Goal: Information Seeking & Learning: Check status

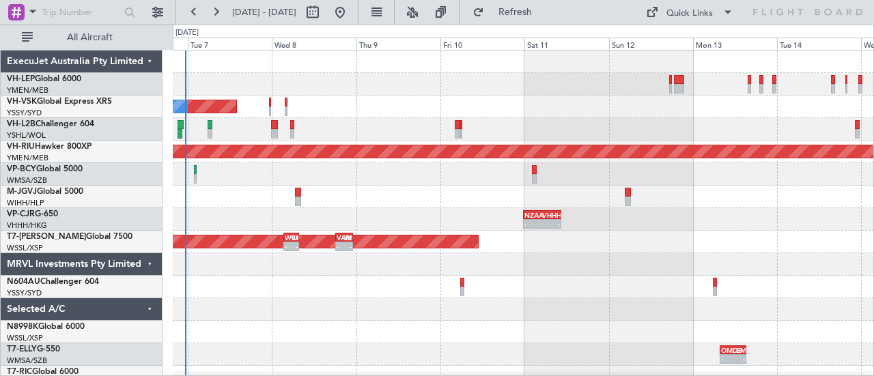
click at [87, 162] on div "Planned Maint Sydney (Kingsford Smith Intl) No Crew Planned Maint Melbourne (Es…" at bounding box center [437, 201] width 874 height 352
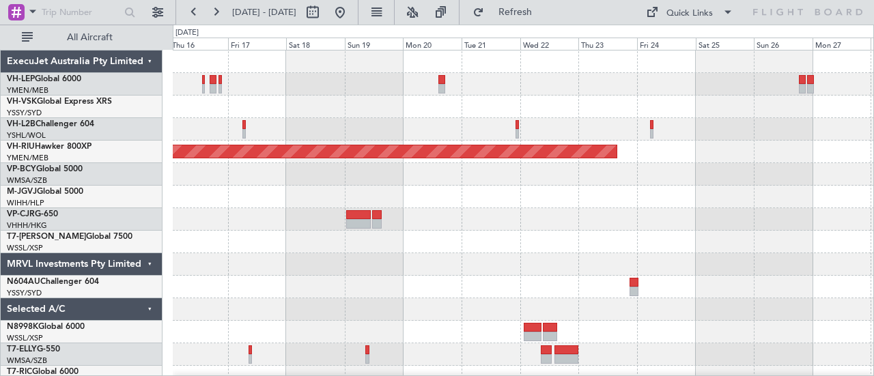
click at [747, 137] on div at bounding box center [524, 129] width 702 height 23
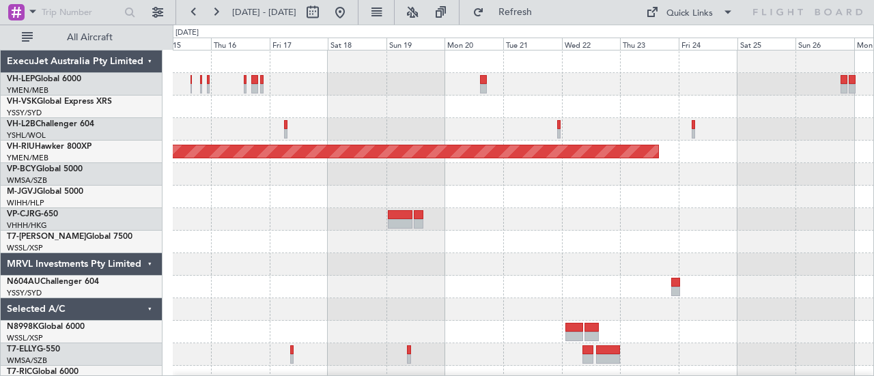
click at [622, 133] on div at bounding box center [524, 129] width 702 height 23
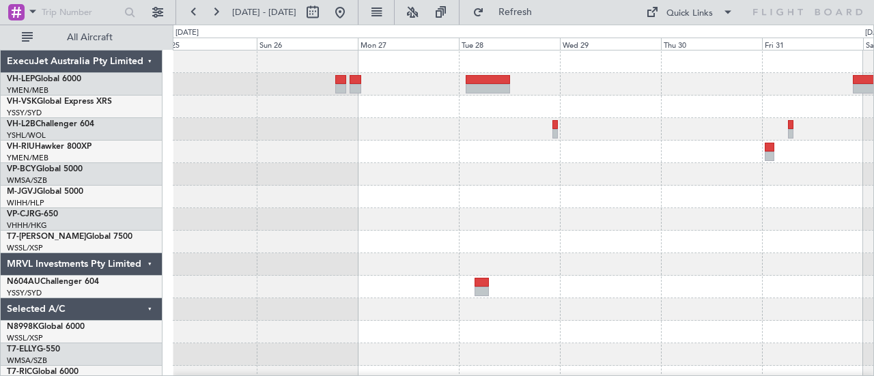
click at [470, 117] on div at bounding box center [524, 107] width 702 height 23
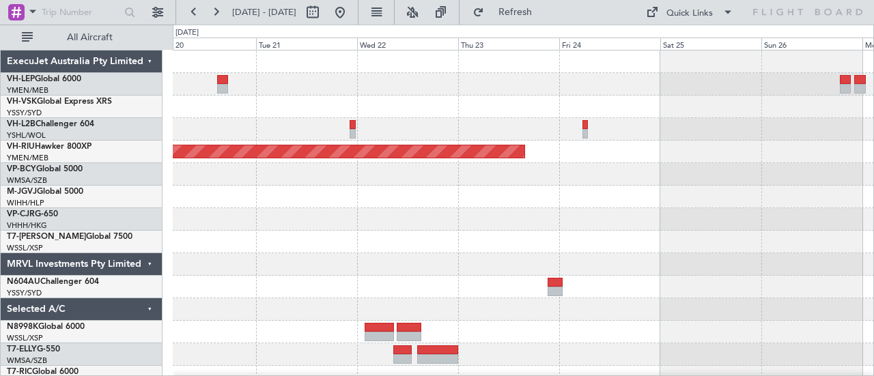
click at [600, 132] on div at bounding box center [524, 129] width 702 height 23
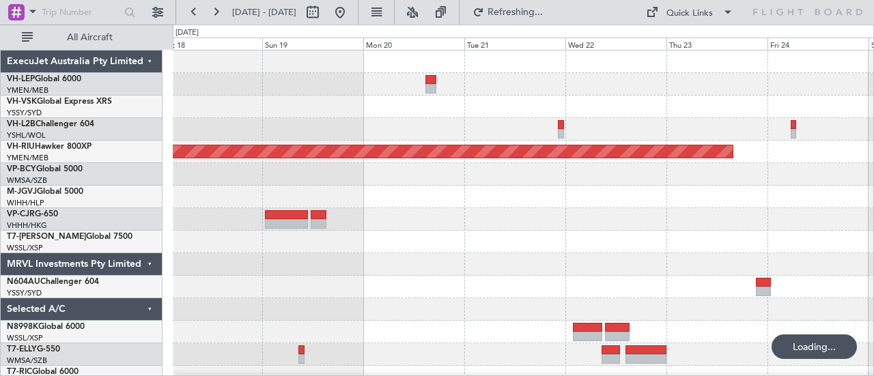
click at [522, 116] on div at bounding box center [524, 107] width 702 height 23
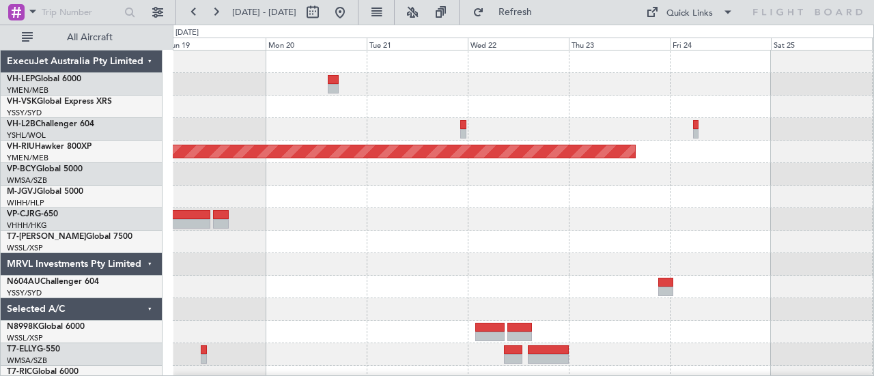
click at [34, 195] on div "Planned Maint Melbourne (Essendon) ExecuJet Australia Pty Limited VH-LEP Global…" at bounding box center [437, 201] width 874 height 352
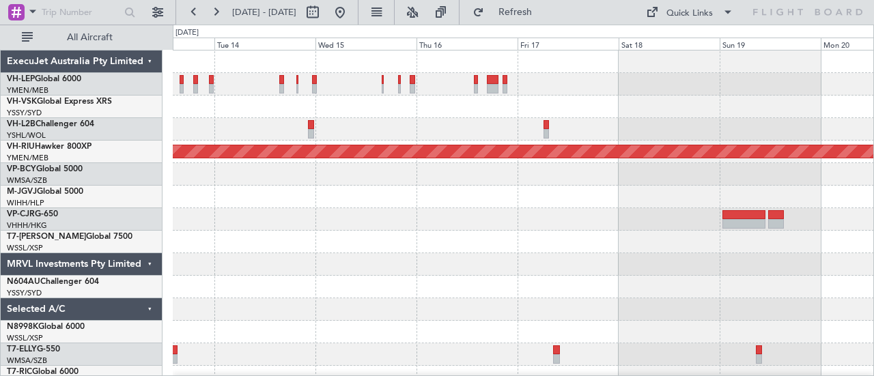
click at [166, 167] on div "Planned Maint Melbourne (Essendon) ExecuJet Australia Pty Limited VH-LEP Global…" at bounding box center [437, 201] width 874 height 352
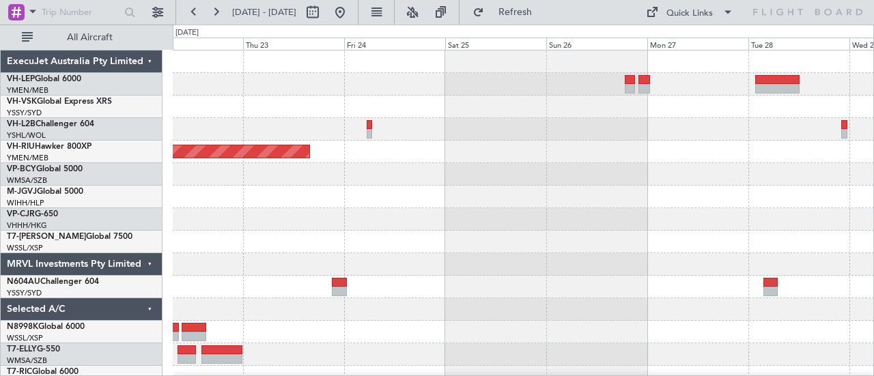
click at [114, 151] on div "Planned Maint Melbourne (Essendon) ExecuJet Australia Pty Limited VH-LEP Global…" at bounding box center [437, 201] width 874 height 352
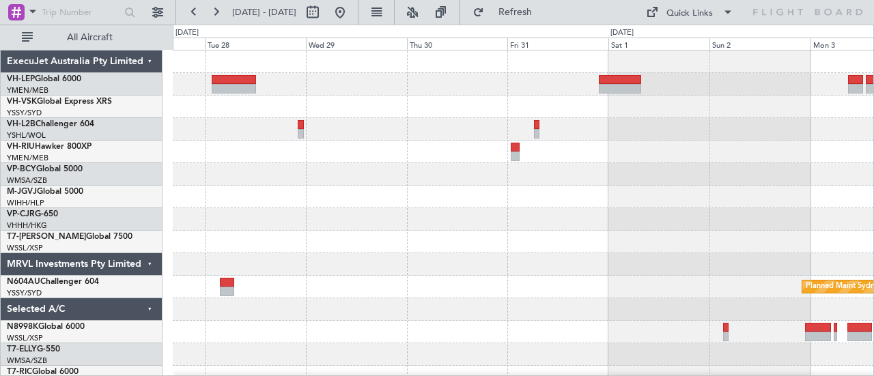
click at [158, 132] on div "Planned Maint Sydney ([PERSON_NAME] Intl) ExecuJet Australia Pty Limited VH-LEP…" at bounding box center [437, 201] width 874 height 352
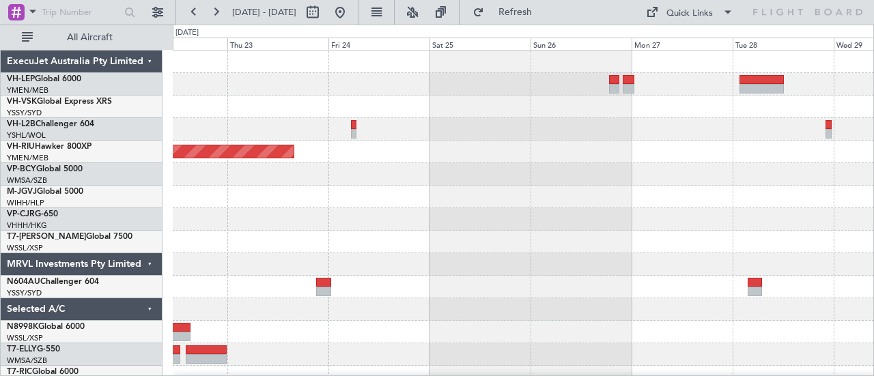
click at [553, 156] on div "Planned Maint Melbourne (Essendon) ExecuJet Australia Pty Limited VH-LEP Global…" at bounding box center [437, 201] width 874 height 352
click at [637, 107] on div at bounding box center [524, 107] width 702 height 23
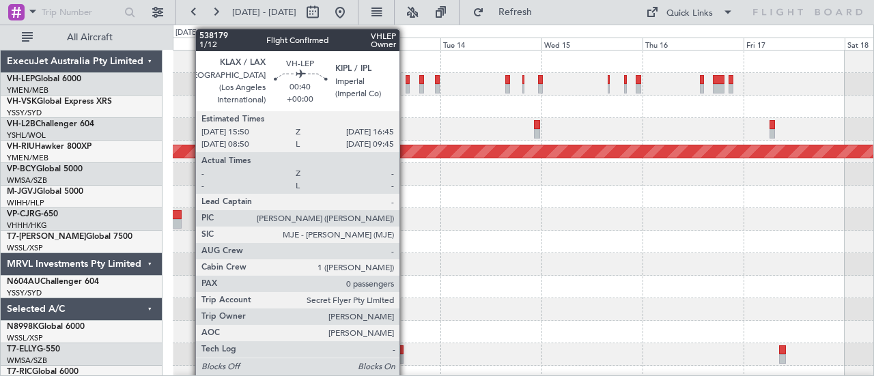
click at [406, 85] on div at bounding box center [408, 89] width 4 height 10
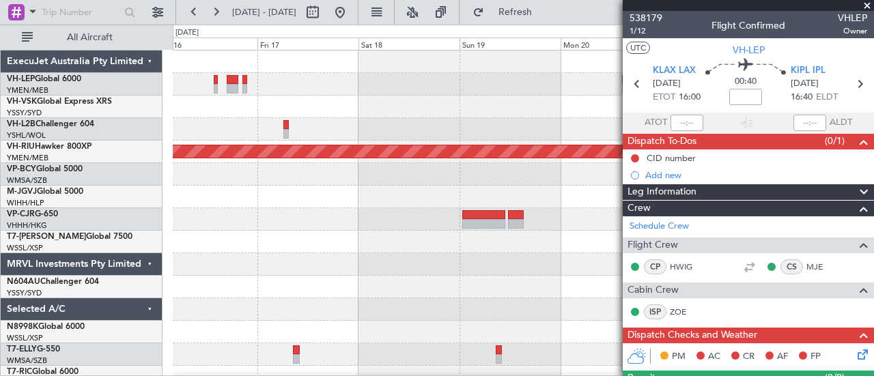
click at [126, 185] on div "Planned Maint Melbourne (Essendon) ExecuJet Australia Pty Limited VH-LEP Global…" at bounding box center [437, 201] width 874 height 352
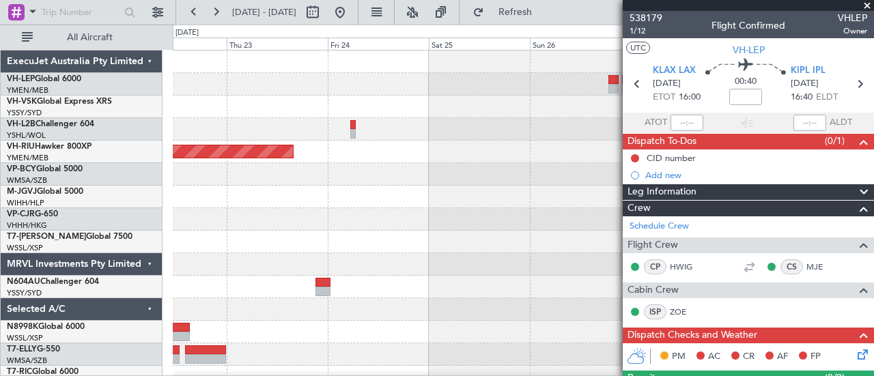
click at [0, 181] on html "21 Oct 2025 - 28 Oct 2025 Refresh Quick Links All Aircraft Planned Maint Melbou…" at bounding box center [437, 188] width 874 height 376
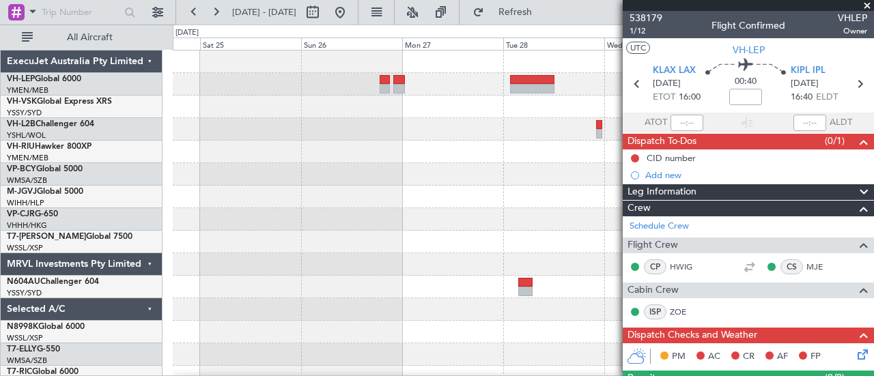
click at [486, 155] on div "Planned Maint [GEOGRAPHIC_DATA] ([GEOGRAPHIC_DATA])" at bounding box center [524, 152] width 702 height 23
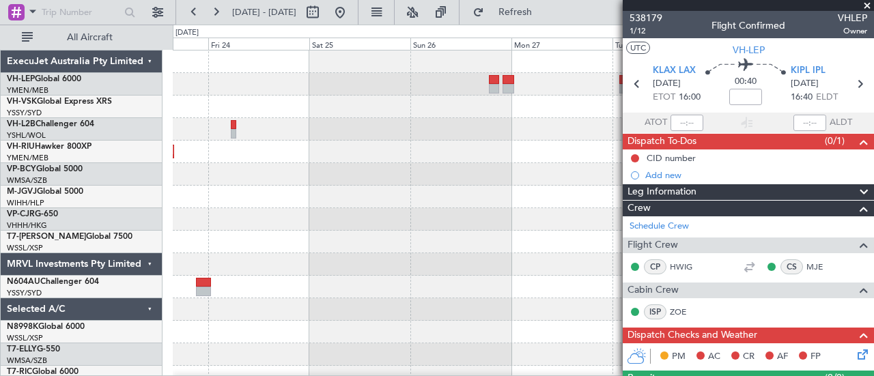
click at [870, 4] on span at bounding box center [868, 6] width 14 height 12
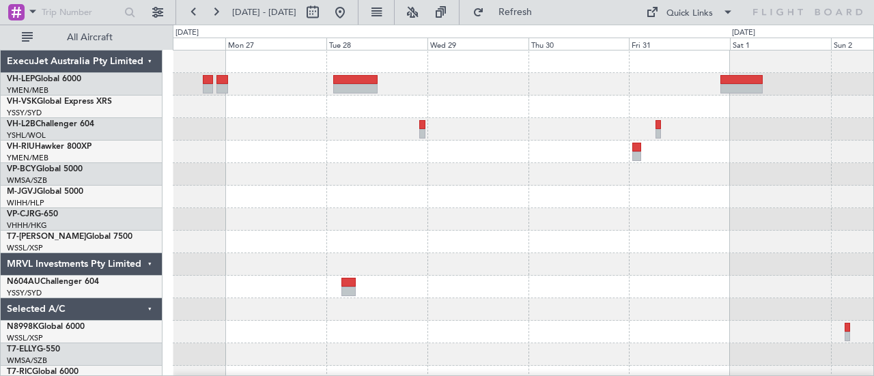
click at [376, 122] on div at bounding box center [524, 129] width 702 height 23
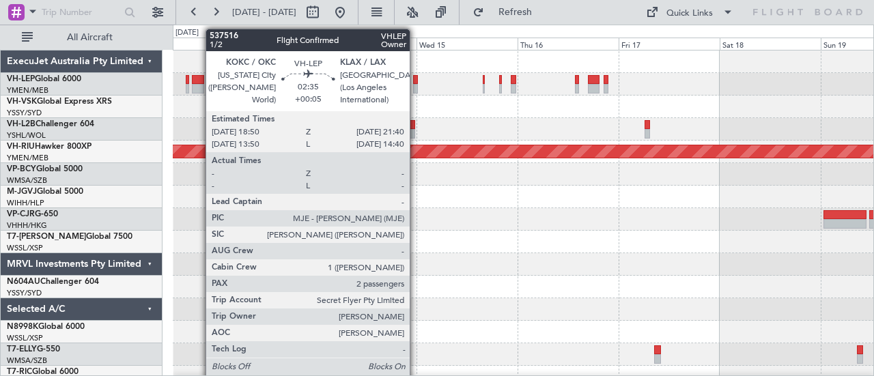
click at [199, 84] on div at bounding box center [198, 89] width 12 height 10
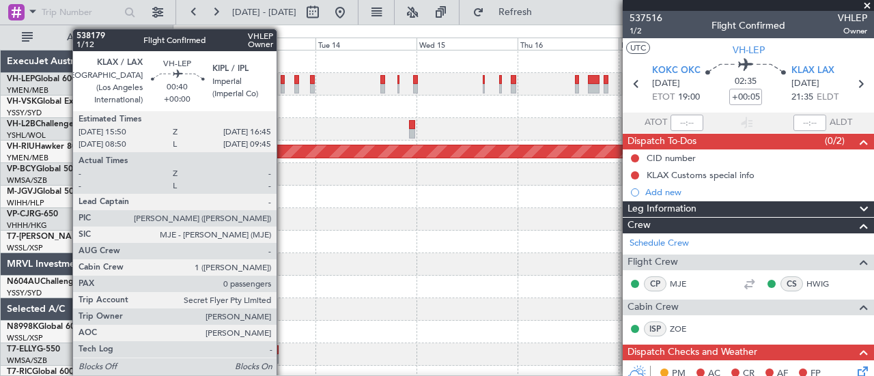
click at [284, 88] on div at bounding box center [283, 89] width 4 height 10
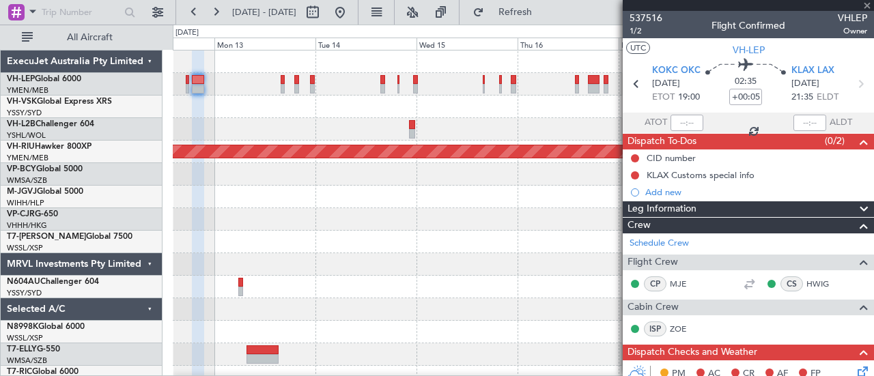
type input "0"
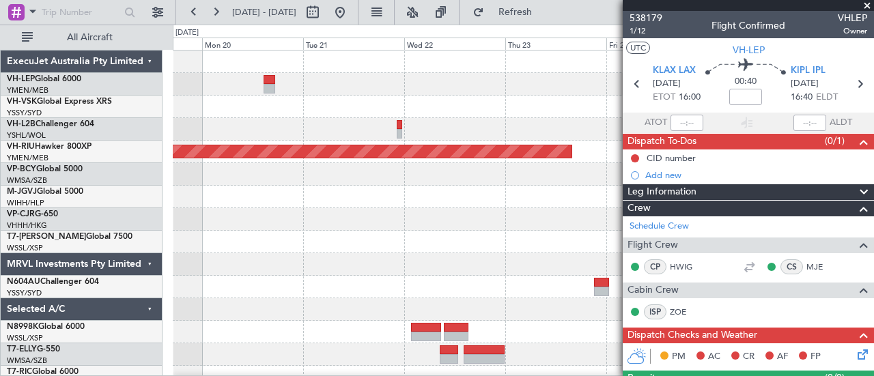
click at [871, 4] on span at bounding box center [868, 6] width 14 height 12
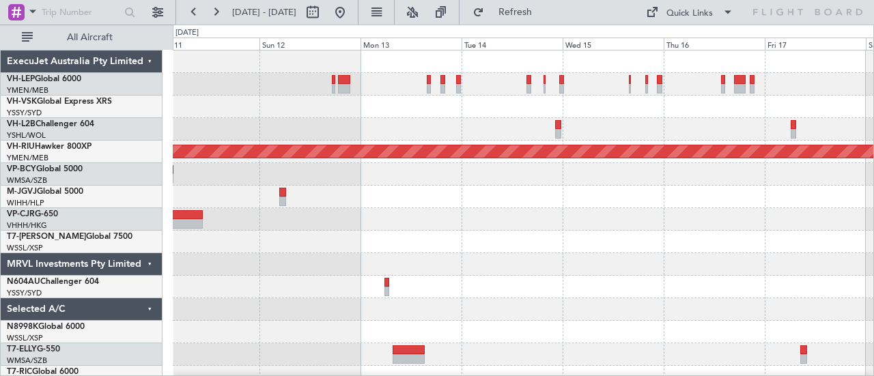
click at [506, 137] on div at bounding box center [524, 129] width 702 height 23
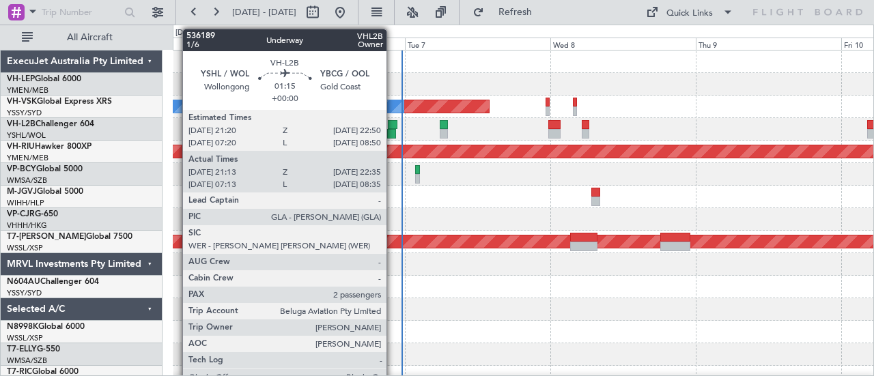
click at [395, 121] on div at bounding box center [393, 125] width 10 height 10
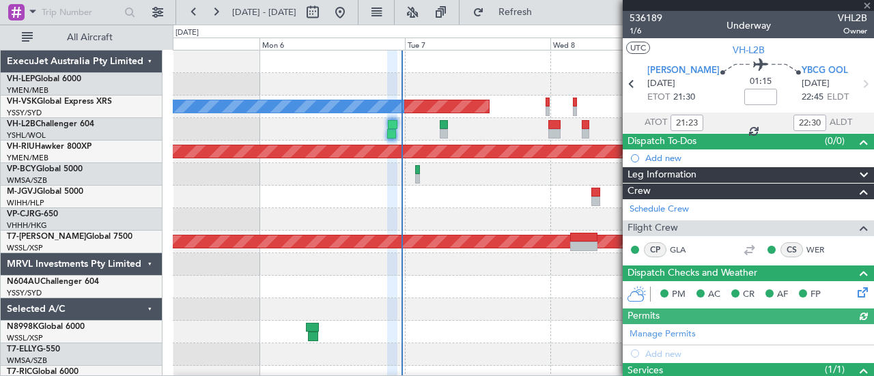
type input "07:23"
type input "08:30"
type input "21:23"
type input "22:30"
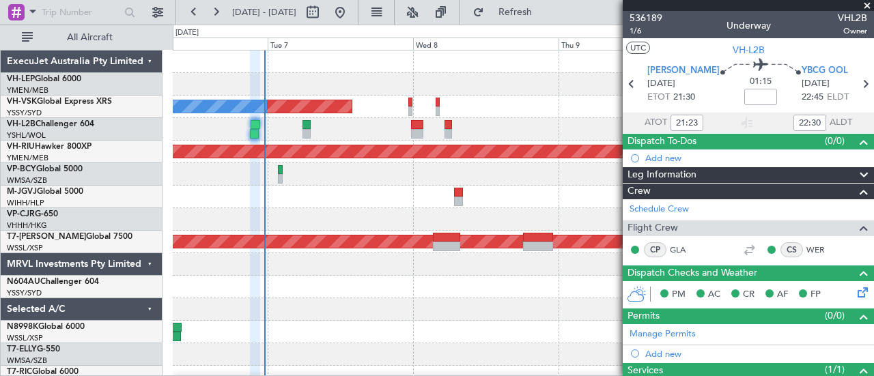
click at [866, 4] on span at bounding box center [868, 6] width 14 height 12
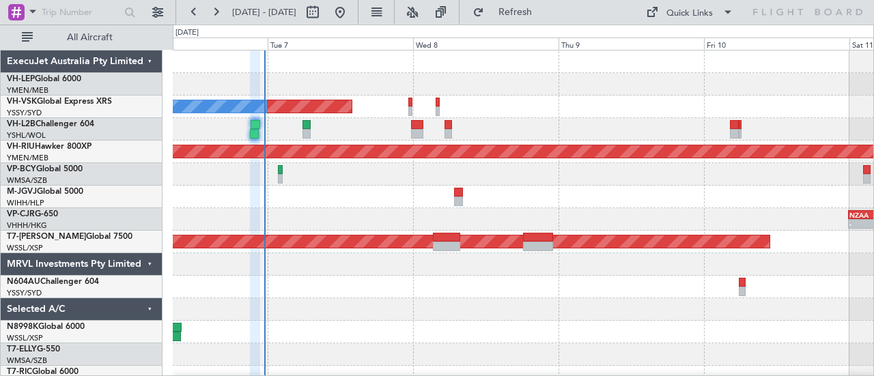
type input "0"
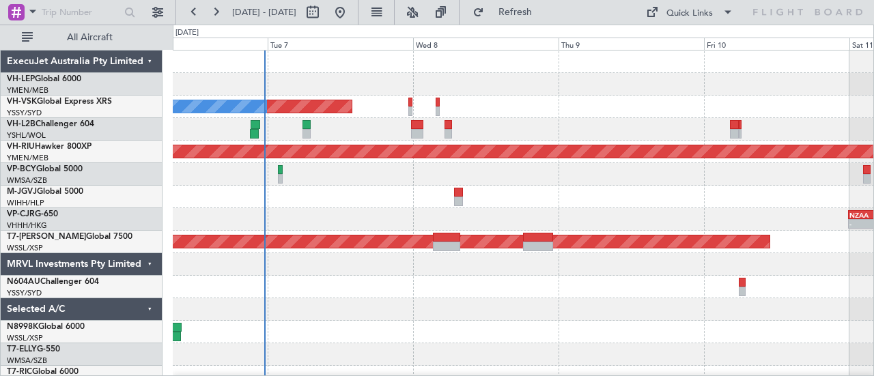
click at [383, 169] on div at bounding box center [524, 174] width 702 height 23
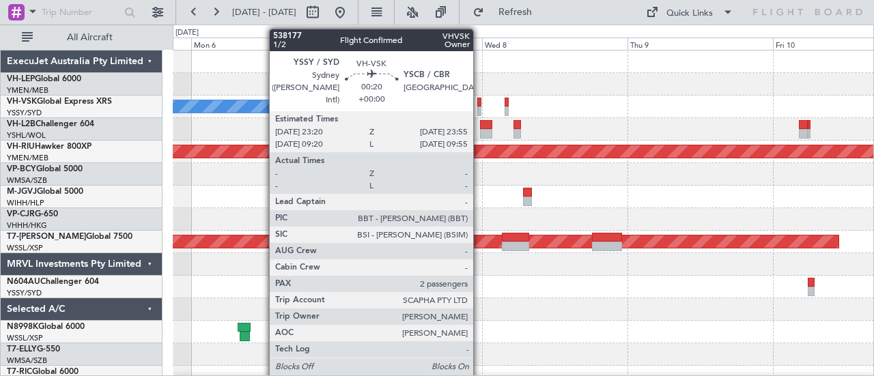
click at [480, 107] on div at bounding box center [480, 112] width 4 height 10
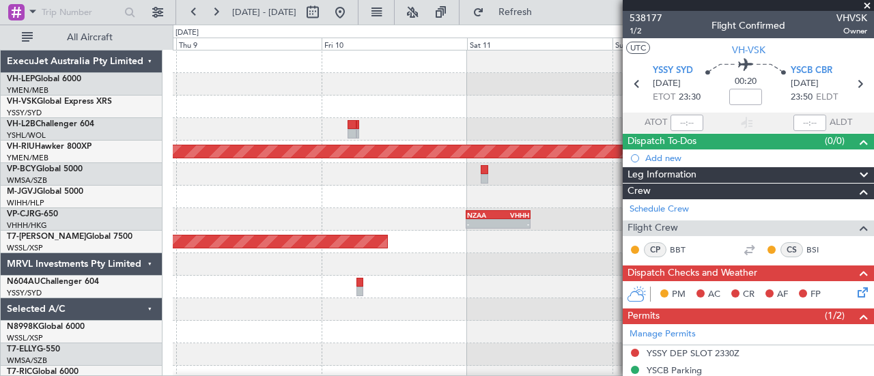
click at [406, 134] on div at bounding box center [524, 129] width 702 height 23
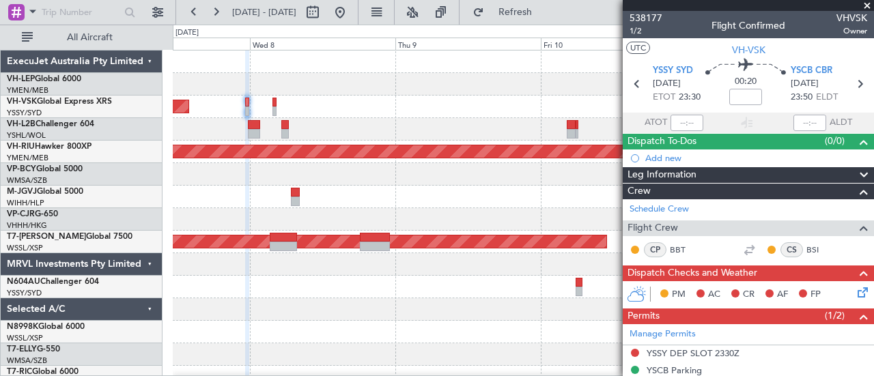
click at [397, 136] on div at bounding box center [524, 129] width 702 height 23
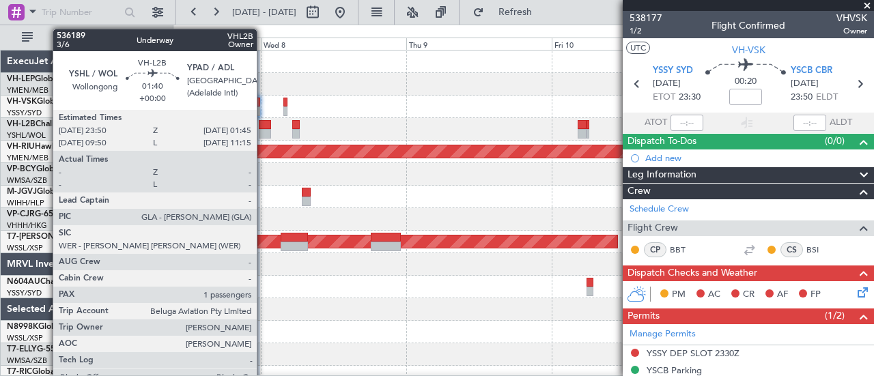
click at [264, 130] on div at bounding box center [265, 134] width 12 height 10
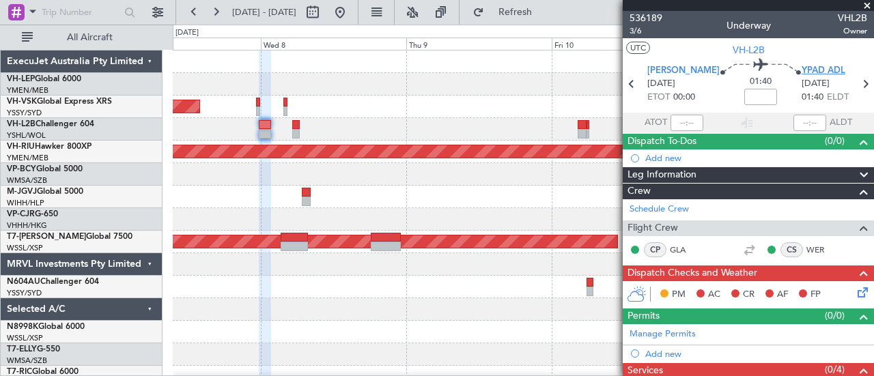
click at [805, 70] on span "YPAD ADL" at bounding box center [824, 71] width 44 height 14
click at [868, 6] on span at bounding box center [868, 6] width 14 height 12
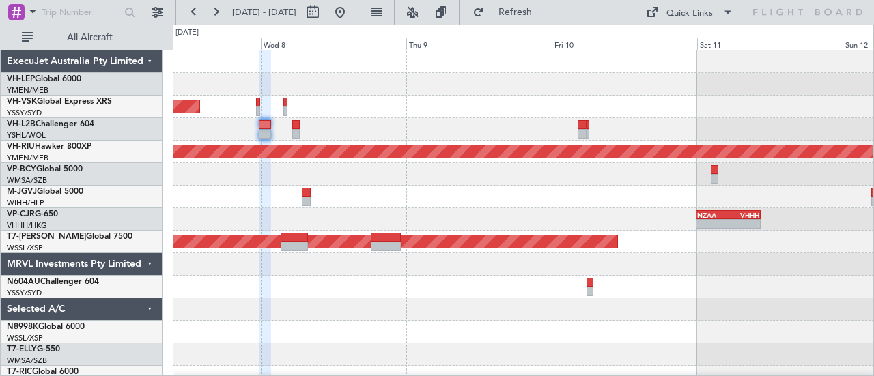
type input "0"
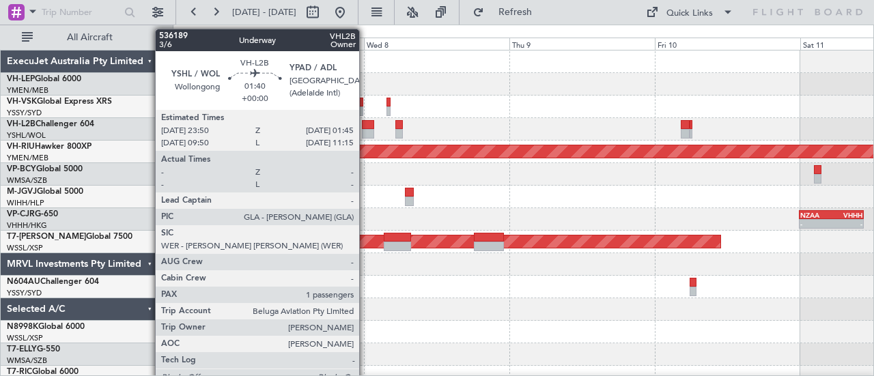
click at [366, 127] on div at bounding box center [368, 125] width 12 height 10
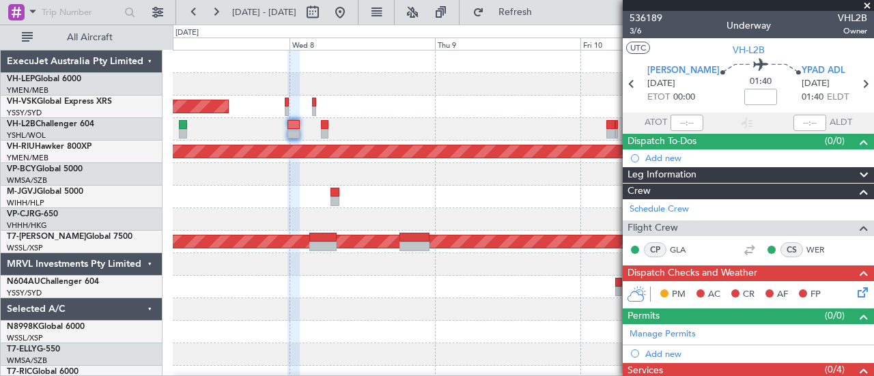
click at [869, 5] on span at bounding box center [868, 6] width 14 height 12
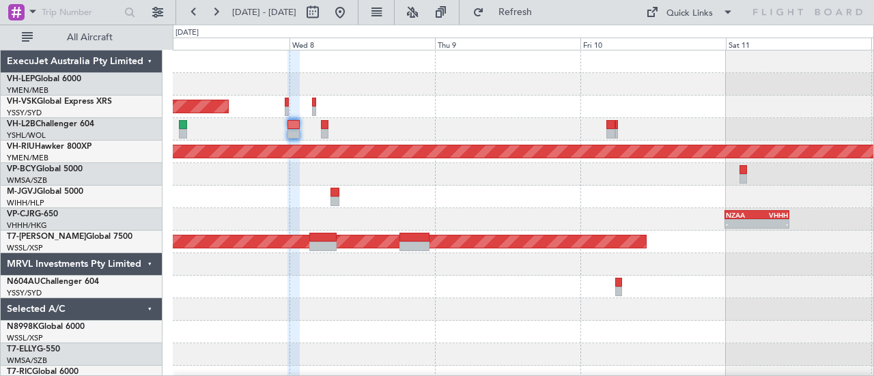
type input "0"
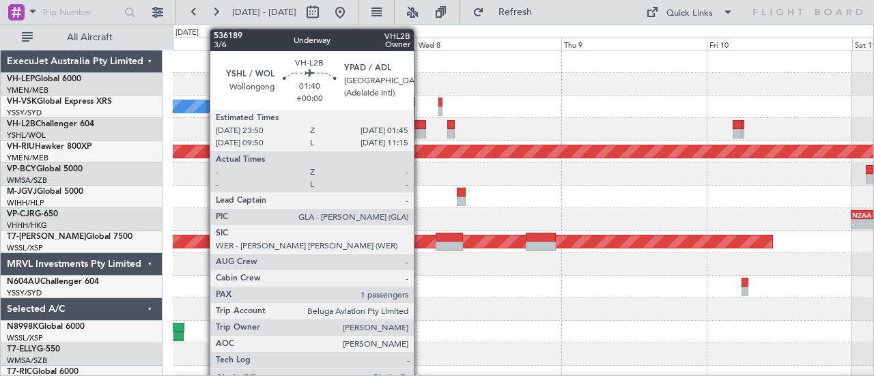
click at [421, 130] on div at bounding box center [420, 134] width 12 height 10
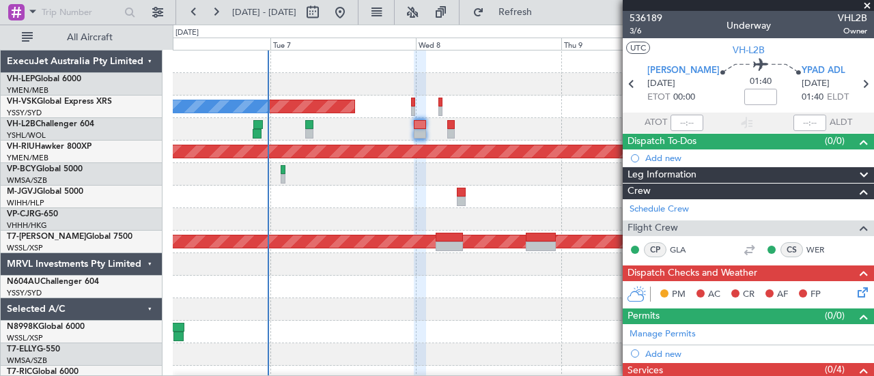
click at [531, 84] on div at bounding box center [524, 84] width 702 height 23
click at [868, 3] on span at bounding box center [868, 6] width 14 height 12
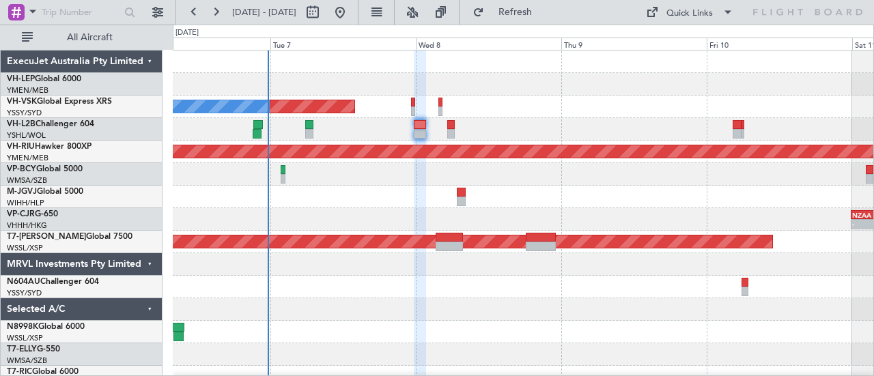
type input "0"
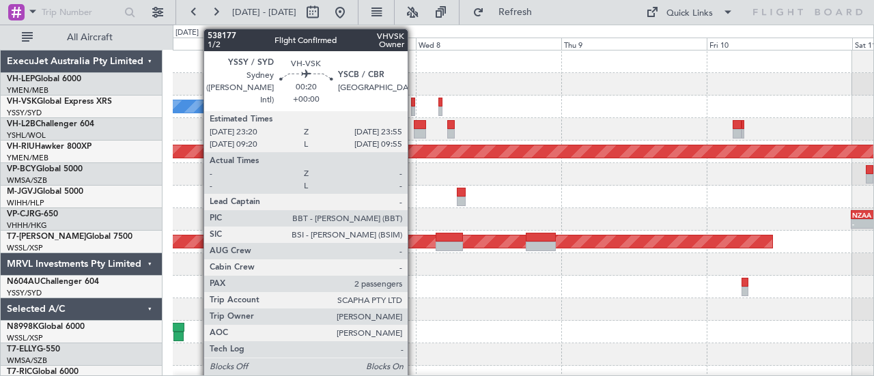
click at [415, 104] on div at bounding box center [413, 103] width 4 height 10
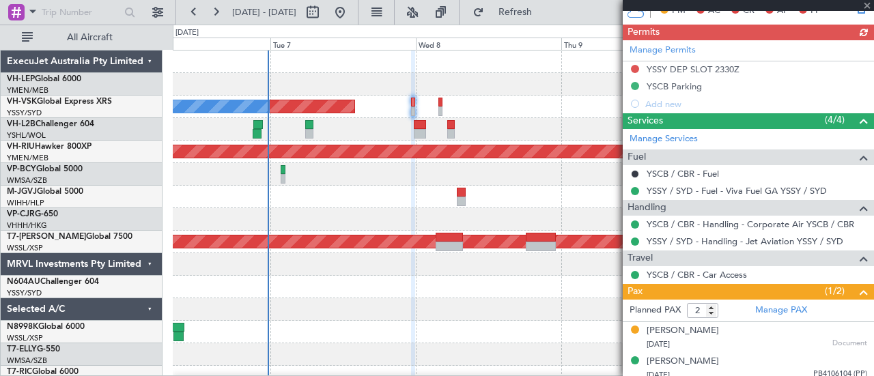
scroll to position [288, 0]
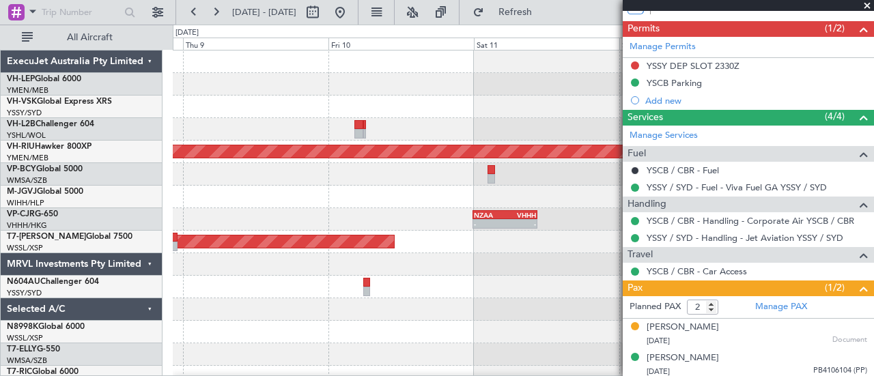
click at [527, 106] on div at bounding box center [524, 107] width 702 height 23
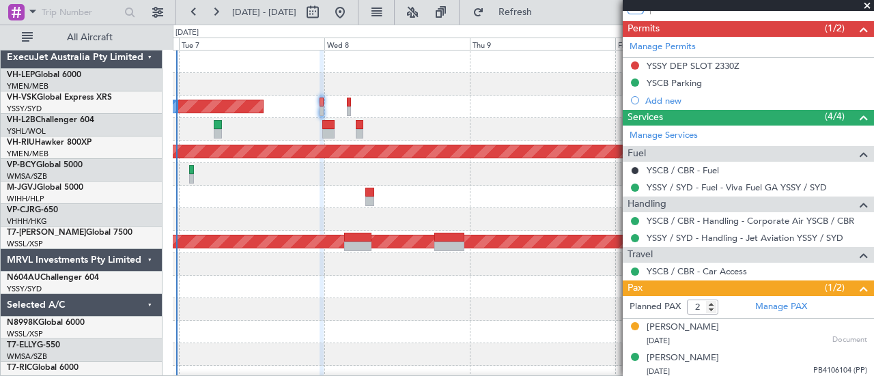
scroll to position [1, 0]
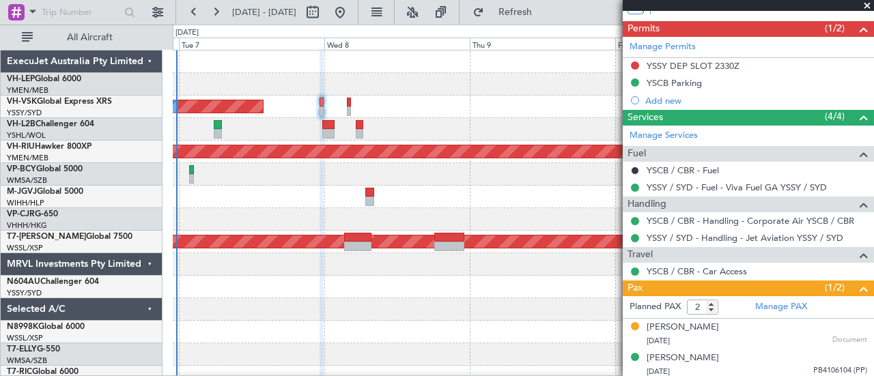
click at [644, 105] on fb-app "09 Oct 2025 - 13 Oct 2025 Refresh Quick Links All Aircraft Planned Maint Sydney…" at bounding box center [437, 193] width 874 height 366
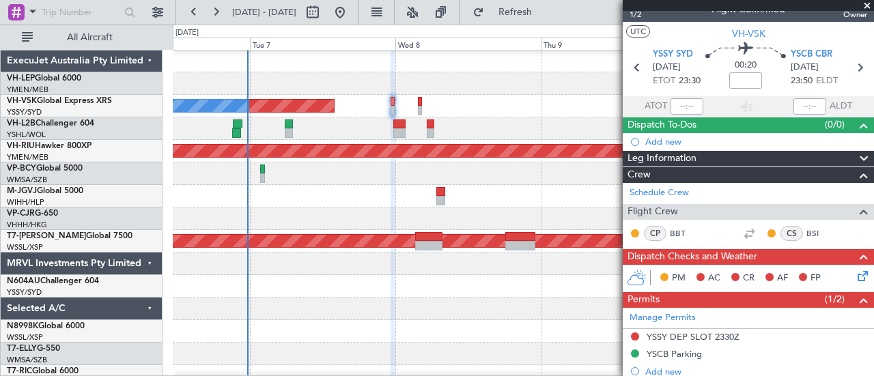
scroll to position [0, 0]
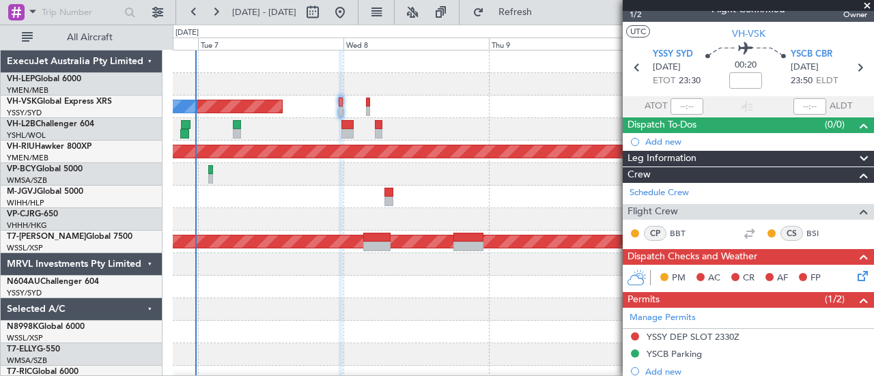
click at [486, 111] on div "Planned Maint Sydney ([PERSON_NAME] Intl) No Crew" at bounding box center [524, 107] width 702 height 23
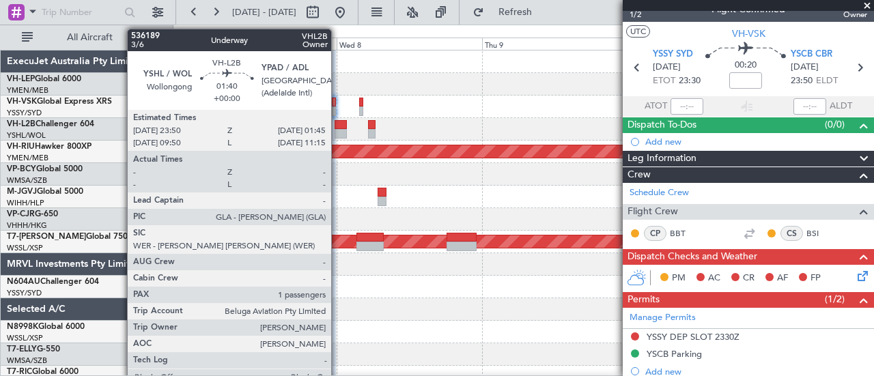
click at [338, 129] on div at bounding box center [341, 134] width 12 height 10
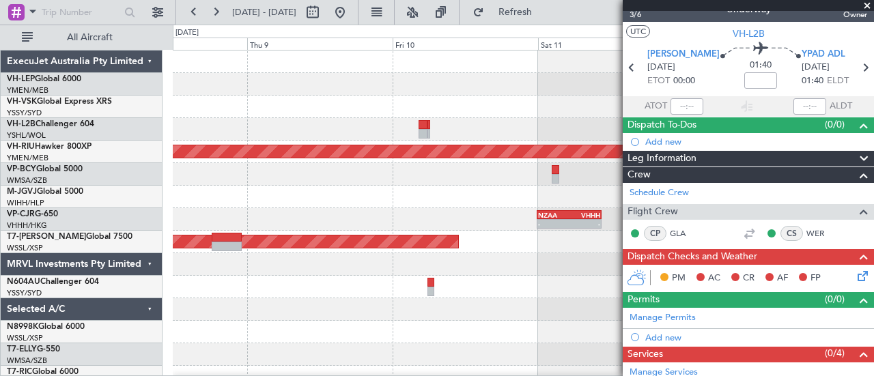
click at [136, 150] on div "Planned Maint Sydney (Kingsford Smith Intl) Planned Maint Melbourne (Essendon) …" at bounding box center [437, 201] width 874 height 352
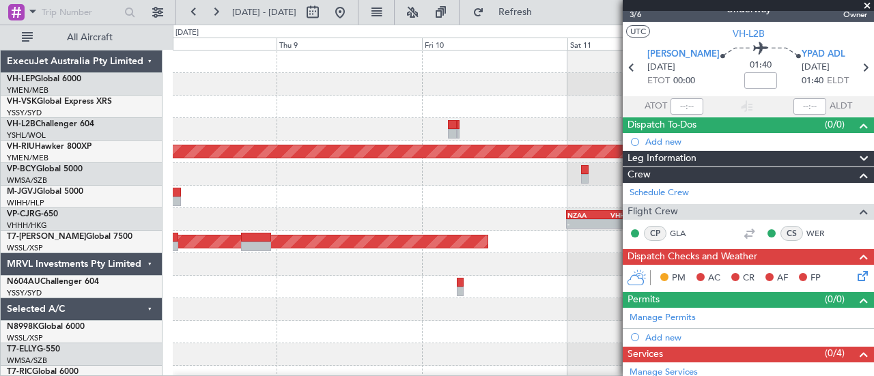
click at [469, 138] on div at bounding box center [524, 129] width 702 height 23
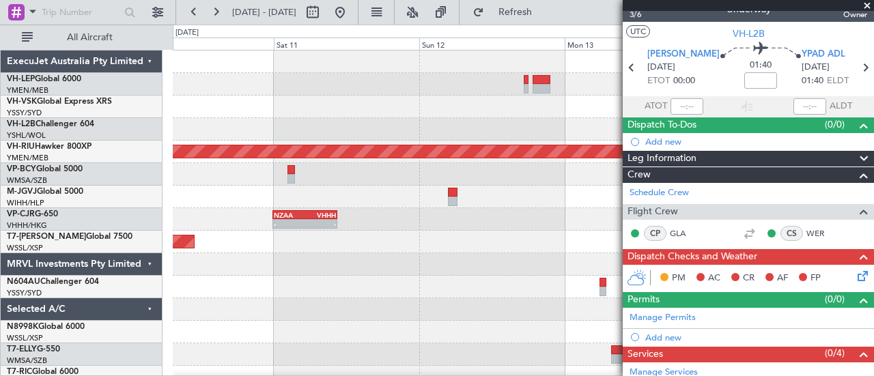
click at [50, 137] on div "Planned Maint Melbourne (Essendon) - - NZAA 23:50 Z VHHH 10:30 Z Planned Maint …" at bounding box center [437, 201] width 874 height 352
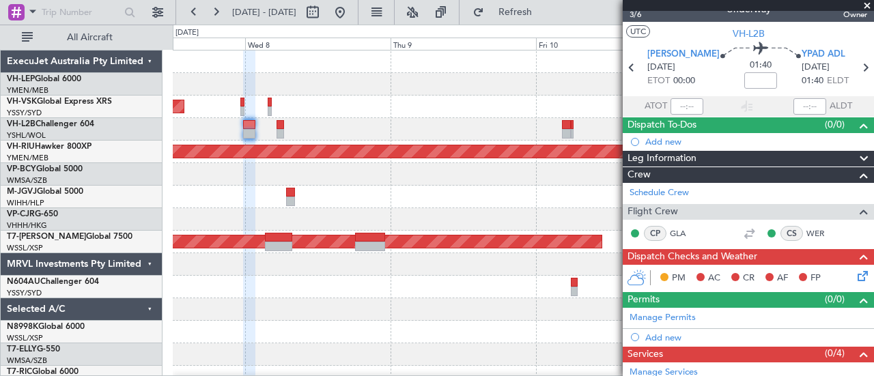
click at [345, 318] on div at bounding box center [524, 310] width 702 height 23
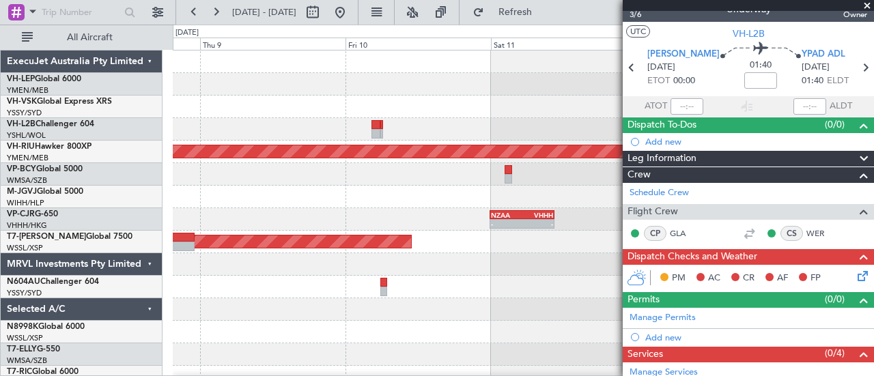
click at [400, 333] on div at bounding box center [524, 332] width 702 height 23
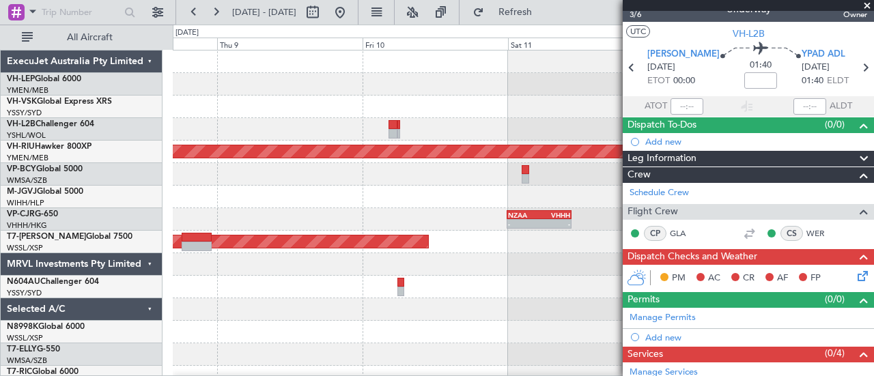
click at [333, 335] on div at bounding box center [524, 332] width 702 height 23
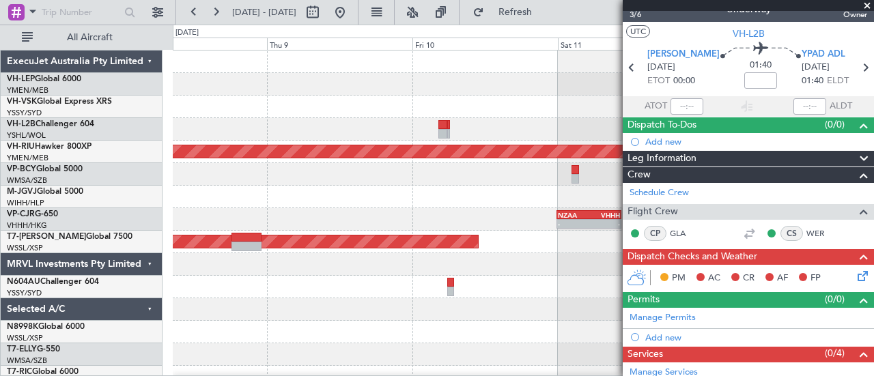
click at [446, 334] on div at bounding box center [524, 332] width 702 height 23
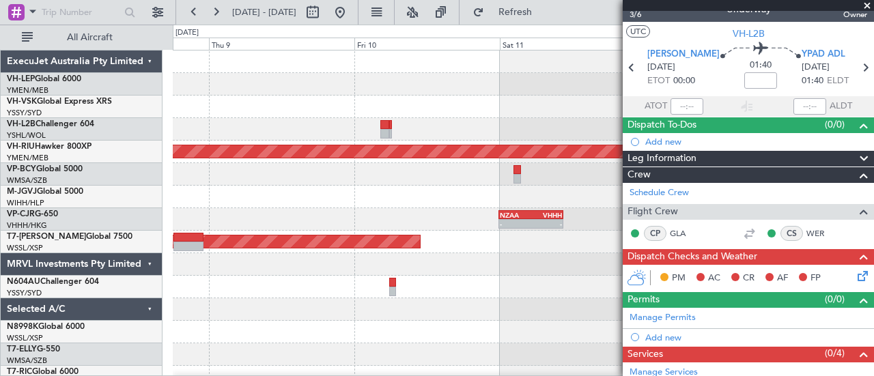
click at [122, 320] on div "Planned Maint Sydney (Kingsford Smith Intl) Planned Maint Melbourne (Essendon) …" at bounding box center [437, 201] width 874 height 352
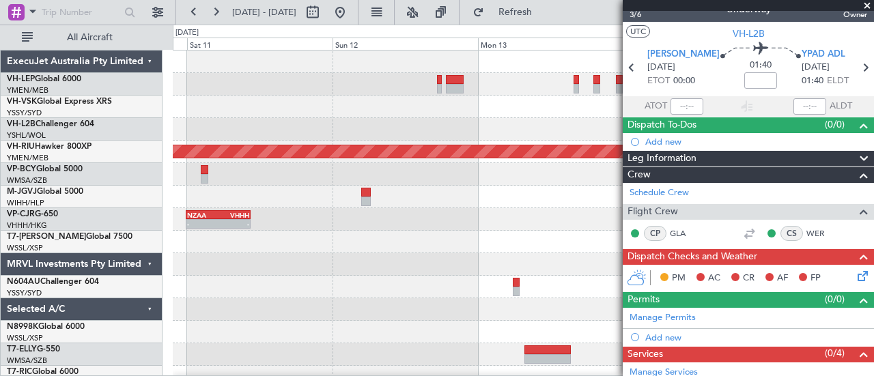
click at [83, 297] on div "Planned Maint Melbourne (Essendon) - - NZAA 23:50 Z VHHH 10:30 Z Planned Maint …" at bounding box center [437, 201] width 874 height 352
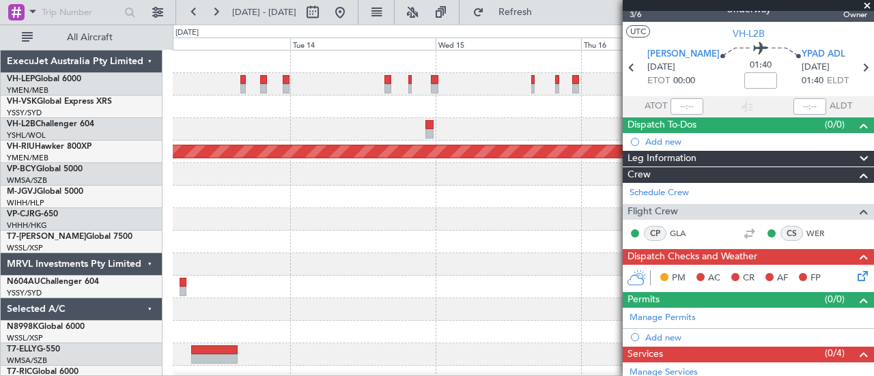
click at [163, 279] on div "Planned Maint Melbourne (Essendon) VHHH 00:50 Z LTAC 10:55 Z - - ExecuJet Austr…" at bounding box center [437, 201] width 874 height 352
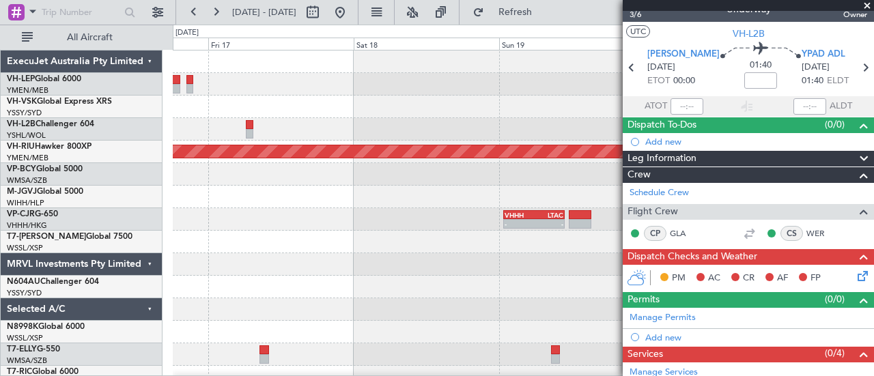
click at [90, 311] on div "Planned Maint Melbourne (Essendon) VHHH 00:50 Z LTAC 10:55 Z - - - - HECA 14:20…" at bounding box center [437, 201] width 874 height 352
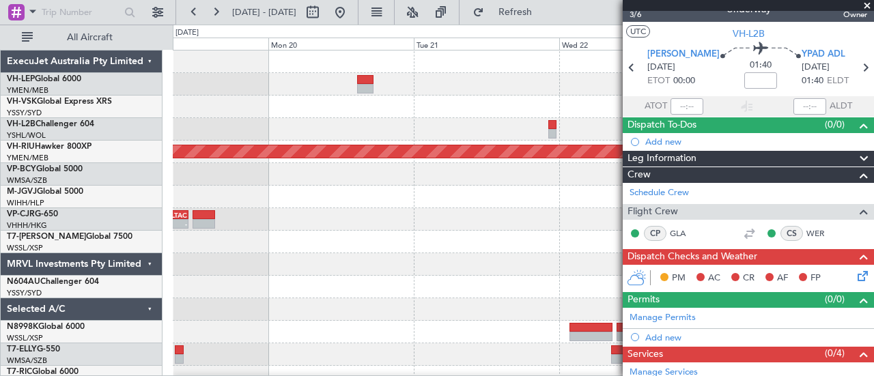
click at [136, 323] on div "Planned Maint Melbourne (Essendon) VHHH 00:50 Z LTAC 10:55 Z - - - - HECA 14:20…" at bounding box center [437, 201] width 874 height 352
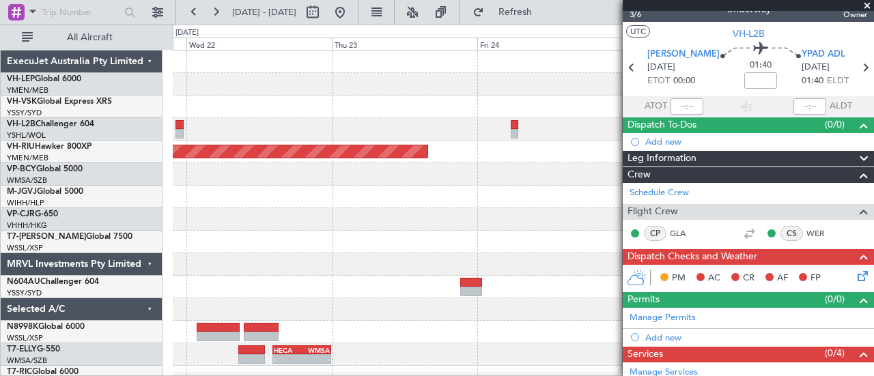
click at [148, 336] on div "Planned Maint Melbourne (Essendon) - - HECA 14:20 Z WMSA 00:00 Z ExecuJet Austr…" at bounding box center [437, 201] width 874 height 352
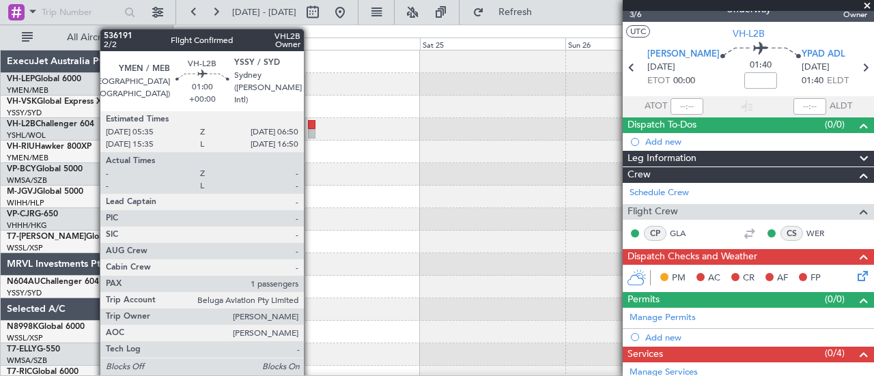
click at [311, 126] on div at bounding box center [312, 125] width 8 height 10
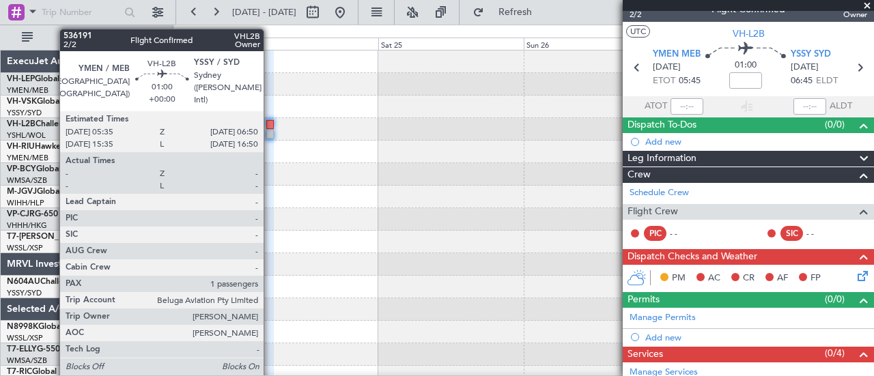
click at [271, 129] on div at bounding box center [270, 134] width 8 height 10
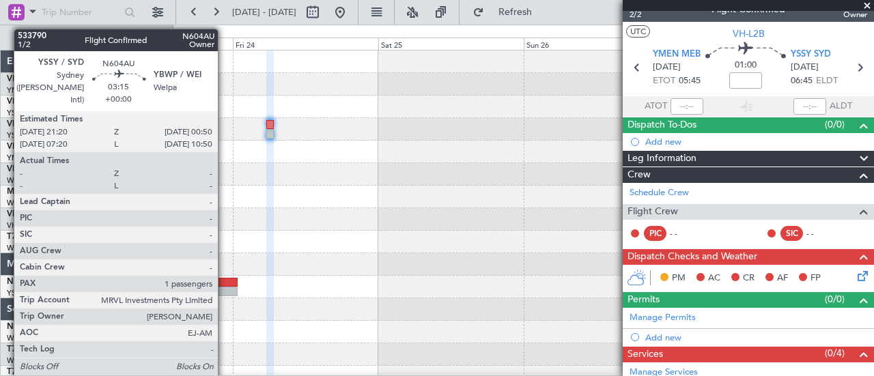
click at [225, 287] on div at bounding box center [227, 292] width 22 height 10
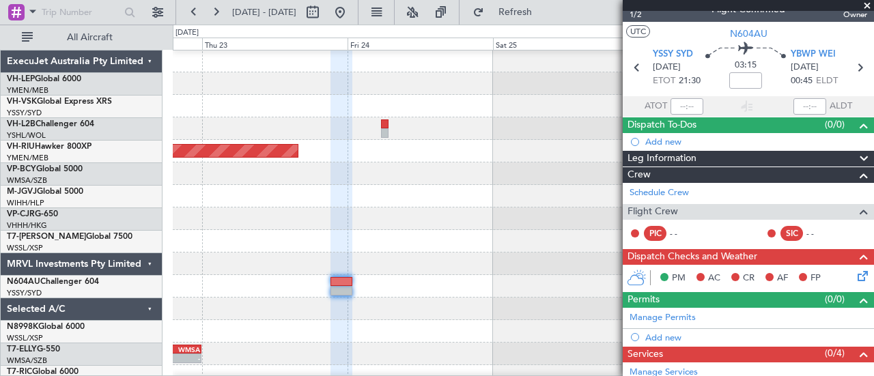
scroll to position [3, 0]
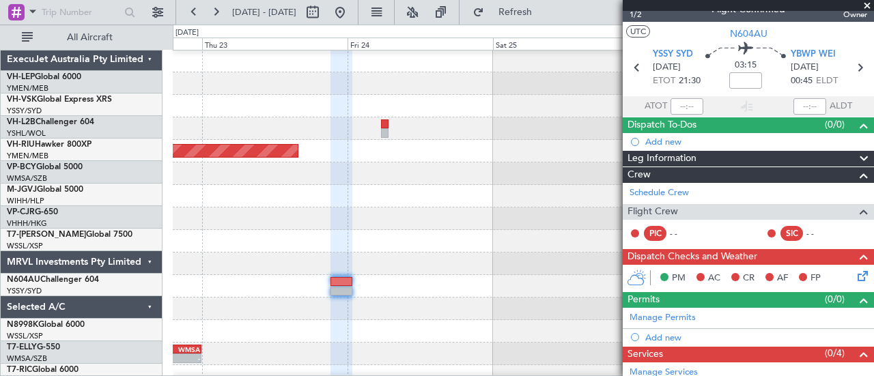
click at [260, 215] on div at bounding box center [524, 219] width 702 height 23
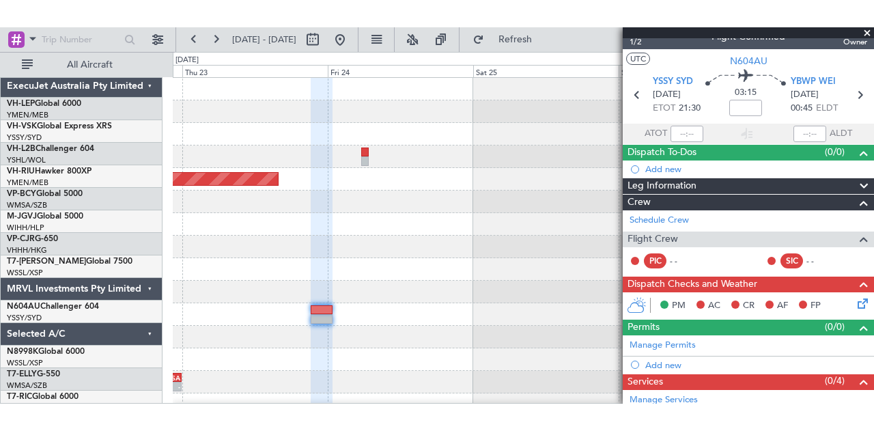
scroll to position [0, 0]
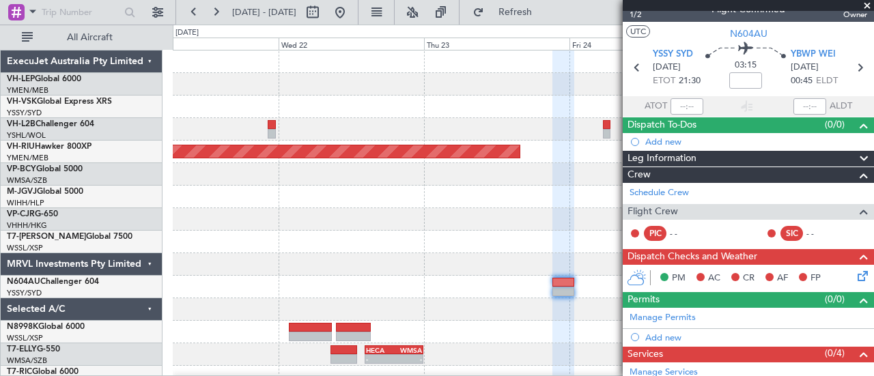
click at [164, 184] on div "Planned Maint Melbourne (Essendon) - - HECA 14:20 Z WMSA 00:00 Z ExecuJet Austr…" at bounding box center [437, 201] width 874 height 352
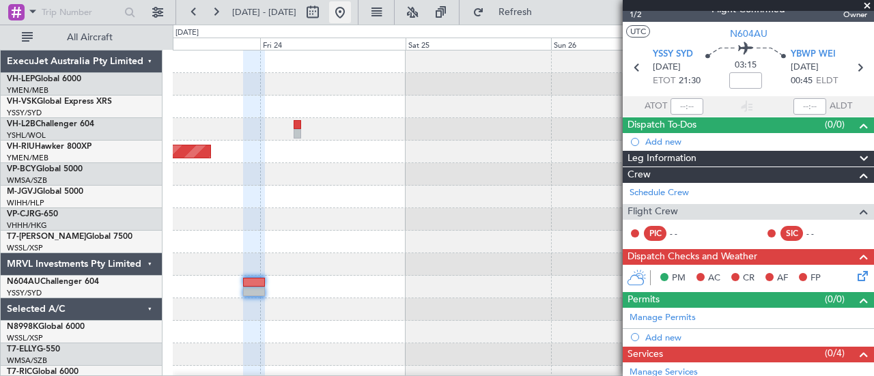
click at [351, 9] on button at bounding box center [340, 12] width 22 height 22
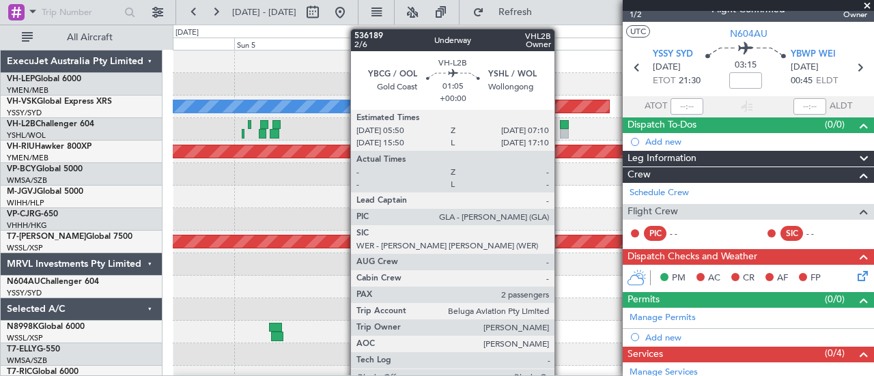
click at [562, 124] on div at bounding box center [564, 125] width 8 height 10
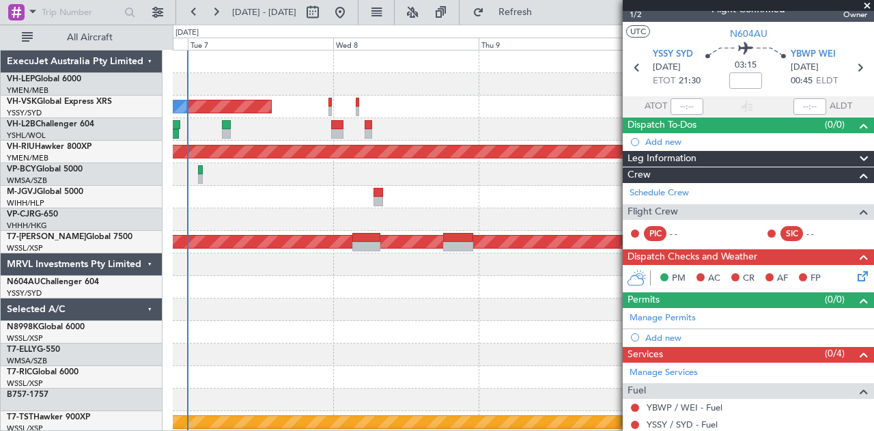
click at [246, 249] on div "Planned Maint Sydney (Kingsford Smith Intl) No Crew Planned Maint Melbourne (Es…" at bounding box center [524, 423] width 702 height 744
click at [866, 3] on span at bounding box center [868, 6] width 14 height 12
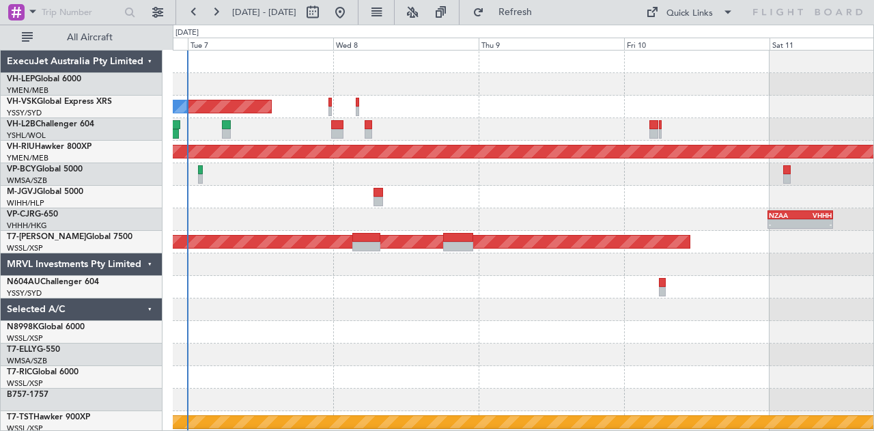
type input "0"
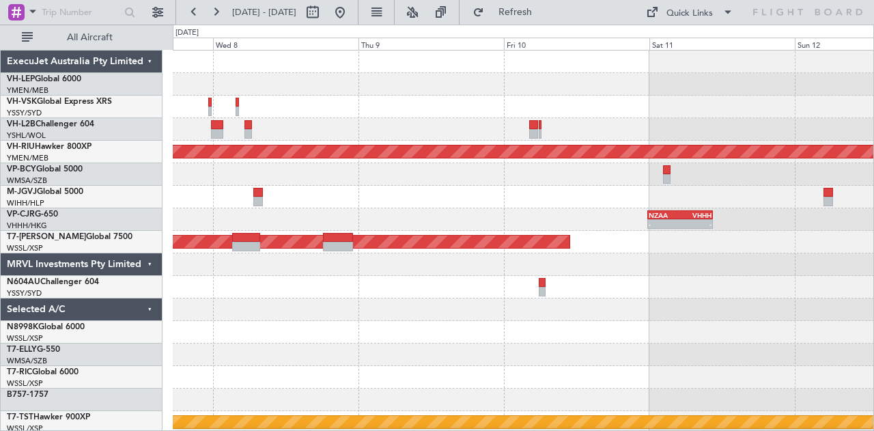
click at [664, 125] on div "No Crew Planned Maint Sydney (Kingsford Smith Intl) Planned Maint Melbourne (Es…" at bounding box center [524, 423] width 702 height 744
click at [215, 9] on button at bounding box center [216, 12] width 22 height 22
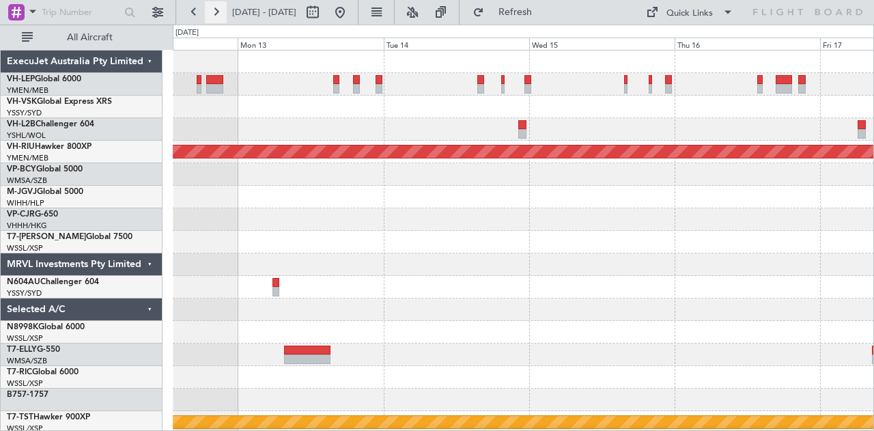
click at [215, 9] on button at bounding box center [216, 12] width 22 height 22
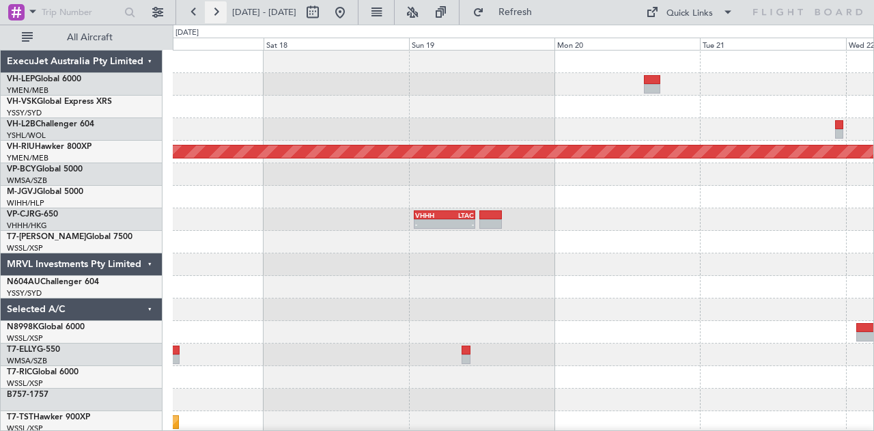
click at [215, 9] on button at bounding box center [216, 12] width 22 height 22
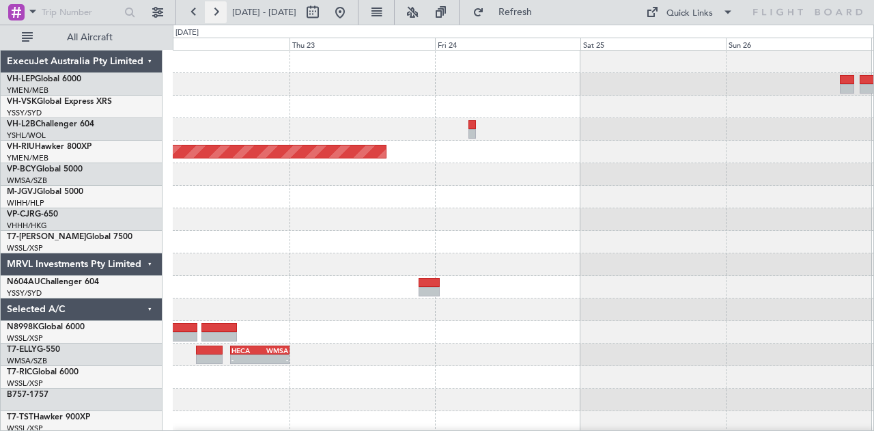
click at [217, 13] on button at bounding box center [216, 12] width 22 height 22
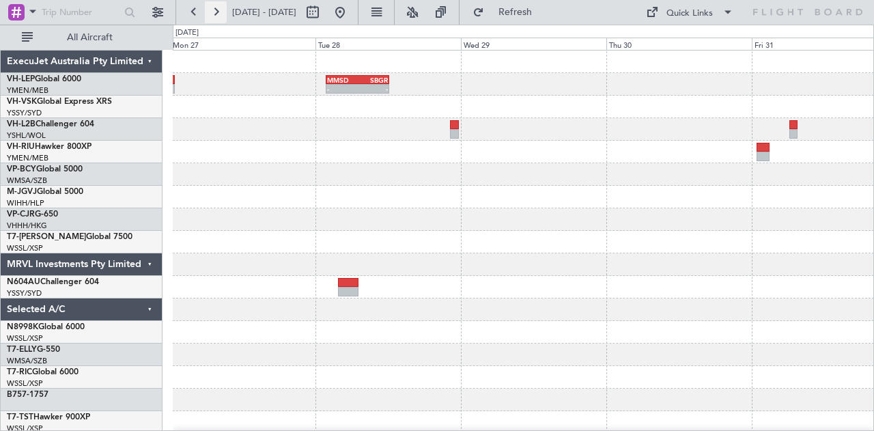
click at [217, 12] on button at bounding box center [216, 12] width 22 height 22
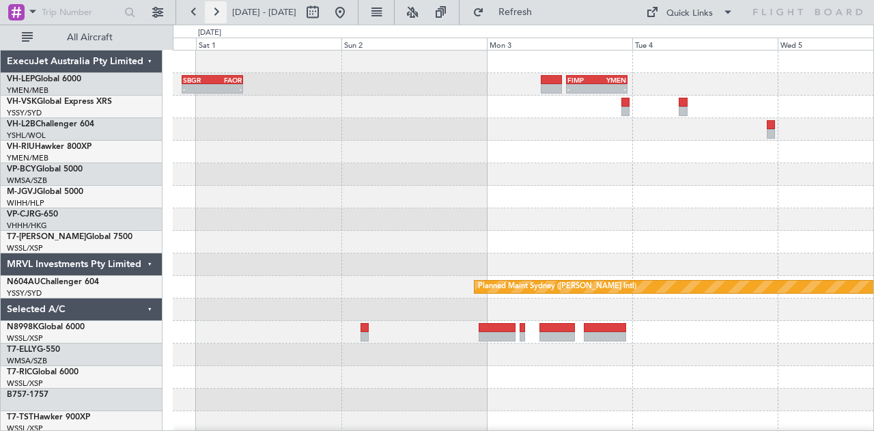
click at [217, 12] on button at bounding box center [216, 12] width 22 height 22
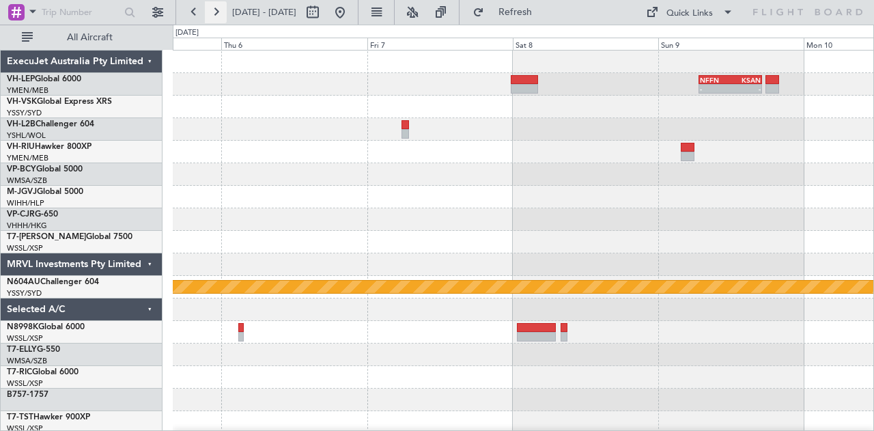
click at [217, 12] on button at bounding box center [216, 12] width 22 height 22
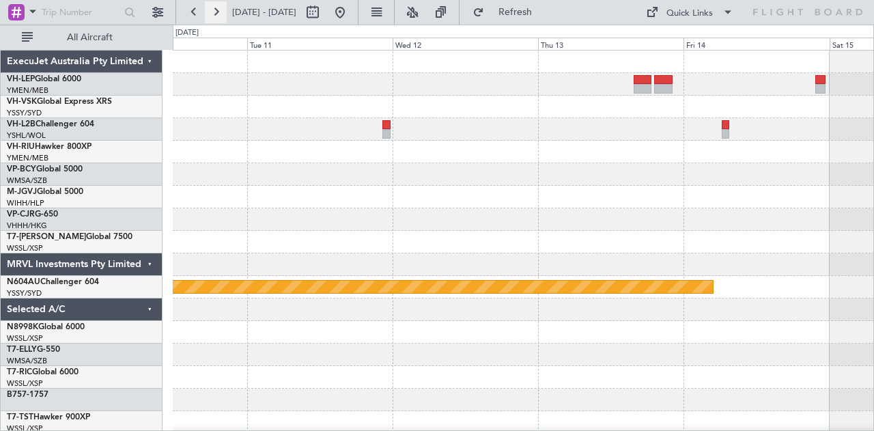
click at [217, 12] on button at bounding box center [216, 12] width 22 height 22
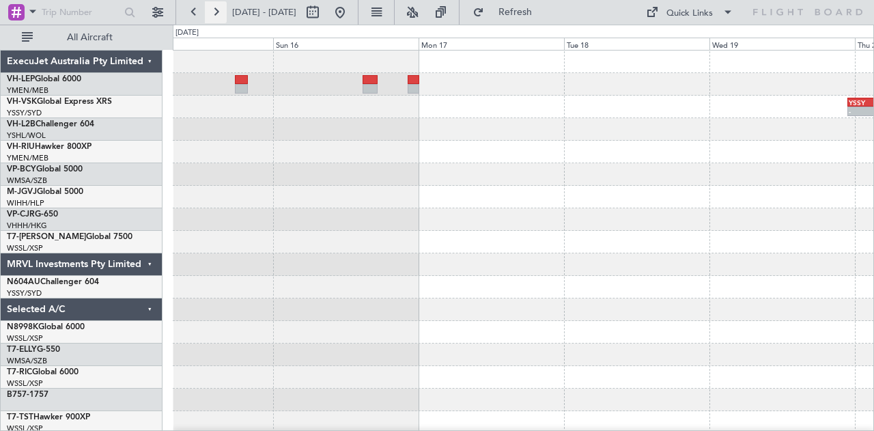
click at [217, 12] on button at bounding box center [216, 12] width 22 height 22
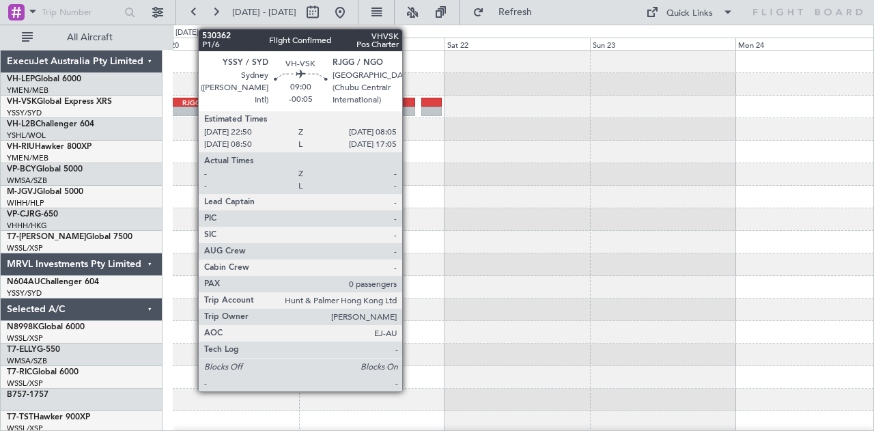
click at [191, 100] on div "RJGG" at bounding box center [187, 102] width 27 height 8
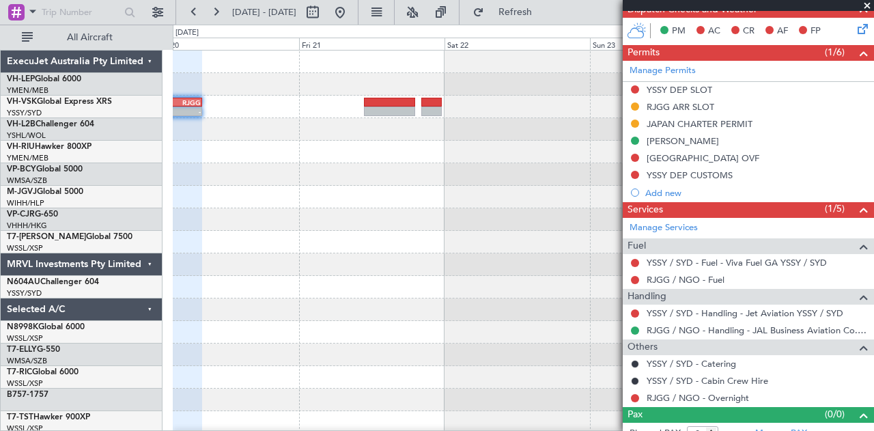
scroll to position [274, 0]
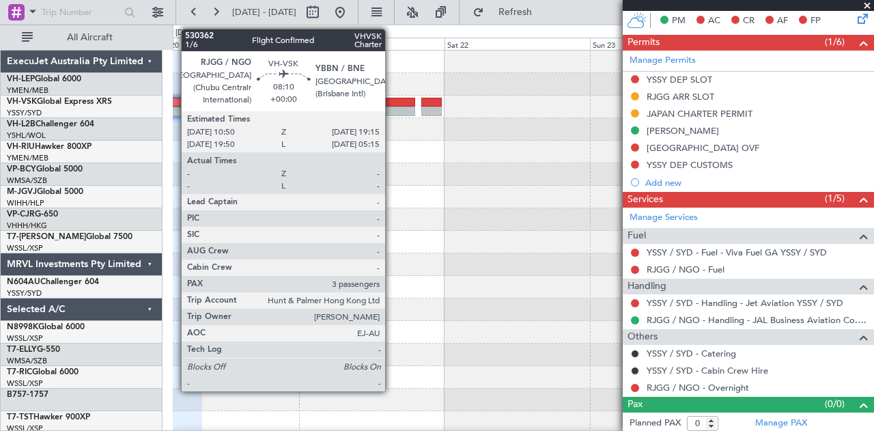
click at [392, 107] on div at bounding box center [389, 112] width 51 height 10
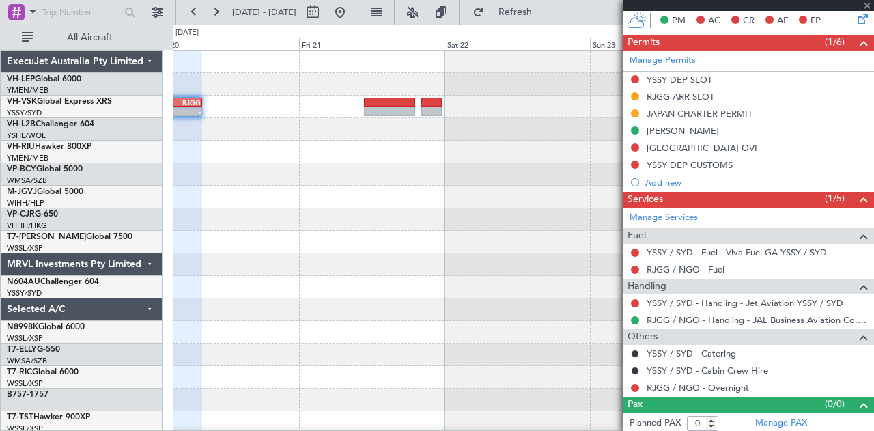
type input "3"
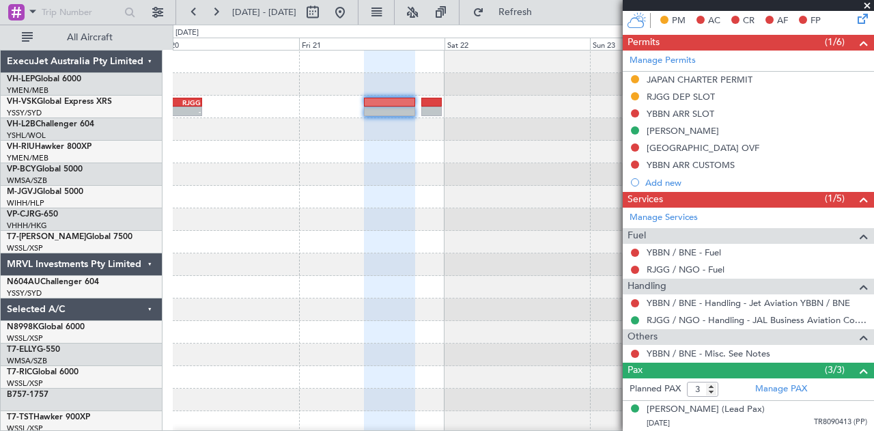
scroll to position [332, 0]
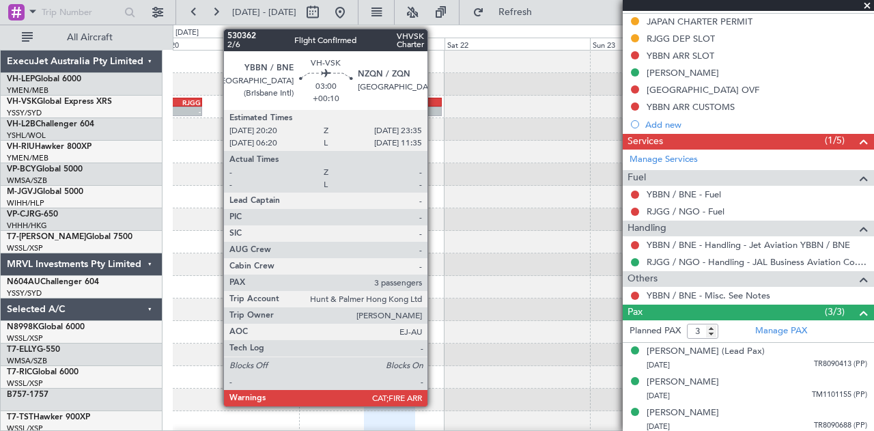
click at [434, 105] on div at bounding box center [432, 103] width 20 height 10
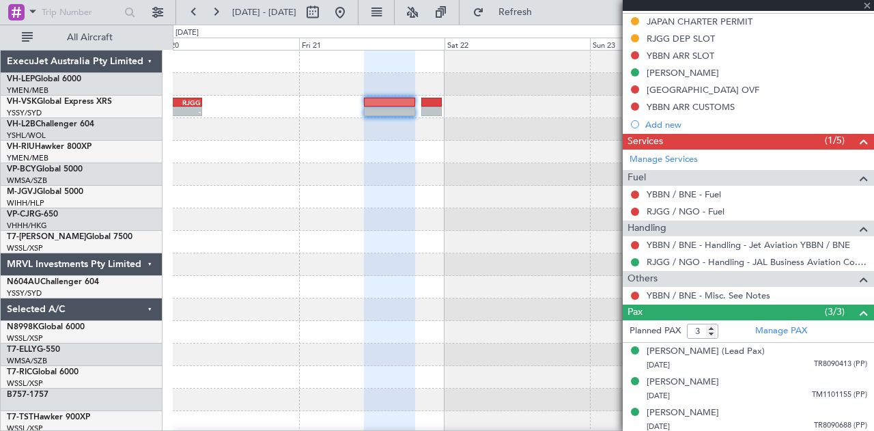
type input "+00:10"
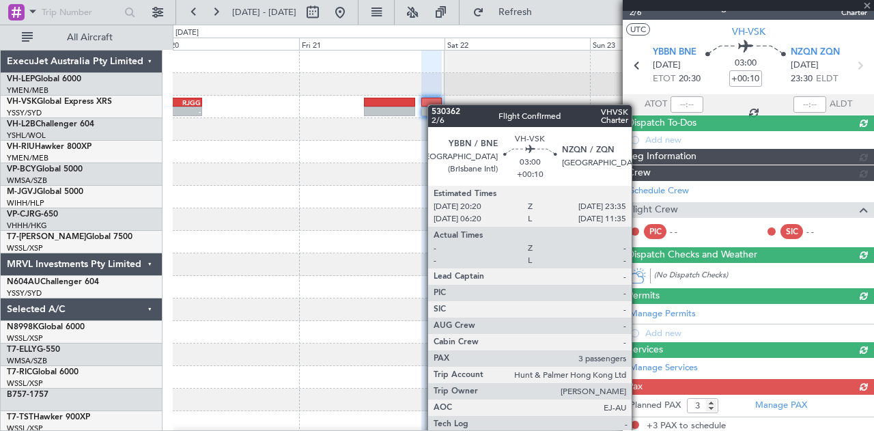
scroll to position [316, 0]
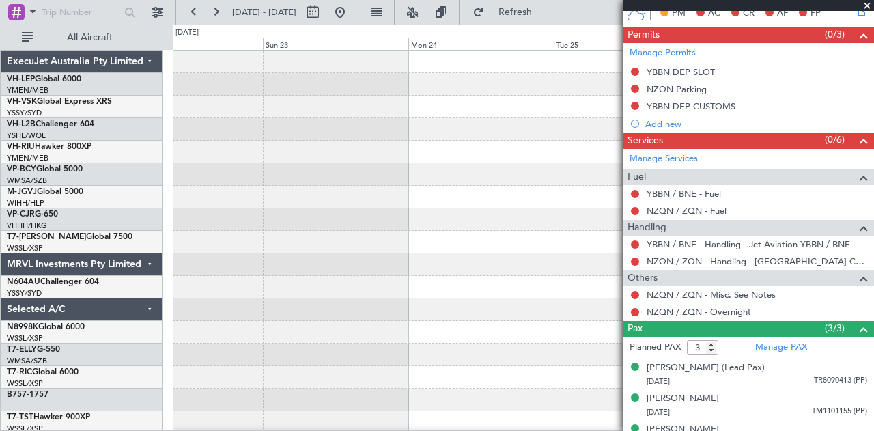
click at [196, 250] on div at bounding box center [524, 423] width 702 height 744
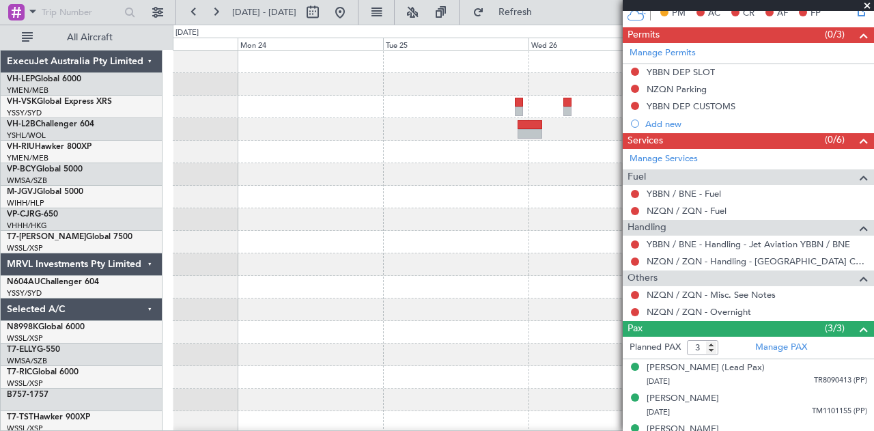
scroll to position [0, 0]
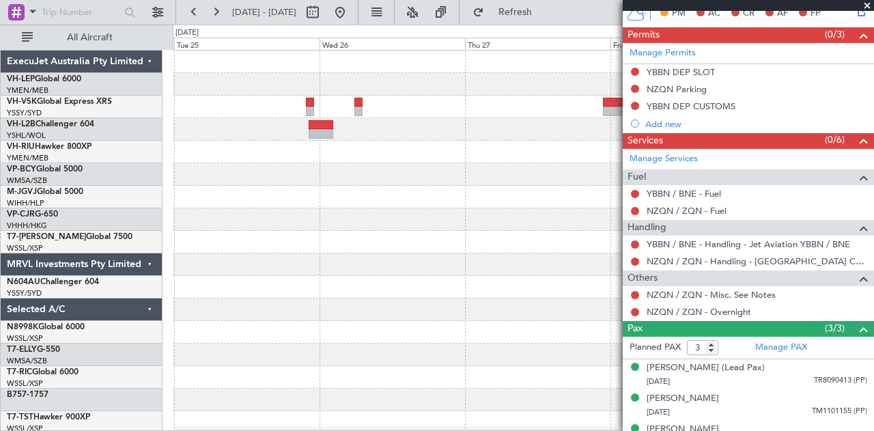
click at [139, 188] on div "- - KLAX 19:20 Z NFFN 06:50 Z - - RJGG 10:45 Z YSSY 19:50 Z Planned Maint Sydne…" at bounding box center [437, 228] width 874 height 406
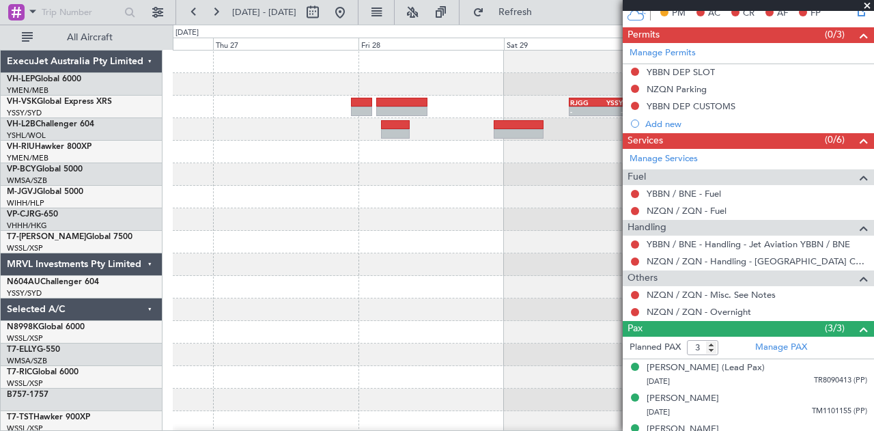
click at [262, 220] on div "- - KLAX 19:20 Z NFFN 06:50 Z - - RJGG 10:45 Z YSSY 19:50 Z Planned Maint Sydne…" at bounding box center [524, 423] width 702 height 744
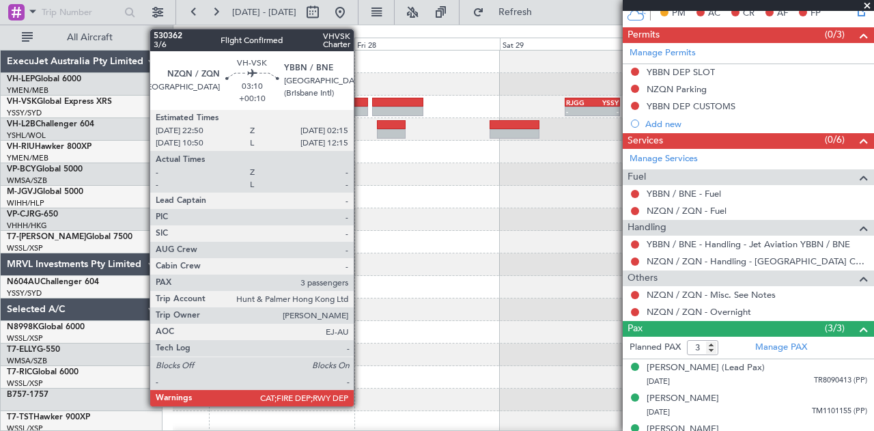
click at [361, 103] on div at bounding box center [357, 103] width 21 height 10
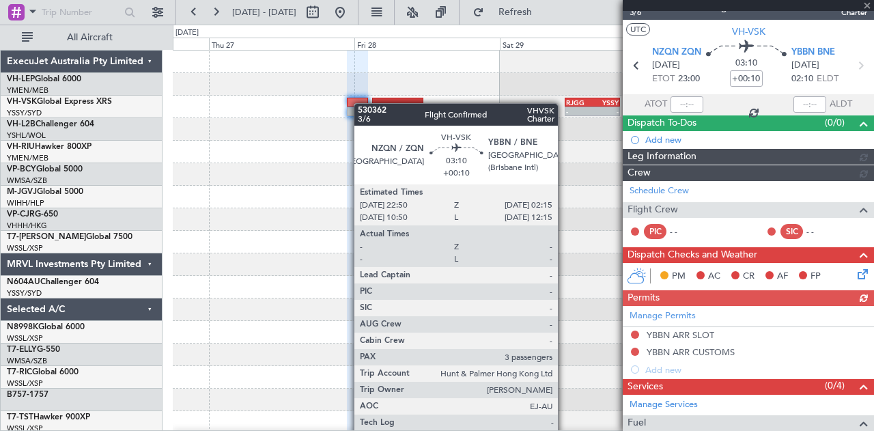
scroll to position [231, 0]
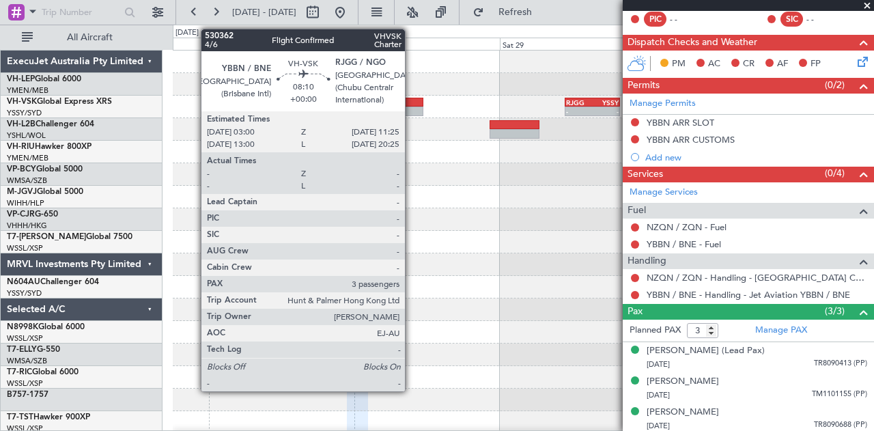
click at [412, 100] on div at bounding box center [397, 103] width 51 height 10
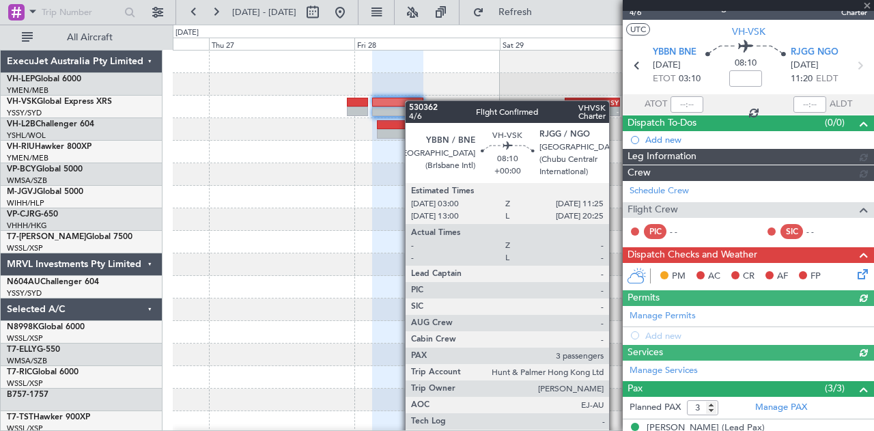
scroll to position [332, 0]
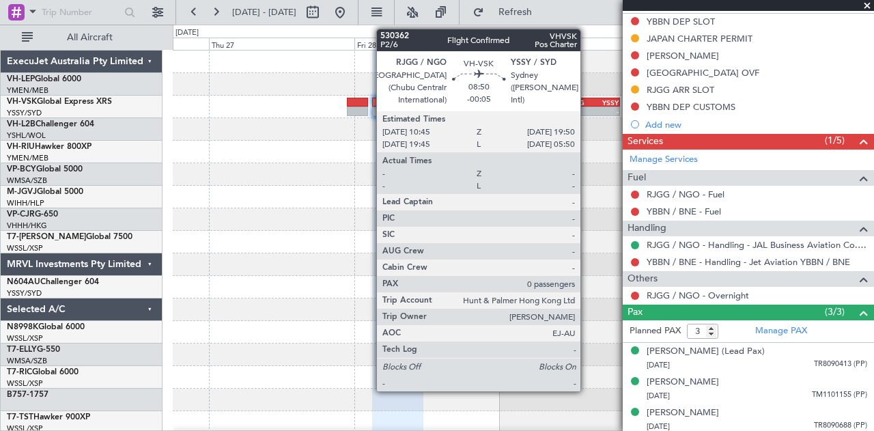
click at [588, 102] on div "RJGG" at bounding box center [579, 102] width 27 height 8
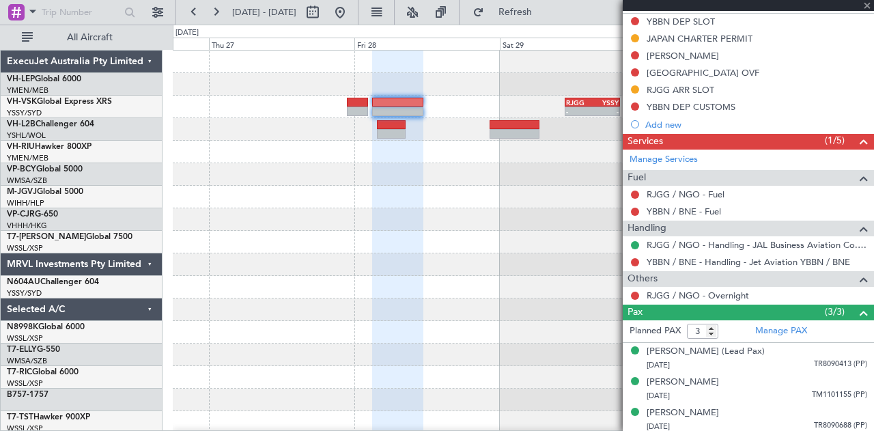
type input "-00:05"
type input "0"
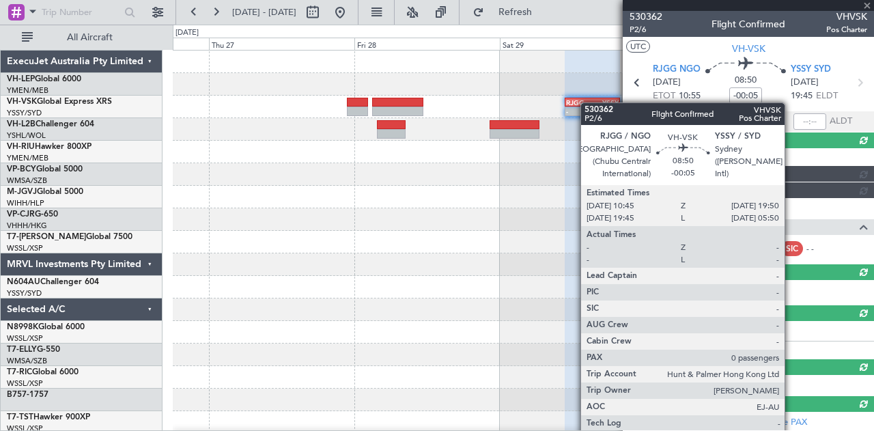
scroll to position [223, 0]
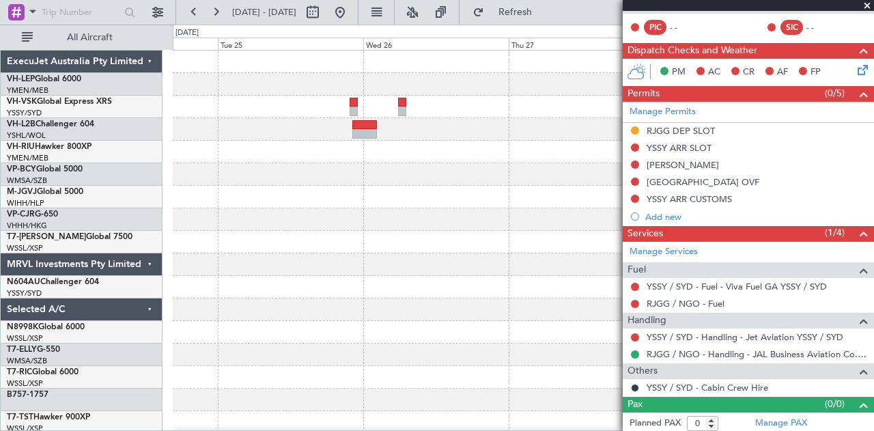
click at [538, 258] on div "- - RJGG 10:45 Z YSSY 19:50 Z" at bounding box center [524, 423] width 702 height 744
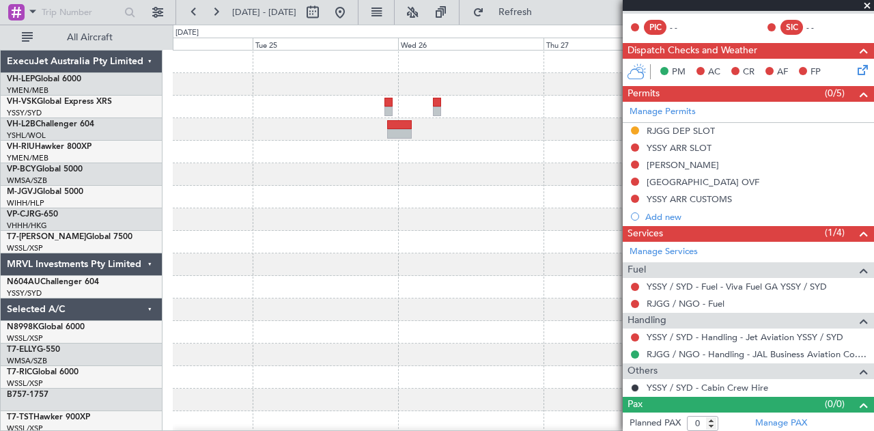
click at [359, 264] on div "- - RJGG 10:45 Z YSSY 19:50 Z" at bounding box center [524, 423] width 702 height 744
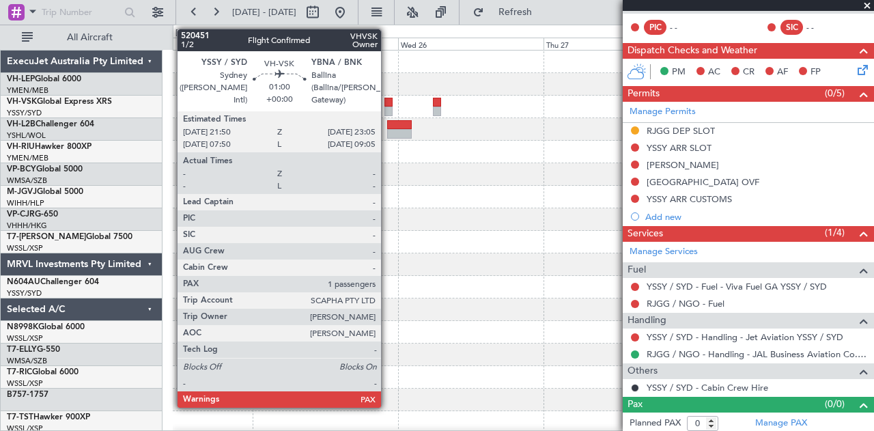
click at [388, 104] on div at bounding box center [389, 103] width 8 height 10
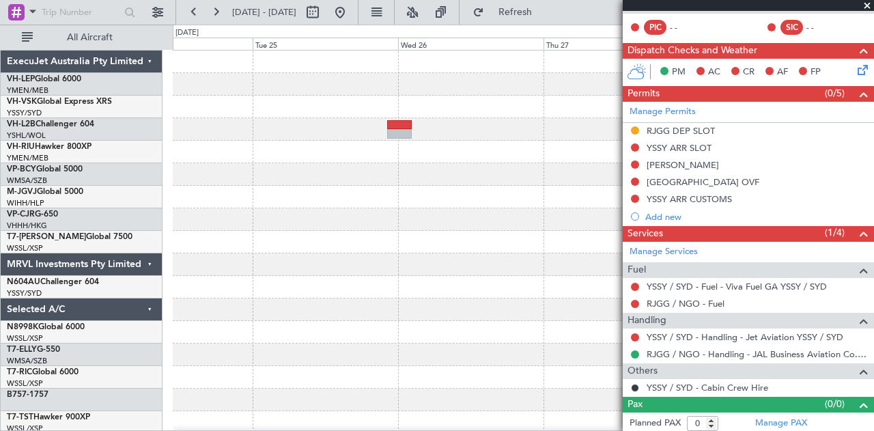
click at [867, 5] on span at bounding box center [868, 6] width 14 height 12
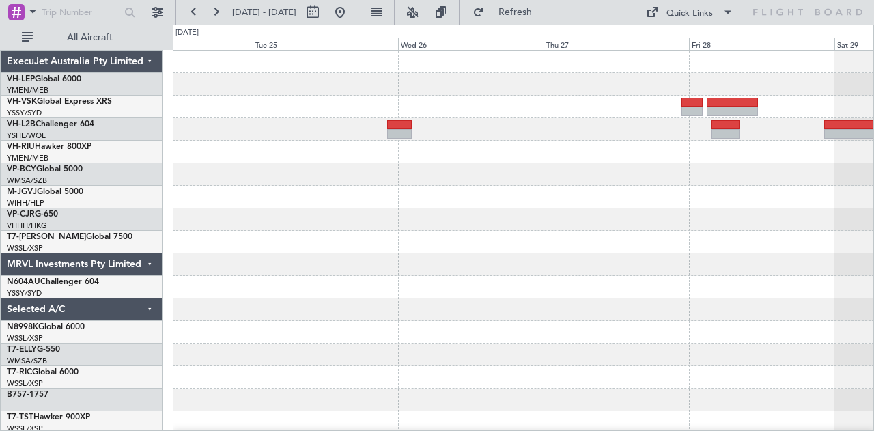
scroll to position [0, 0]
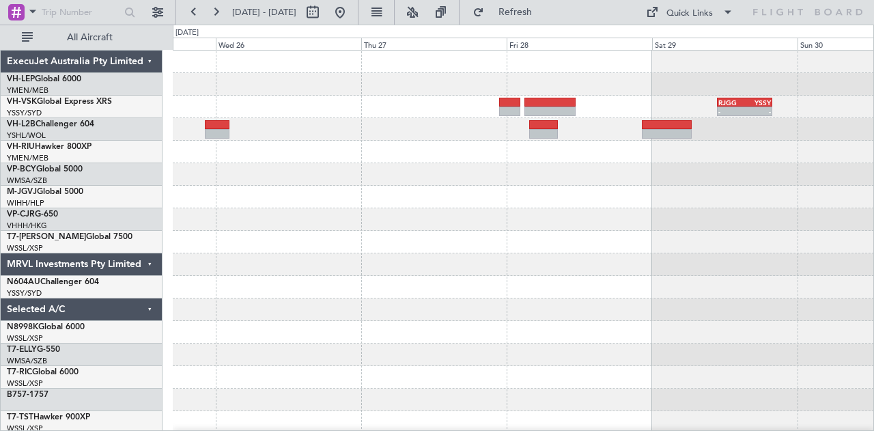
click at [500, 209] on div "- - KLAX 19:20 Z NFFN 06:50 Z - - RJGG 10:45 Z YSSY 19:50 Z Planned Maint Sydne…" at bounding box center [524, 423] width 702 height 744
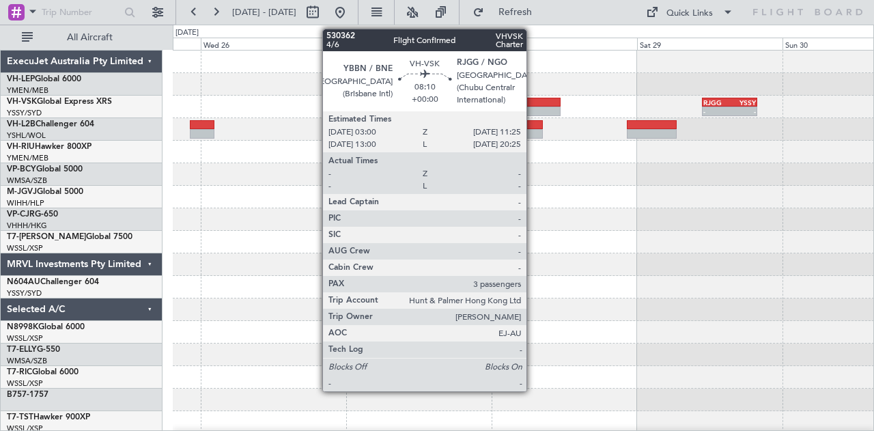
click at [534, 100] on div at bounding box center [535, 103] width 51 height 10
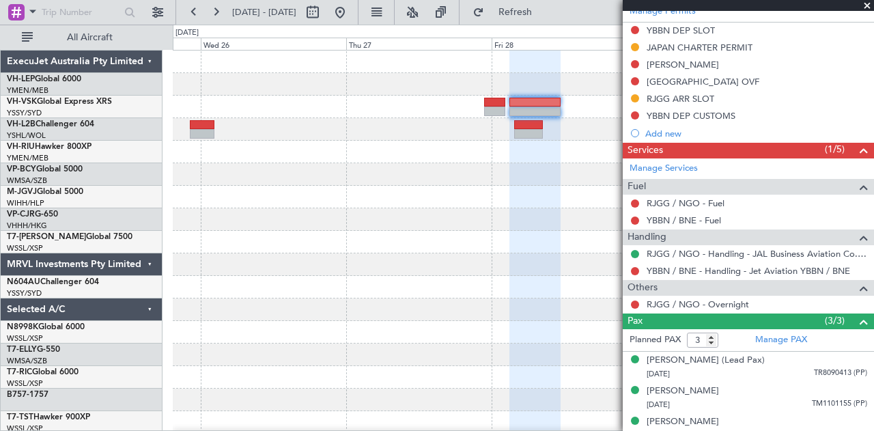
scroll to position [332, 0]
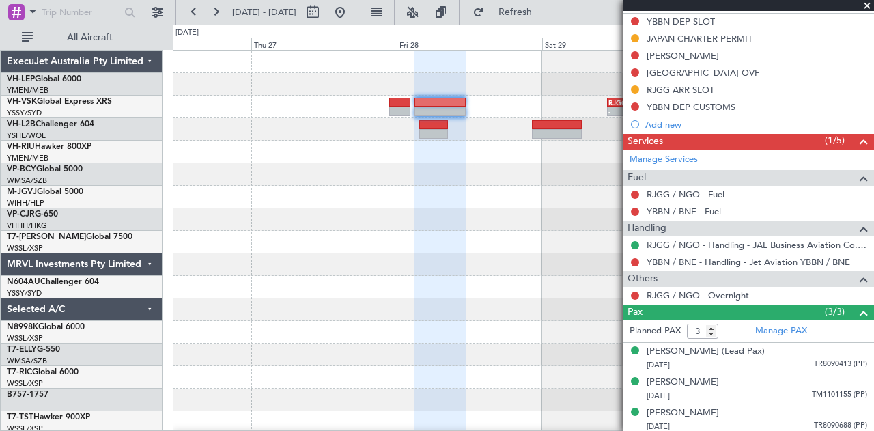
click at [322, 180] on div at bounding box center [524, 174] width 702 height 23
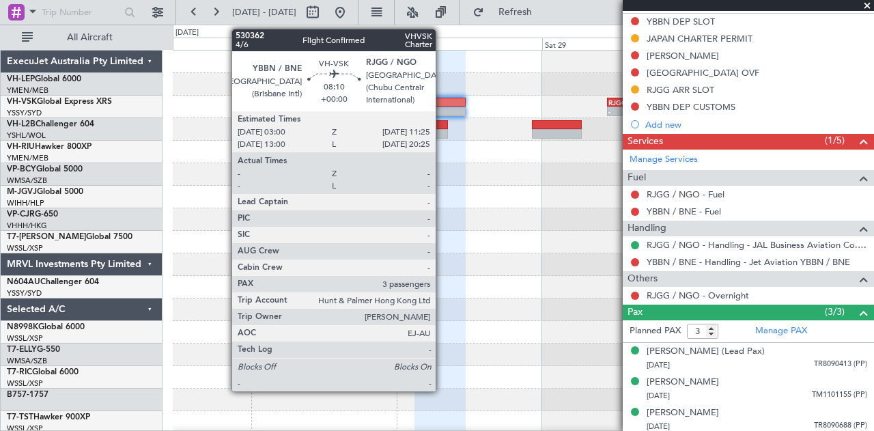
click at [443, 102] on div at bounding box center [440, 103] width 51 height 10
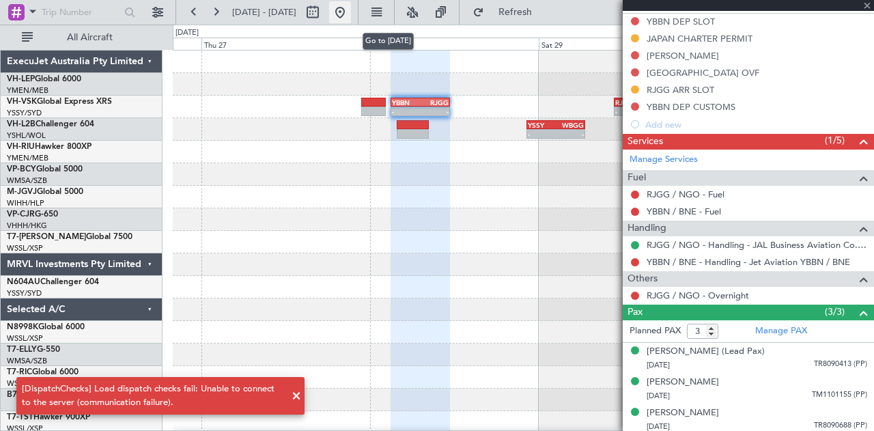
click at [351, 15] on button at bounding box center [340, 12] width 22 height 22
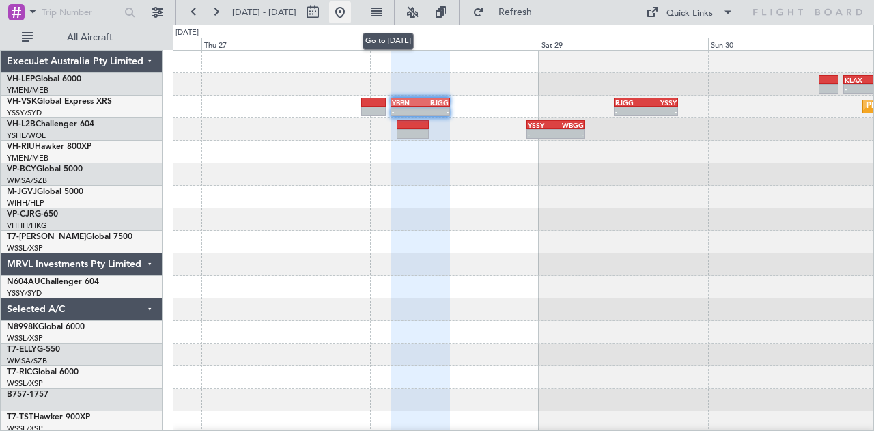
scroll to position [0, 0]
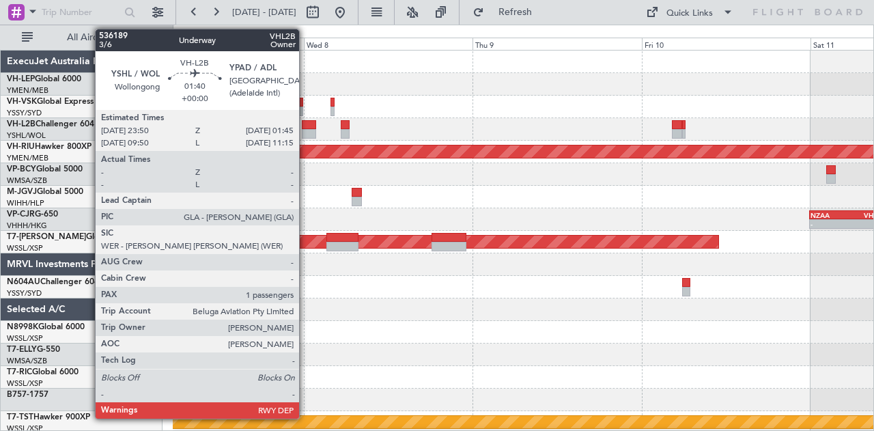
click at [306, 126] on div at bounding box center [309, 125] width 14 height 10
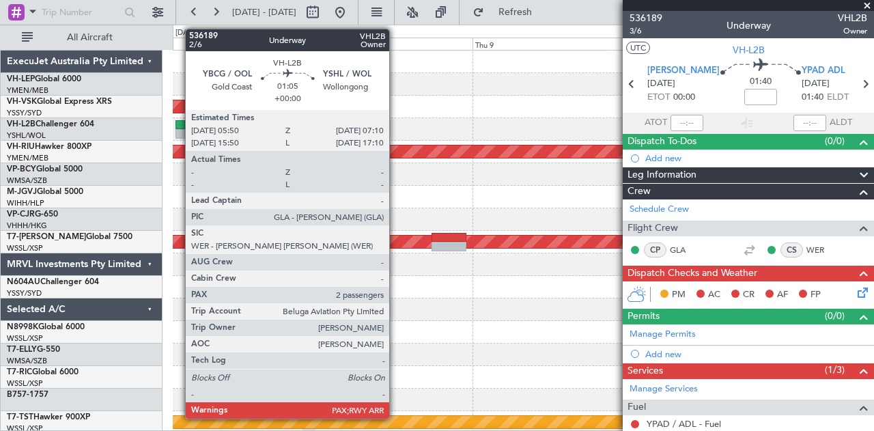
click at [178, 129] on div at bounding box center [181, 134] width 10 height 10
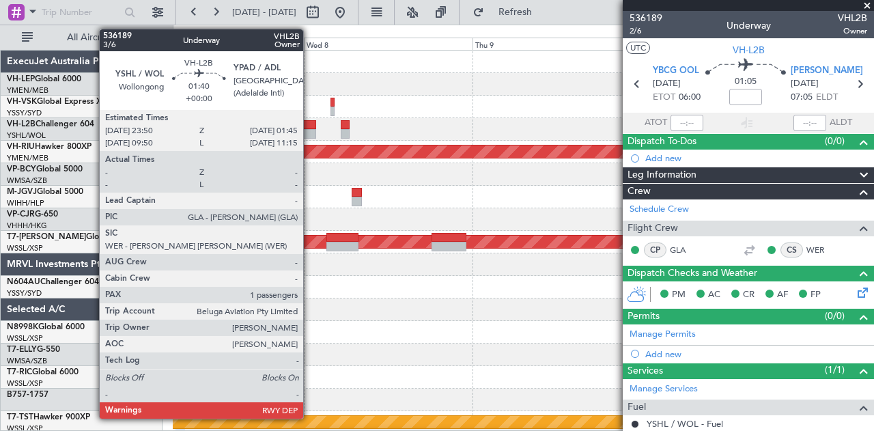
click at [310, 128] on div at bounding box center [309, 125] width 14 height 10
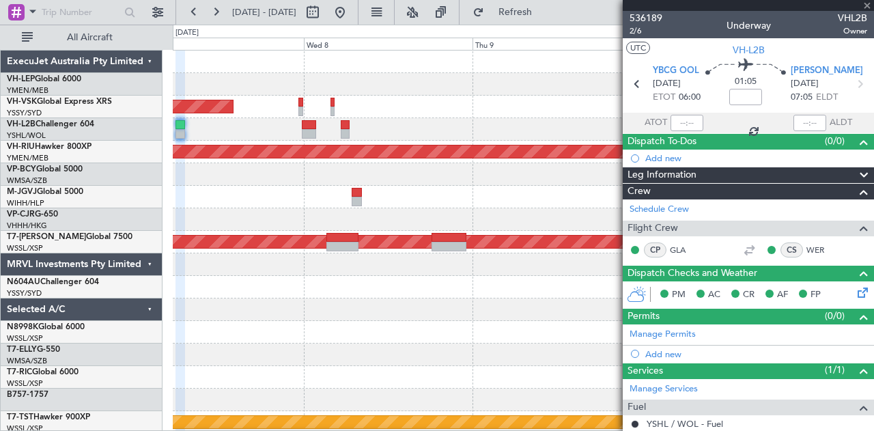
type input "1"
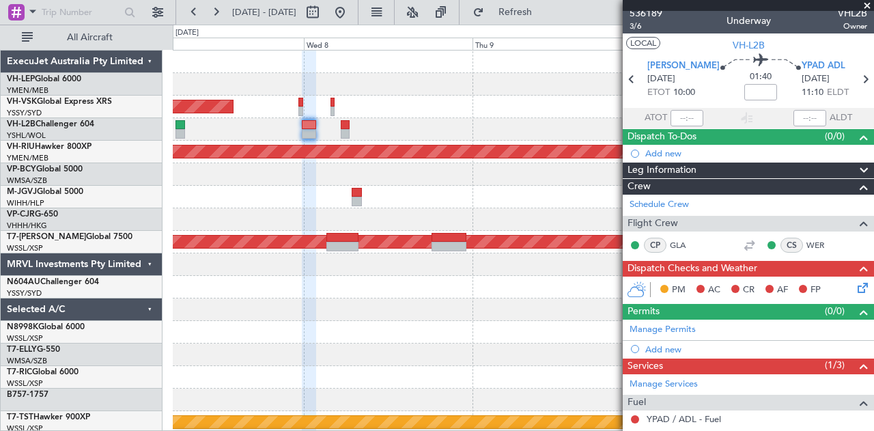
scroll to position [3, 0]
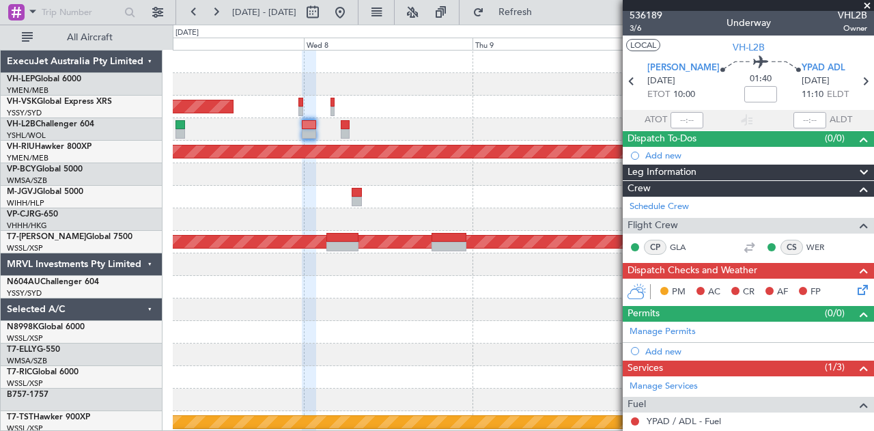
click at [638, 48] on button "LOCAL" at bounding box center [643, 45] width 34 height 12
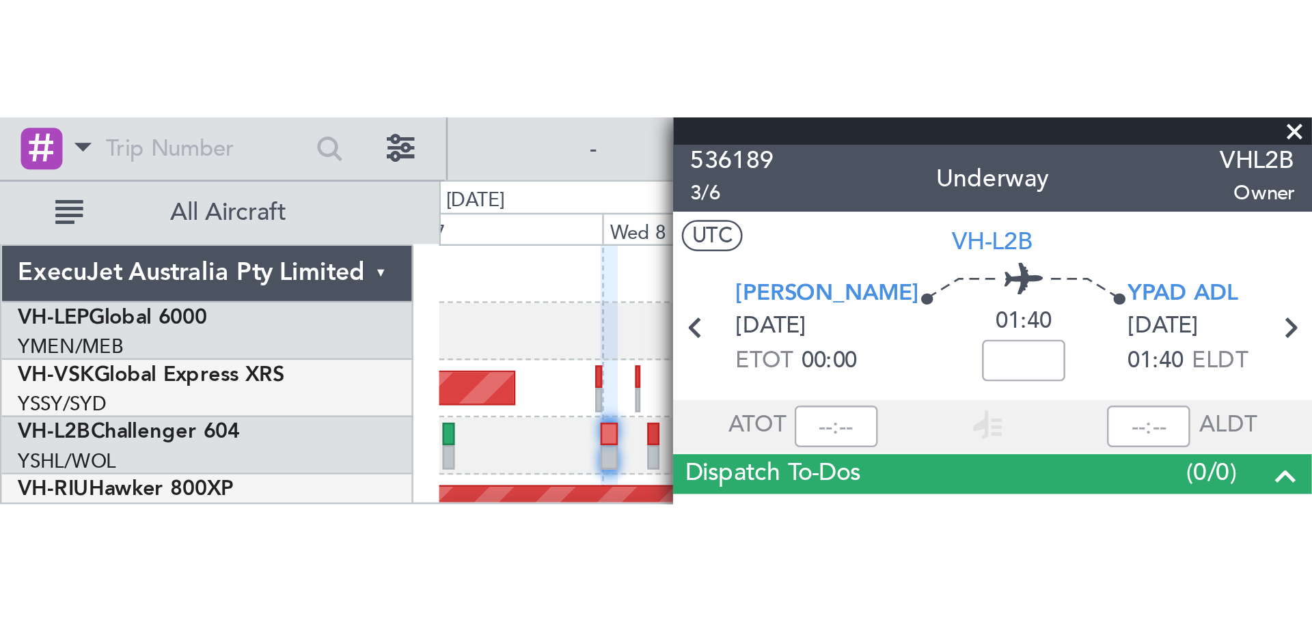
scroll to position [0, 0]
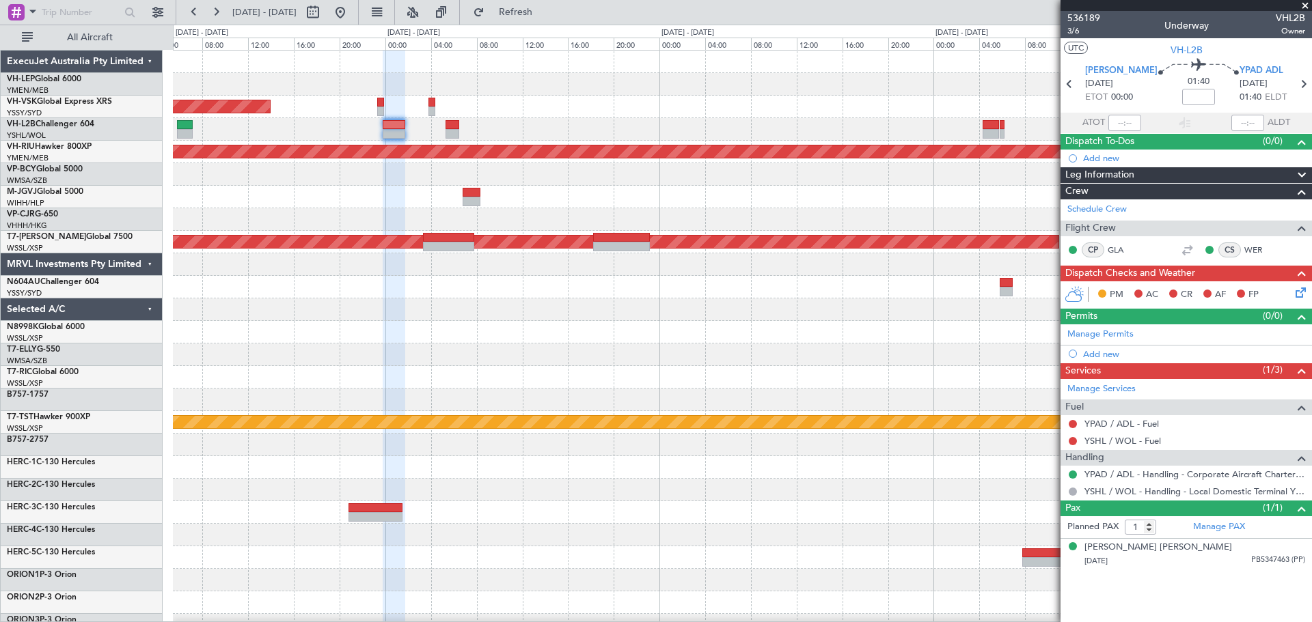
click at [577, 114] on div "Planned Maint Sydney ([PERSON_NAME] Intl) No Crew" at bounding box center [742, 107] width 1138 height 23
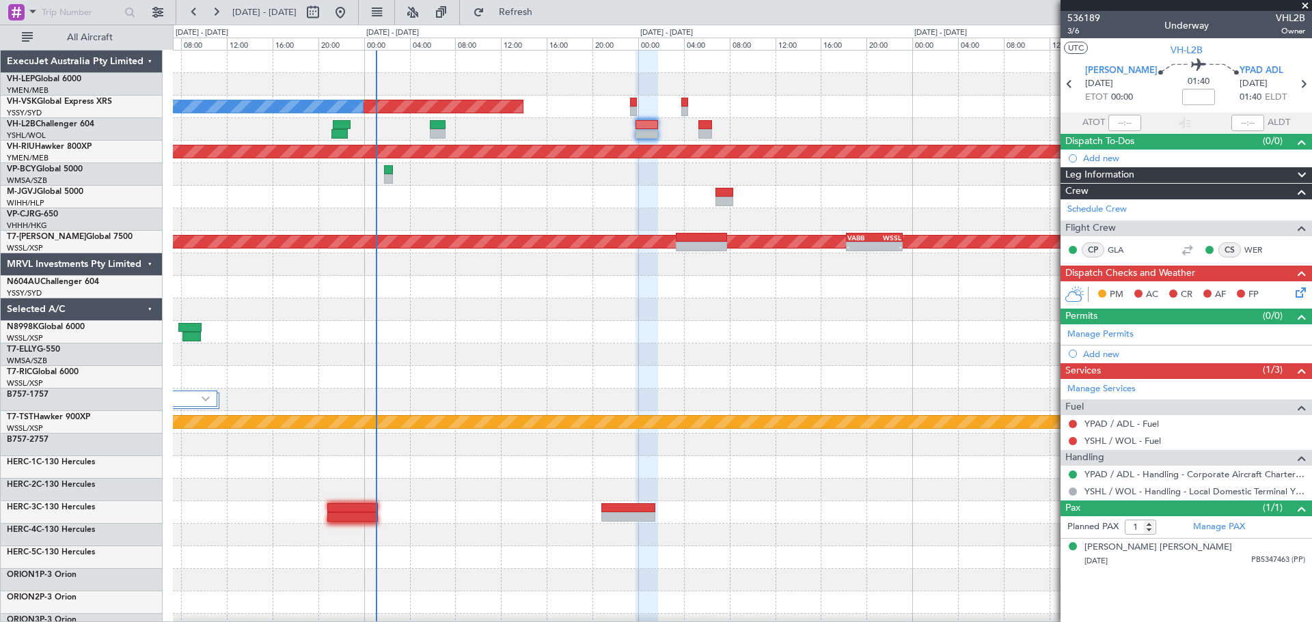
click at [327, 171] on div "Planned Maint Sydney ([PERSON_NAME] Intl) No Crew Planned Maint [GEOGRAPHIC_DAT…" at bounding box center [742, 423] width 1138 height 744
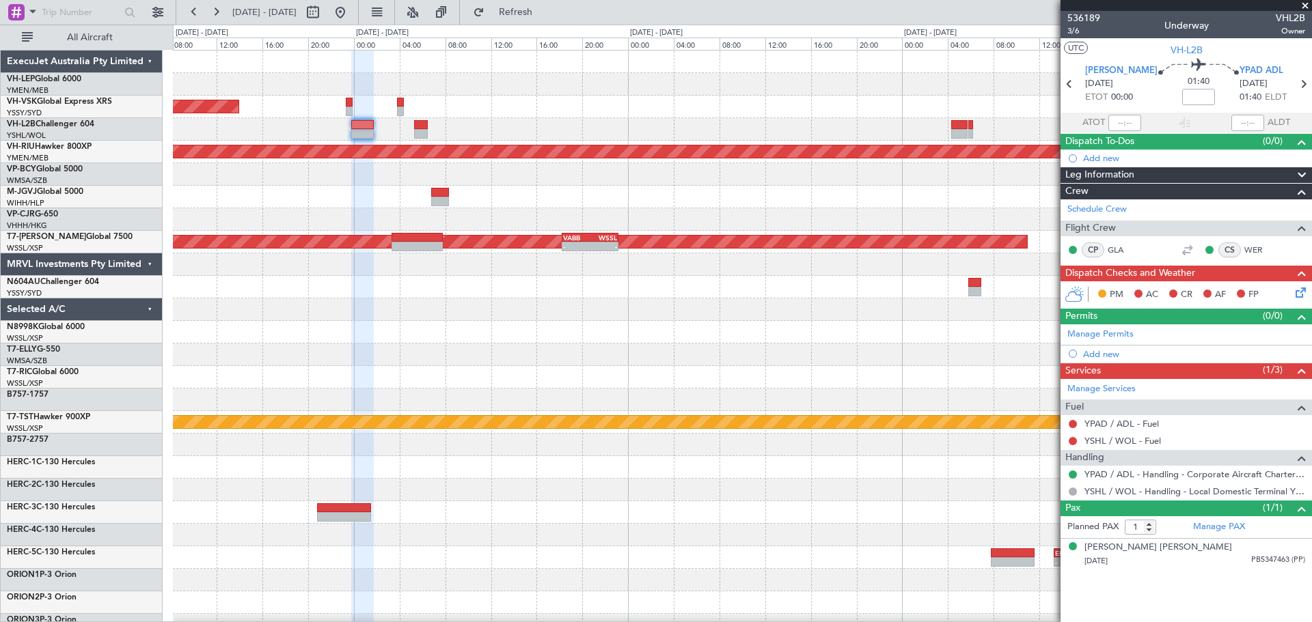
click at [320, 154] on div "Planned Maint Sydney ([PERSON_NAME] Intl) No Crew Planned Maint [GEOGRAPHIC_DAT…" at bounding box center [742, 423] width 1138 height 744
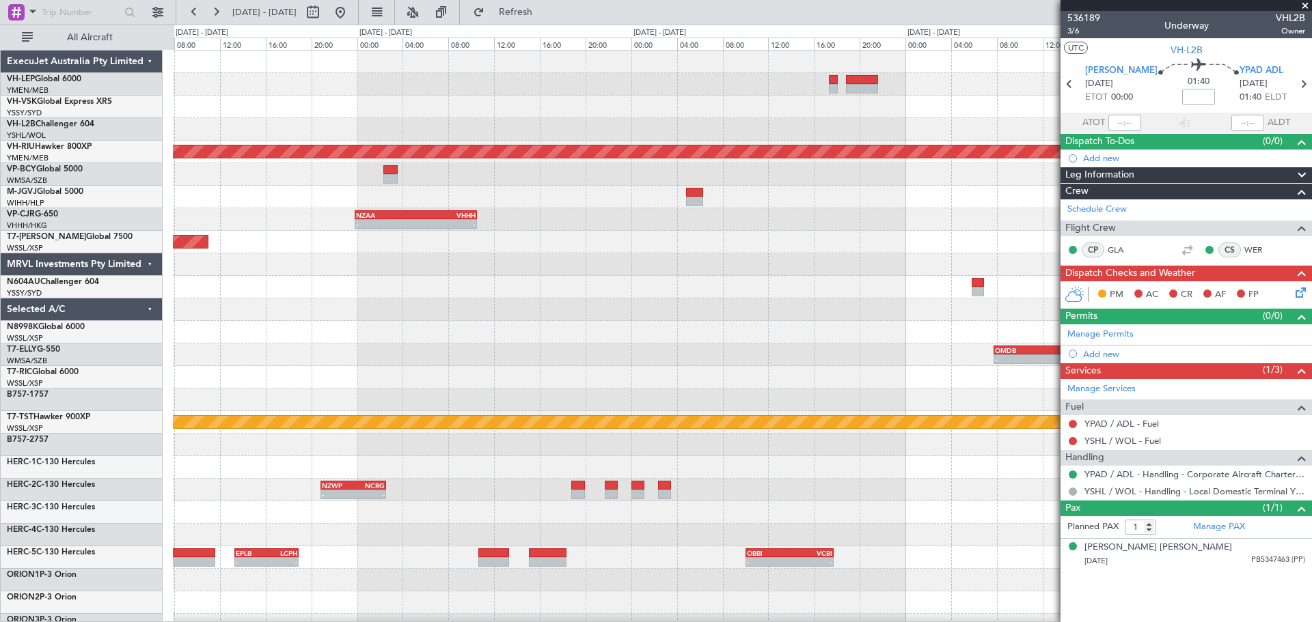
click at [376, 171] on div "Planned Maint [GEOGRAPHIC_DATA] ([GEOGRAPHIC_DATA]) - - NZAA 23:50 Z VHHH 10:30…" at bounding box center [742, 423] width 1138 height 744
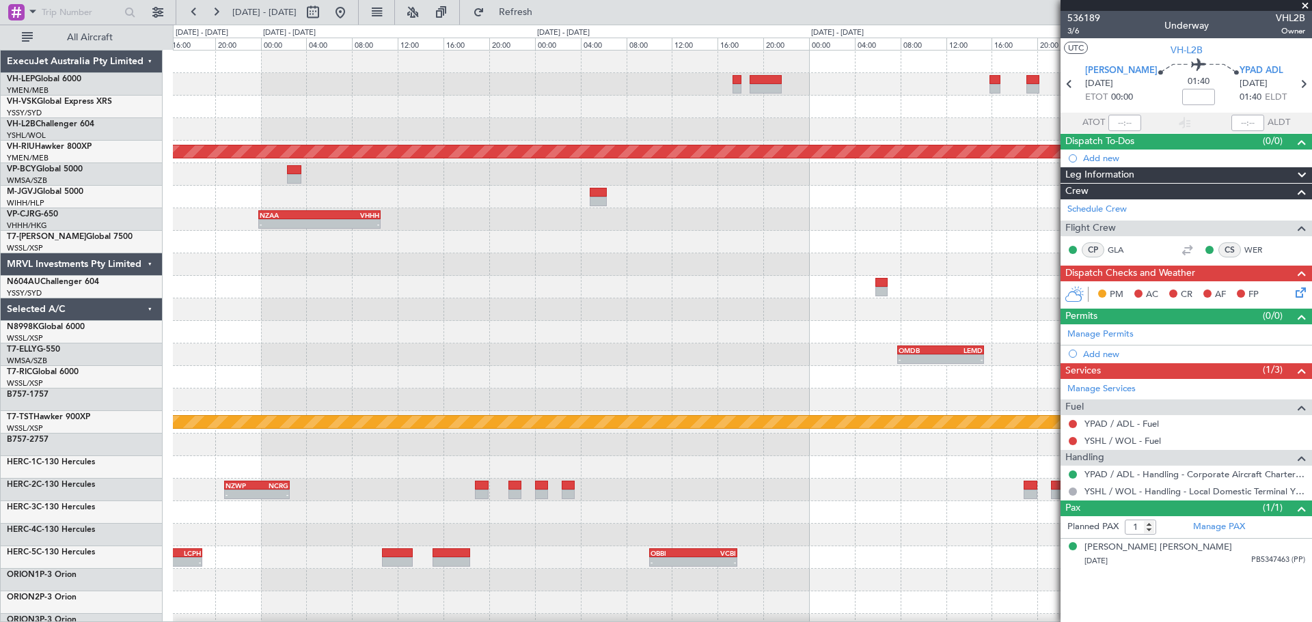
click at [456, 156] on div "Planned Maint [GEOGRAPHIC_DATA] ([GEOGRAPHIC_DATA]) - - NZAA 23:50 Z VHHH 10:30…" at bounding box center [742, 423] width 1138 height 744
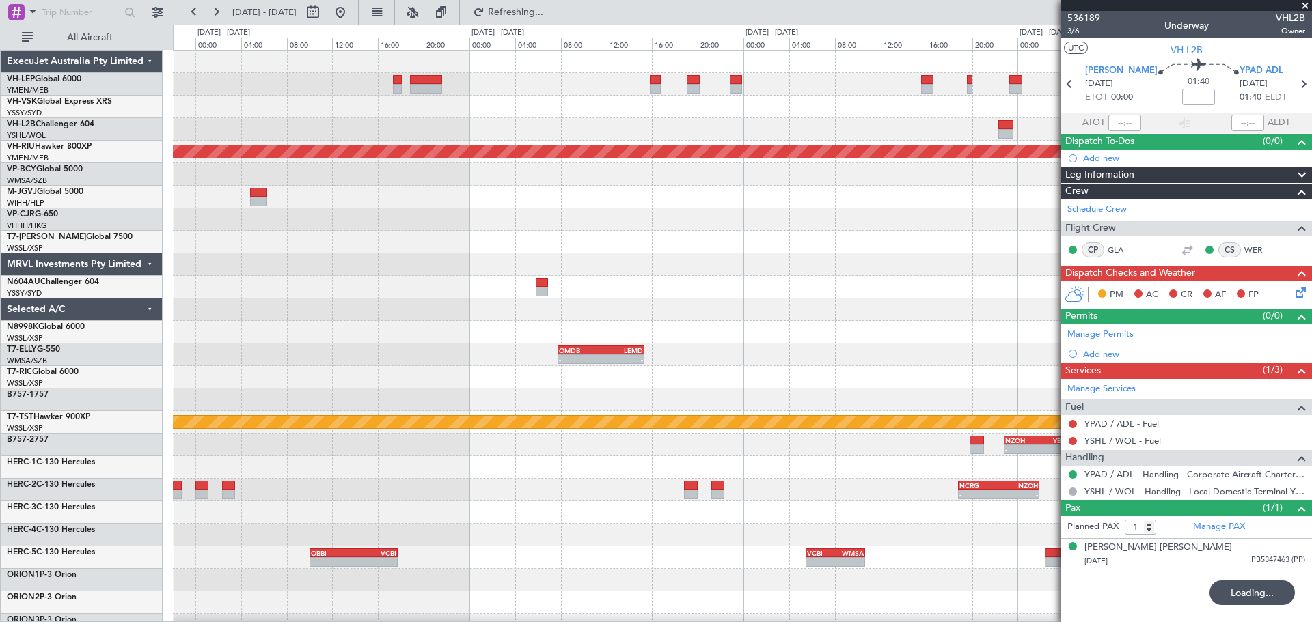
click at [180, 174] on div "Planned Maint [GEOGRAPHIC_DATA] ([GEOGRAPHIC_DATA]) - - NZAA 23:50 Z VHHH 10:30…" at bounding box center [742, 423] width 1138 height 744
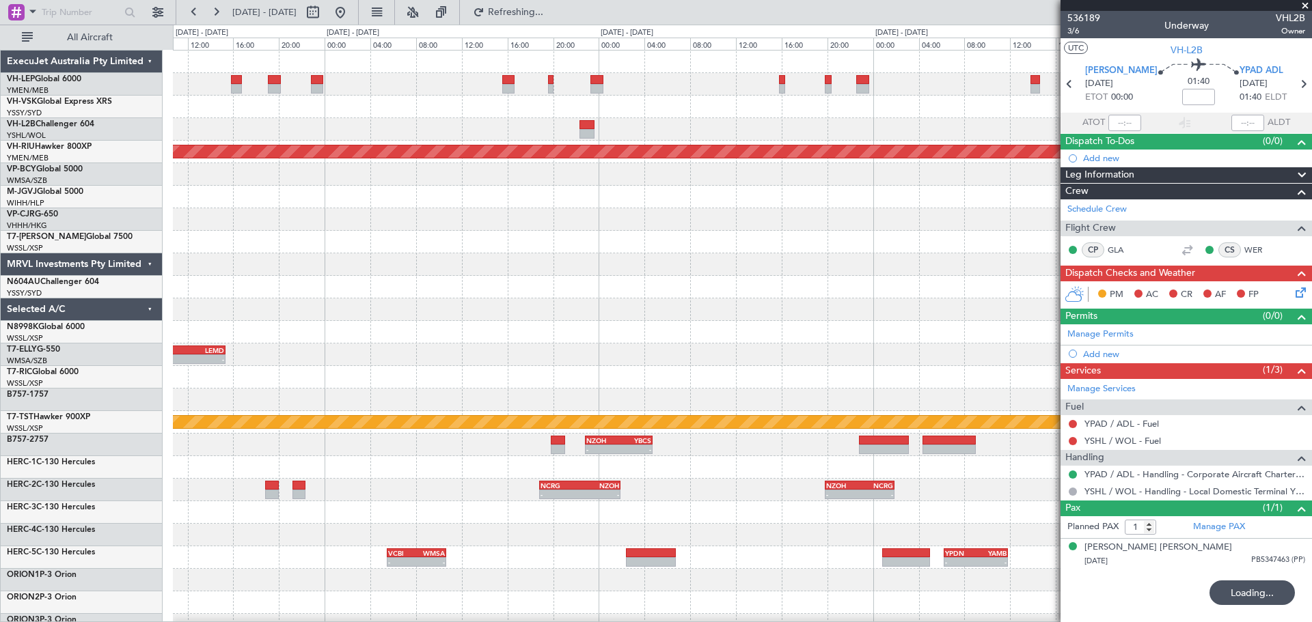
click at [226, 150] on div "Planned Maint [GEOGRAPHIC_DATA] ([GEOGRAPHIC_DATA]) - - OMDB 07:45 Z LEMD 15:20…" at bounding box center [742, 423] width 1138 height 744
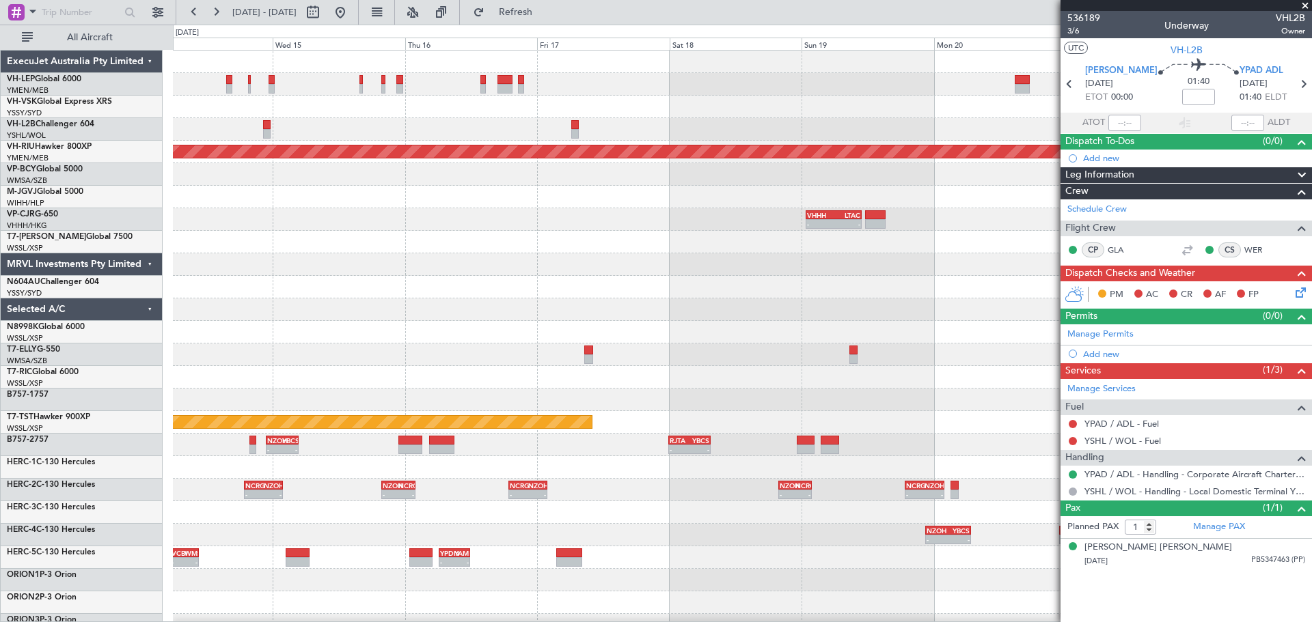
click at [271, 174] on div "Planned Maint [GEOGRAPHIC_DATA] ([GEOGRAPHIC_DATA]) - - VHHH 00:50 Z LTAC 10:55…" at bounding box center [742, 423] width 1138 height 744
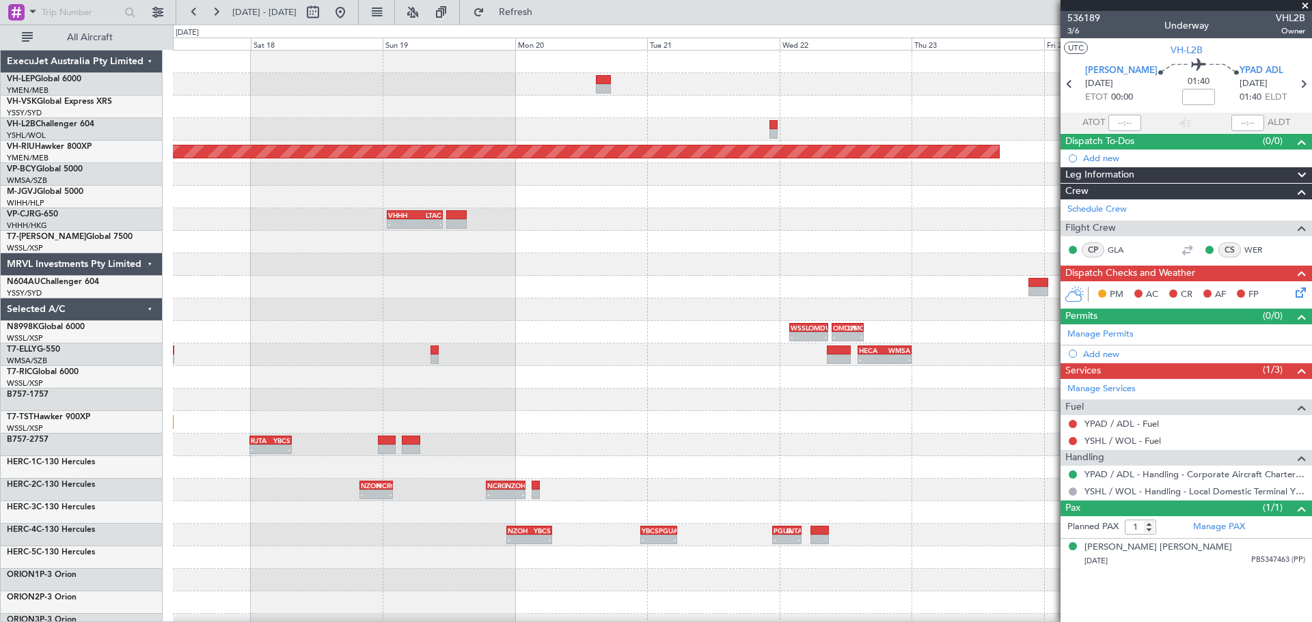
click at [245, 187] on div "Planned Maint [GEOGRAPHIC_DATA] ([GEOGRAPHIC_DATA]) - - VHHH 00:50 Z LTAC 10:55…" at bounding box center [742, 423] width 1138 height 744
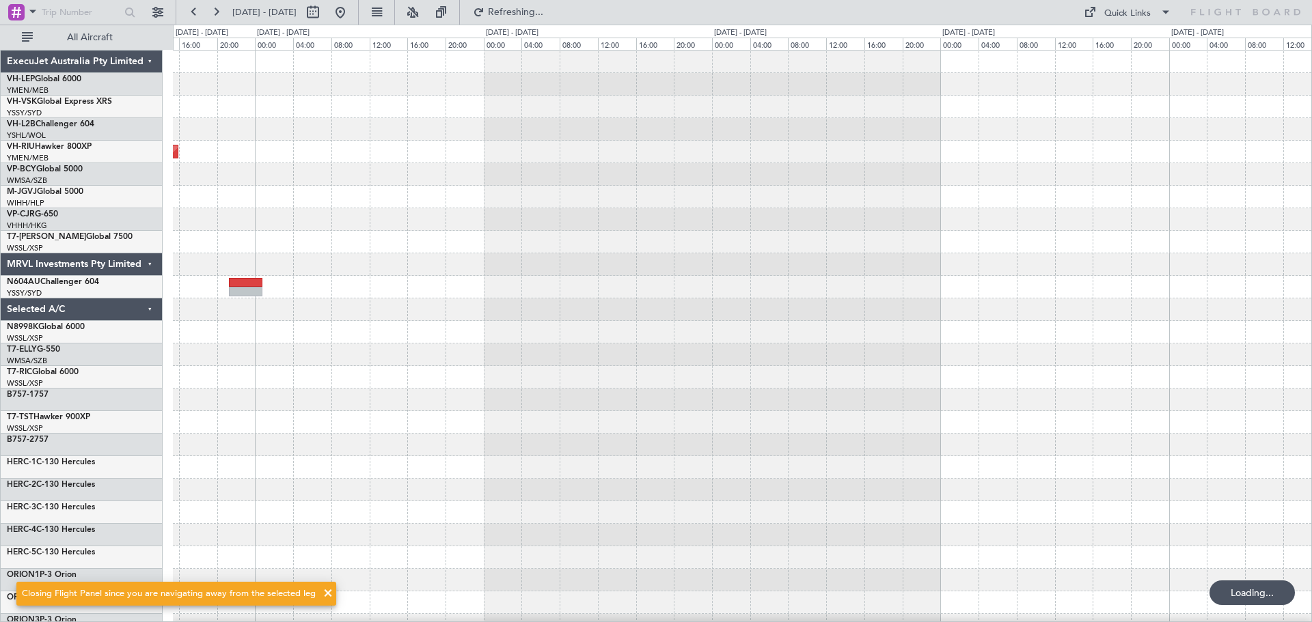
click at [303, 197] on div "Planned Maint [GEOGRAPHIC_DATA] ([GEOGRAPHIC_DATA]) OMDW 09:35 Z LIMC 15:20 Z -…" at bounding box center [742, 423] width 1138 height 744
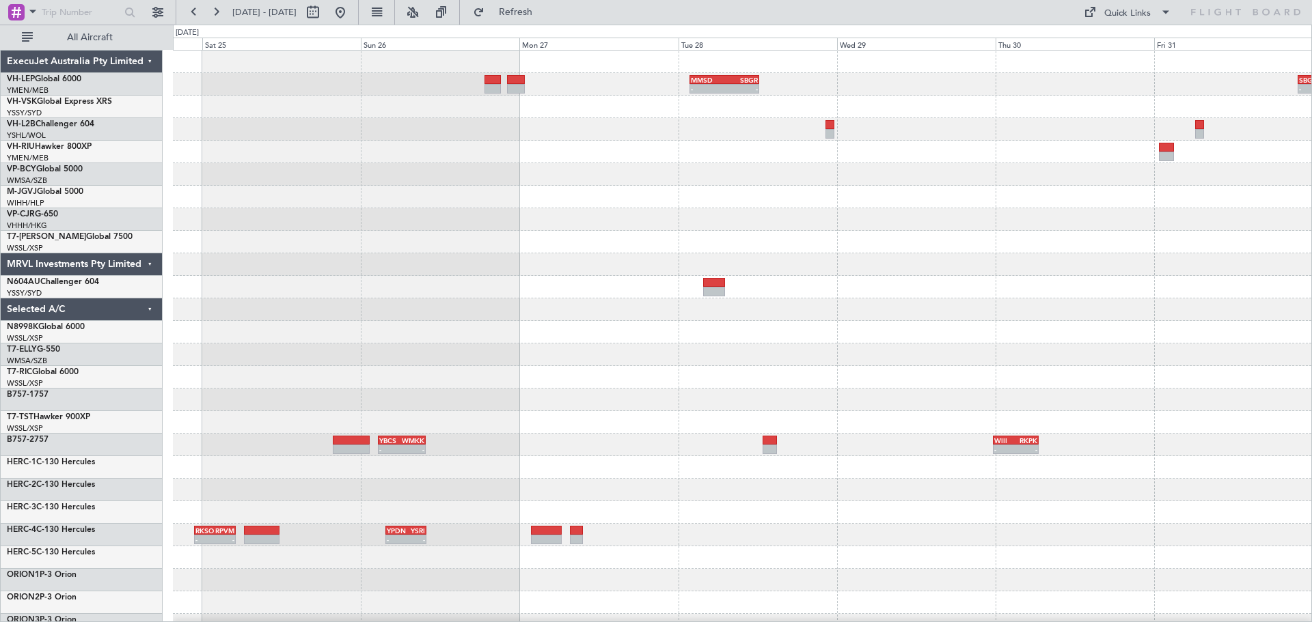
click at [147, 245] on div "- - MMSD 01:50 Z SBGR 12:15 Z - - SBGR 21:50 Z FAOR 07:50 Z Planned Maint [GEOG…" at bounding box center [656, 324] width 1312 height 598
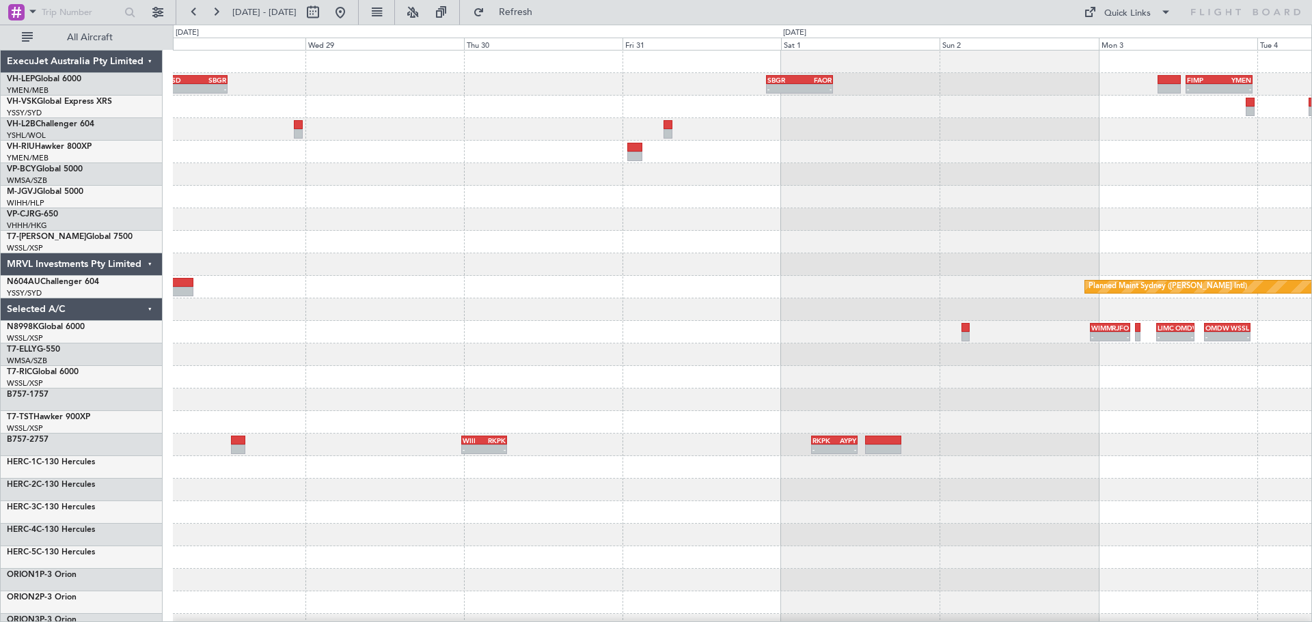
click at [216, 237] on div "- - MMSD 01:50 Z SBGR 12:15 Z - - SBGR 21:50 Z FAOR 07:50 Z - - FIMP 13:15 Z YM…" at bounding box center [742, 423] width 1138 height 744
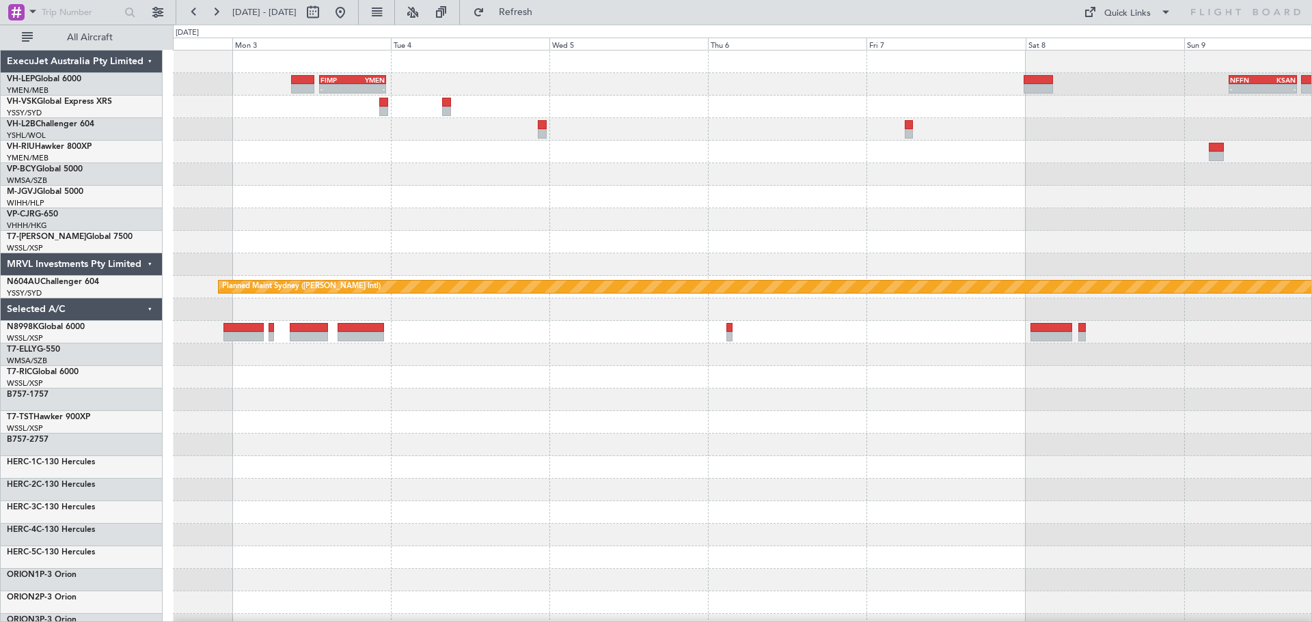
click at [219, 240] on div "- - FIMP 13:15 Z YMEN 23:20 Z - - NFFN 06:50 Z KSAN 17:10 Z SBGR 21:50 Z FAOR 0…" at bounding box center [742, 423] width 1138 height 744
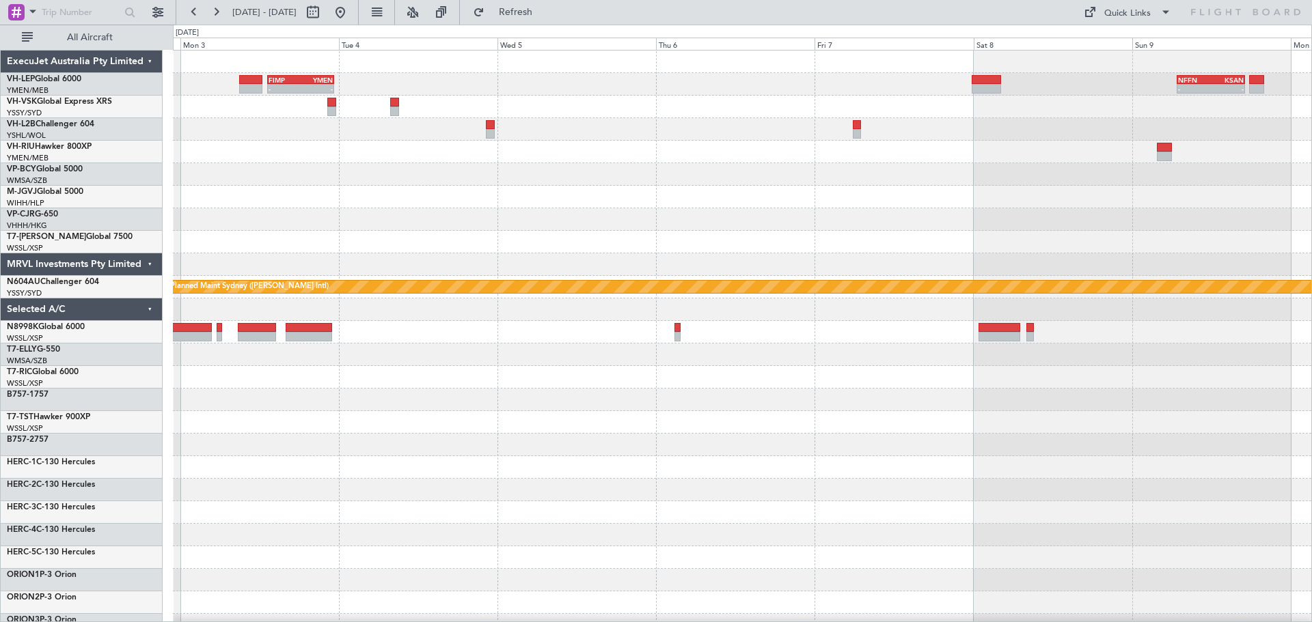
click at [239, 234] on div at bounding box center [742, 242] width 1138 height 23
click at [31, 275] on div "- - FIMP 13:15 Z YMEN 23:20 Z - - NFFN 06:50 Z KSAN 17:10 Z SBGR 21:50 Z FAOR 0…" at bounding box center [656, 324] width 1312 height 598
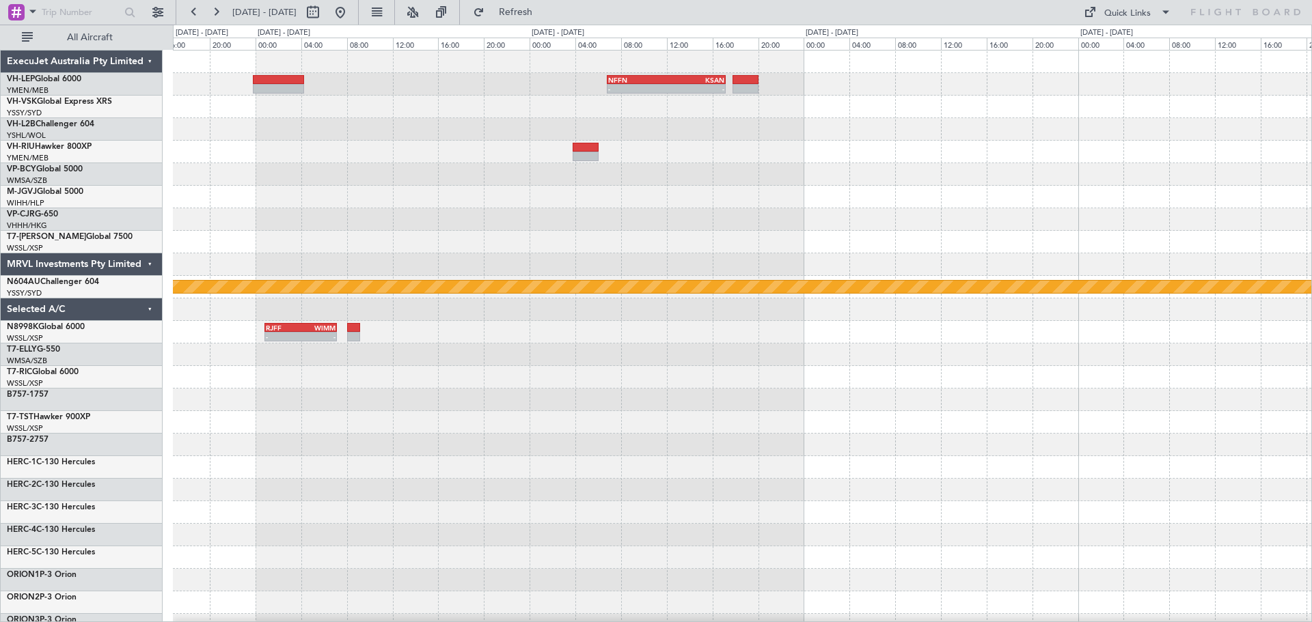
click at [196, 215] on div "- - NFFN 06:50 Z KSAN 17:10 Z Planned Maint Sydney ([PERSON_NAME] Intl) - - RJF…" at bounding box center [742, 423] width 1138 height 744
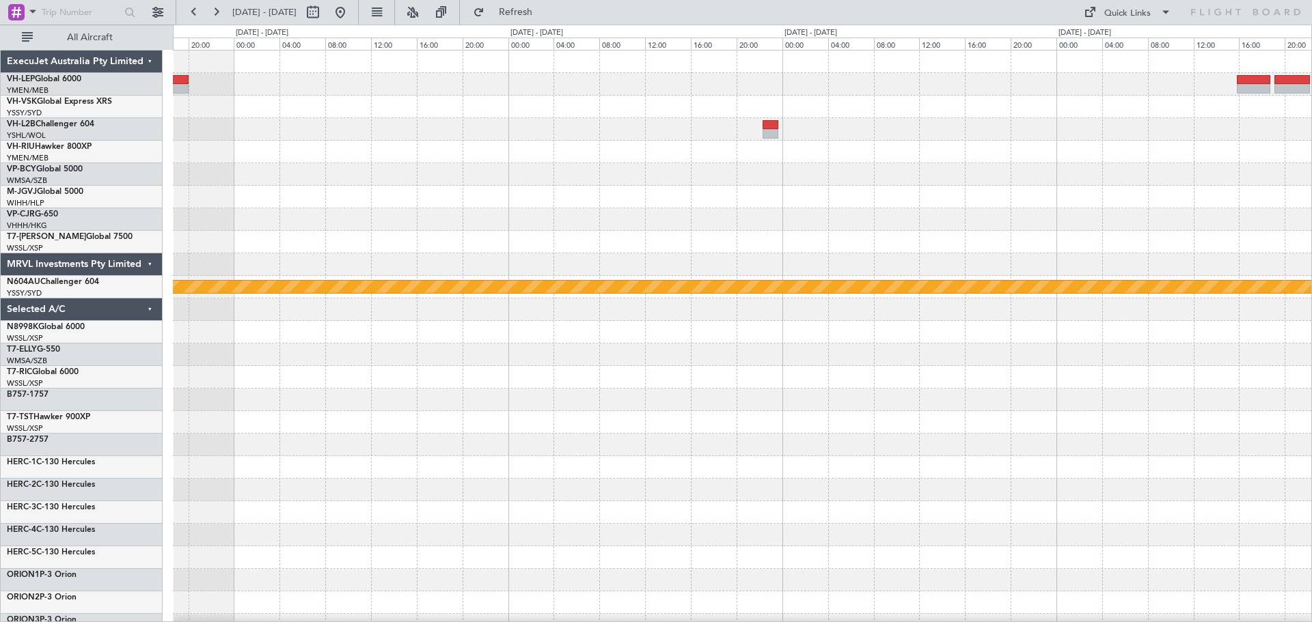
click at [366, 211] on div "NFFN 06:50 Z KSAN 17:10 Z - - Planned Maint Sydney ([PERSON_NAME] Intl)" at bounding box center [742, 423] width 1138 height 744
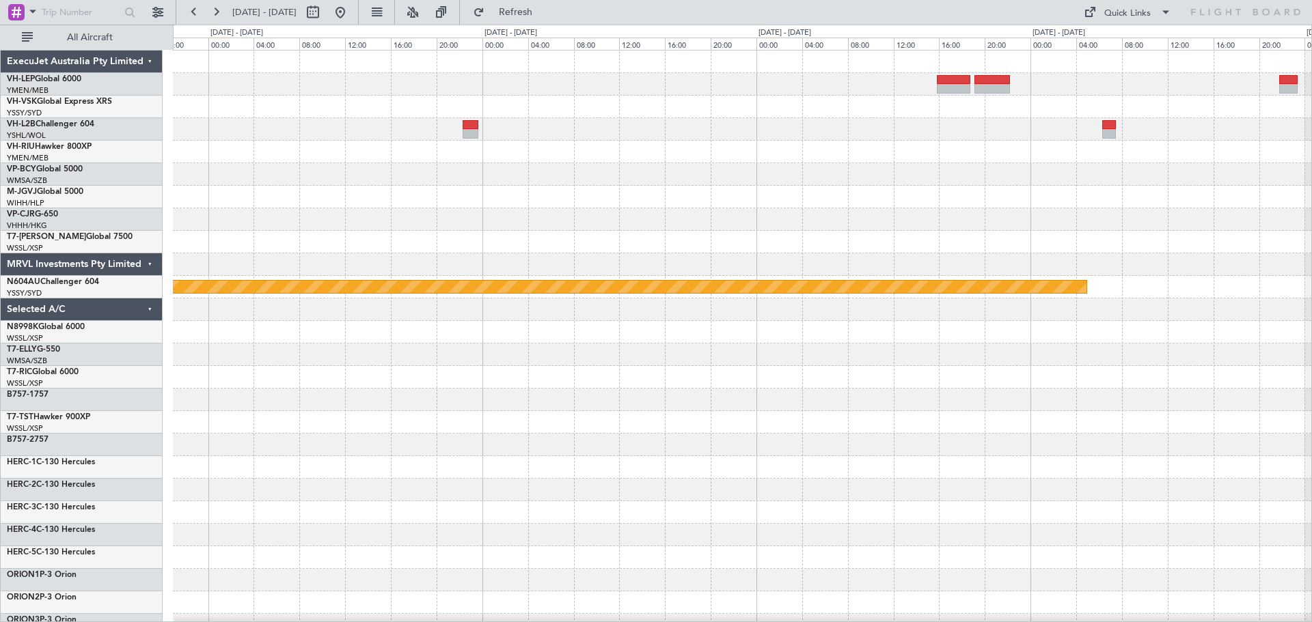
click at [411, 216] on div "Planned Maint Sydney ([PERSON_NAME] Intl)" at bounding box center [742, 423] width 1138 height 744
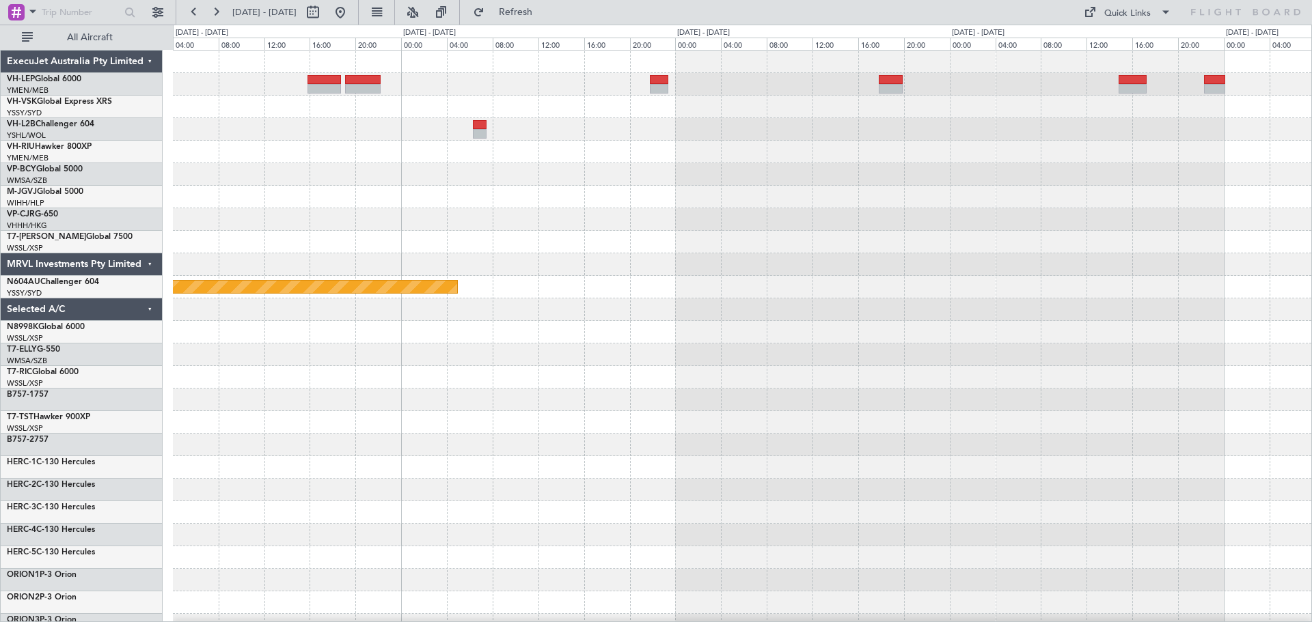
click at [257, 255] on div "Planned Maint Sydney ([PERSON_NAME] Intl)" at bounding box center [742, 423] width 1138 height 744
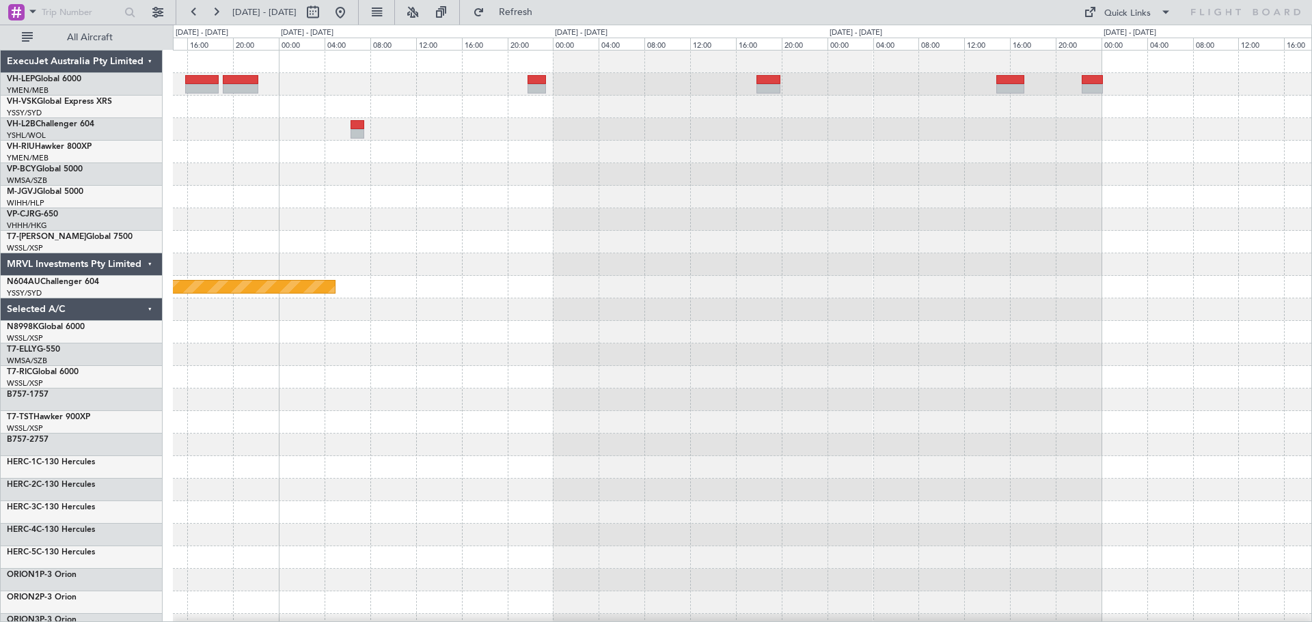
click at [134, 245] on div "Planned Maint Sydney ([PERSON_NAME] Intl) ExecuJet Australia Pty Limited VH-LEP…" at bounding box center [656, 324] width 1312 height 598
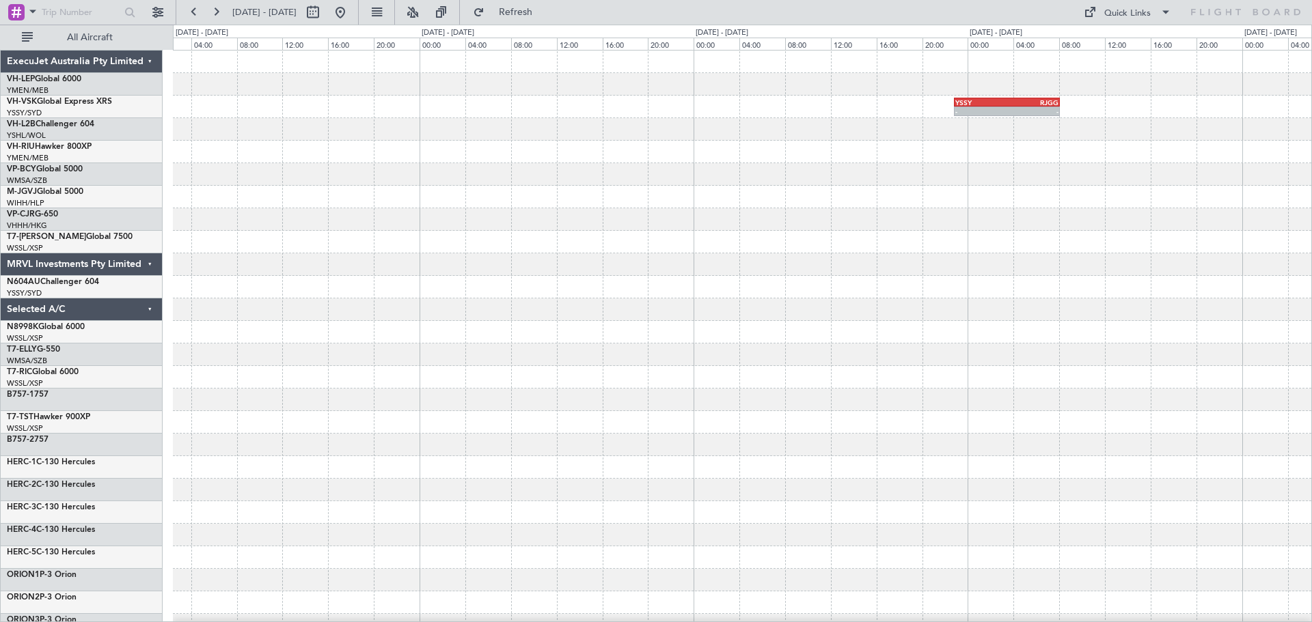
click at [242, 223] on div "- - YSSY 22:50 Z RJGG 08:05 Z - - RJGG 10:50 Z YBBN 19:15 Z" at bounding box center [742, 423] width 1138 height 744
click at [0, 269] on div "- - YSSY 22:50 Z RJGG 08:05 Z - - RJGG 10:50 Z YBBN 19:15 Z ExecuJet Australia …" at bounding box center [656, 324] width 1312 height 598
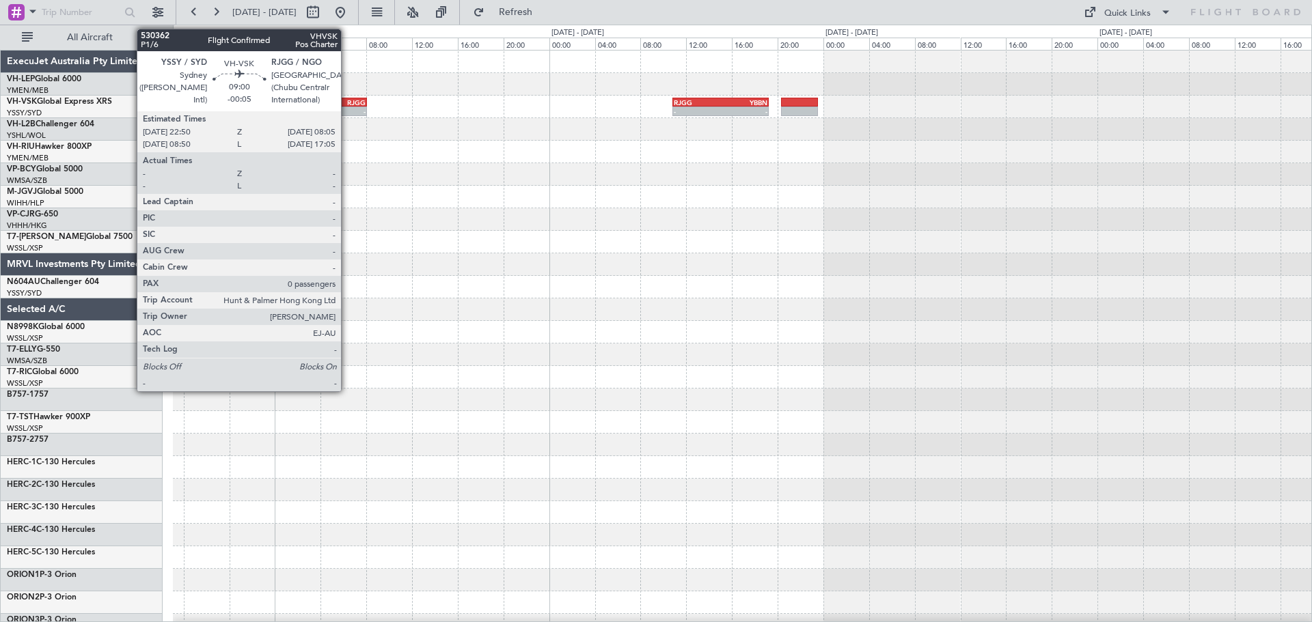
click at [347, 100] on div "RJGG" at bounding box center [340, 102] width 52 height 8
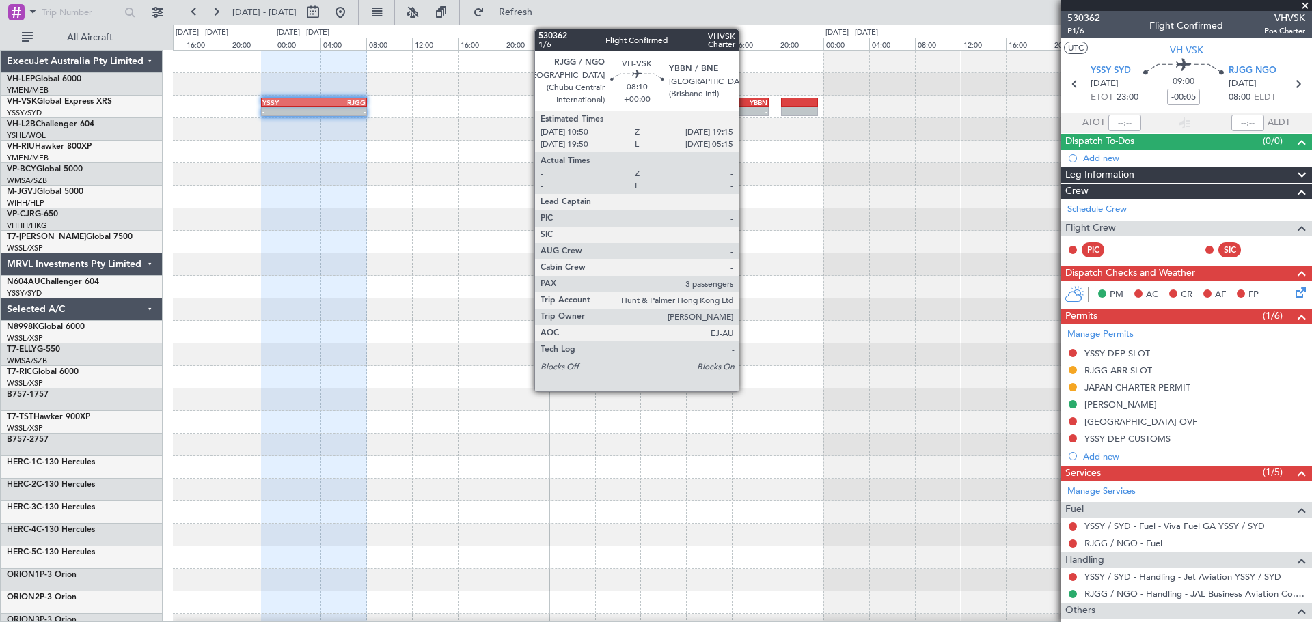
click at [745, 106] on div "RJGG 10:50 Z YBBN 19:15 Z" at bounding box center [720, 103] width 96 height 10
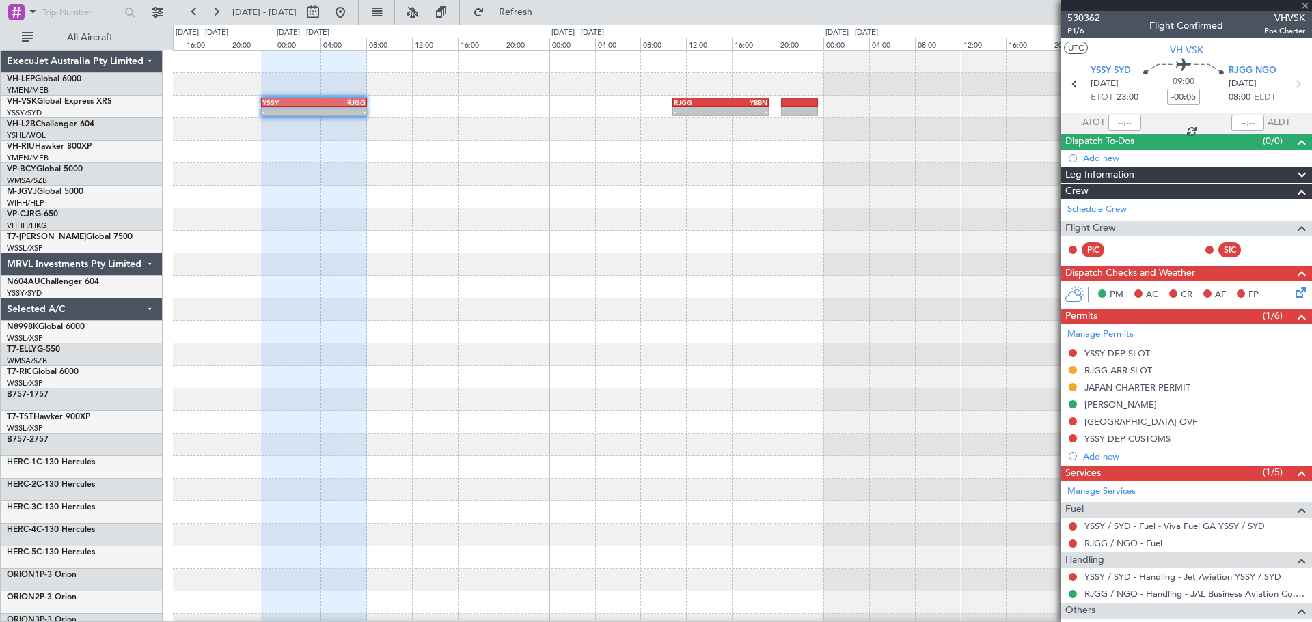
type input "3"
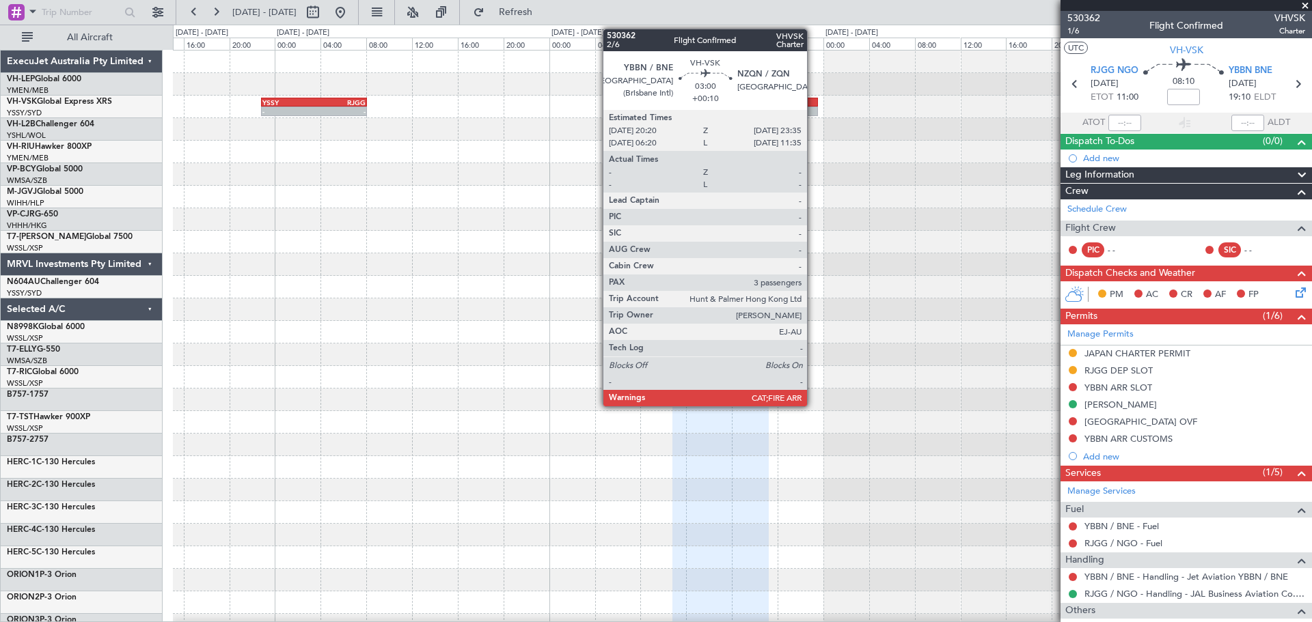
click at [813, 101] on div at bounding box center [800, 103] width 38 height 10
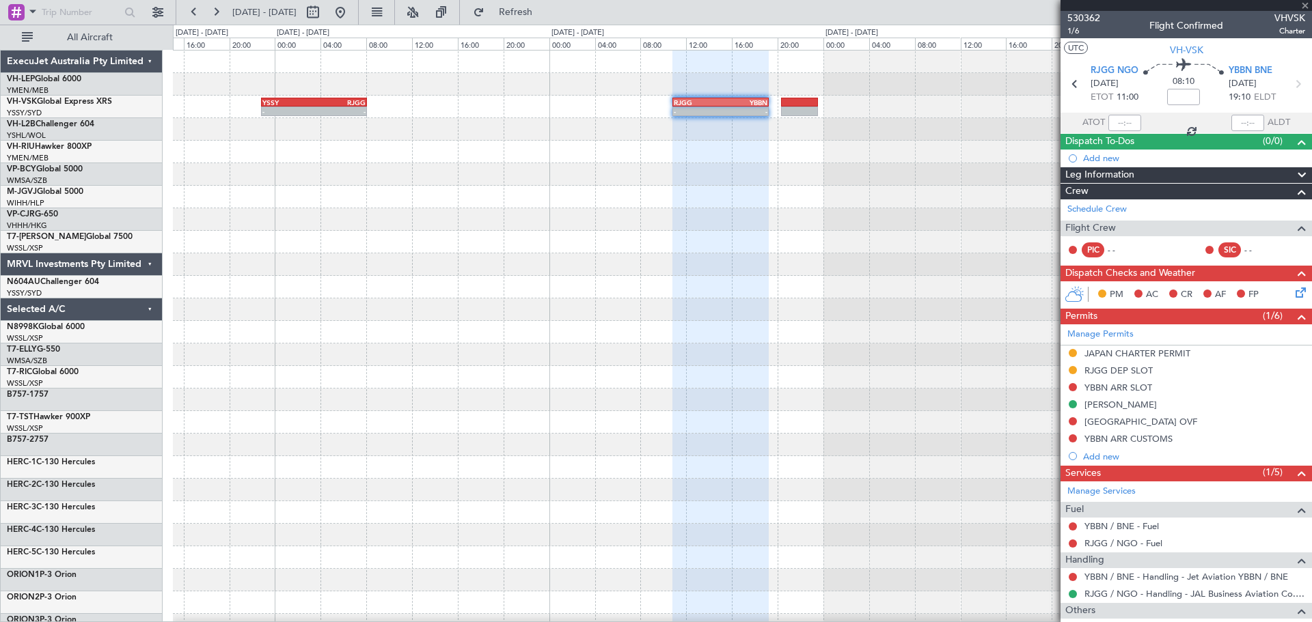
type input "+00:10"
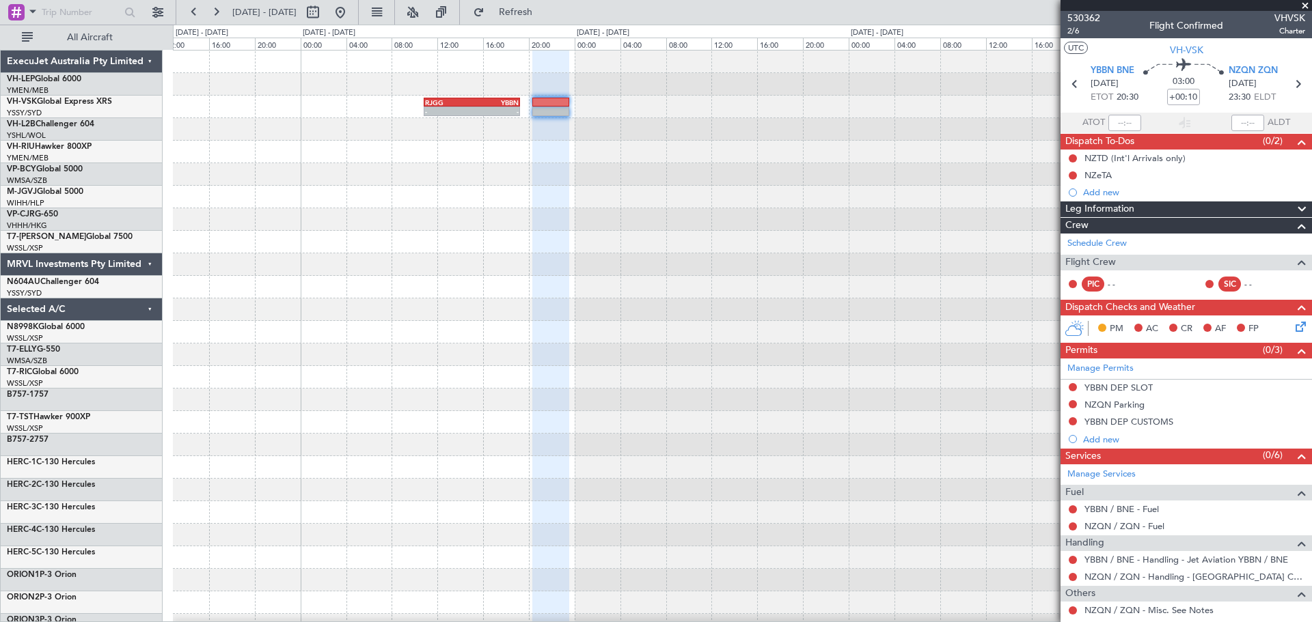
click at [720, 212] on div "- - RJGG 10:50 Z YBBN 19:15 Z YSSY 22:50 Z RJGG 08:05 Z - -" at bounding box center [742, 423] width 1138 height 744
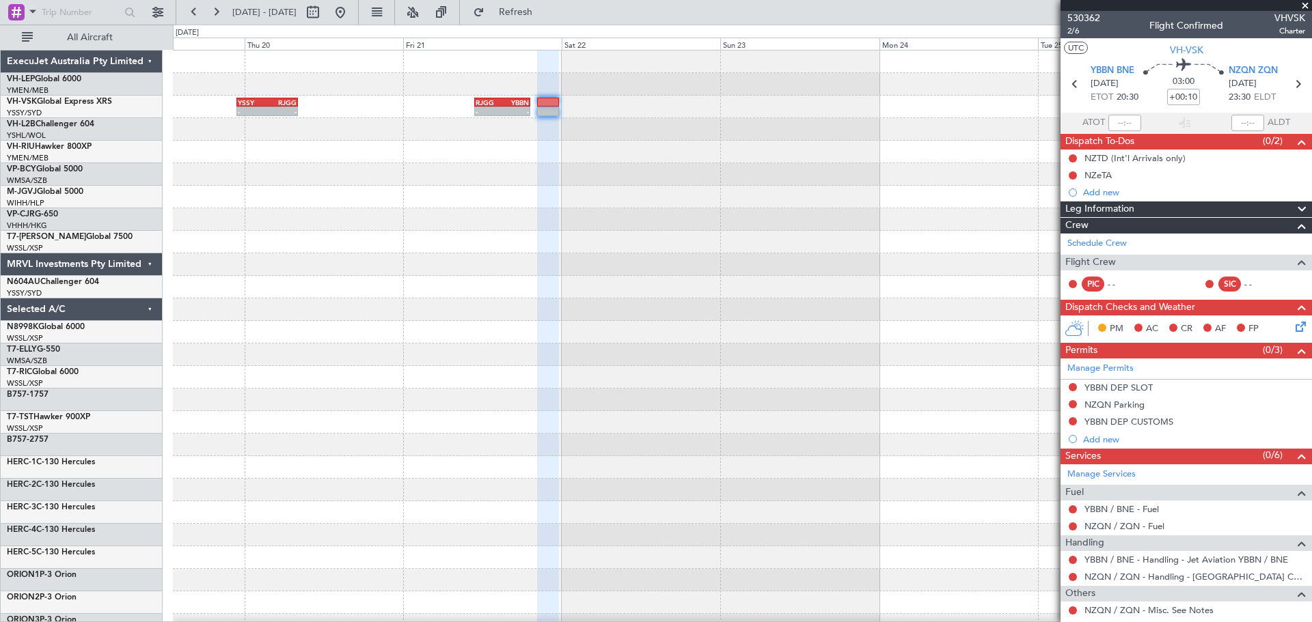
click at [717, 204] on div "- - RJGG 10:50 Z YBBN 19:15 Z YSSY 22:50 Z RJGG 08:05 Z - - - - YBBN 03:00 Z RJ…" at bounding box center [742, 423] width 1138 height 744
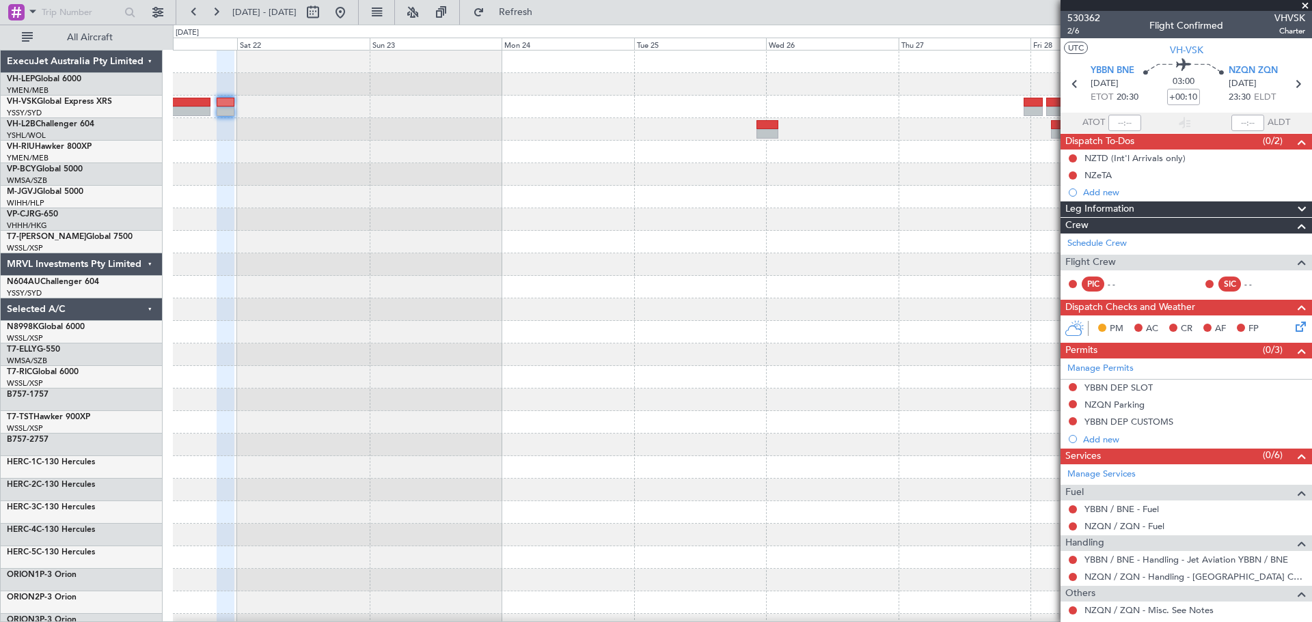
click at [456, 146] on div "- - KLAX 19:20 Z NFFN 06:50 Z Planned Maint Sydney ([PERSON_NAME] Intl)" at bounding box center [742, 423] width 1138 height 744
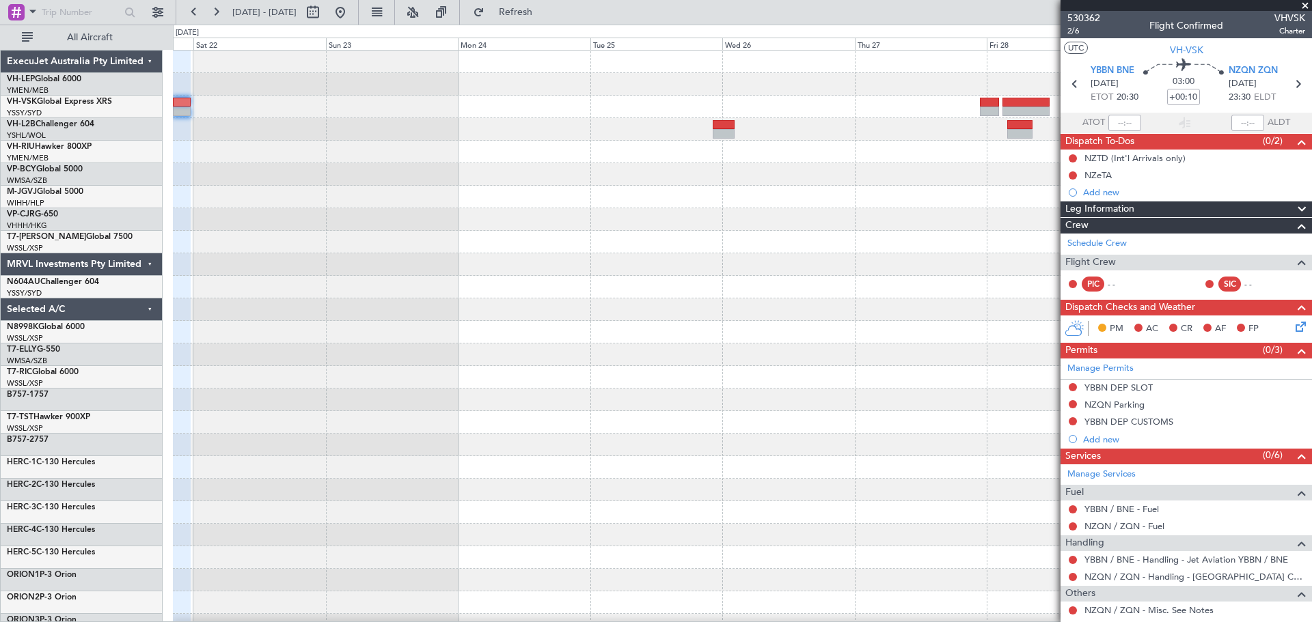
click at [474, 152] on div "- - KLAX 19:20 Z NFFN 06:50 Z Planned Maint Sydney ([PERSON_NAME] Intl)" at bounding box center [742, 423] width 1138 height 744
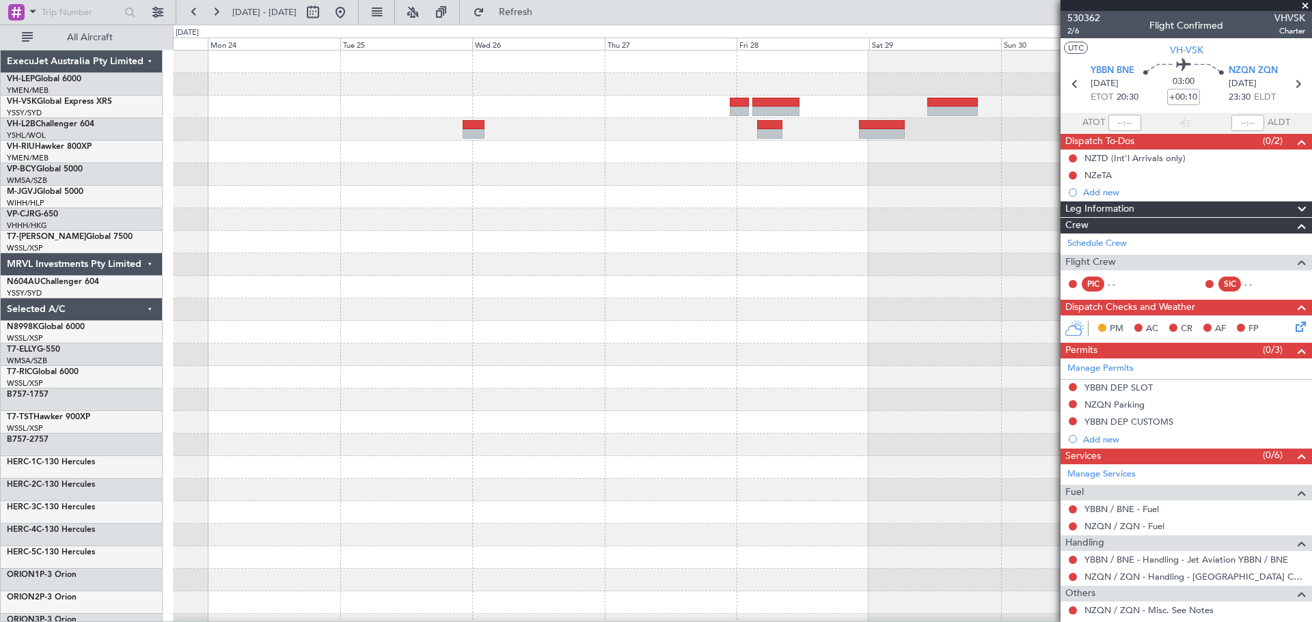
click at [421, 144] on div "- - KLAX 19:20 Z NFFN 06:50 Z Planned Maint Sydney ([PERSON_NAME] Intl)" at bounding box center [742, 423] width 1138 height 744
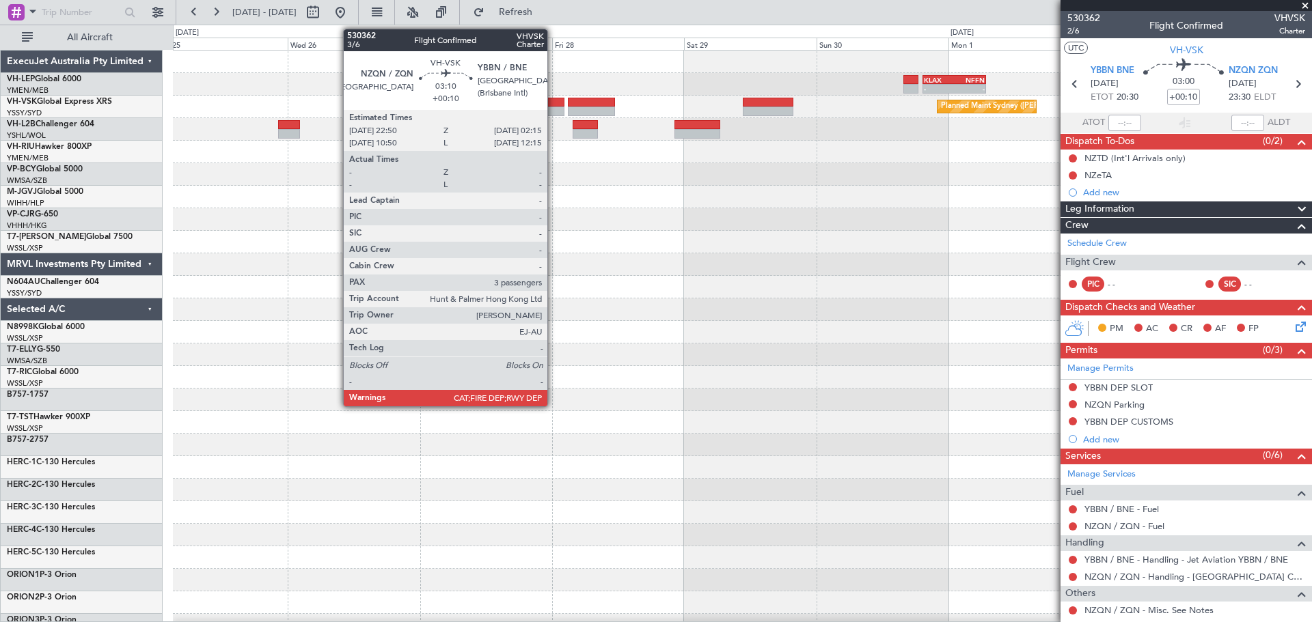
click at [553, 108] on div at bounding box center [554, 112] width 19 height 10
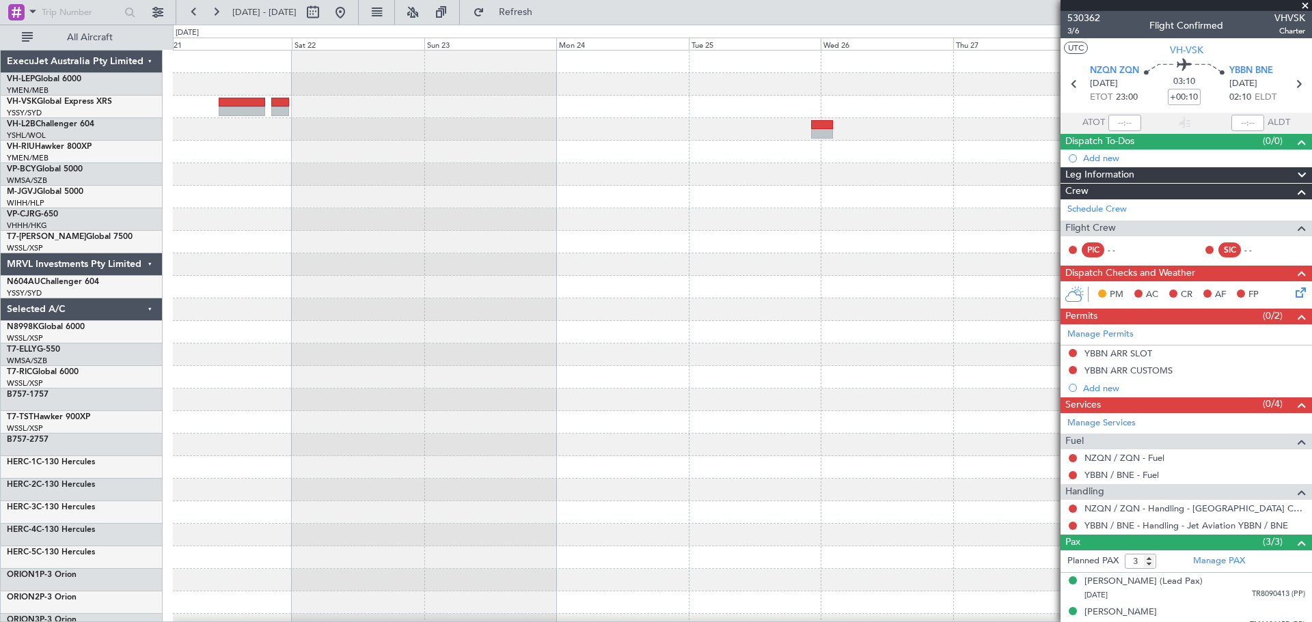
click at [504, 262] on div "- - KLAX 19:20 Z NFFN 06:50 Z Planned Maint Sydney ([PERSON_NAME] Intl)" at bounding box center [742, 423] width 1138 height 744
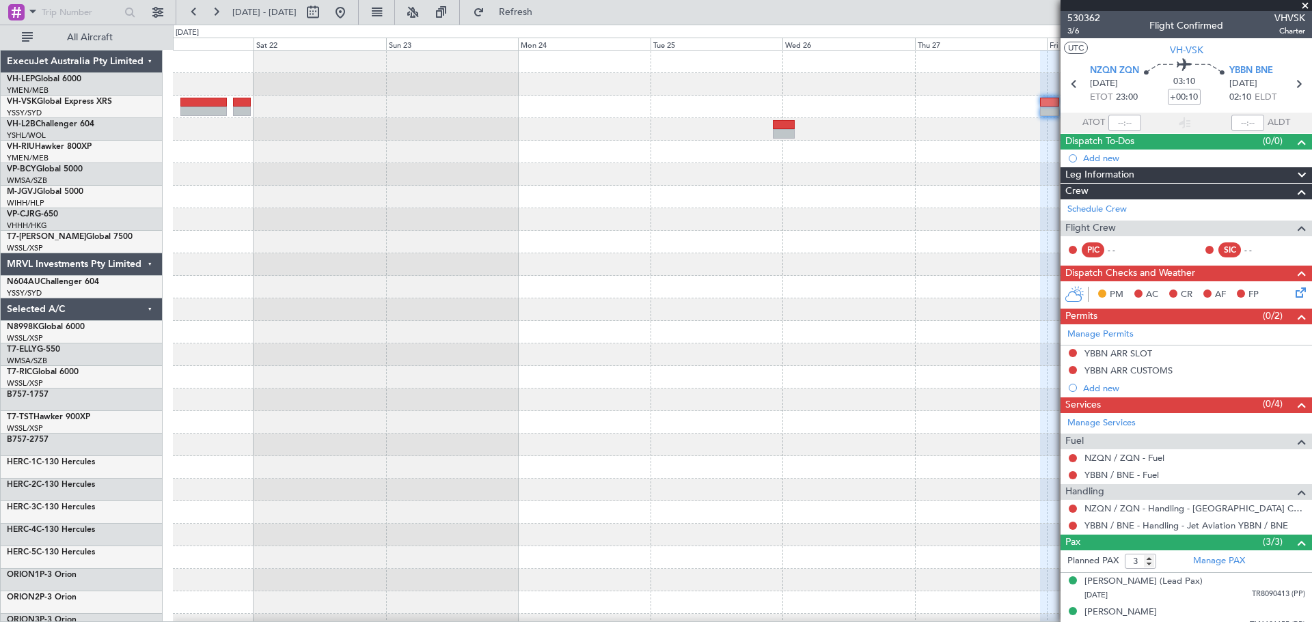
click at [570, 227] on div "- - KLAX 19:20 Z NFFN 06:50 Z Planned Maint Sydney ([PERSON_NAME] Intl)" at bounding box center [742, 423] width 1138 height 744
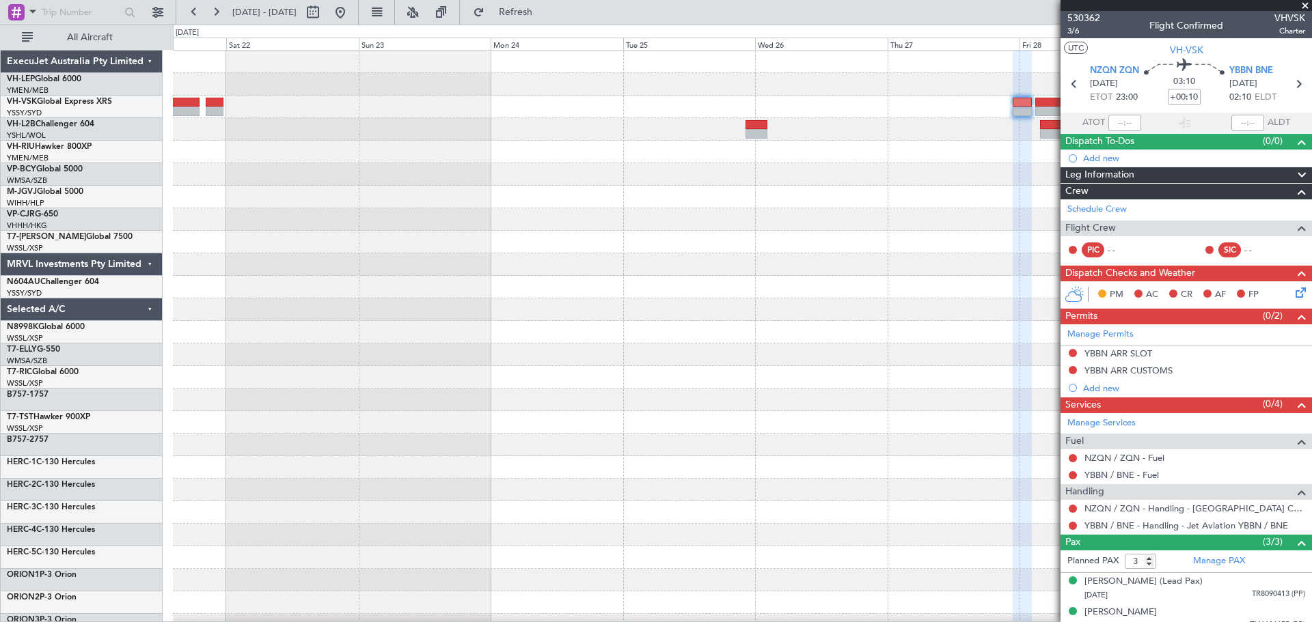
click at [363, 153] on div "- - KLAX 19:20 Z NFFN 06:50 Z Planned Maint Sydney ([PERSON_NAME] Intl)" at bounding box center [742, 423] width 1138 height 744
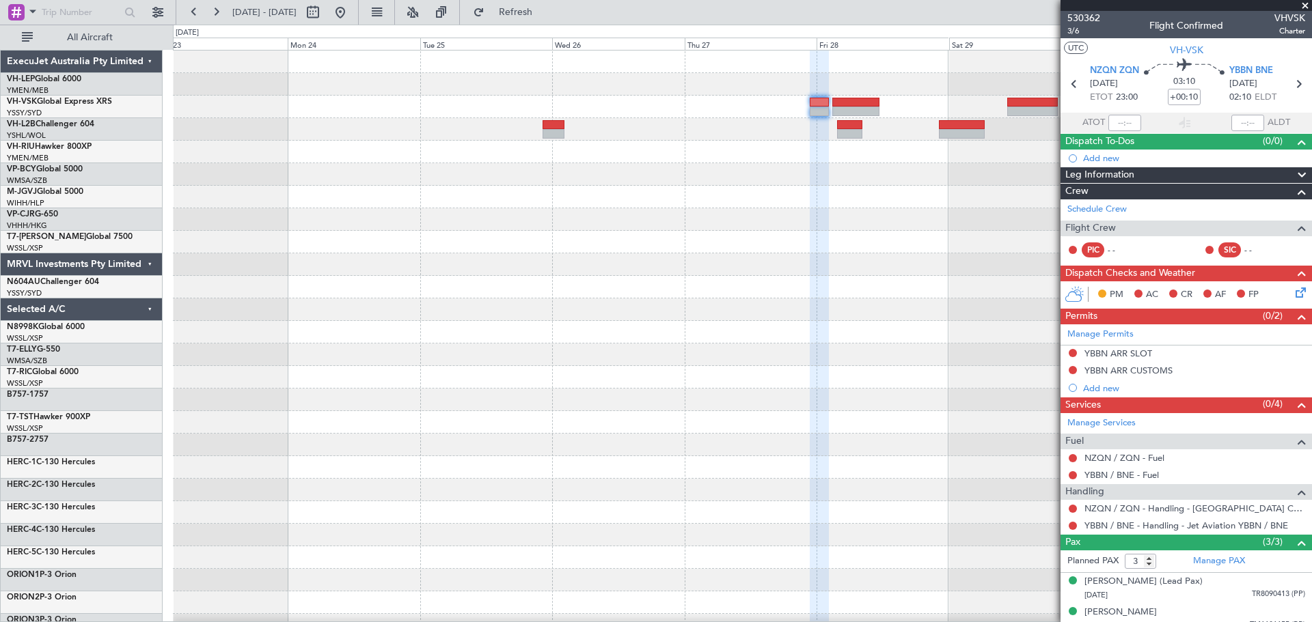
click at [350, 139] on div at bounding box center [742, 129] width 1138 height 23
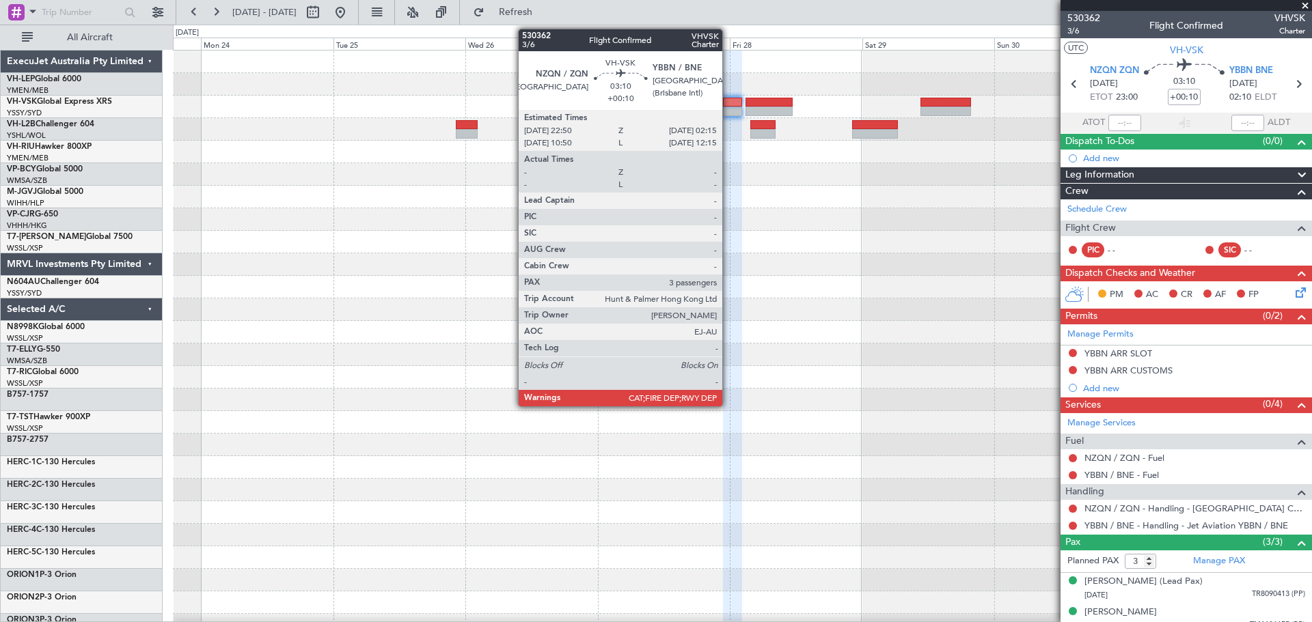
click at [728, 106] on div at bounding box center [732, 103] width 19 height 10
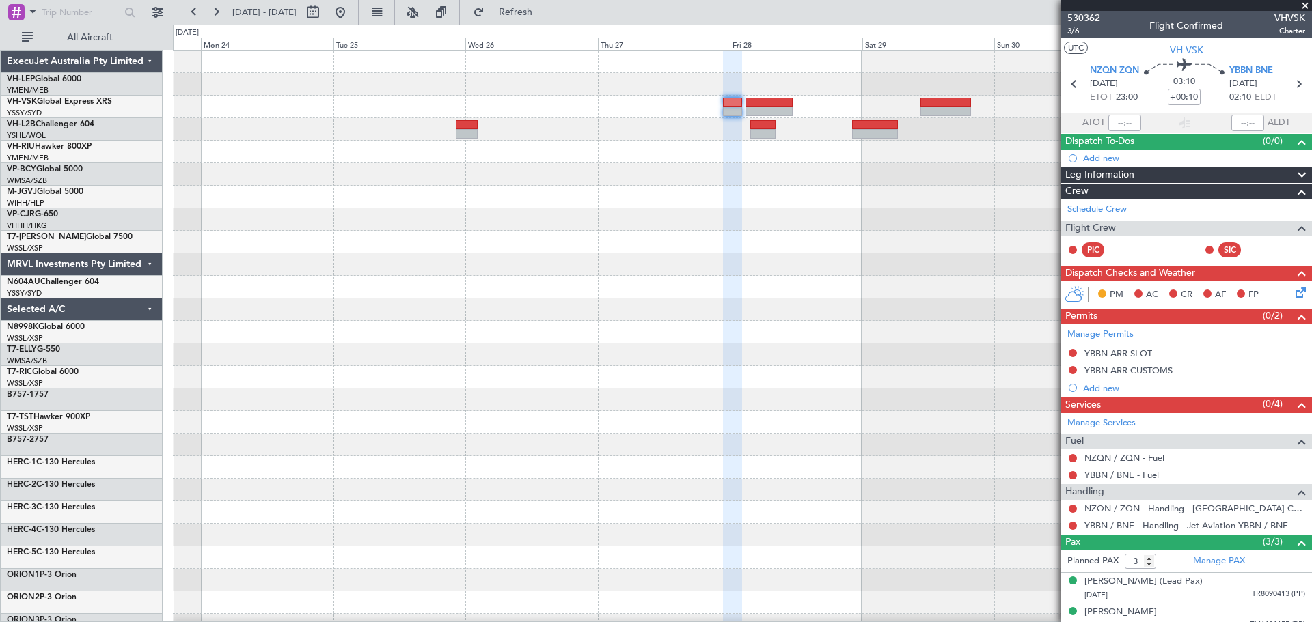
click at [759, 160] on div "- - KLAX 19:20 Z NFFN 06:50 Z Planned Maint Sydney ([PERSON_NAME] Intl)" at bounding box center [742, 423] width 1138 height 744
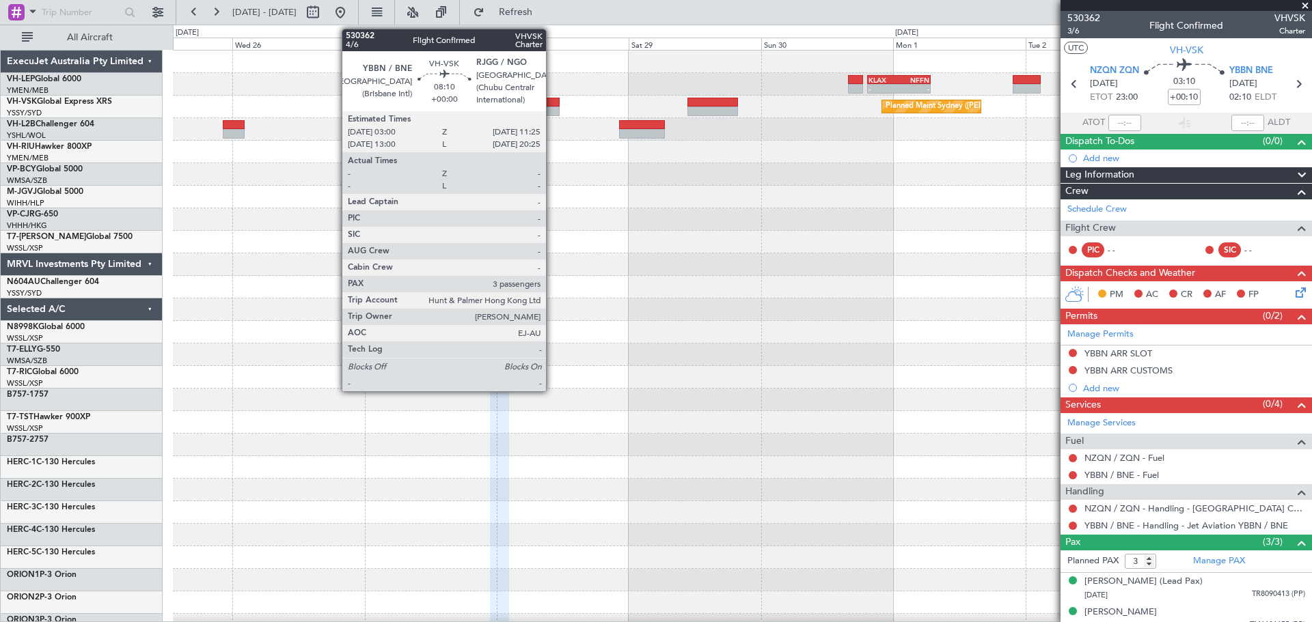
click at [552, 104] on div at bounding box center [535, 103] width 46 height 10
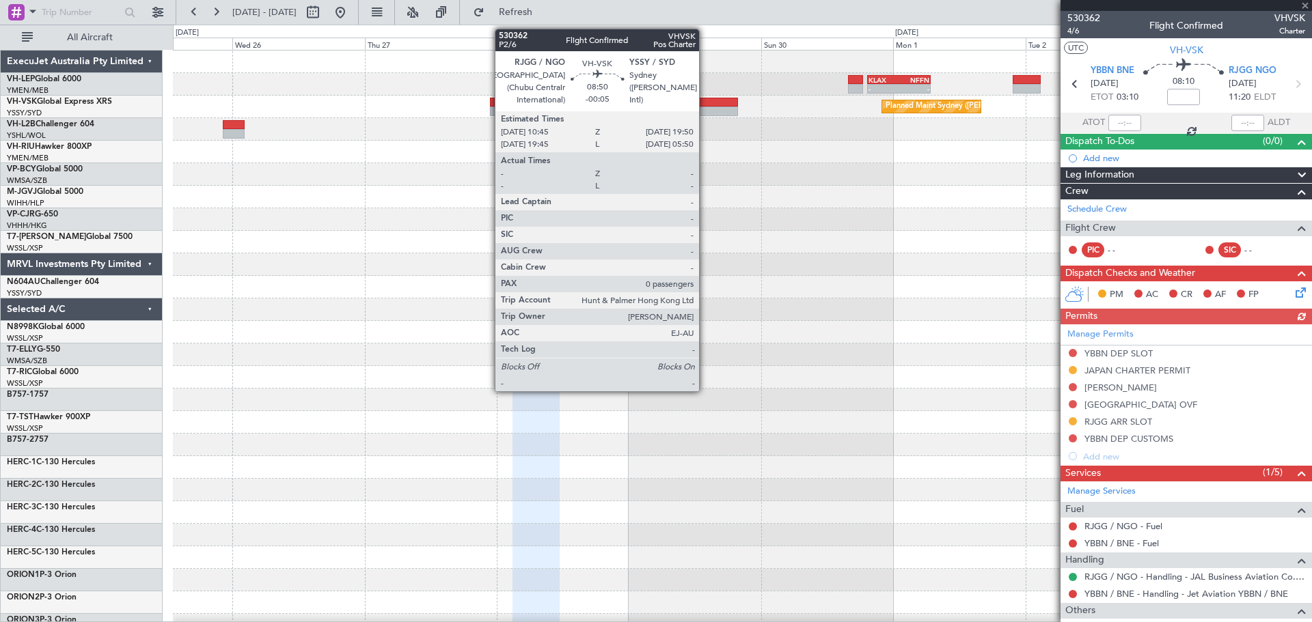
click at [705, 105] on div at bounding box center [712, 103] width 51 height 10
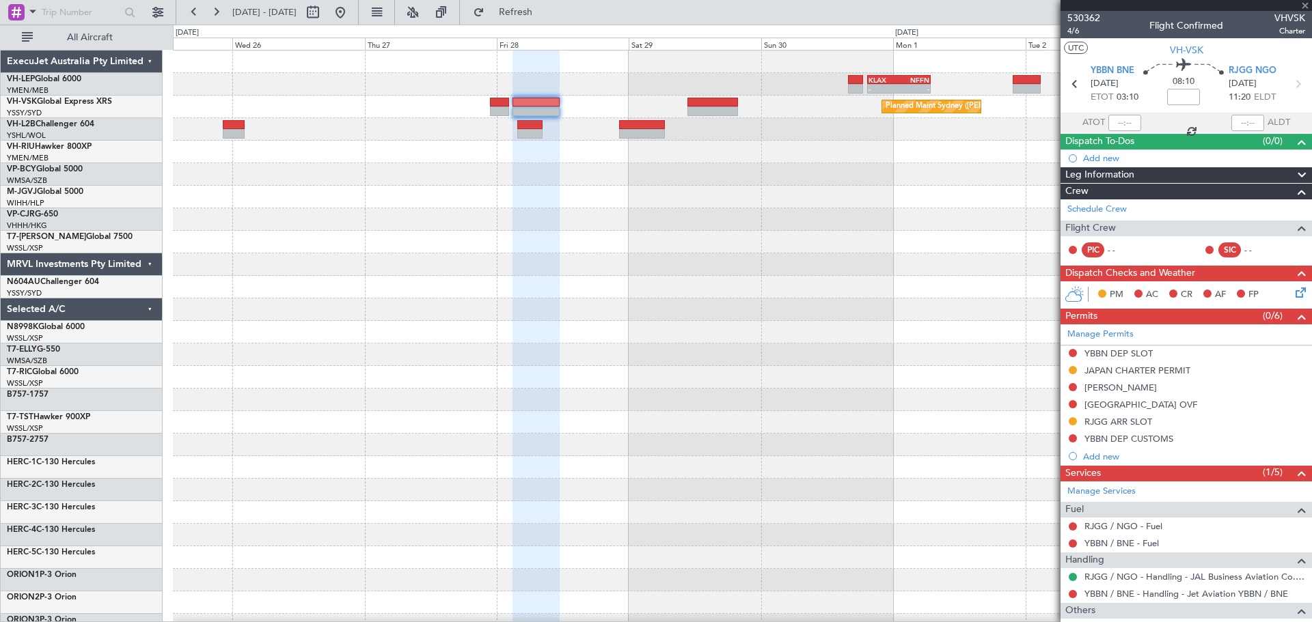
type input "-00:05"
type input "0"
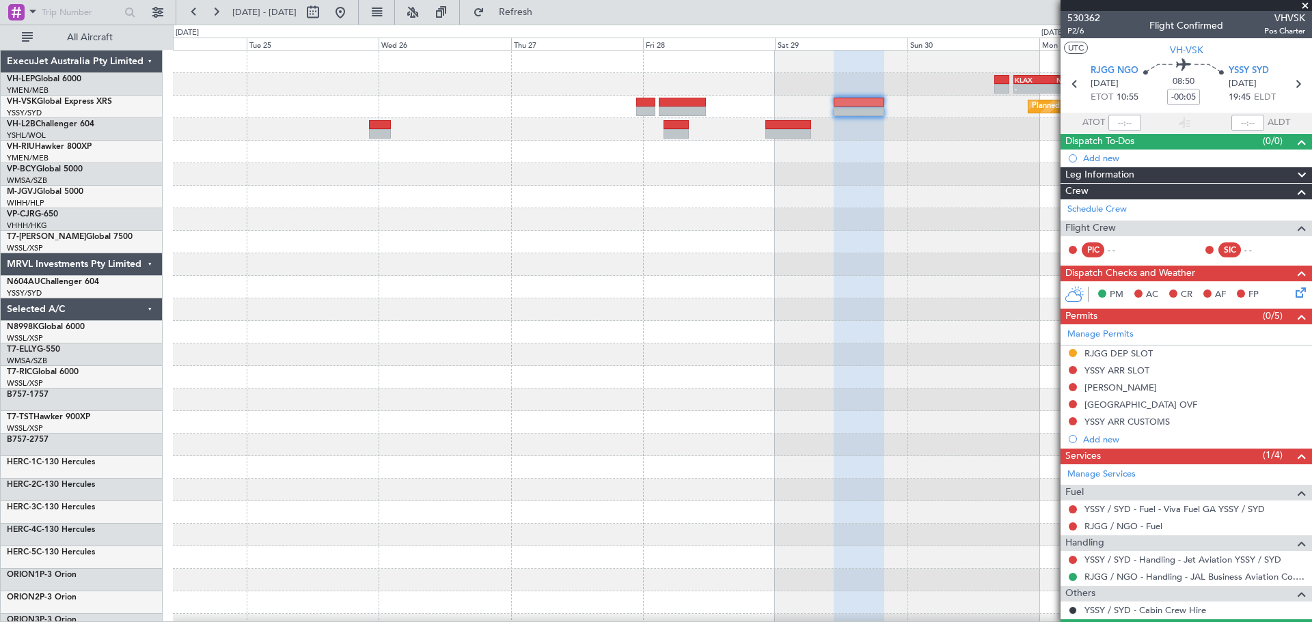
click at [597, 209] on div "- - KLAX 19:20 Z NFFN 06:50 Z Planned Maint Sydney ([PERSON_NAME] Intl)" at bounding box center [742, 423] width 1138 height 744
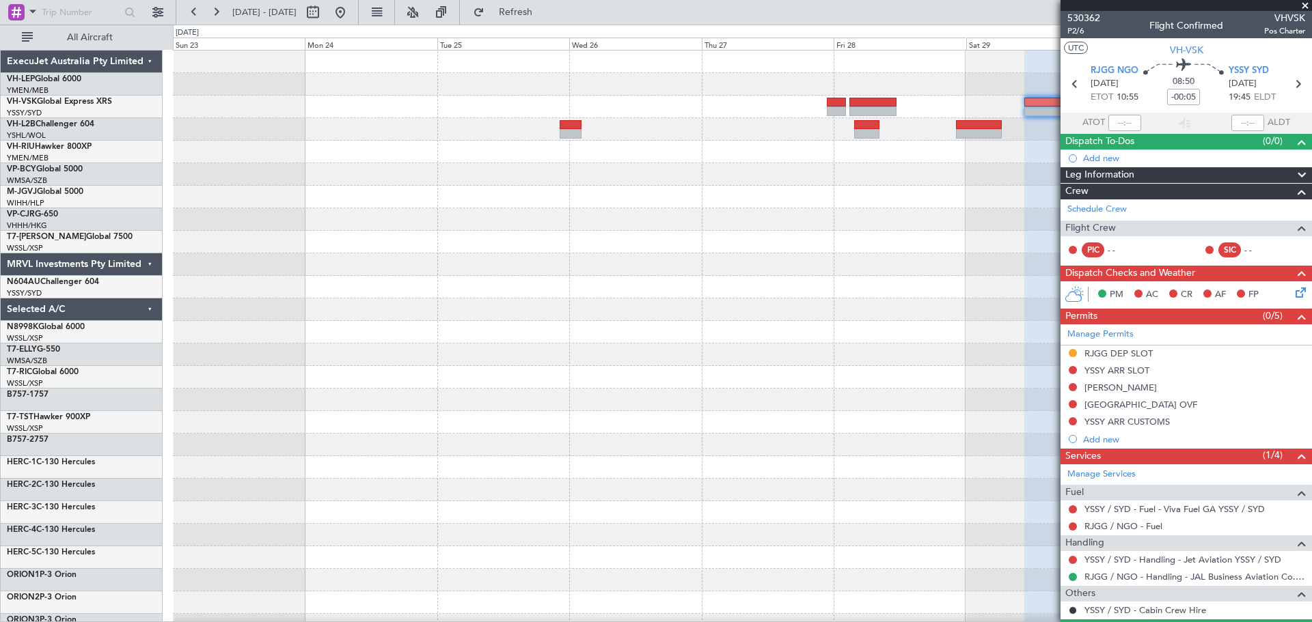
click at [591, 209] on div at bounding box center [742, 219] width 1138 height 23
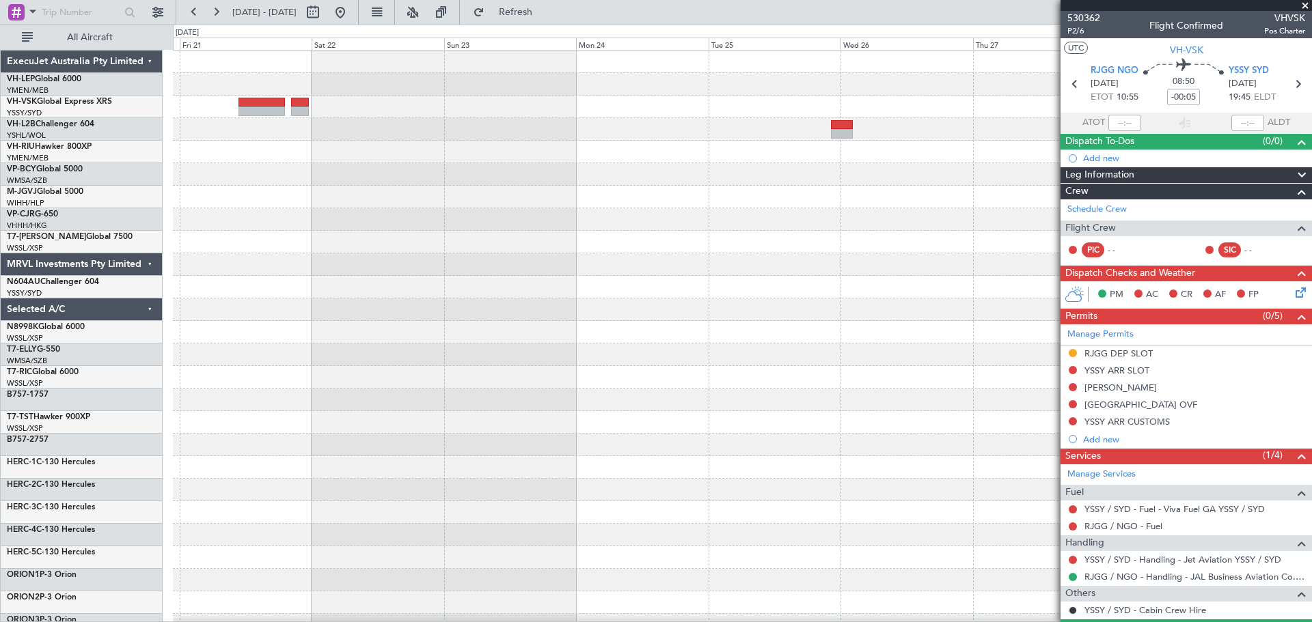
click at [874, 187] on div "- - KLAX 19:20 Z NFFN 06:50 Z Planned Maint Sydney ([PERSON_NAME] Intl)" at bounding box center [742, 423] width 1138 height 744
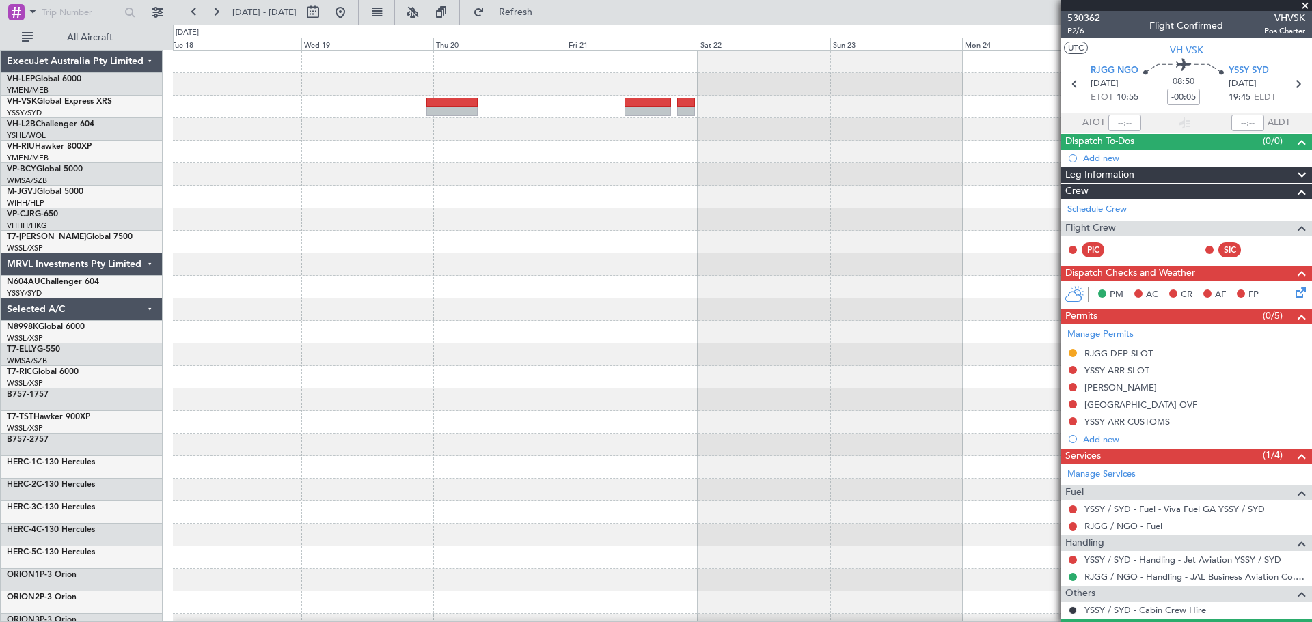
click at [191, 350] on div at bounding box center [742, 423] width 1138 height 744
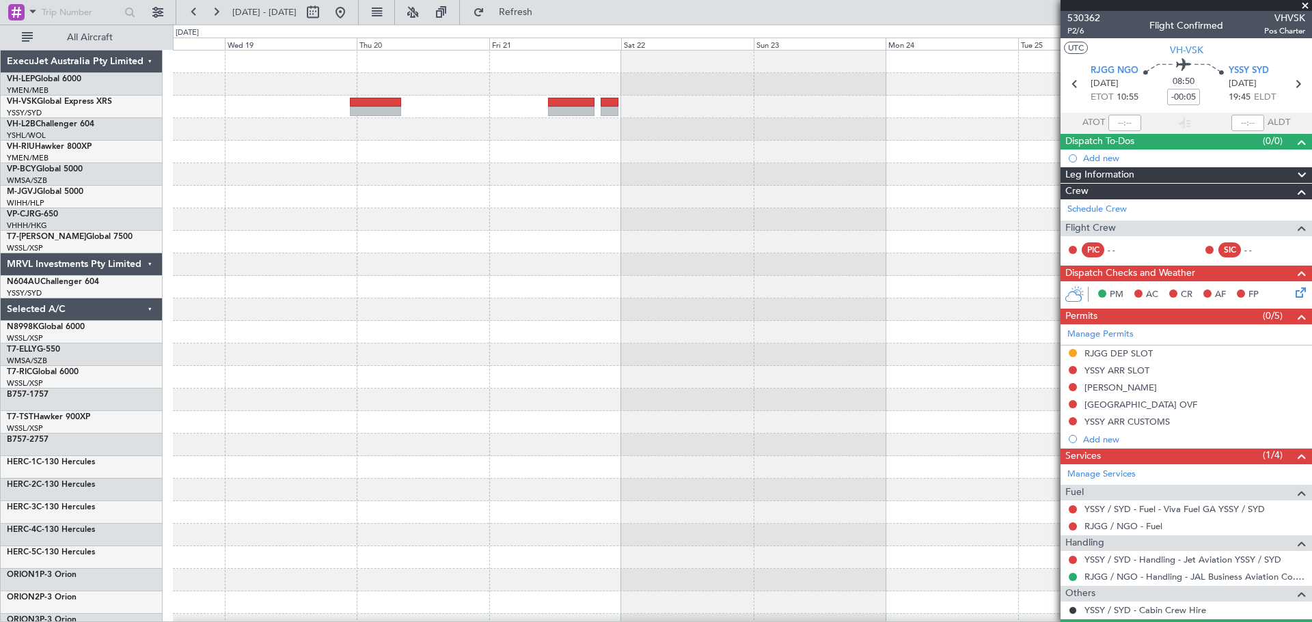
click at [309, 272] on div at bounding box center [742, 423] width 1138 height 744
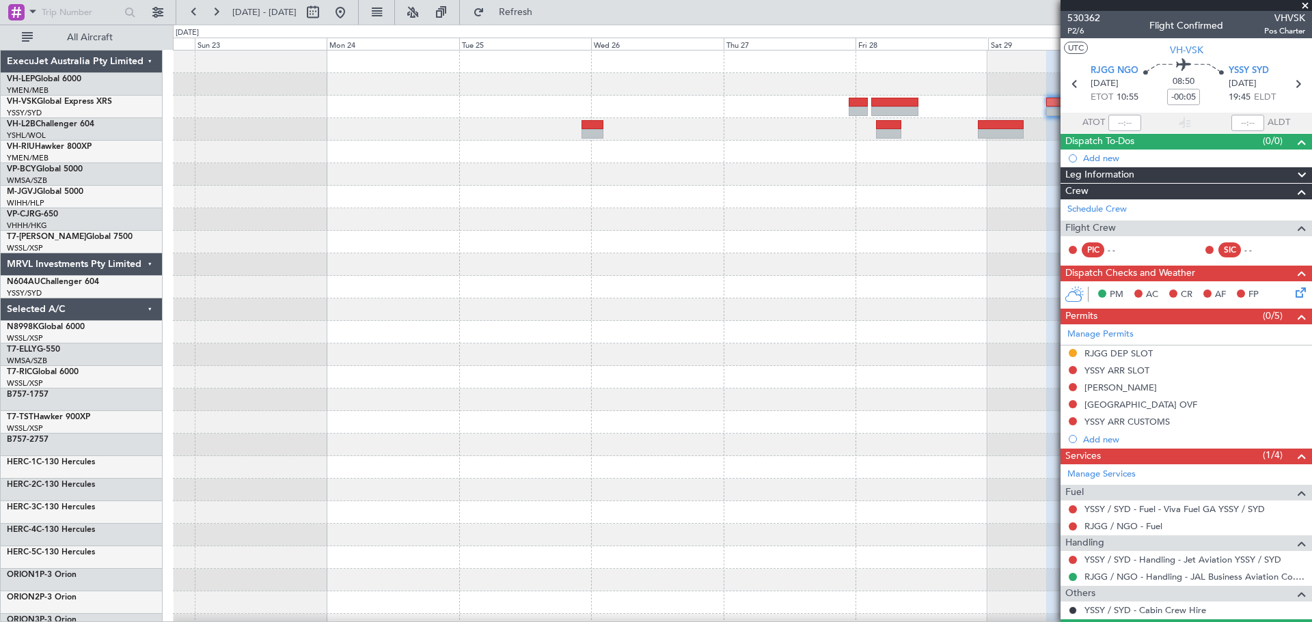
click at [407, 271] on div "- - KLAX 19:20 Z NFFN 06:50 Z Planned Maint Sydney ([PERSON_NAME] Intl)" at bounding box center [742, 423] width 1138 height 744
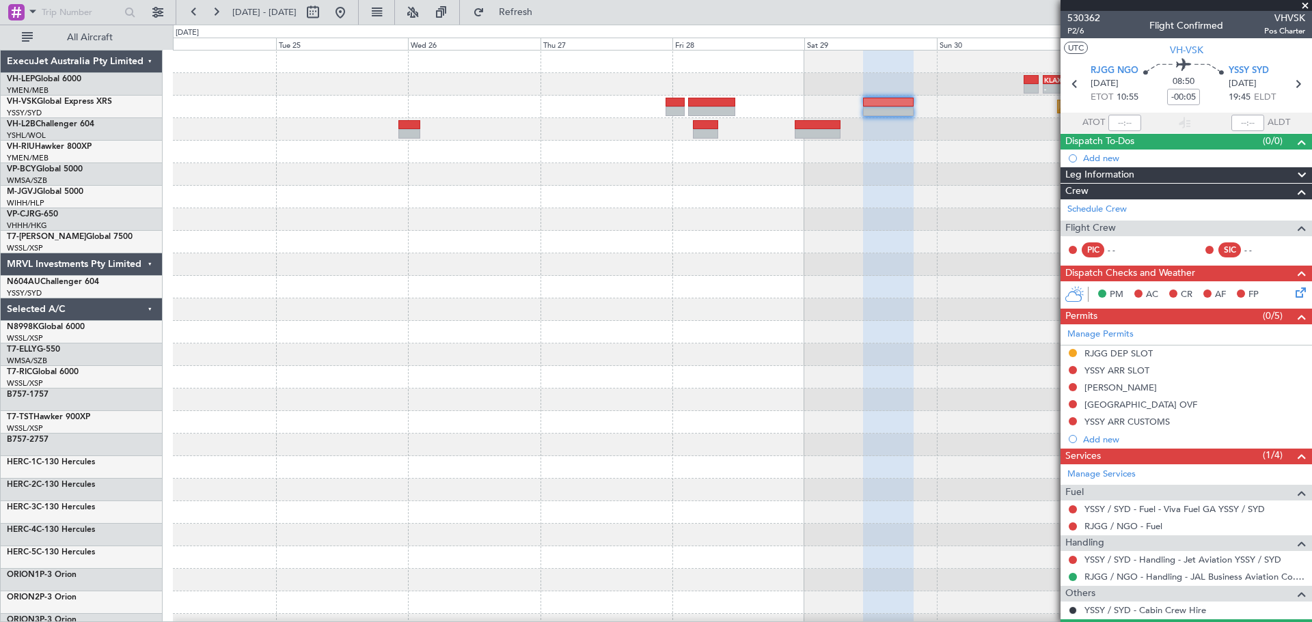
click at [228, 323] on div "- - KLAX 19:20 Z NFFN 06:50 Z Planned Maint Sydney ([PERSON_NAME] Intl)" at bounding box center [742, 423] width 1138 height 744
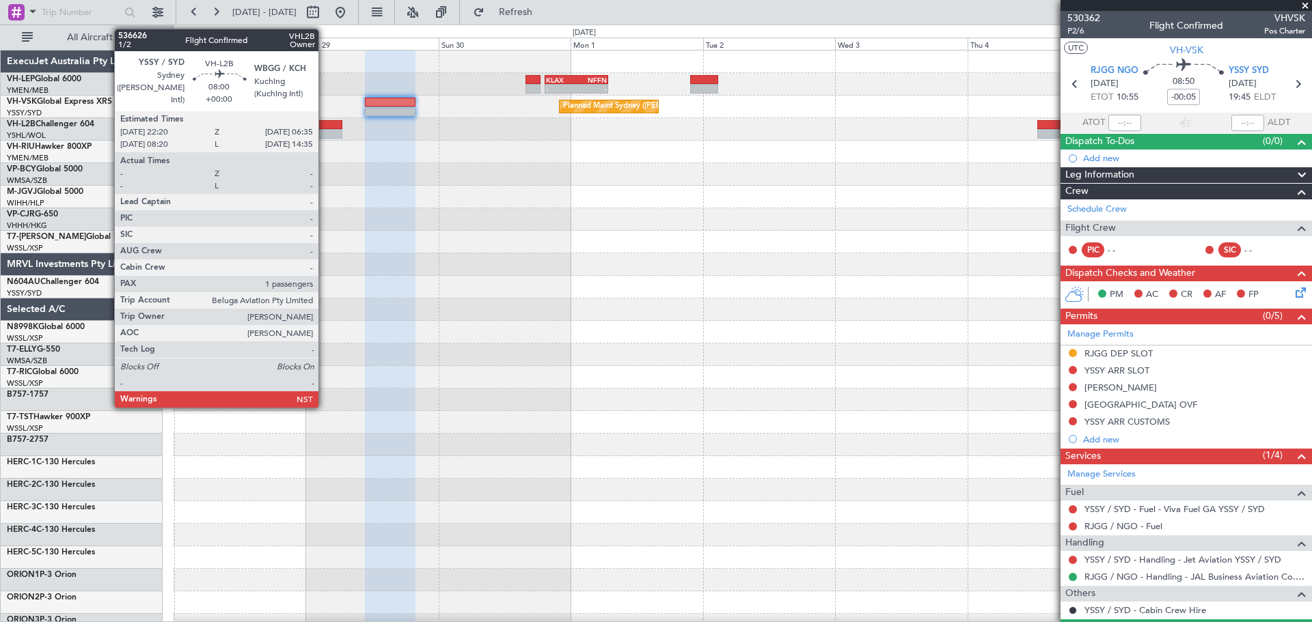
click at [325, 127] on div at bounding box center [319, 125] width 46 height 10
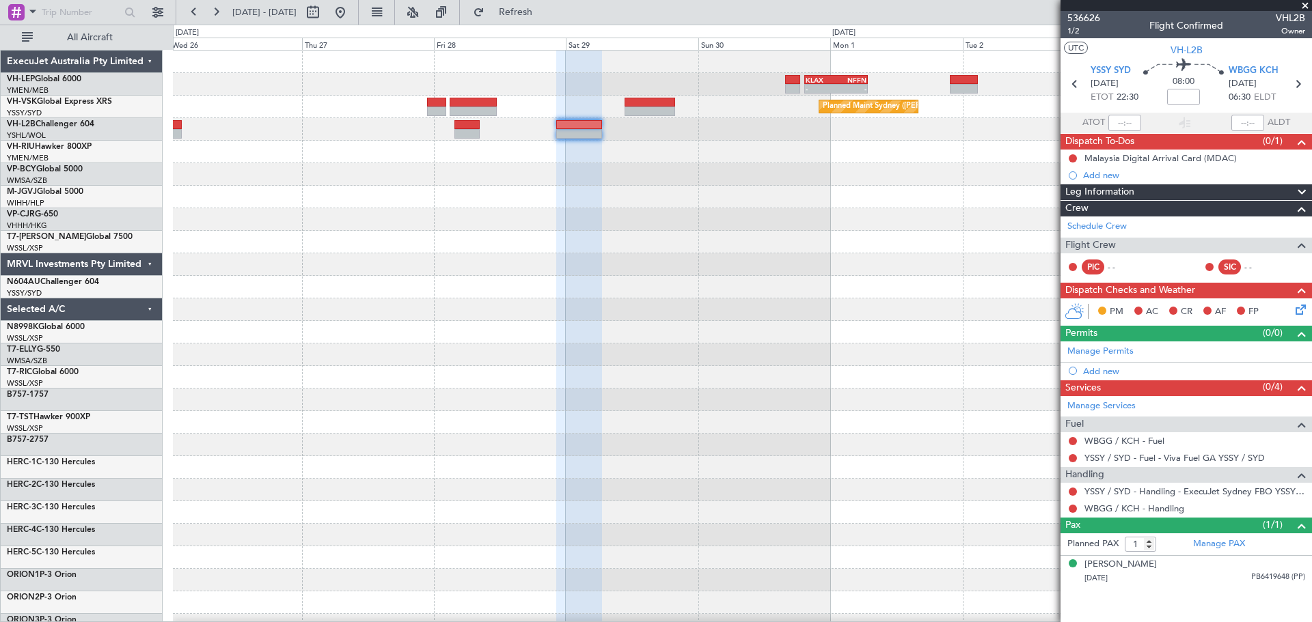
click at [484, 212] on div "- - KLAX 19:20 Z NFFN 06:50 Z Planned Maint Sydney ([PERSON_NAME] Intl)" at bounding box center [742, 423] width 1138 height 744
click at [486, 165] on div "- - KLAX 19:20 Z NFFN 06:50 Z Planned Maint Sydney ([PERSON_NAME] Intl)" at bounding box center [742, 423] width 1138 height 744
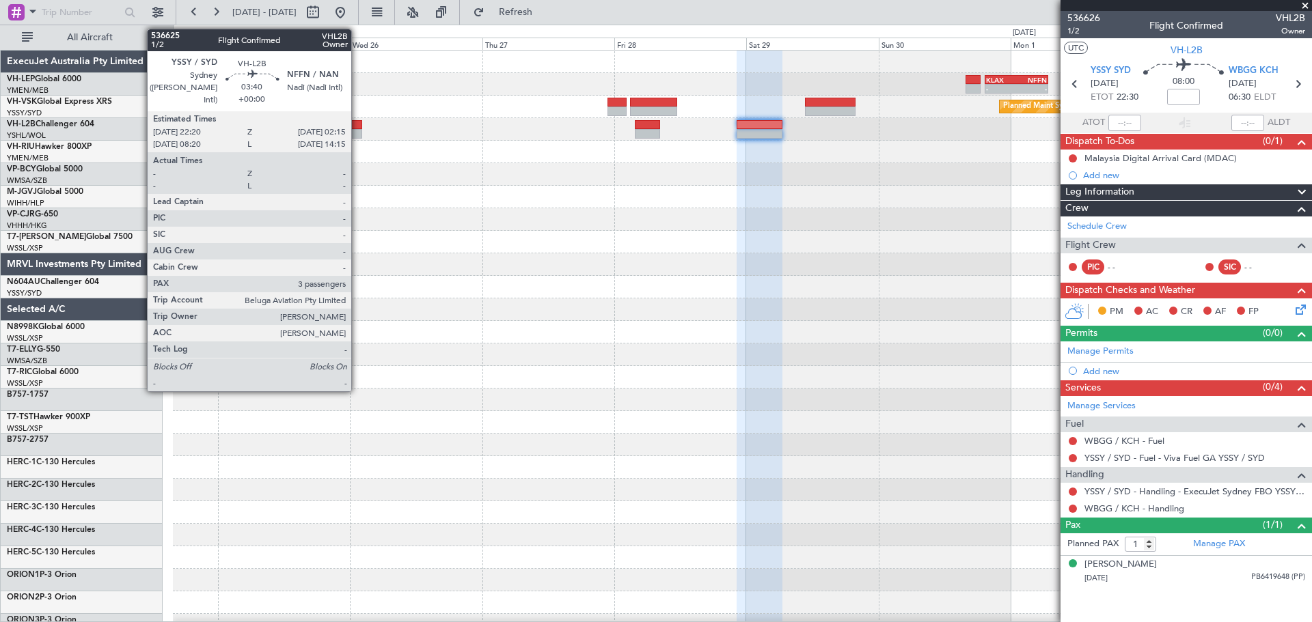
click at [357, 125] on div at bounding box center [351, 125] width 22 height 10
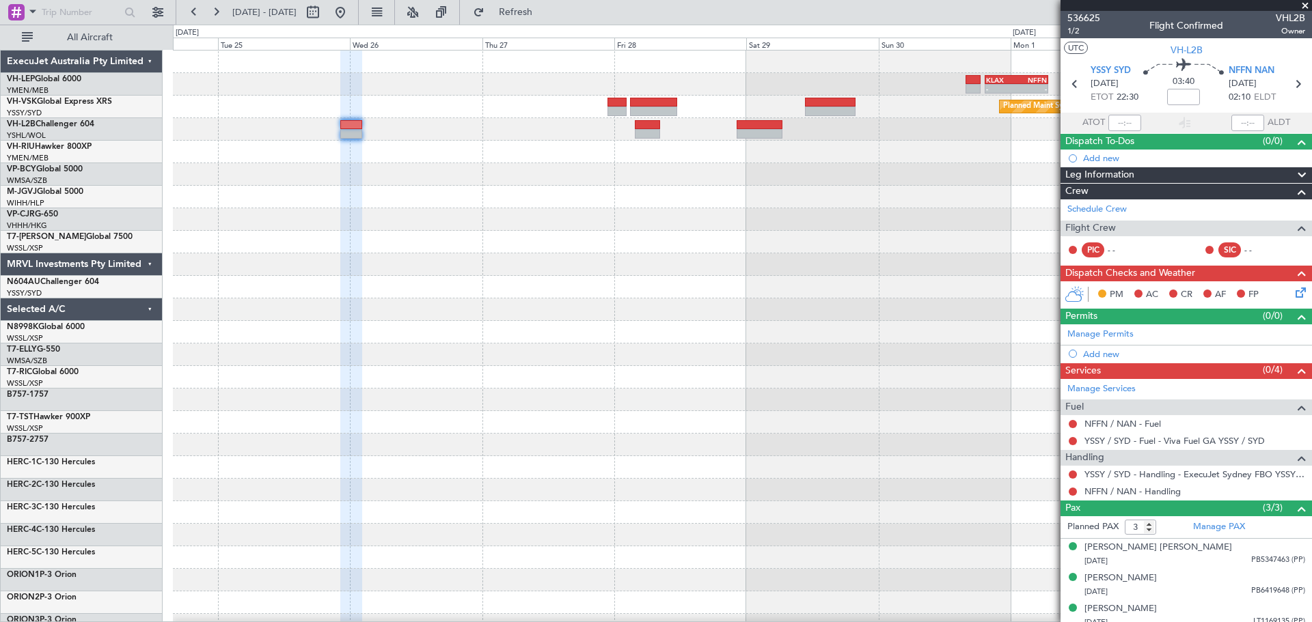
click at [719, 212] on div "- - KLAX 19:20 Z NFFN 06:50 Z Planned Maint Sydney ([PERSON_NAME] Intl)" at bounding box center [742, 423] width 1138 height 744
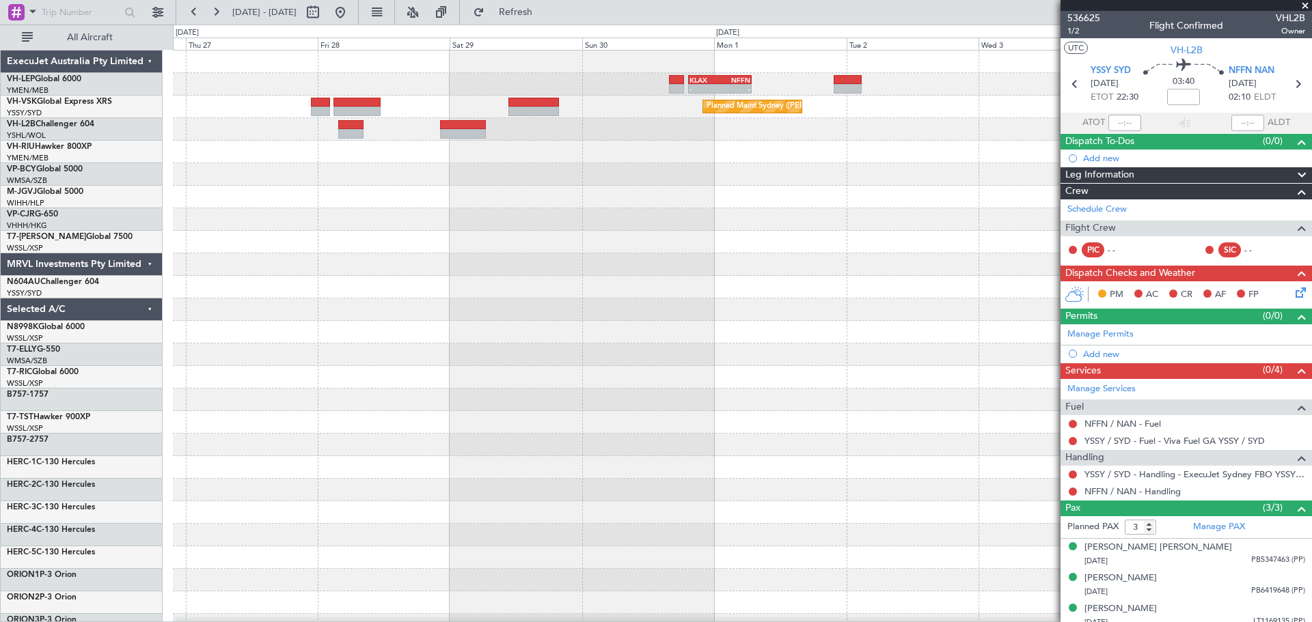
click at [485, 210] on div "- - KLAX 19:20 Z NFFN 06:50 Z Planned Maint Sydney ([PERSON_NAME] Intl)" at bounding box center [742, 423] width 1138 height 744
click at [383, 230] on div "- - KLAX 19:20 Z NFFN 06:50 Z Planned Maint Sydney ([PERSON_NAME] Intl)" at bounding box center [742, 423] width 1138 height 744
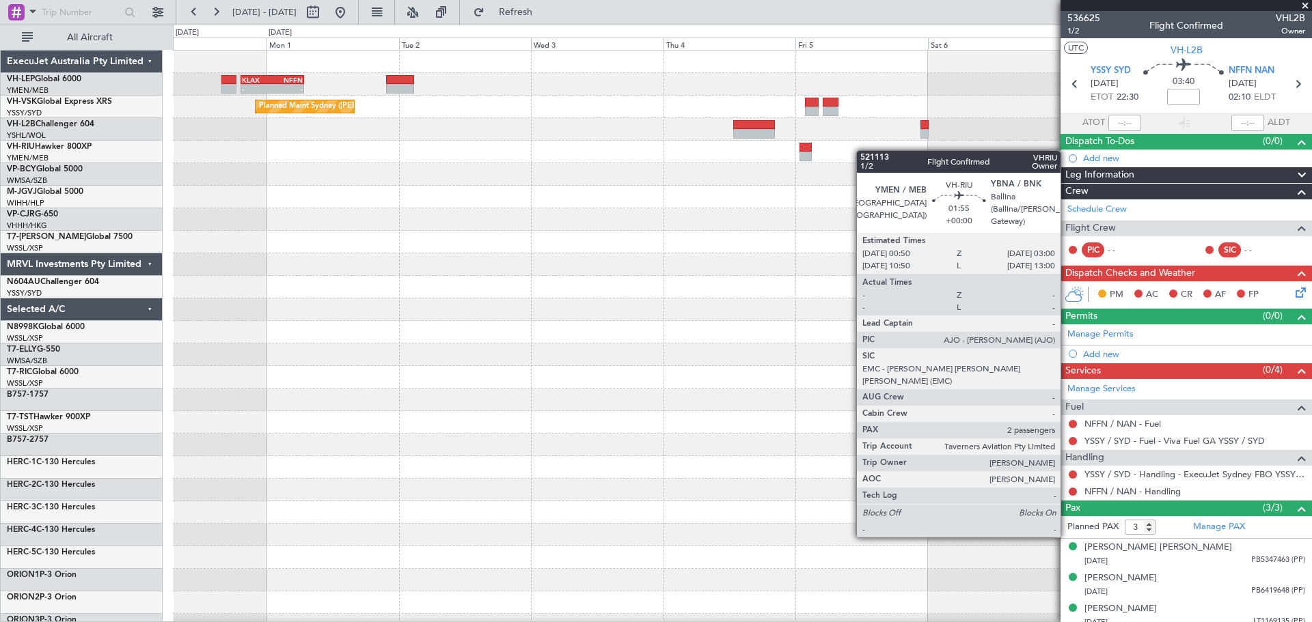
click at [759, 162] on div "- - KLAX 19:20 Z NFFN 06:50 Z Planned Maint Sydney ([PERSON_NAME] Intl)" at bounding box center [742, 423] width 1138 height 744
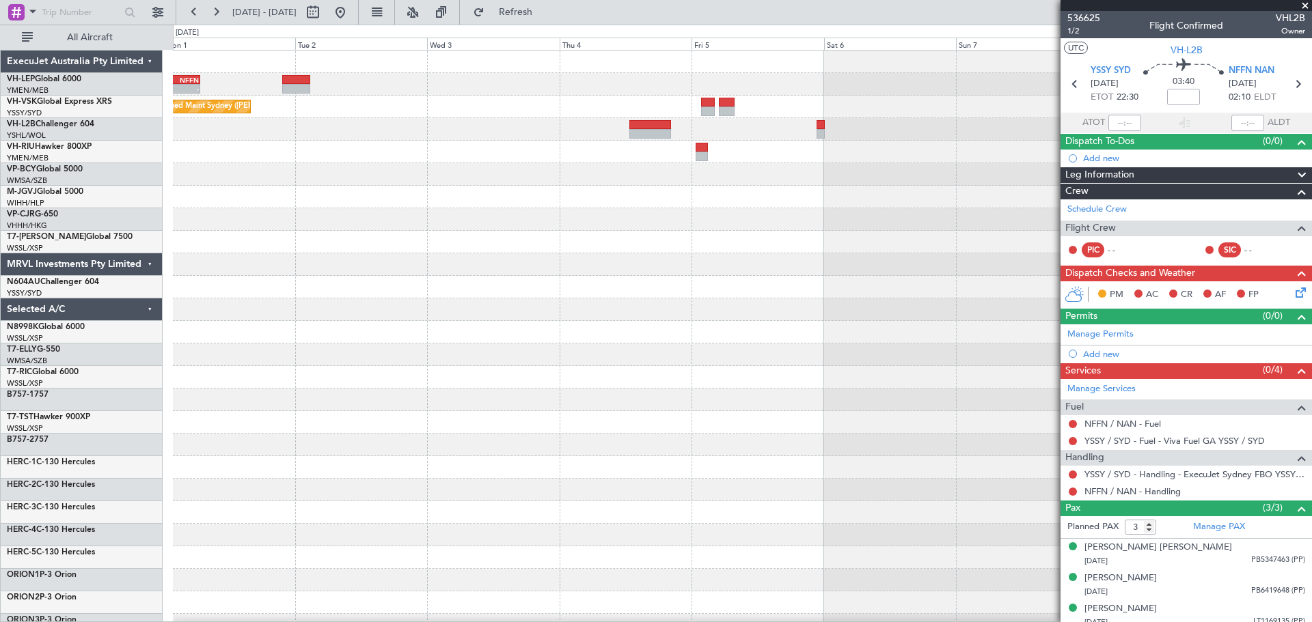
click at [842, 225] on div at bounding box center [742, 219] width 1138 height 23
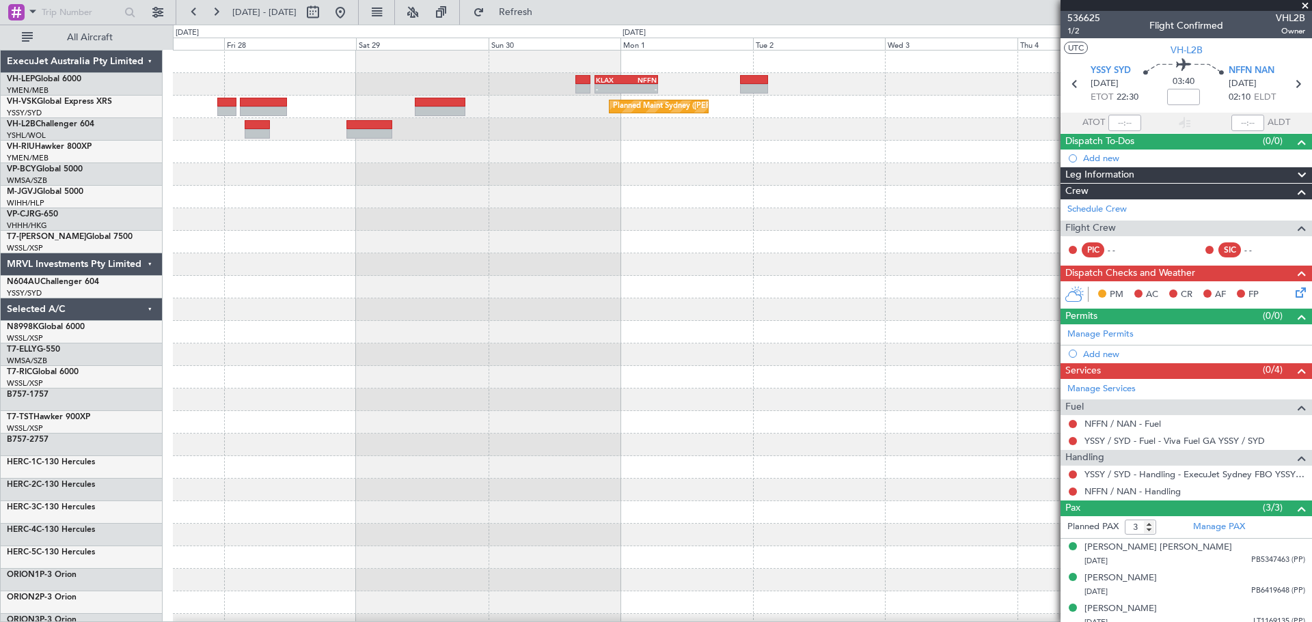
click at [331, 189] on div "- - KLAX 19:20 Z NFFN 06:50 Z Planned Maint Sydney ([PERSON_NAME] Intl)" at bounding box center [742, 423] width 1138 height 744
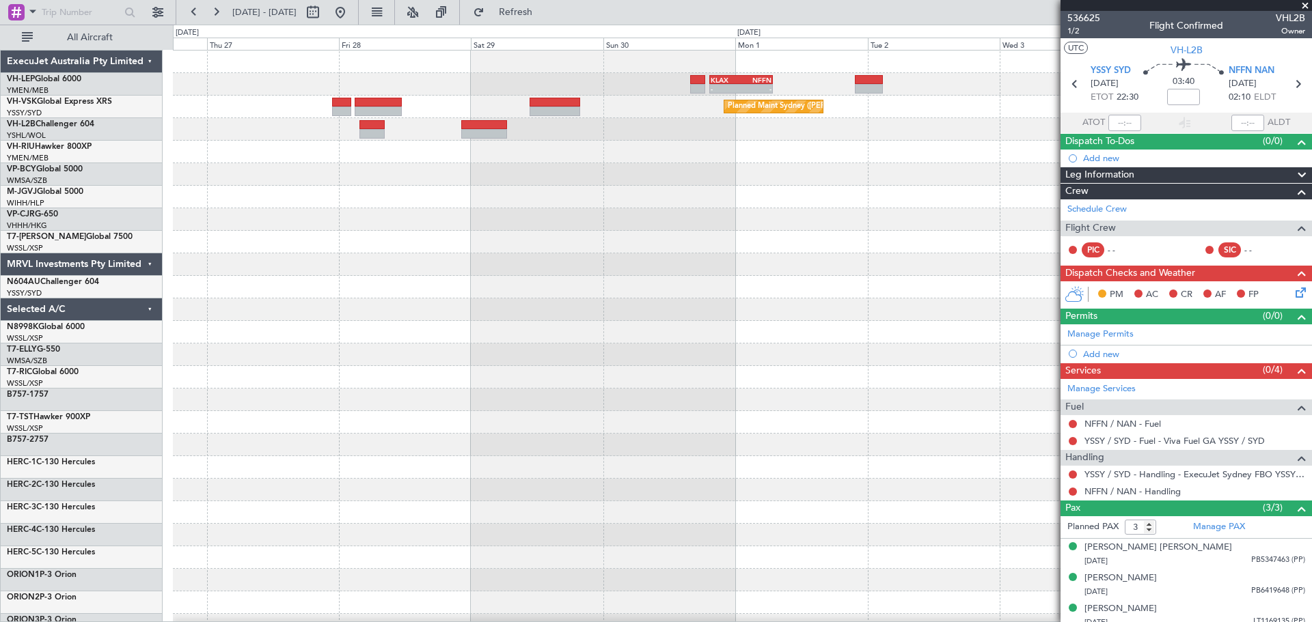
click at [534, 178] on div "- - KLAX 19:20 Z NFFN 06:50 Z Planned Maint Sydney ([PERSON_NAME] Intl) ExecuJe…" at bounding box center [656, 324] width 1312 height 598
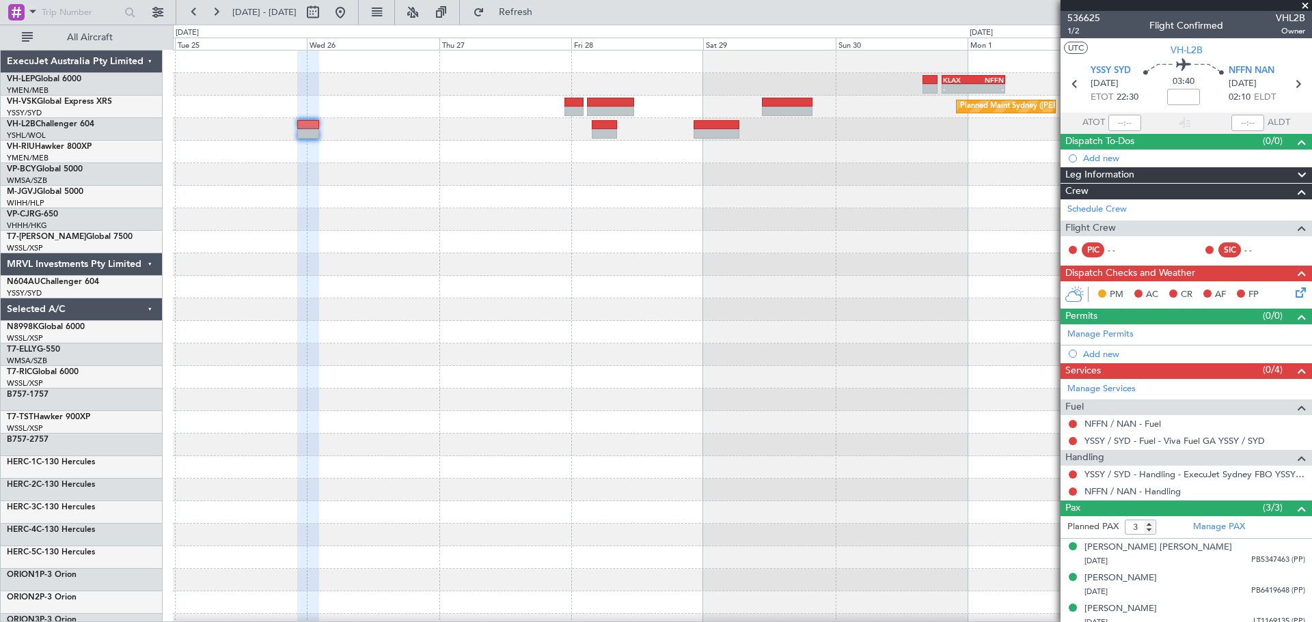
click at [378, 263] on div "- - KLAX 19:20 Z NFFN 06:50 Z Planned Maint Sydney ([PERSON_NAME] Intl)" at bounding box center [742, 423] width 1138 height 744
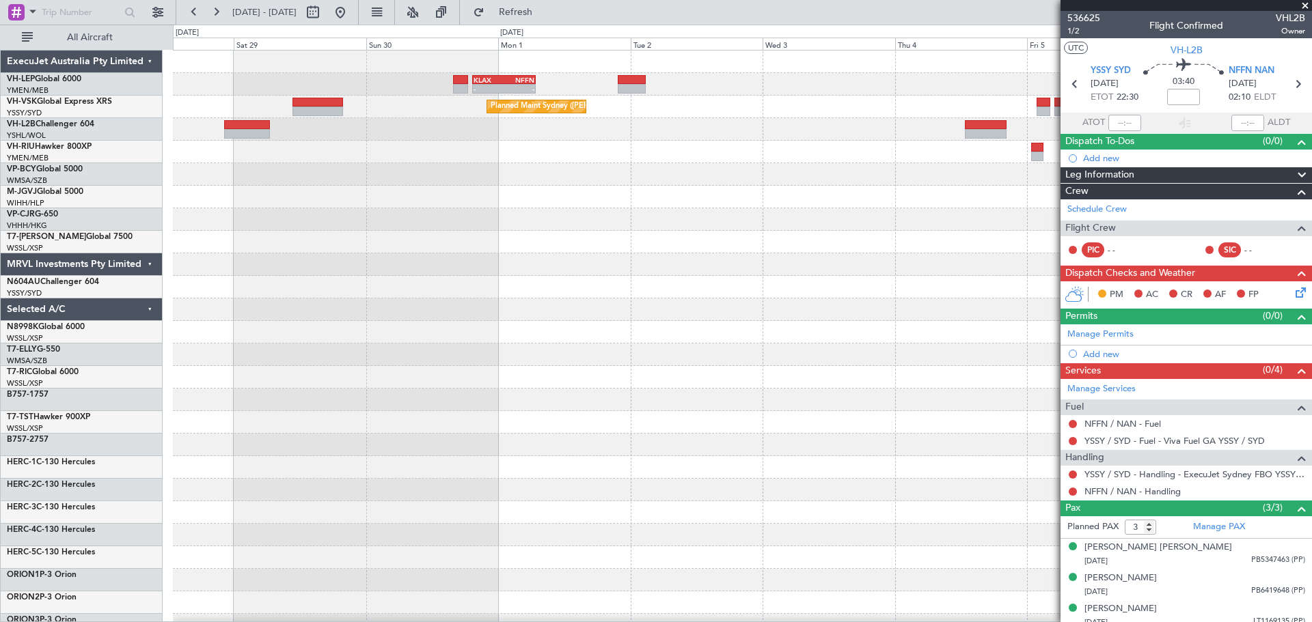
click at [521, 221] on div "- - KLAX 19:20 Z NFFN 06:50 Z Planned Maint Sydney ([PERSON_NAME] Intl)" at bounding box center [742, 423] width 1138 height 744
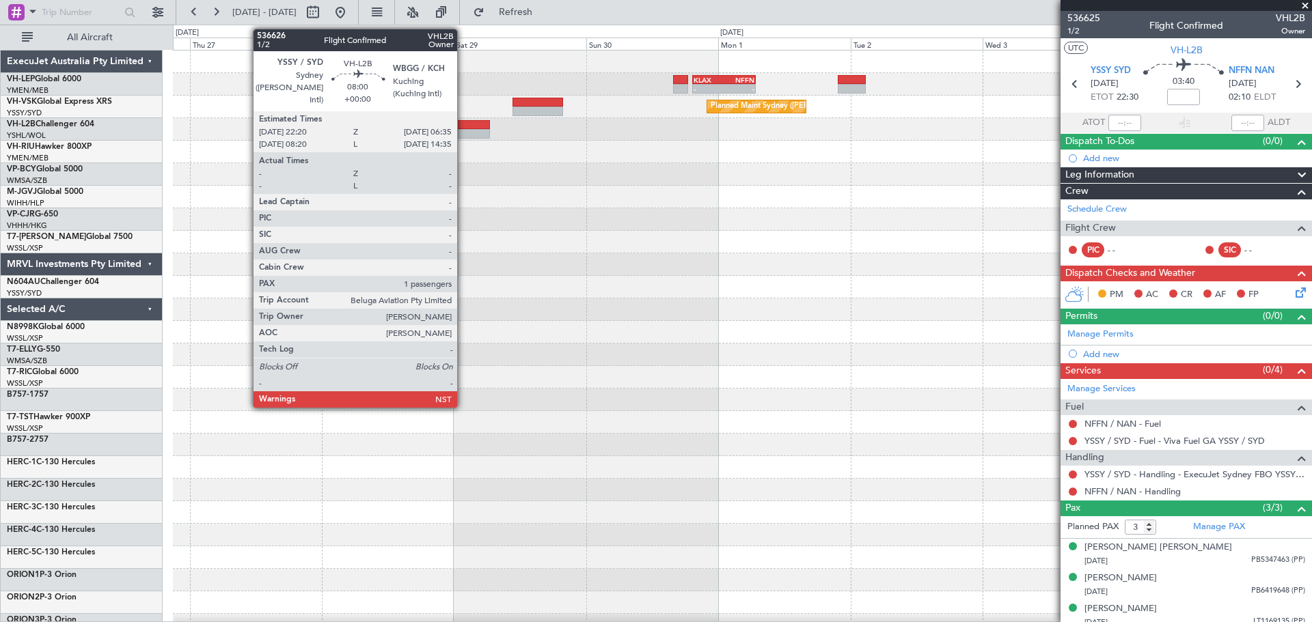
click at [463, 130] on div at bounding box center [467, 134] width 46 height 10
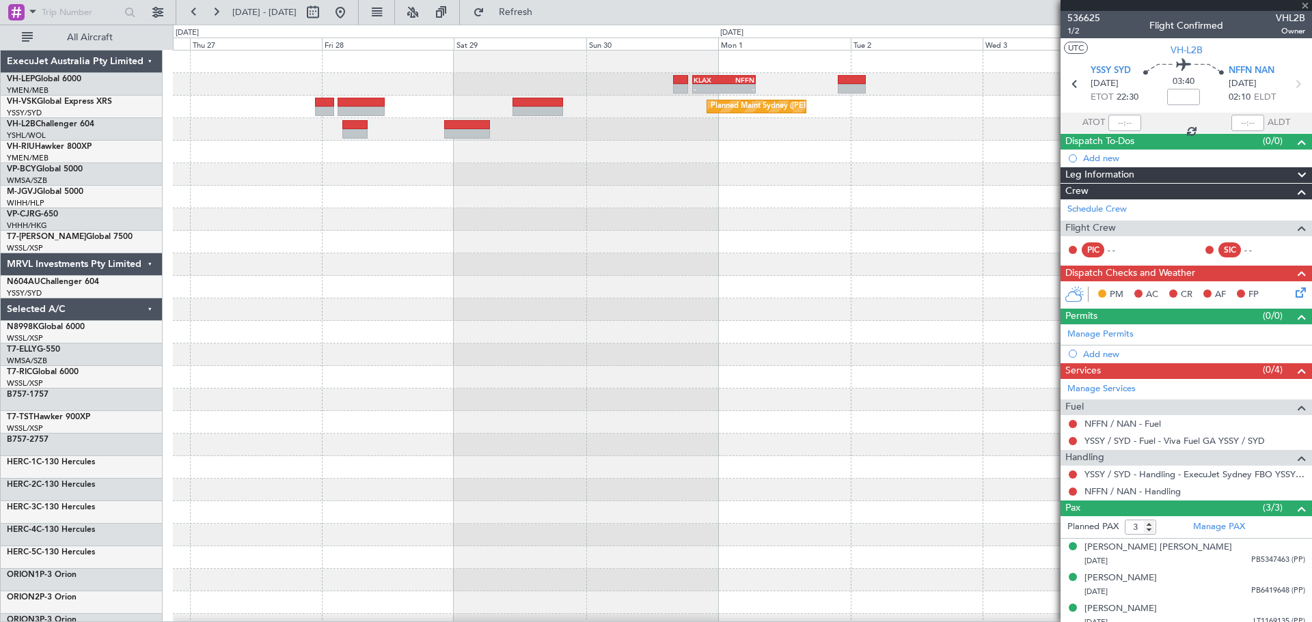
type input "1"
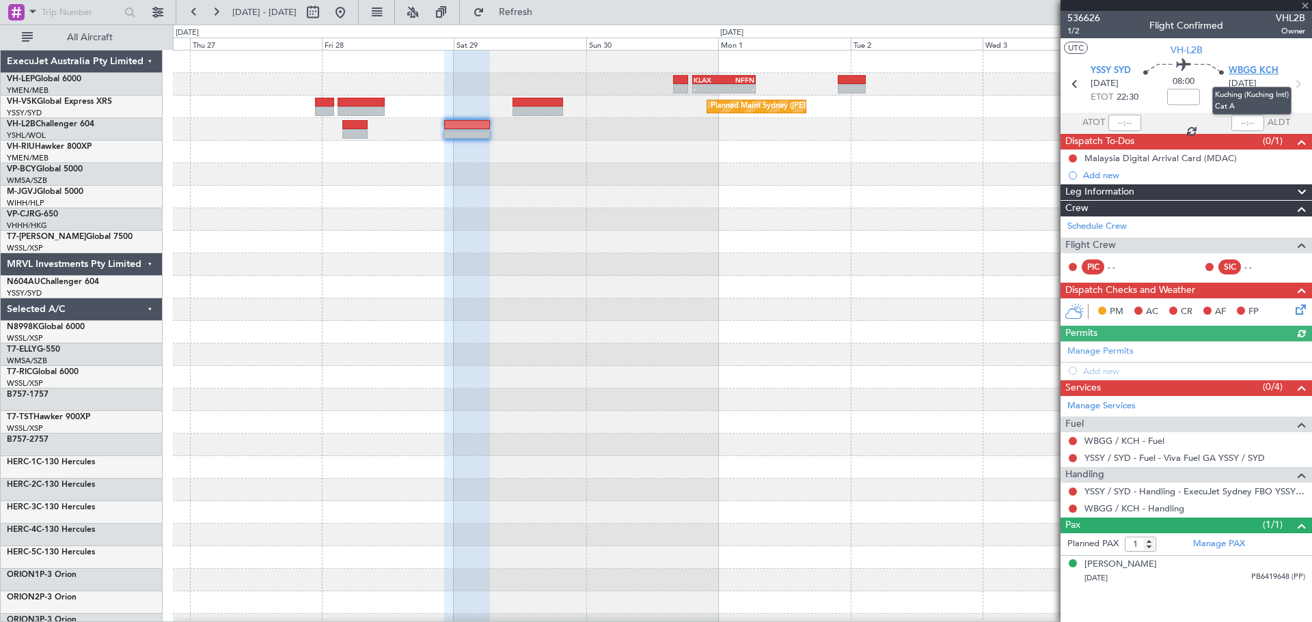
click at [874, 70] on span "WBGG KCH" at bounding box center [1253, 71] width 50 height 14
click at [449, 225] on div "- - KLAX 19:20 Z NFFN 06:50 Z Planned Maint Sydney ([PERSON_NAME] Intl)" at bounding box center [742, 423] width 1138 height 744
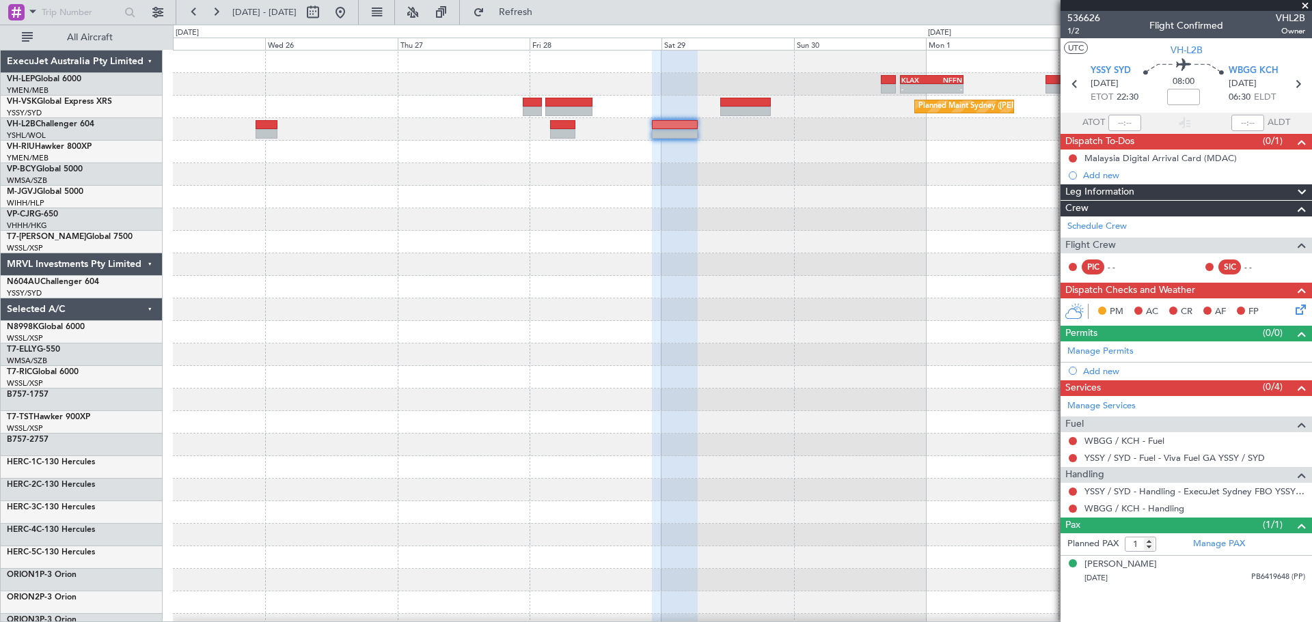
click at [654, 177] on div at bounding box center [742, 174] width 1138 height 23
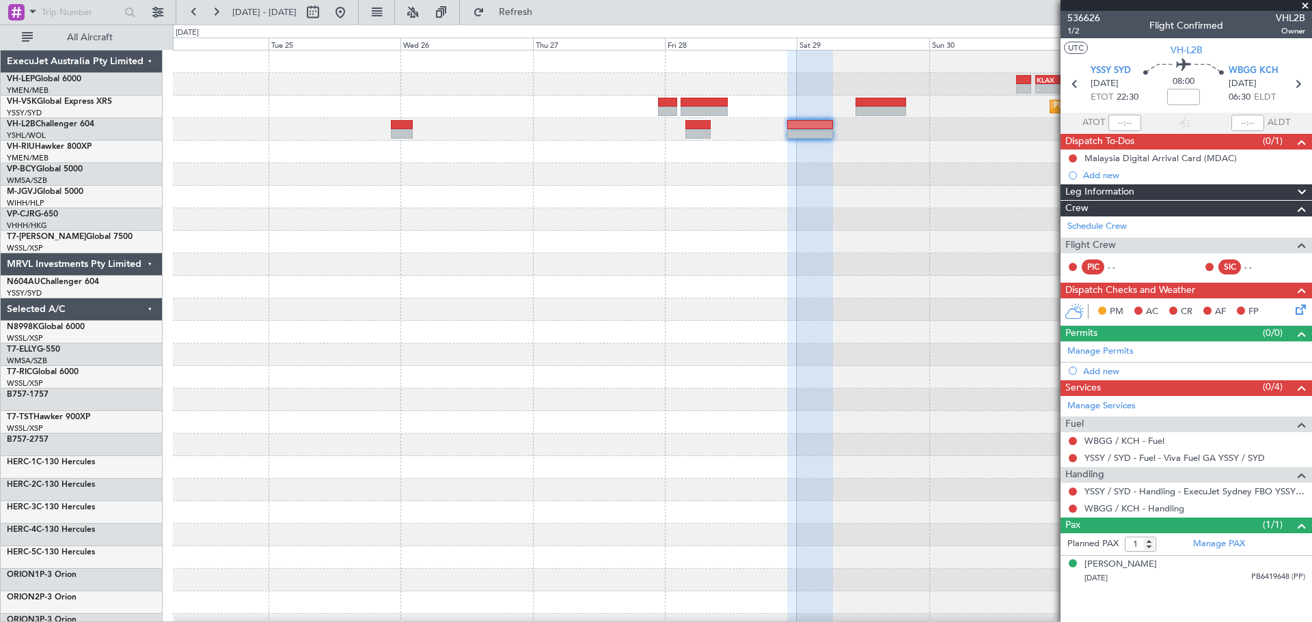
click at [710, 204] on div "- - KLAX 19:20 Z NFFN 06:50 Z Planned Maint Sydney ([PERSON_NAME] Intl)" at bounding box center [742, 423] width 1138 height 744
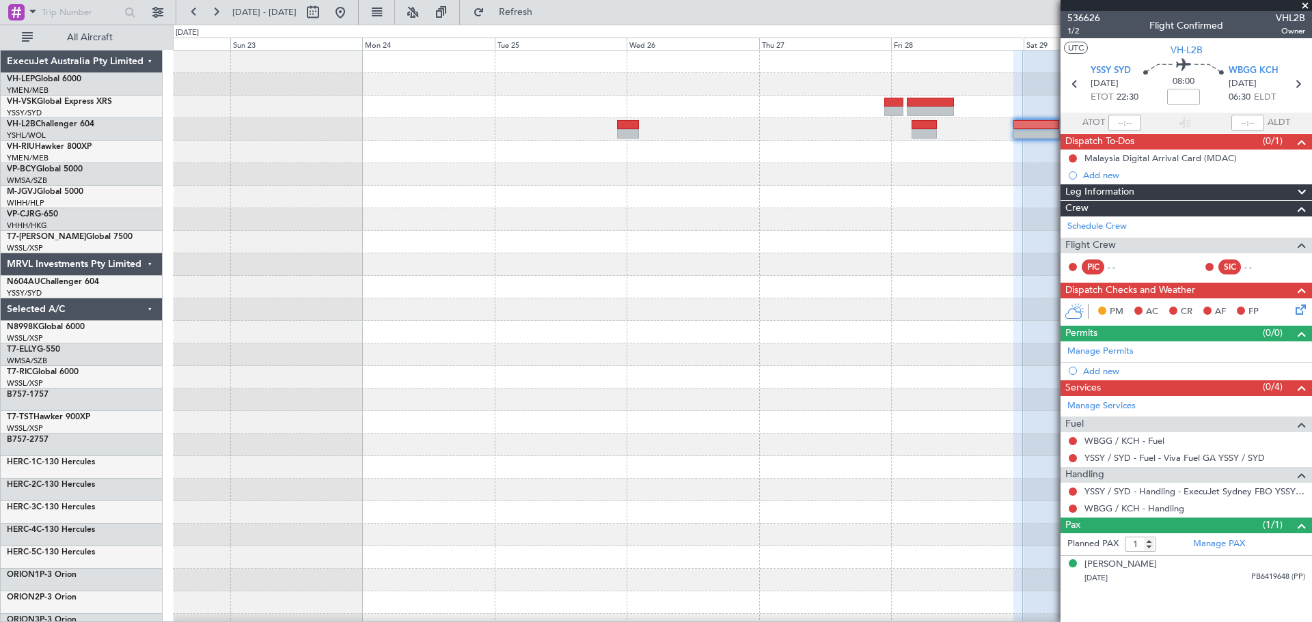
click at [775, 312] on div "- - KLAX 19:20 Z NFFN 06:50 Z Planned Maint Sydney ([PERSON_NAME] Intl)" at bounding box center [742, 423] width 1138 height 744
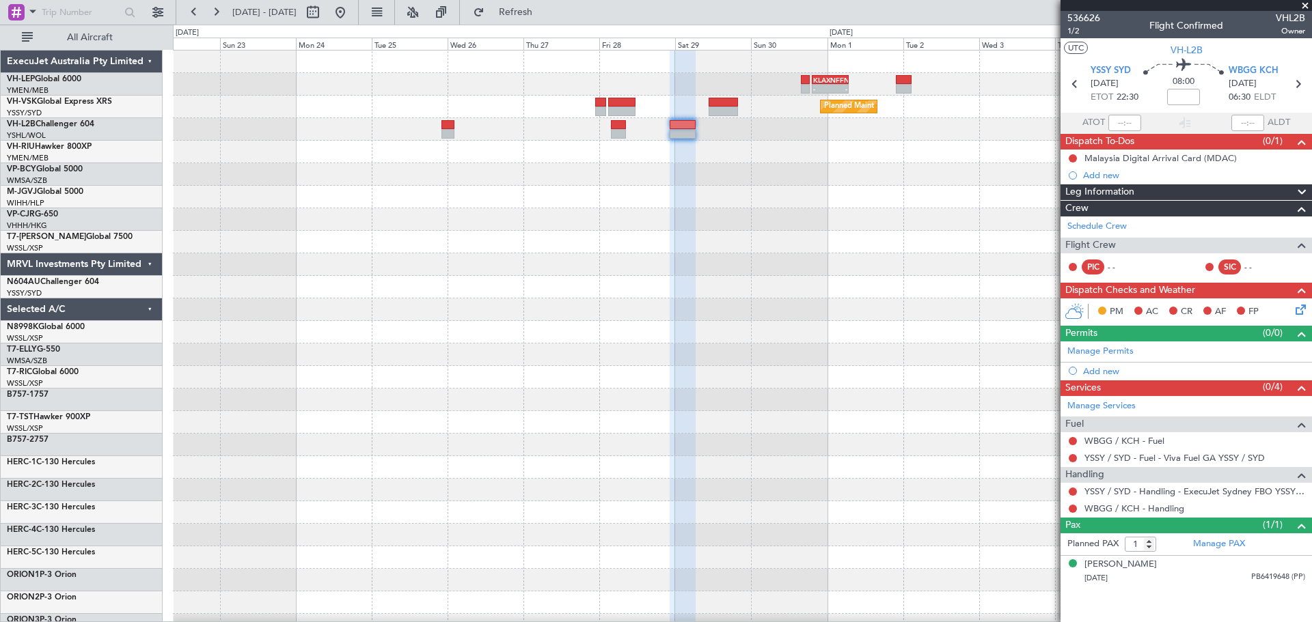
click at [503, 275] on div "- - KLAX 19:20 Z NFFN 06:50 Z Planned Maint Sydney ([PERSON_NAME] Intl)" at bounding box center [742, 423] width 1138 height 744
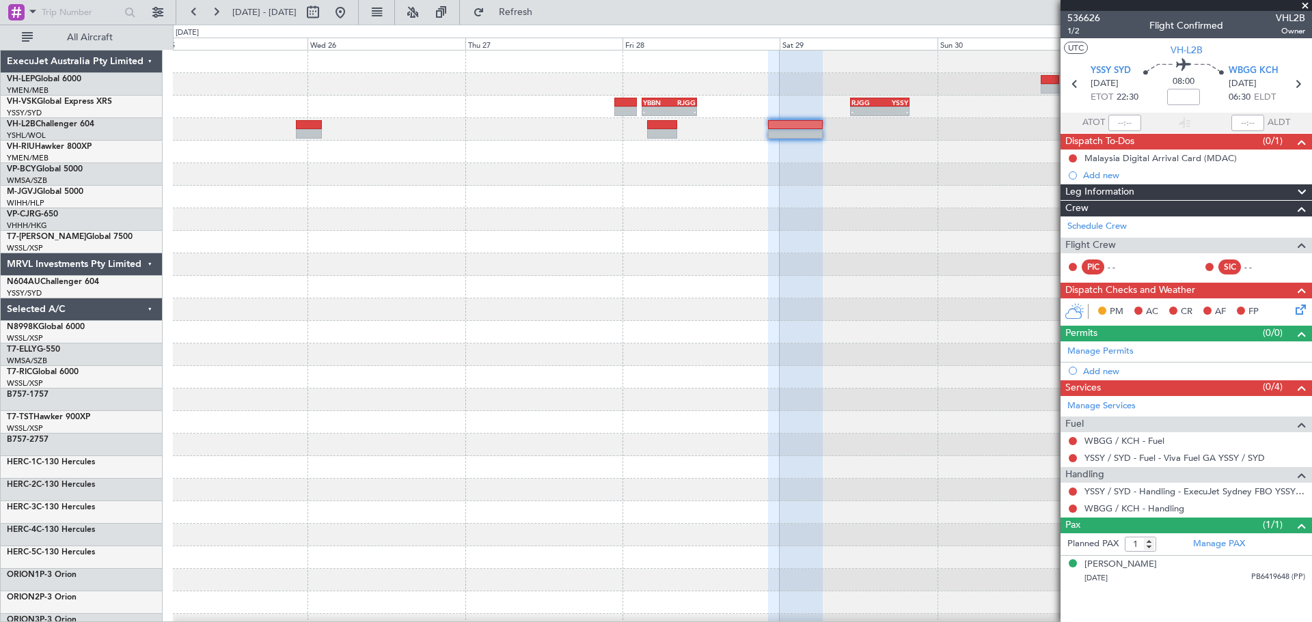
click at [588, 293] on div "- - KLAX 19:20 Z NFFN 06:50 Z - - YBBN 03:00 Z RJGG 11:25 Z - - RJGG 10:45 Z YS…" at bounding box center [742, 423] width 1138 height 744
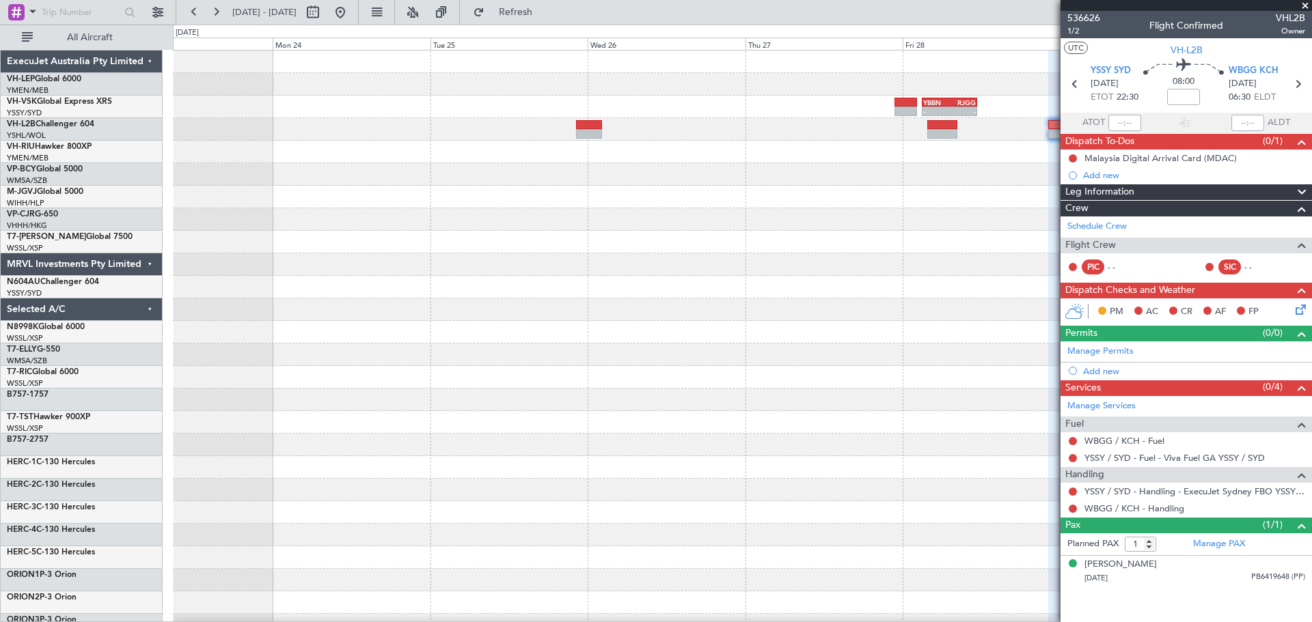
click at [794, 311] on div "- - KLAX 19:20 Z NFFN 06:50 Z - - YBBN 03:00 Z RJGG 11:25 Z - - RJGG 10:45 Z YS…" at bounding box center [742, 423] width 1138 height 744
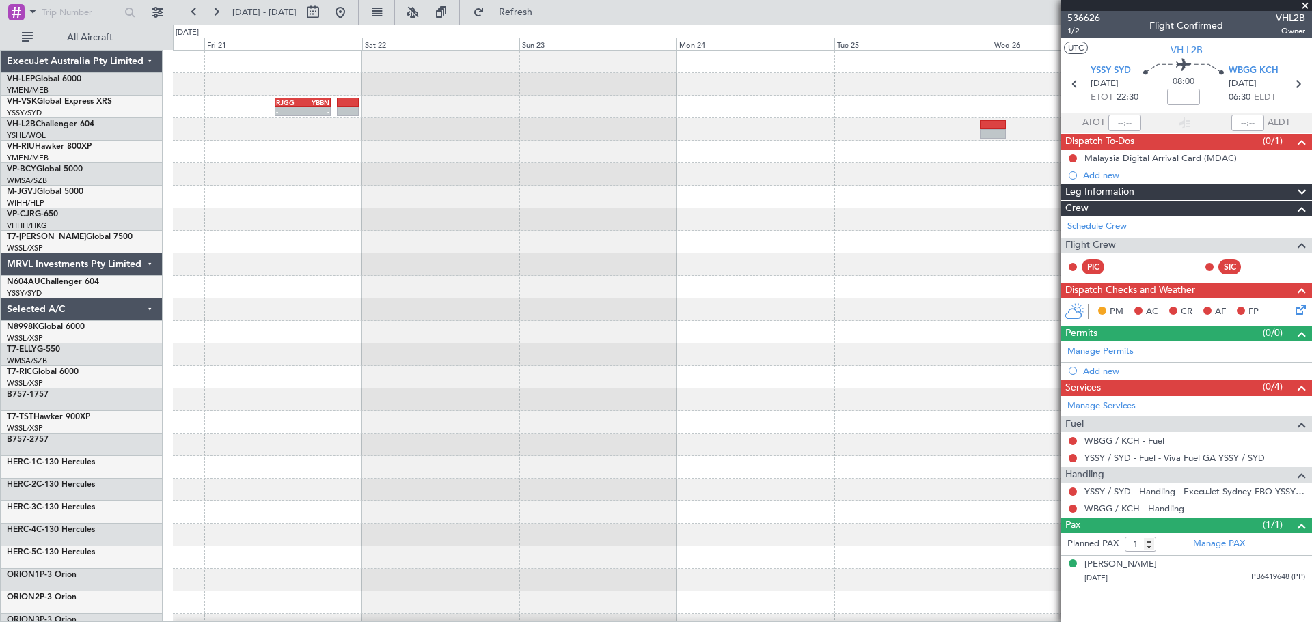
click at [874, 318] on div at bounding box center [742, 310] width 1138 height 23
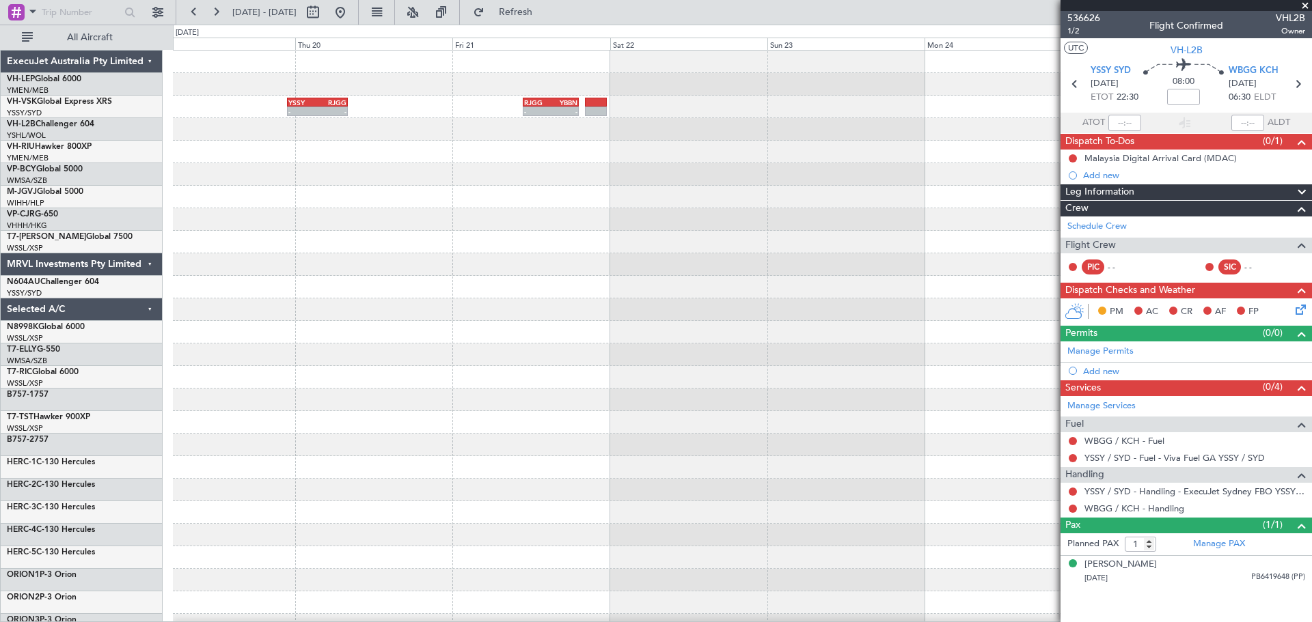
click at [829, 312] on div "RJGG 10:50 Z YBBN 19:15 Z - - YSSY 22:50 Z RJGG 08:05 Z - - - - YBBN 03:00 Z RJ…" at bounding box center [742, 423] width 1138 height 744
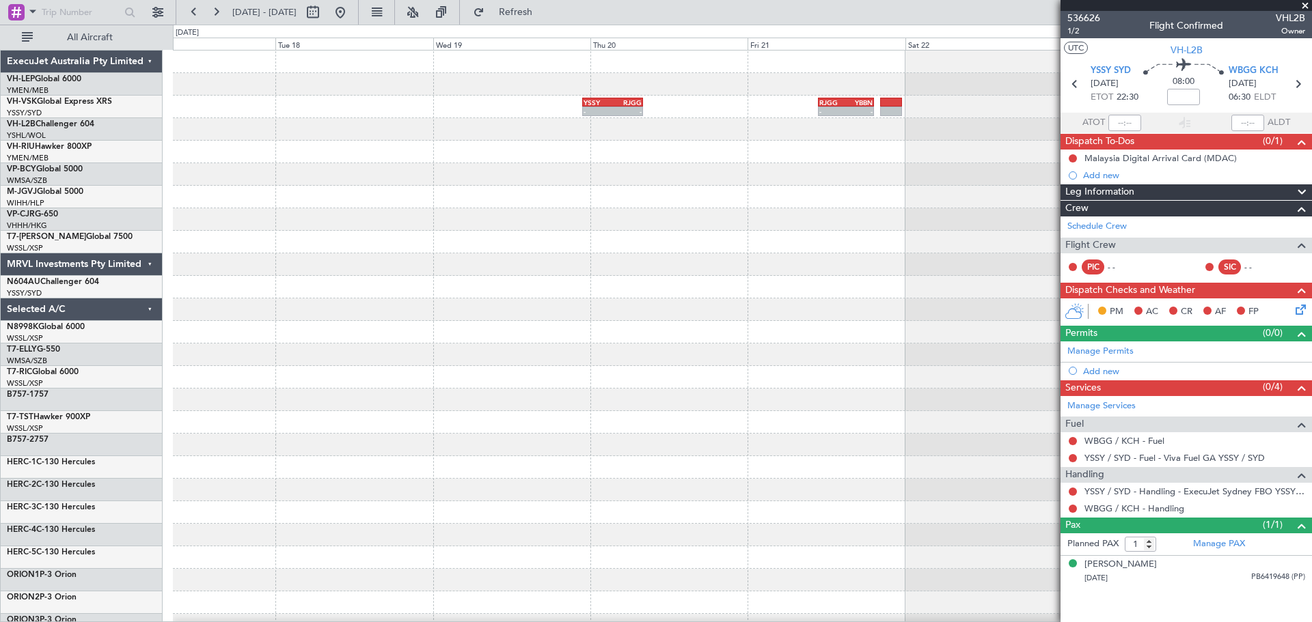
click at [724, 296] on div at bounding box center [742, 287] width 1138 height 23
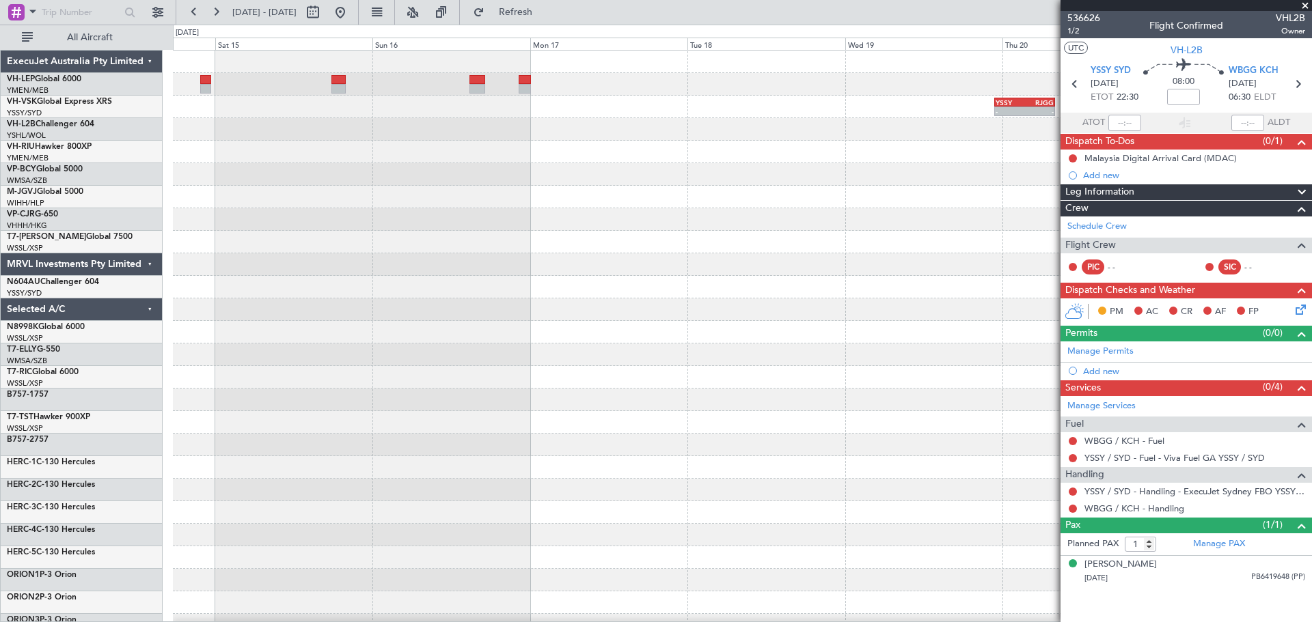
click at [752, 301] on div "RJGG 10:50 Z YBBN 19:15 Z - - YSSY 22:50 Z RJGG 08:05 Z - - Planned Maint Sydne…" at bounding box center [742, 423] width 1138 height 744
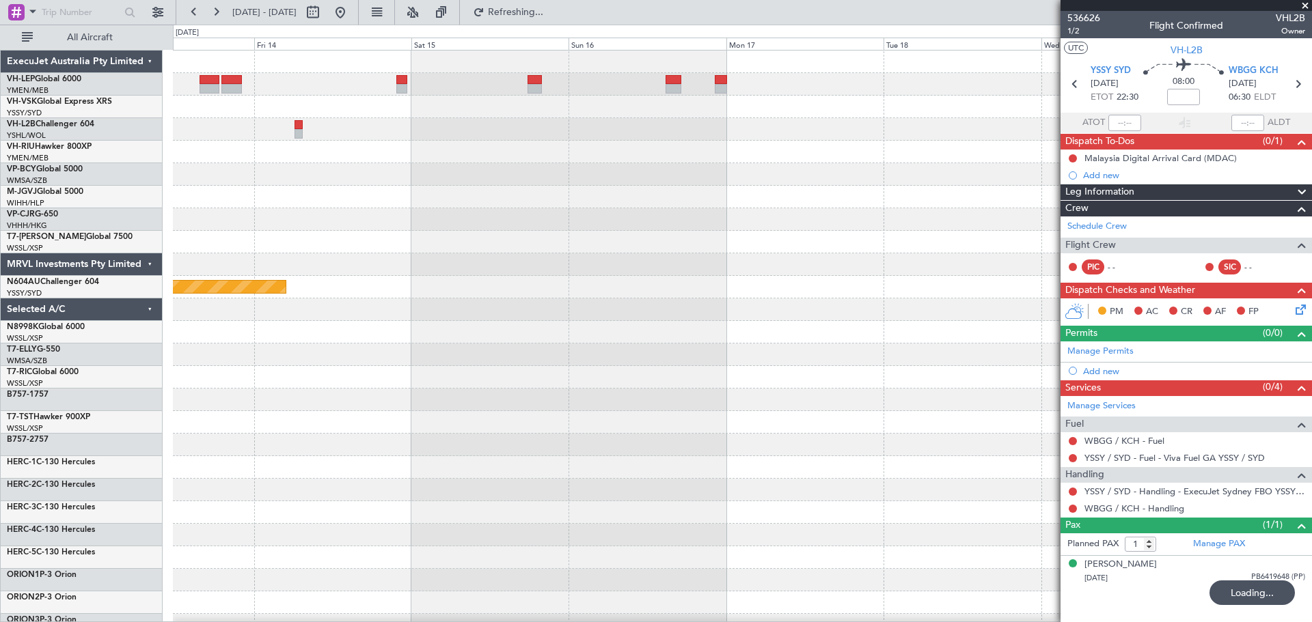
click at [874, 331] on div "- - YSSY 22:50 Z RJGG 08:05 Z - - RJGG 10:50 Z YBBN 19:15 Z Planned Maint Sydne…" at bounding box center [742, 423] width 1138 height 744
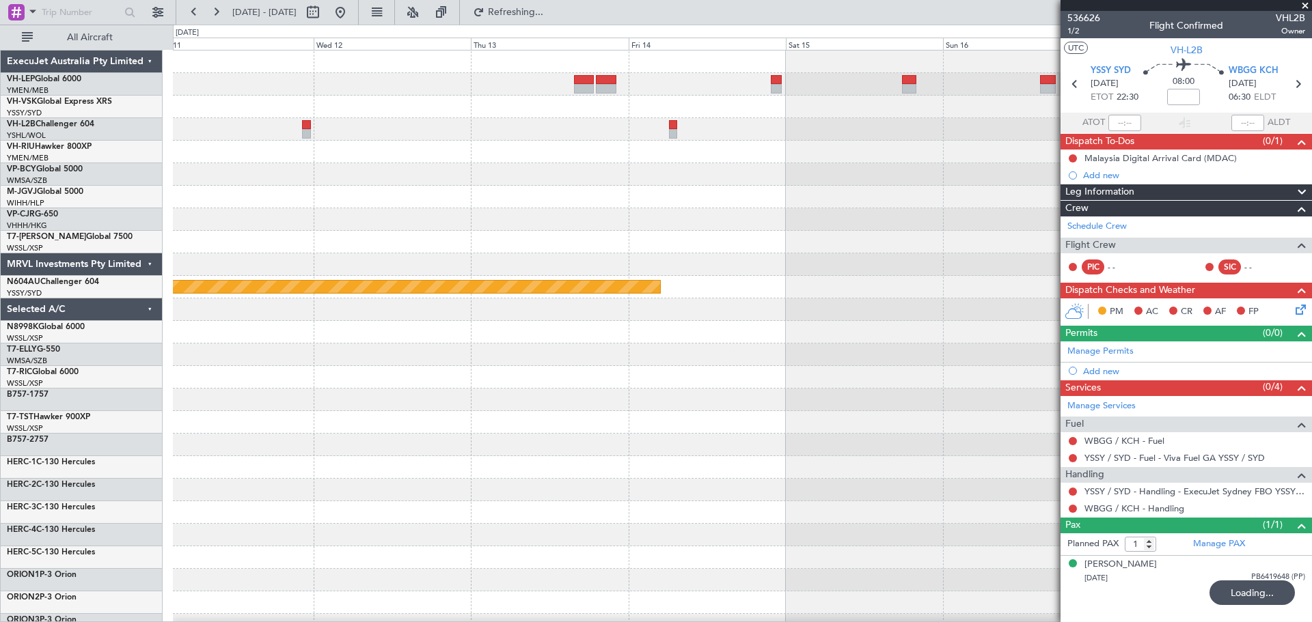
click at [864, 240] on div at bounding box center [742, 242] width 1138 height 23
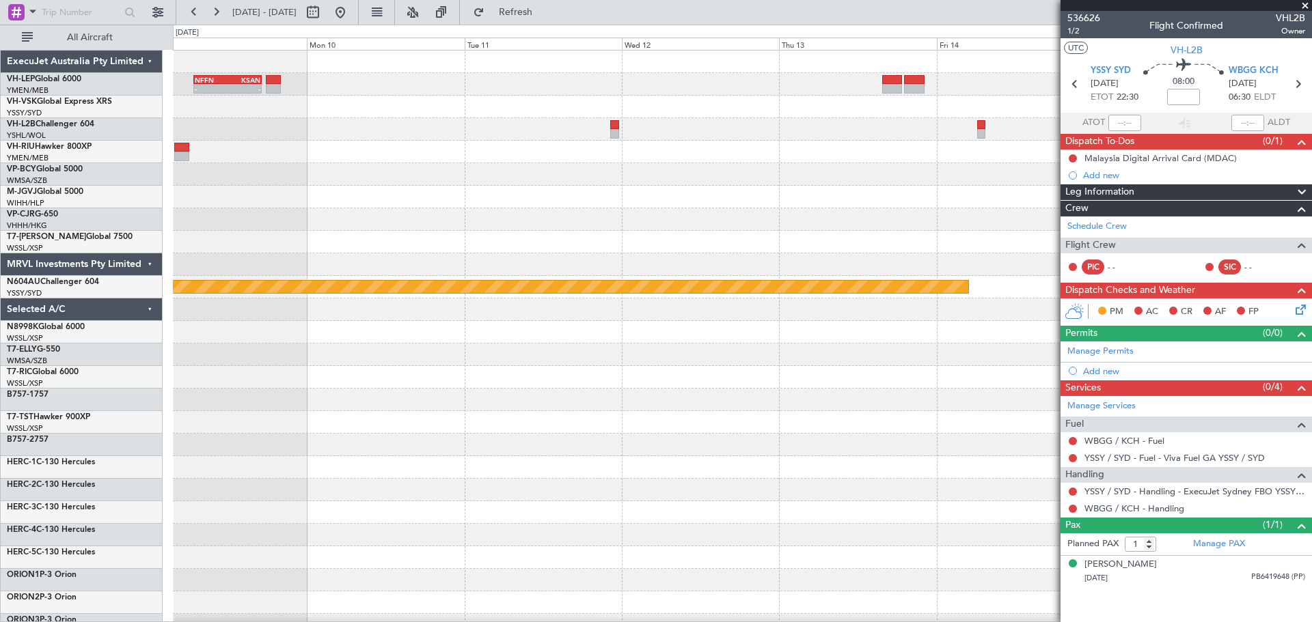
click at [874, 298] on div "NFFN 06:50 Z KSAN 17:10 Z - - Planned Maint Sydney ([PERSON_NAME] Intl)" at bounding box center [742, 423] width 1138 height 744
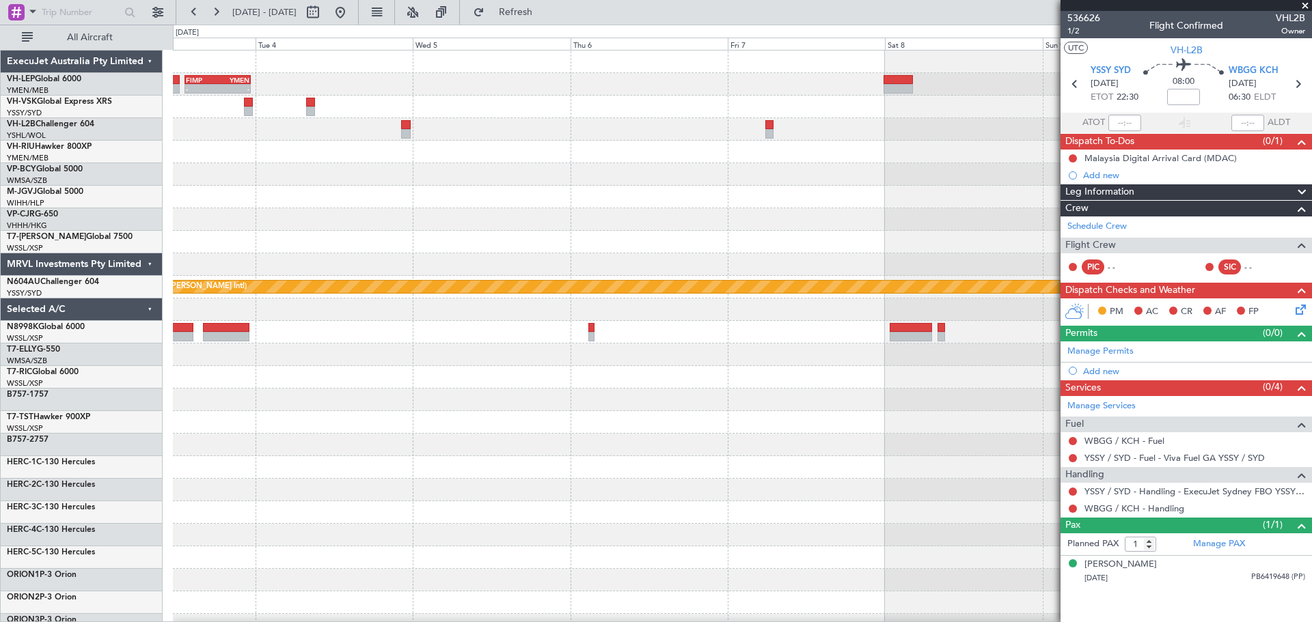
click at [874, 245] on div "- - NFFN 06:50 Z KSAN 17:10 Z FIMP 13:15 Z YMEN 23:20 Z - - Planned Maint Sydne…" at bounding box center [742, 423] width 1138 height 744
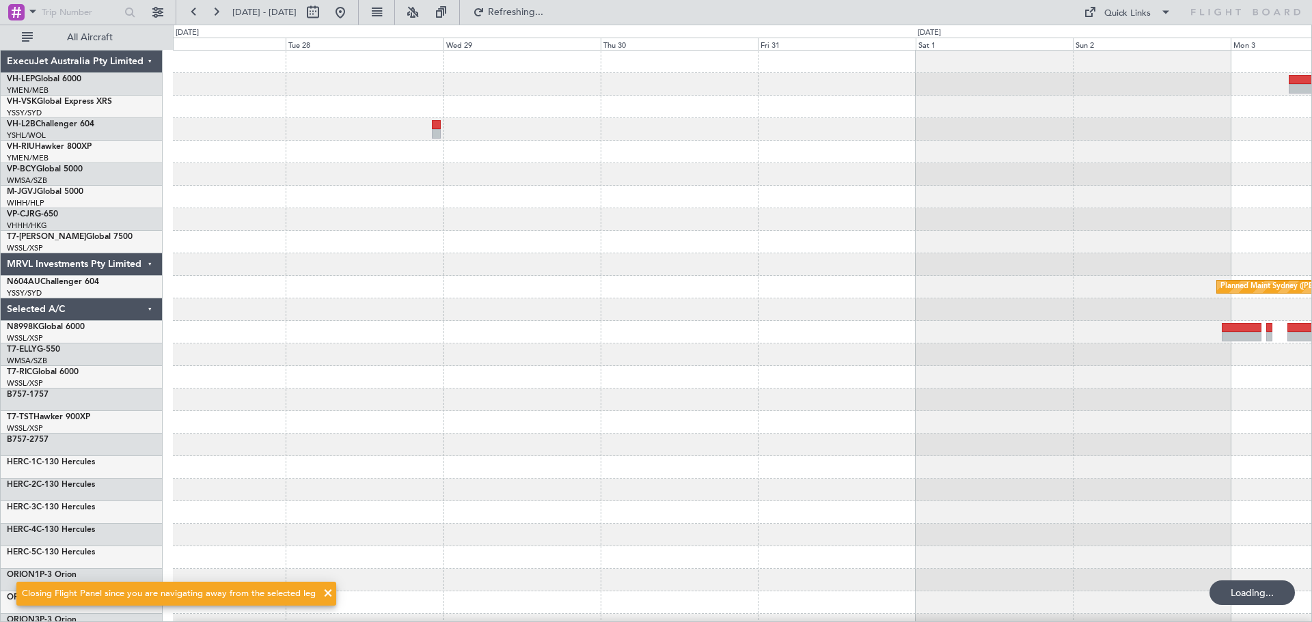
click at [874, 289] on div "FIMP 13:15 Z YMEN 23:20 Z - - Planned Maint Sydney ([PERSON_NAME] Intl)" at bounding box center [742, 423] width 1138 height 744
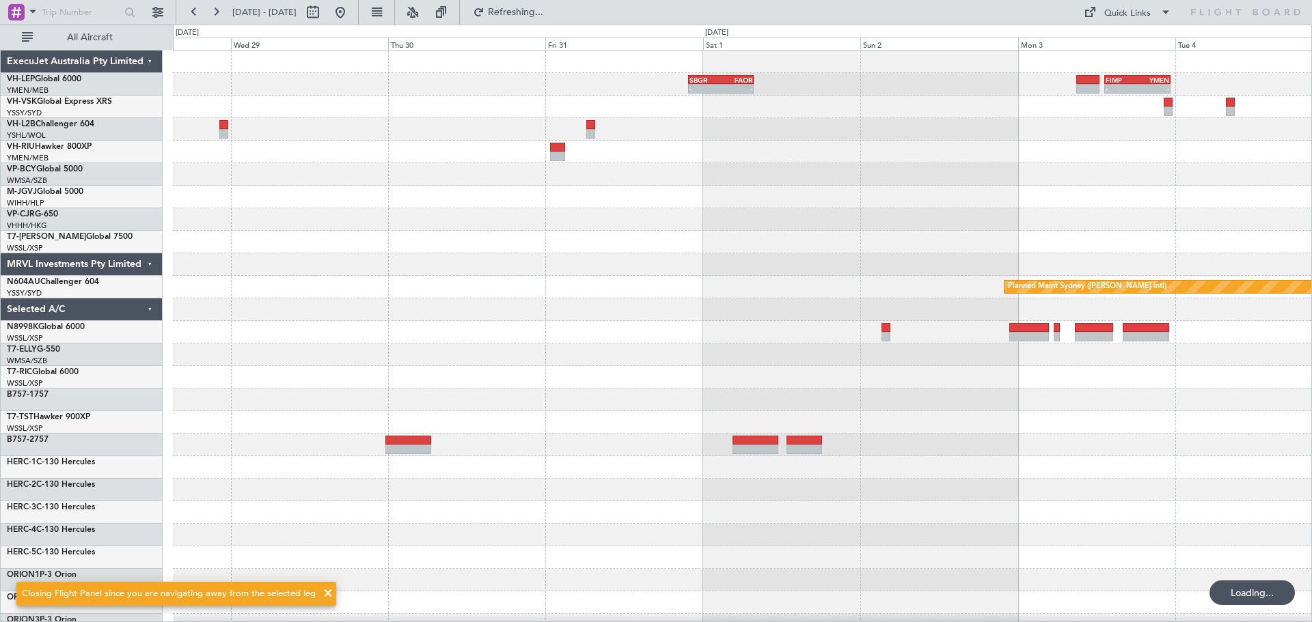
click at [191, 378] on div "- - SBGR 21:50 Z FAOR 07:50 Z - - FIMP 13:15 Z YMEN 23:20 Z MMSD 01:50 Z SBGR 1…" at bounding box center [742, 423] width 1138 height 744
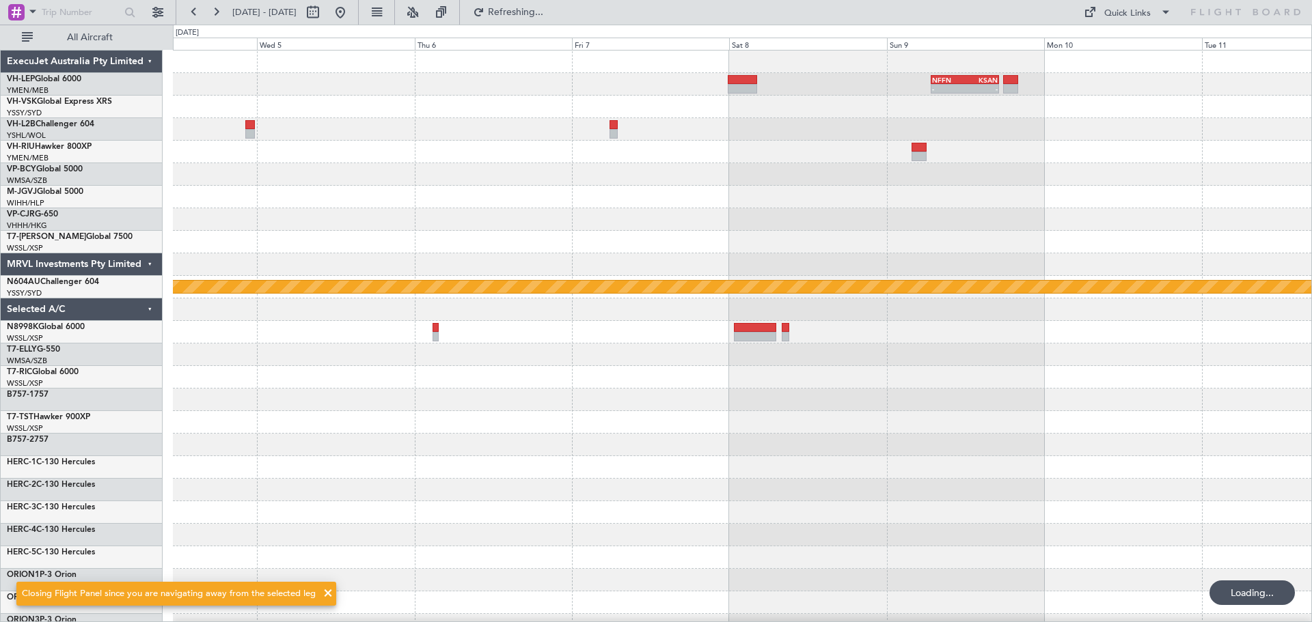
click at [441, 319] on div "- - NFFN 06:50 Z KSAN 17:10 Z FIMP 13:15 Z YMEN 23:20 Z - - Planned Maint Sydne…" at bounding box center [742, 423] width 1138 height 744
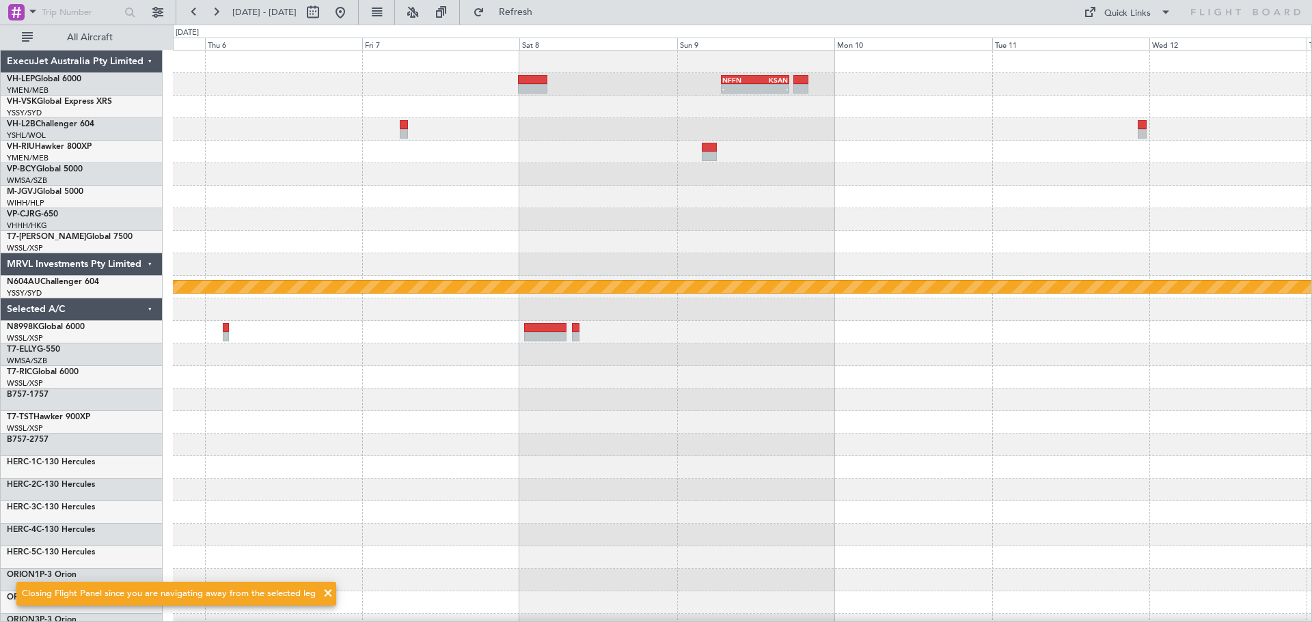
click at [261, 308] on div "- - NFFN 06:50 Z KSAN 17:10 Z Planned Maint Sydney ([PERSON_NAME] Intl)" at bounding box center [742, 423] width 1138 height 744
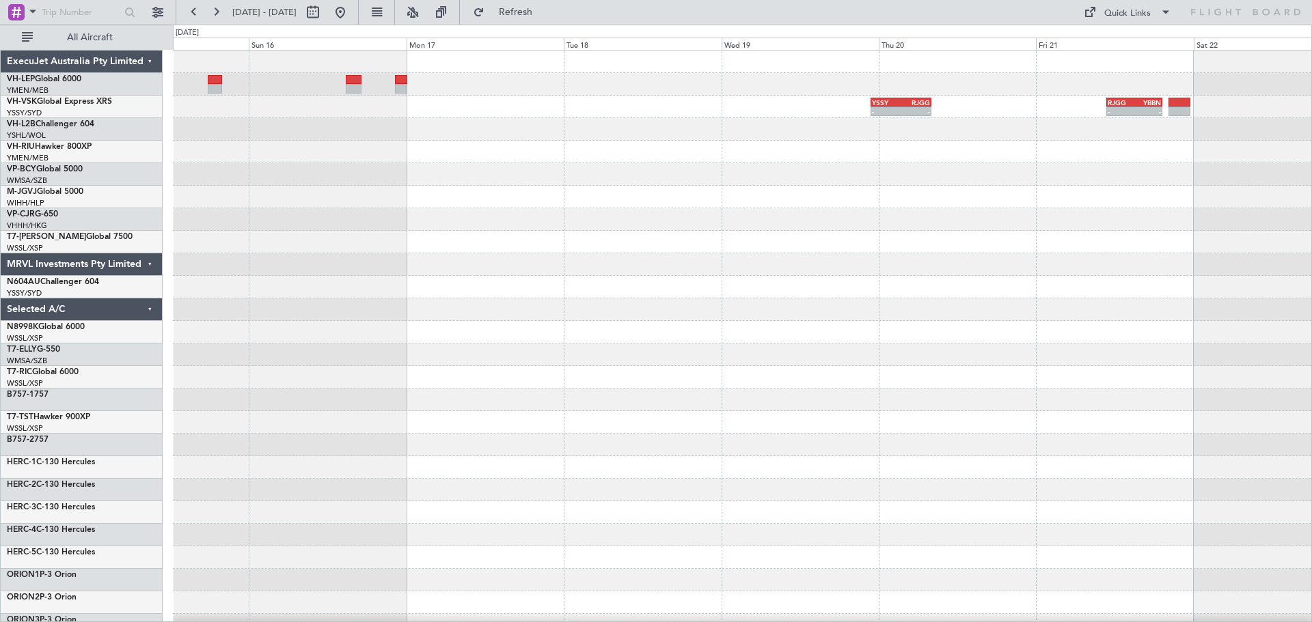
click at [702, 144] on div "- - YSSY 22:50 Z RJGG 08:05 Z - - RJGG 10:50 Z YBBN 19:15 Z Planned Maint Sydne…" at bounding box center [742, 423] width 1138 height 744
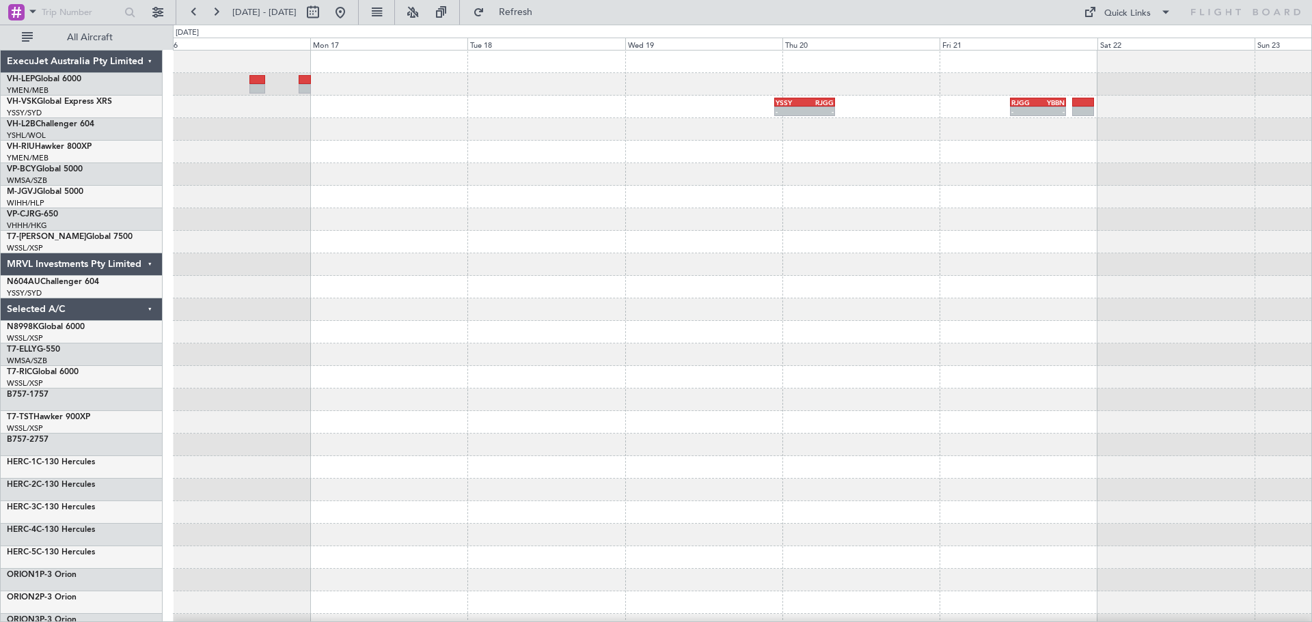
click at [762, 187] on div "- - YSSY 22:50 Z RJGG 08:05 Z - - RJGG 10:50 Z YBBN 19:15 Z" at bounding box center [742, 423] width 1138 height 744
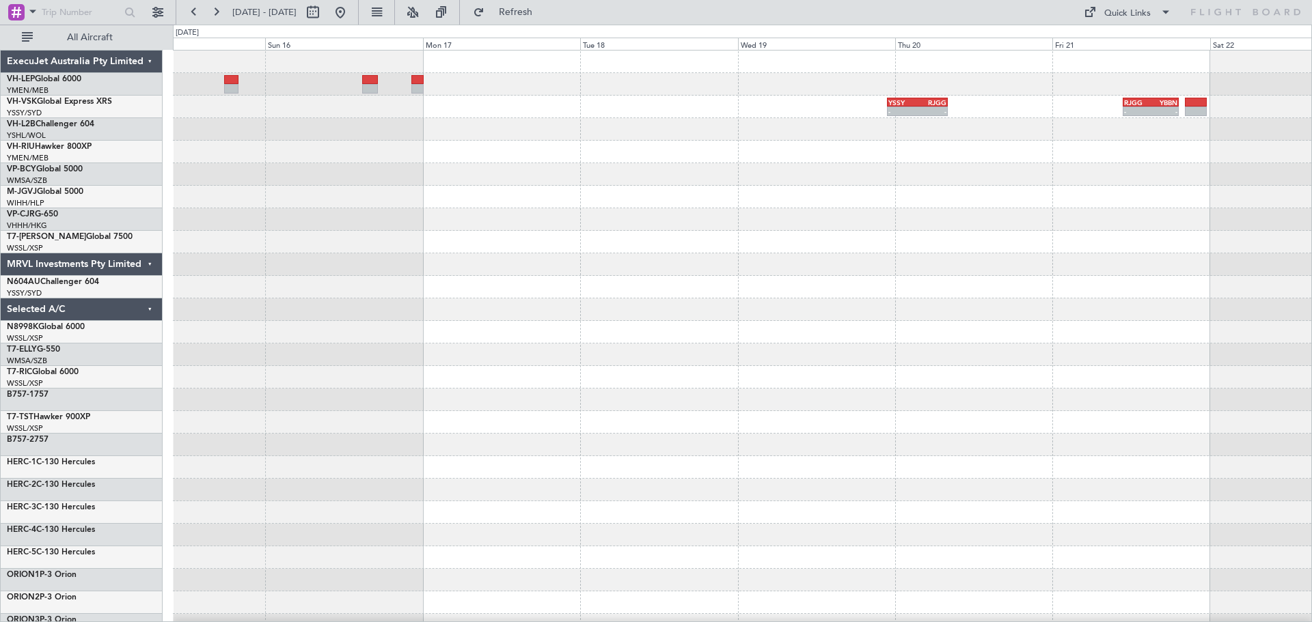
click at [725, 158] on div "- - YSSY 22:50 Z RJGG 08:05 Z - - RJGG 10:50 Z YBBN 19:15 Z Planned Maint Sydne…" at bounding box center [742, 423] width 1138 height 744
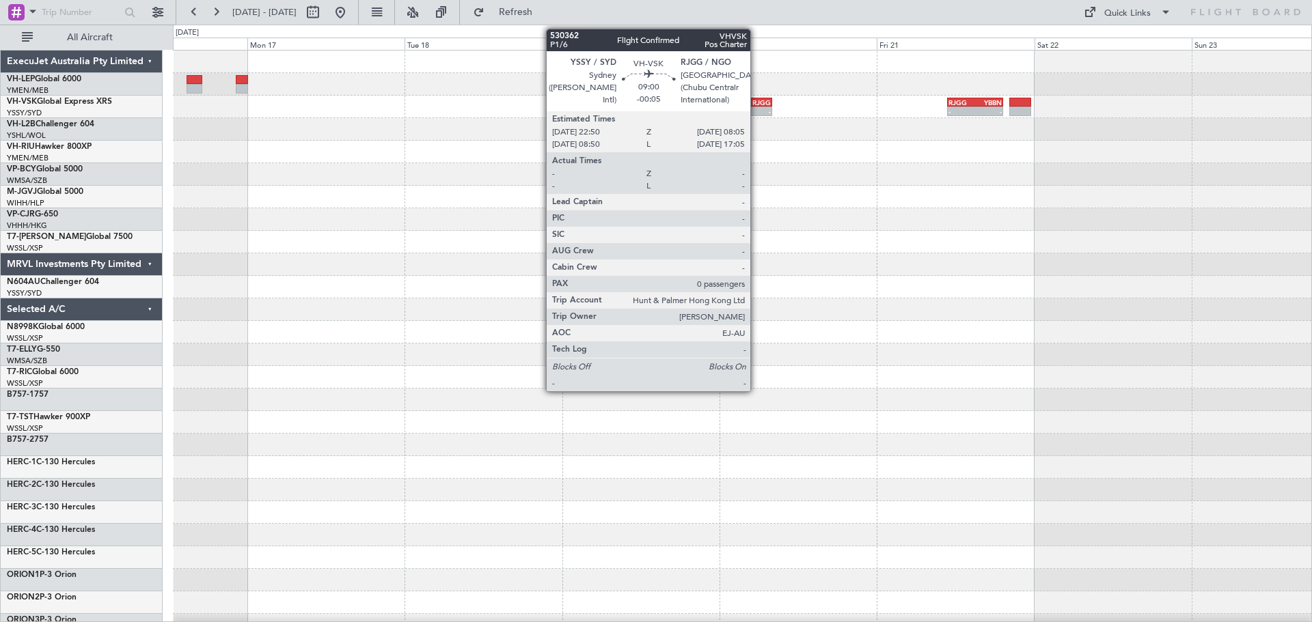
click at [756, 99] on div "RJGG" at bounding box center [755, 102] width 29 height 8
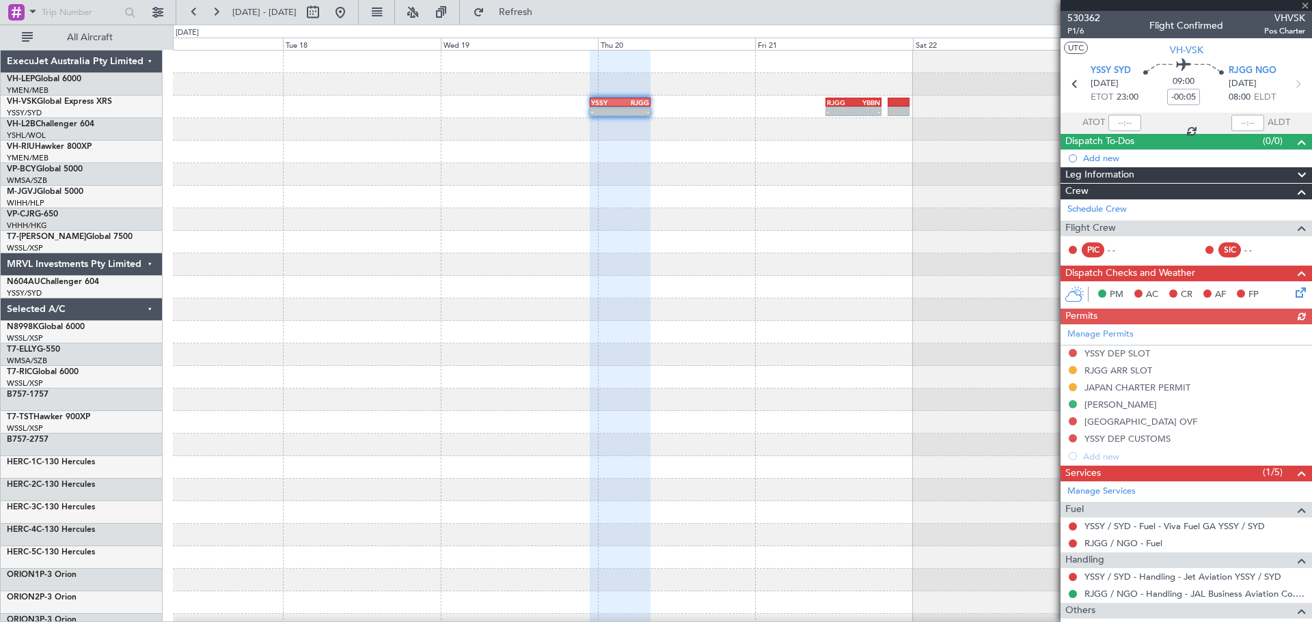
click at [602, 235] on div "- - YSSY 22:50 Z RJGG 08:05 Z - - RJGG 10:50 Z YBBN 19:15 Z" at bounding box center [742, 423] width 1138 height 744
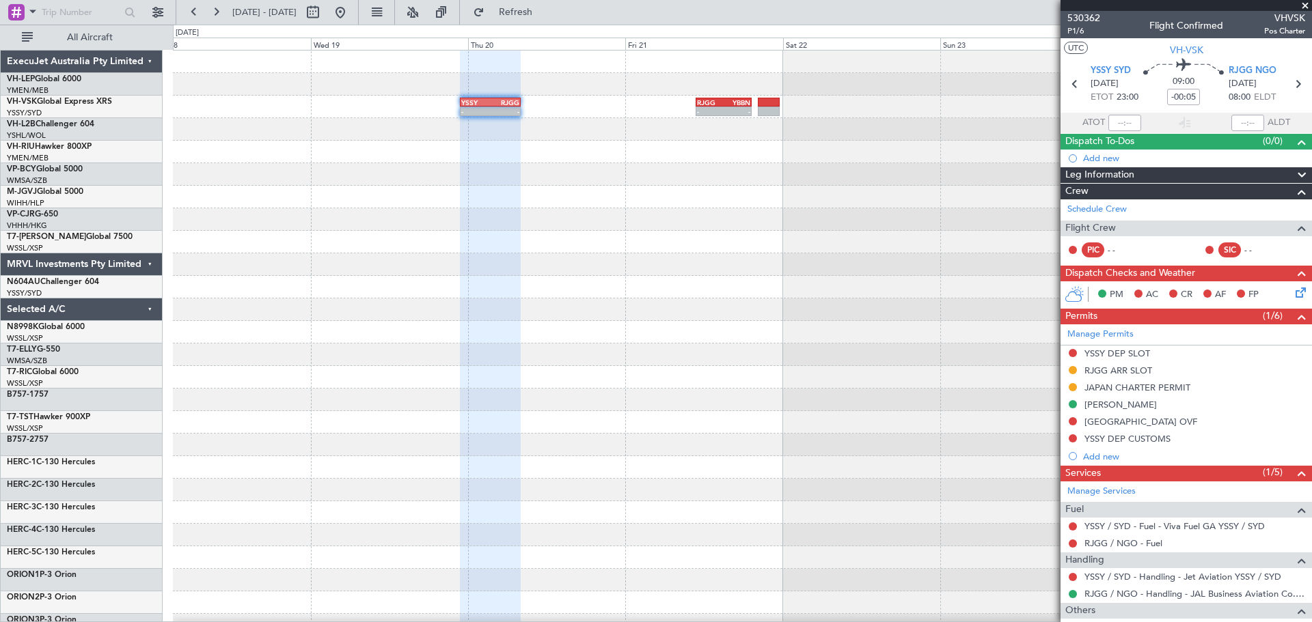
click at [801, 247] on div at bounding box center [742, 242] width 1138 height 23
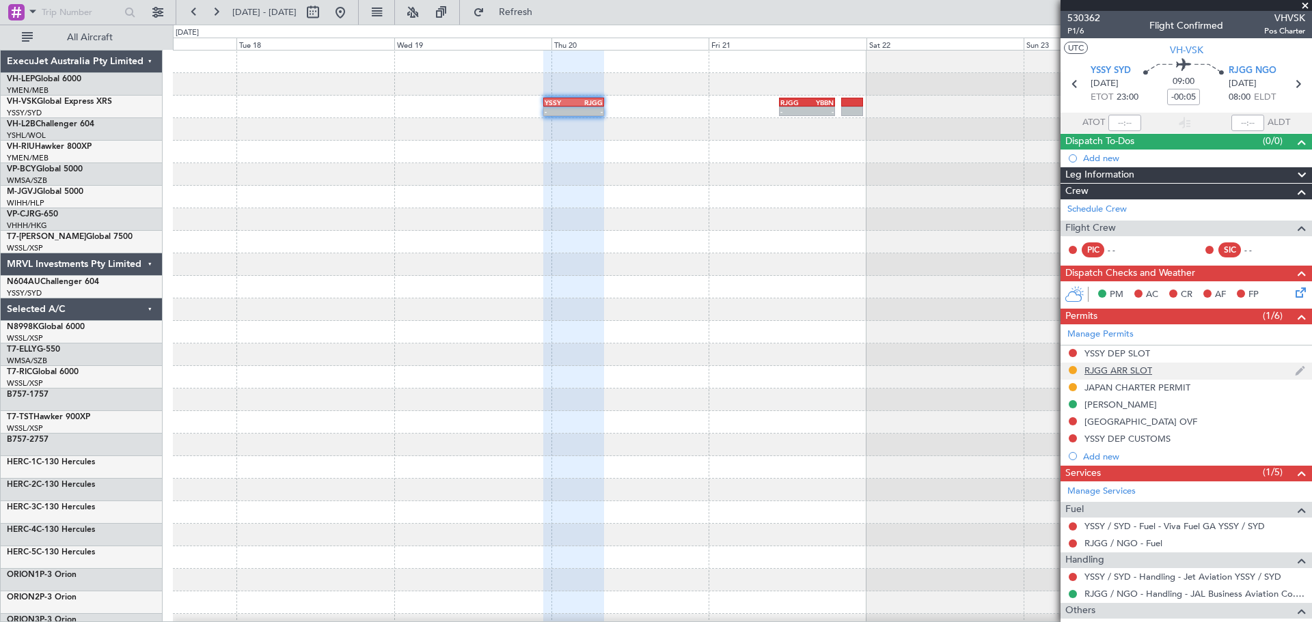
scroll to position [86, 0]
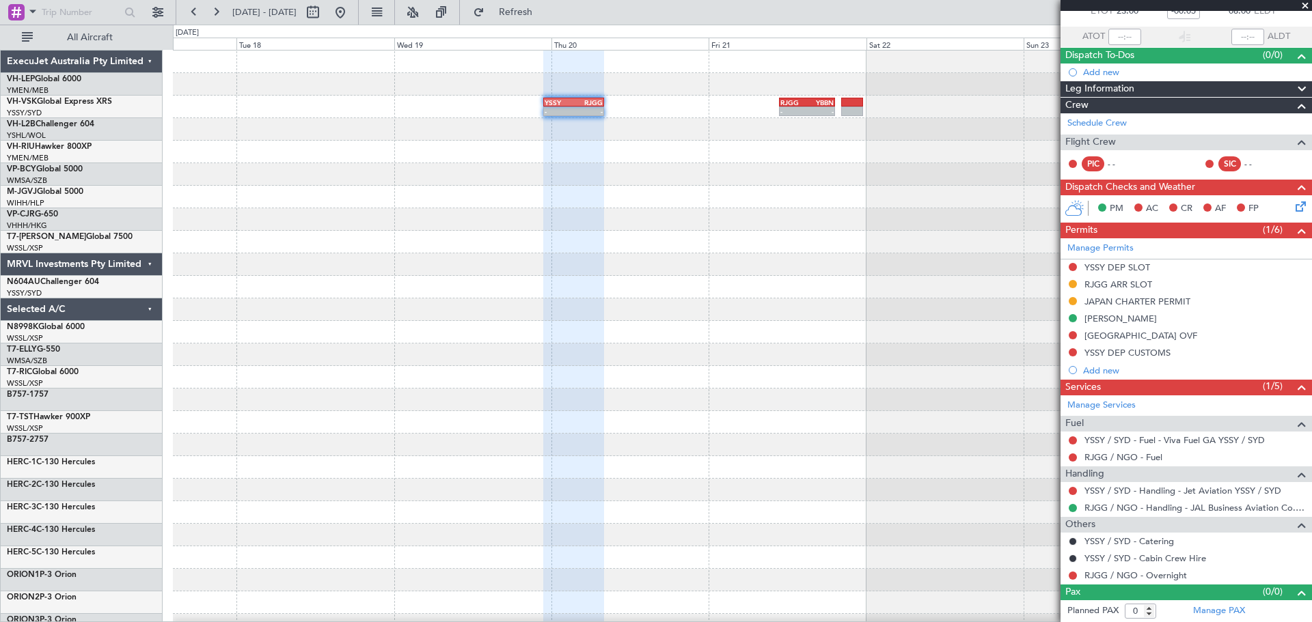
click at [518, 214] on div "- - YSSY 22:50 Z RJGG 08:05 Z - - RJGG 10:50 Z YBBN 19:15 Z" at bounding box center [742, 423] width 1138 height 744
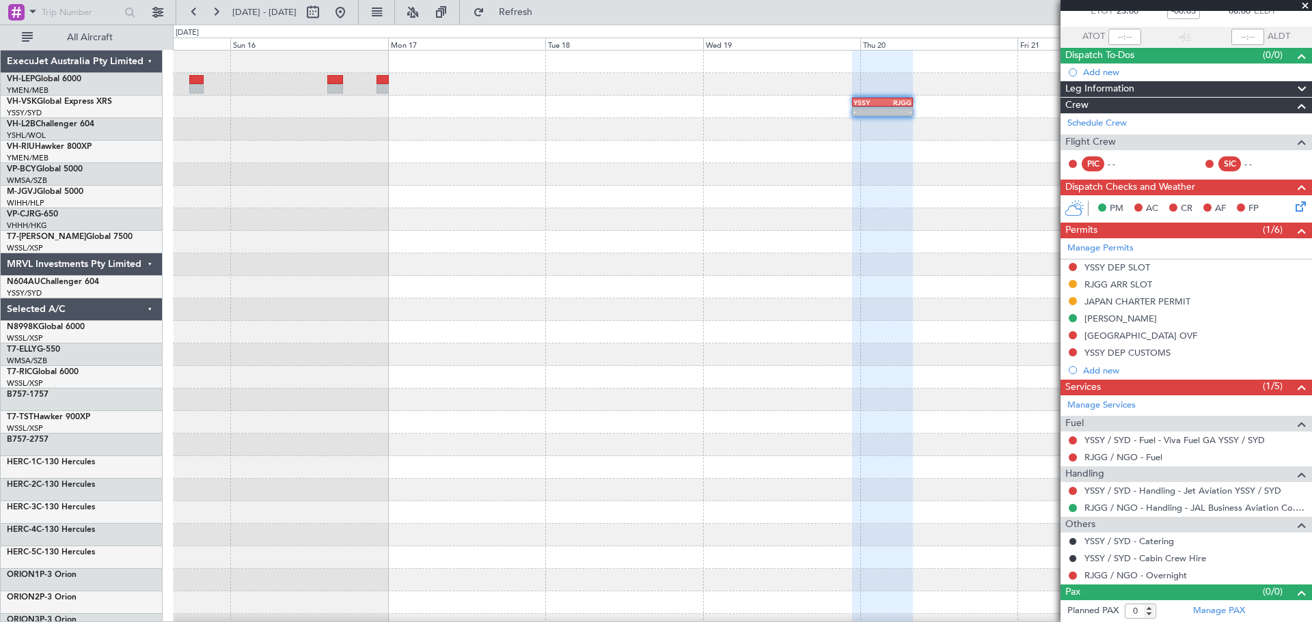
click at [635, 223] on div "- - YSSY 22:50 Z RJGG 08:05 Z - - RJGG 10:50 Z YBBN 19:15 Z Planned Maint Sydne…" at bounding box center [742, 423] width 1138 height 744
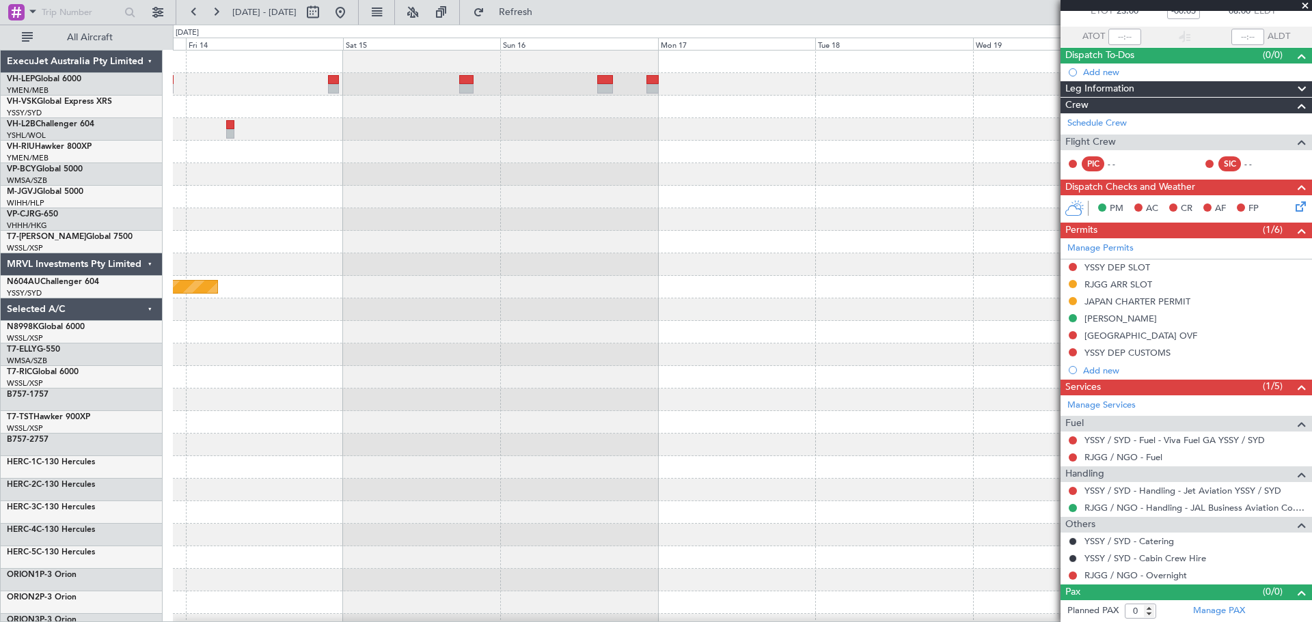
click at [303, 186] on div "- - YSSY 22:50 Z RJGG 08:05 Z - - RJGG 10:50 Z YBBN 19:15 Z Planned Maint Sydne…" at bounding box center [742, 423] width 1138 height 744
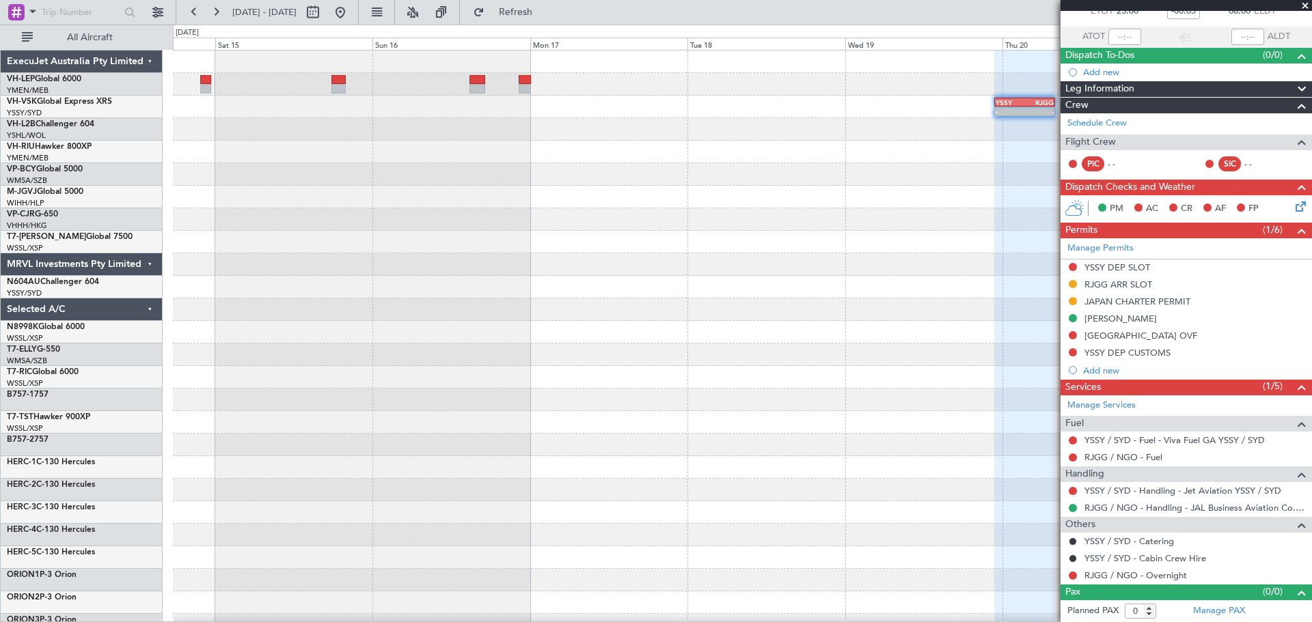
click at [732, 194] on div "- - YSSY 22:50 Z RJGG 08:05 Z - - RJGG 10:50 Z YBBN 19:15 Z Planned Maint Sydne…" at bounding box center [742, 423] width 1138 height 744
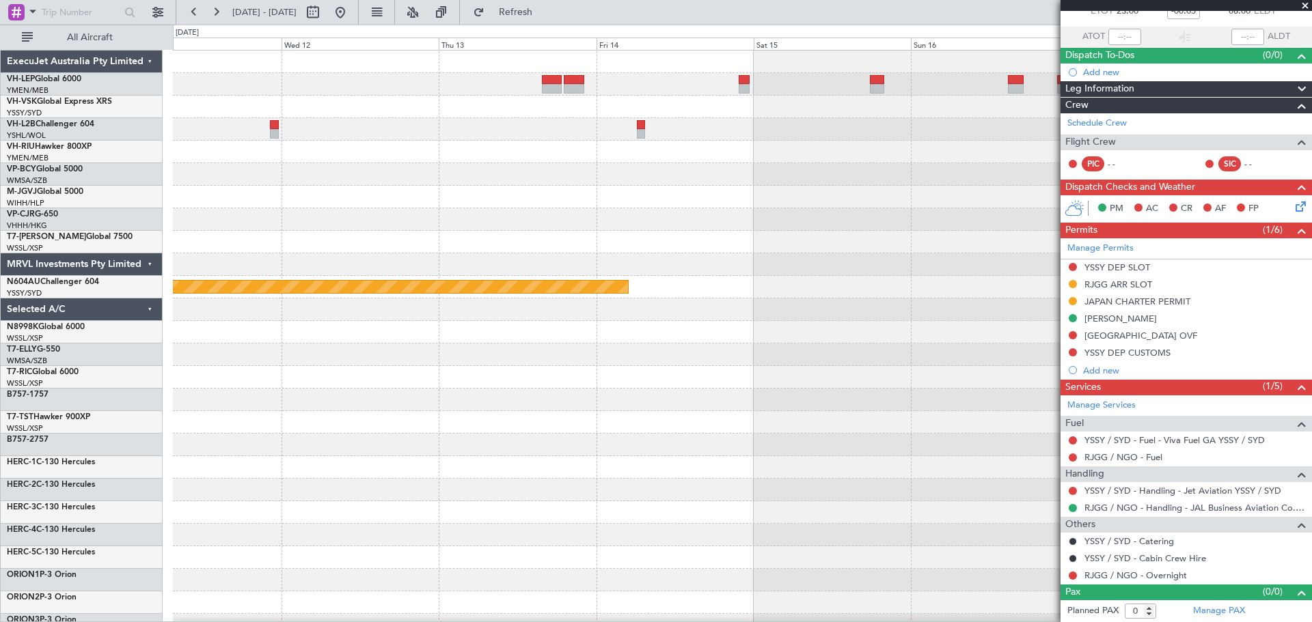
click at [751, 201] on div at bounding box center [742, 197] width 1138 height 23
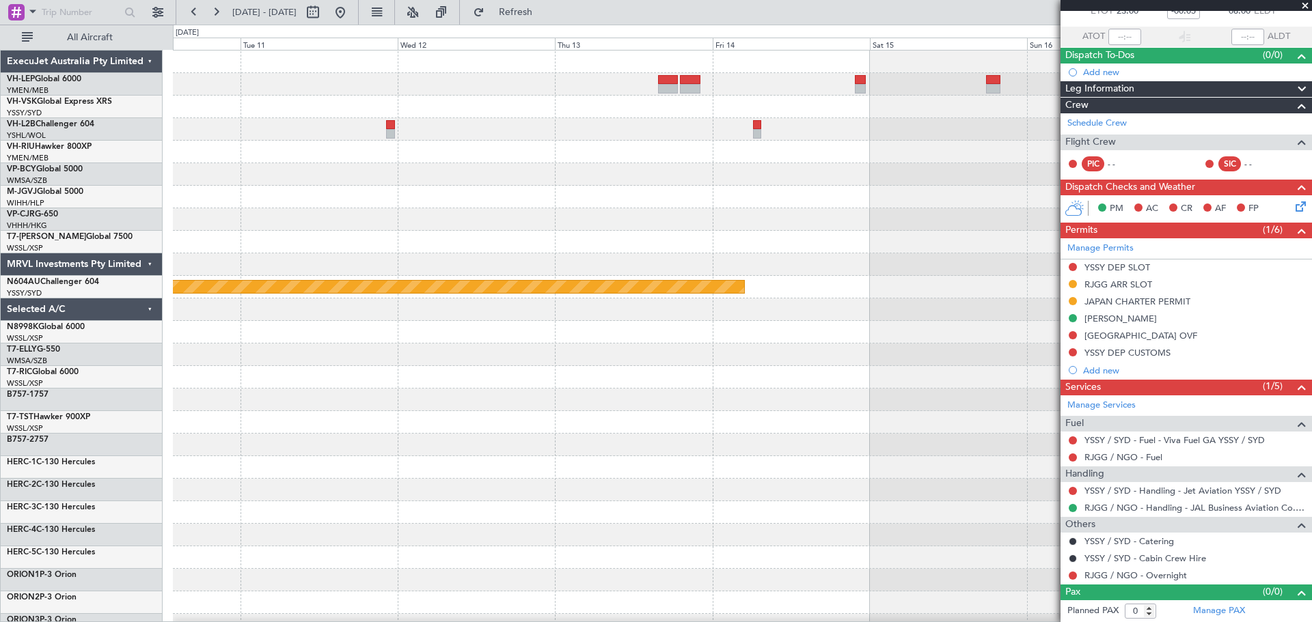
click at [874, 223] on div "NFFN 06:50 Z KSAN 17:10 Z - - Planned Maint Sydney ([PERSON_NAME] Intl)" at bounding box center [742, 423] width 1138 height 744
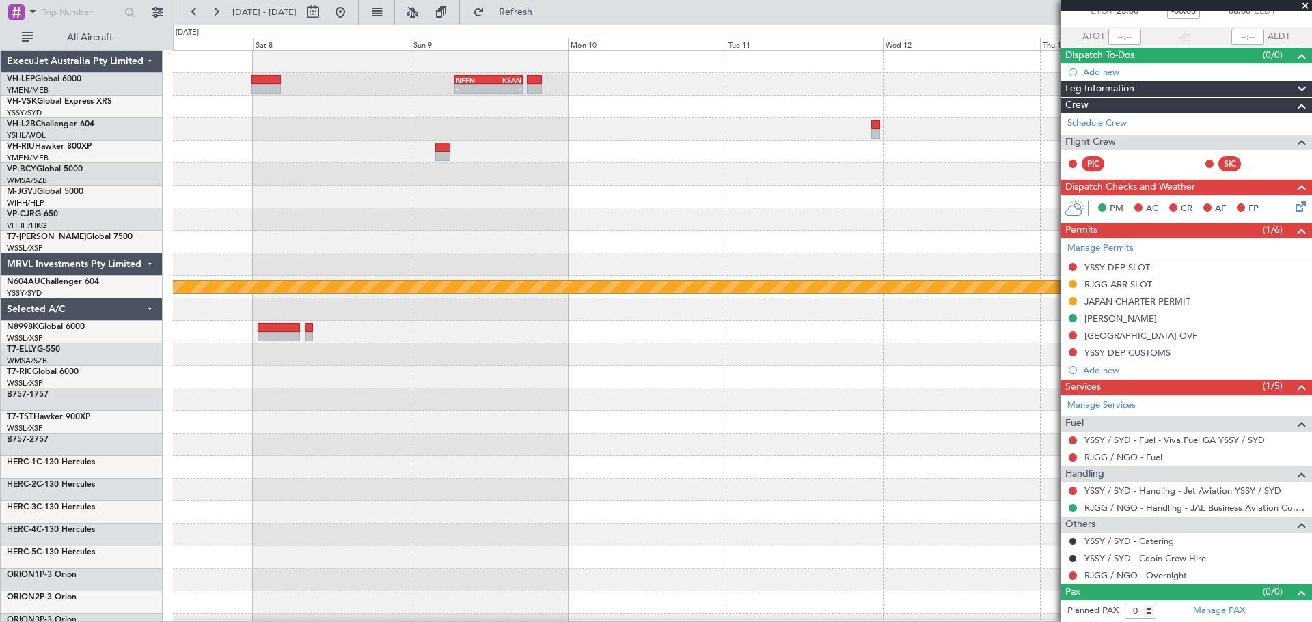
click at [822, 218] on div "NFFN 06:50 Z KSAN 17:10 Z - - Planned Maint Sydney ([PERSON_NAME] Intl)" at bounding box center [742, 423] width 1138 height 744
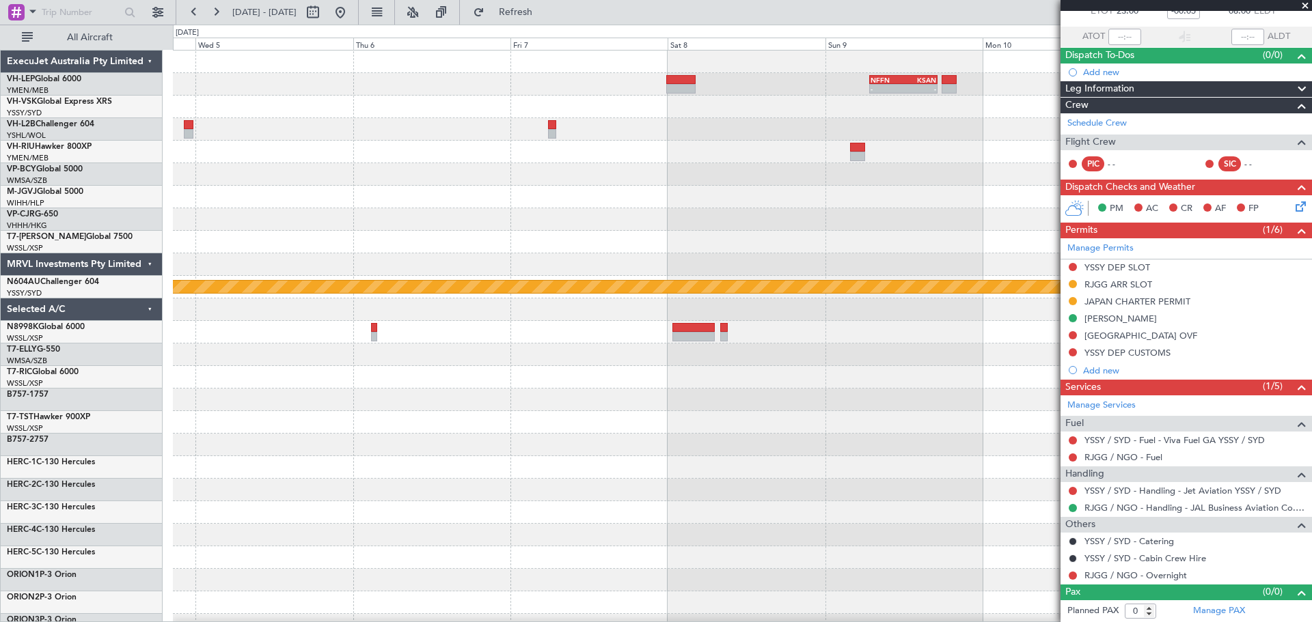
click at [874, 240] on div "NFFN 06:50 Z KSAN 17:10 Z - - FIMP 13:15 Z YMEN 23:20 Z - - Planned Maint Sydne…" at bounding box center [742, 423] width 1138 height 744
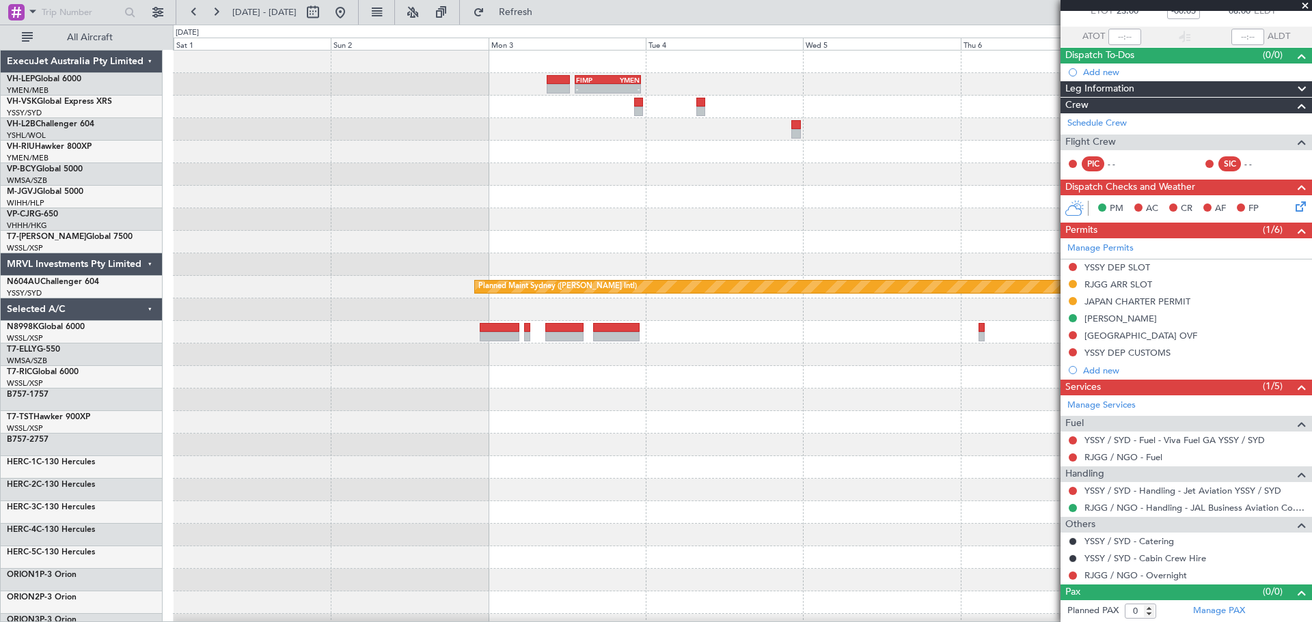
click at [874, 210] on div "FIMP 13:15 Z YMEN 23:20 Z - - - - NFFN 06:50 Z KSAN 17:10 Z Planned Maint Sydne…" at bounding box center [742, 423] width 1138 height 744
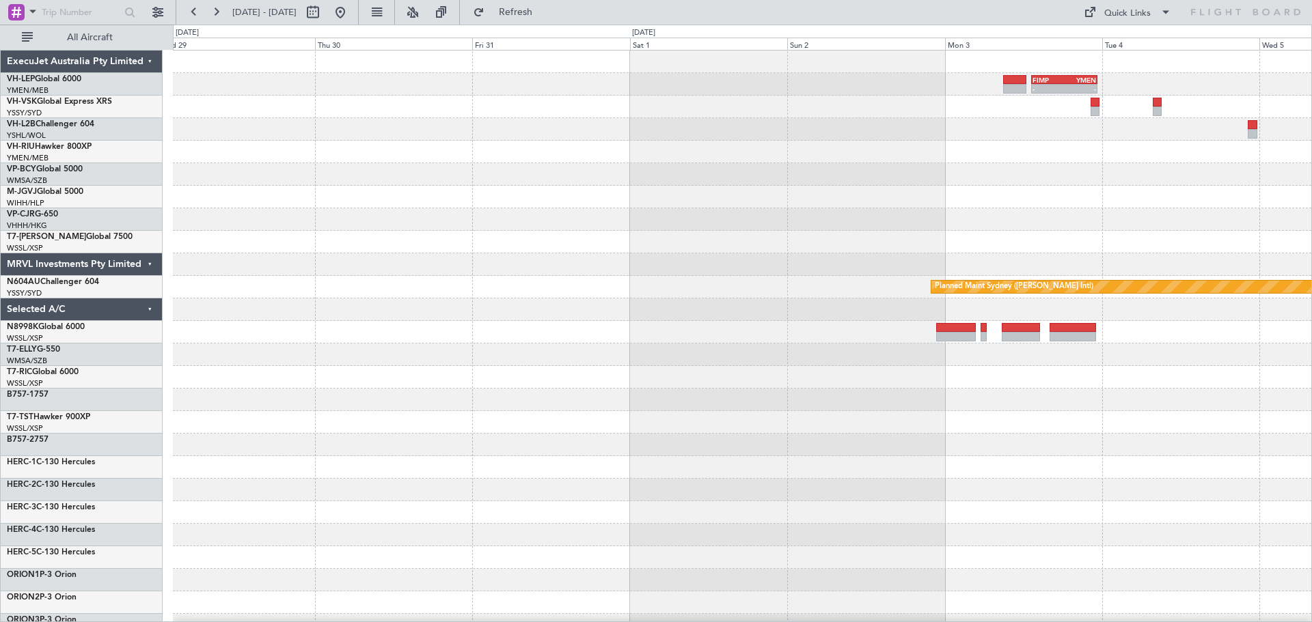
scroll to position [0, 0]
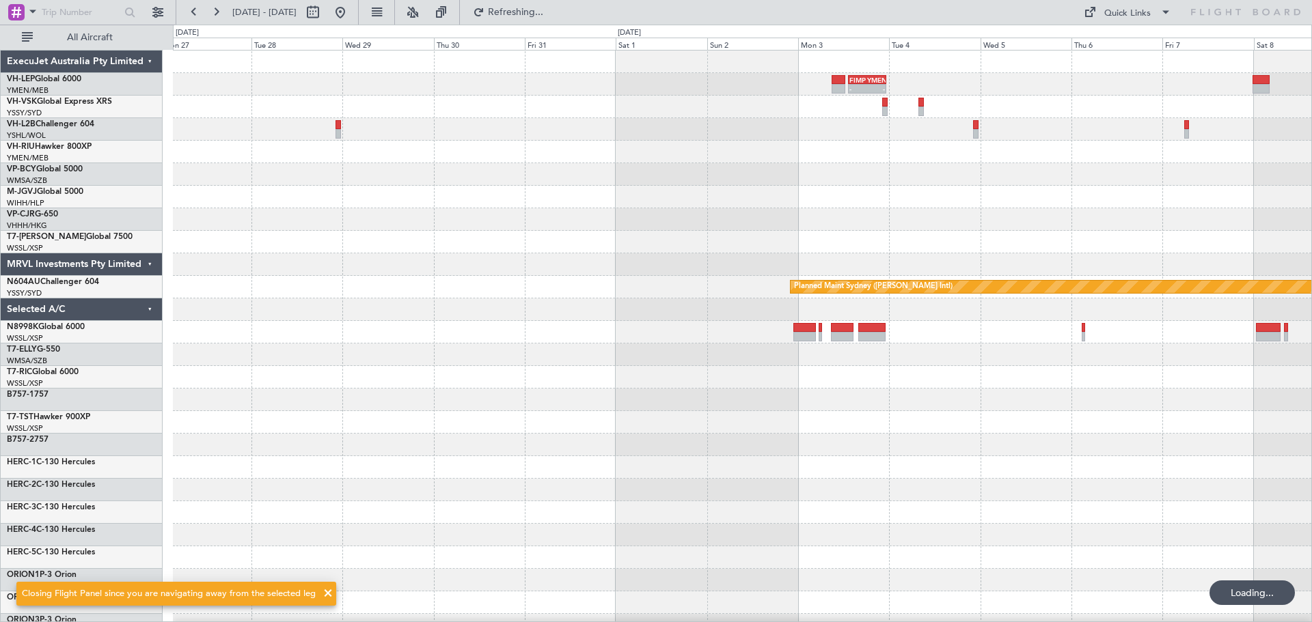
click at [853, 266] on div "- - FIMP 13:15 Z YMEN 23:20 Z NFFN 06:50 Z KSAN 17:10 Z - - Planned Maint Sydne…" at bounding box center [742, 423] width 1138 height 744
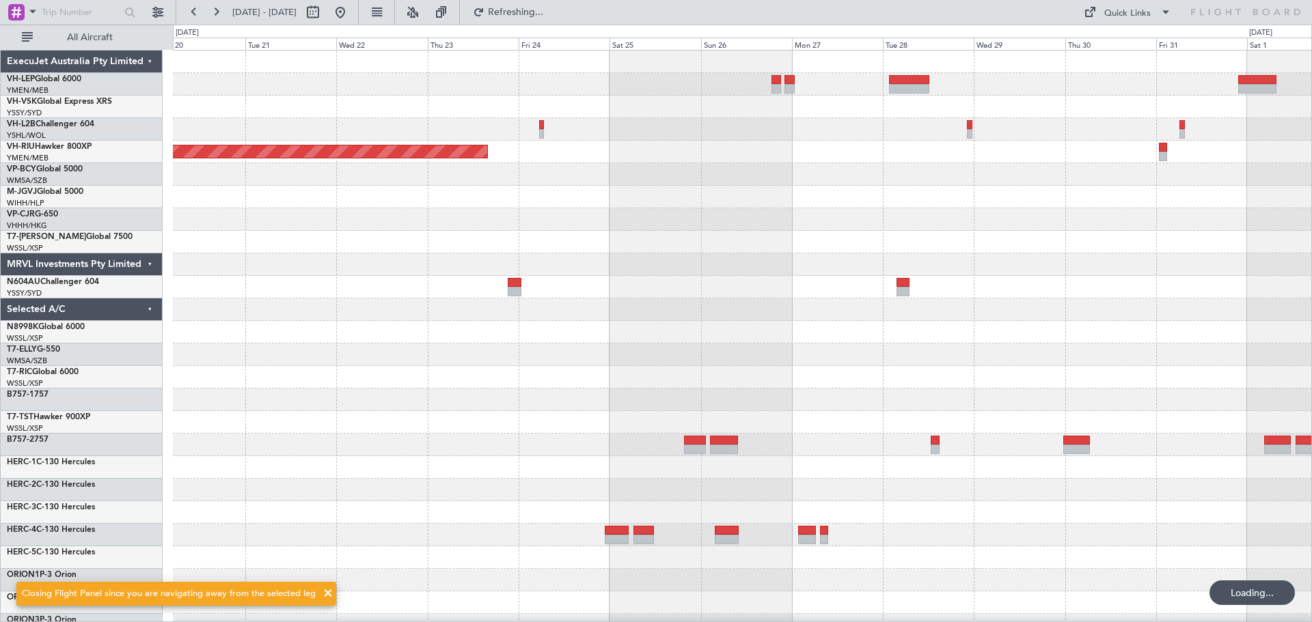
click at [820, 259] on div "Planned Maint [GEOGRAPHIC_DATA] ([GEOGRAPHIC_DATA]) Planned Maint Sydney ([PERS…" at bounding box center [742, 423] width 1138 height 744
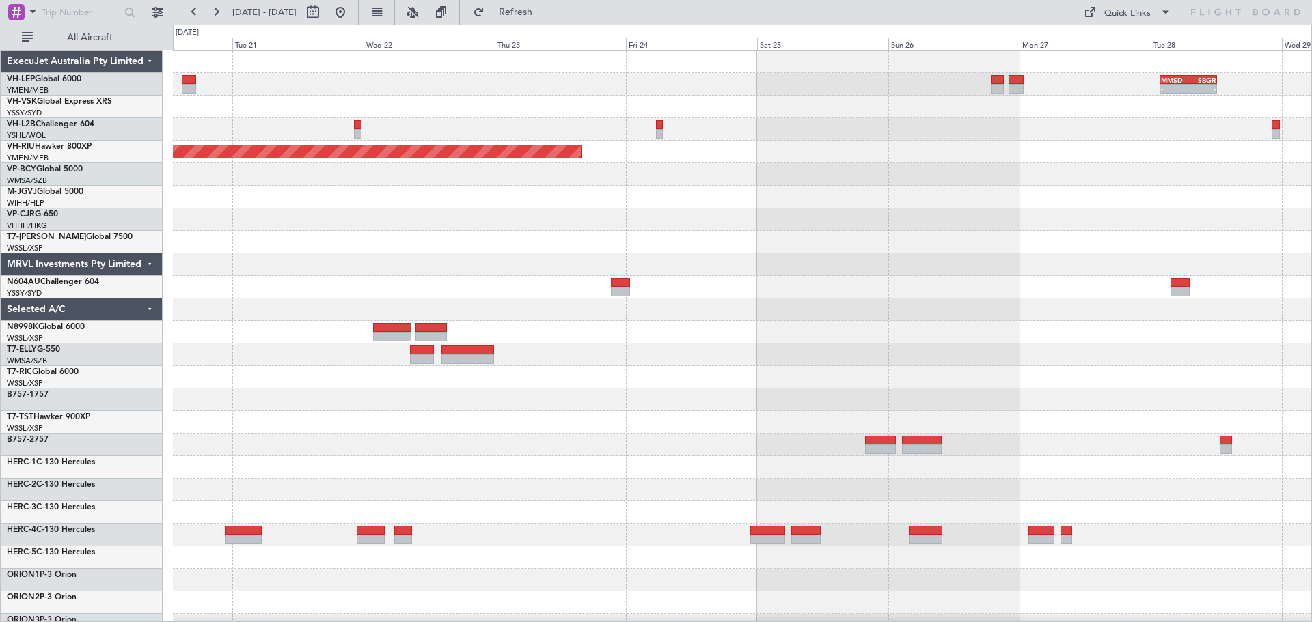
click at [603, 178] on div at bounding box center [742, 174] width 1138 height 23
click at [640, 231] on div at bounding box center [742, 242] width 1138 height 23
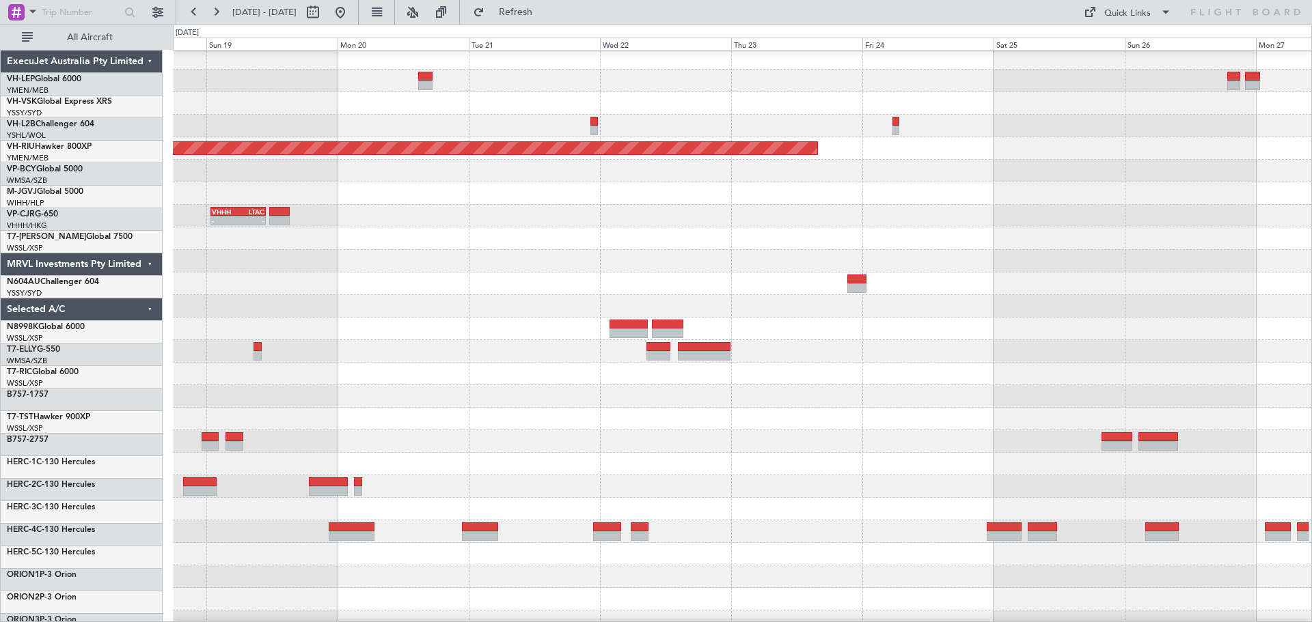
scroll to position [3, 0]
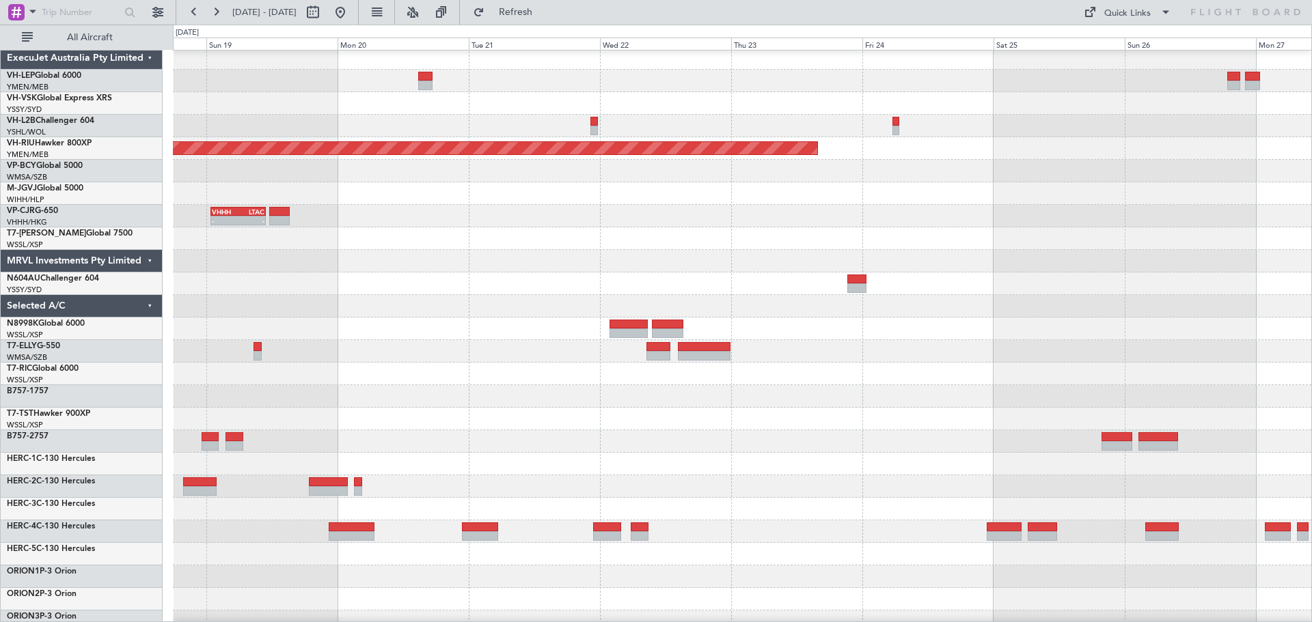
click at [779, 233] on div "- - MMSD 01:50 Z SBGR 12:15 Z Planned Maint [GEOGRAPHIC_DATA] ([GEOGRAPHIC_DATA…" at bounding box center [742, 419] width 1138 height 744
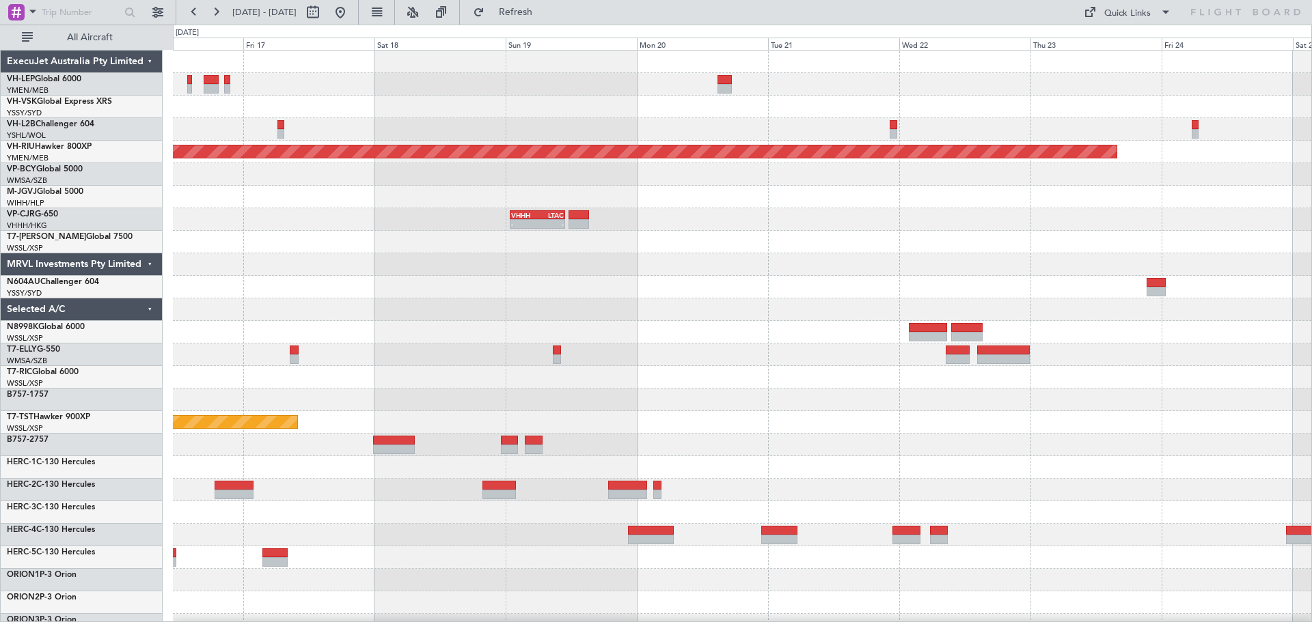
click at [874, 243] on div "Planned Maint [GEOGRAPHIC_DATA] ([GEOGRAPHIC_DATA]) VHHH 00:50 Z LTAC 10:55 Z -…" at bounding box center [742, 423] width 1138 height 744
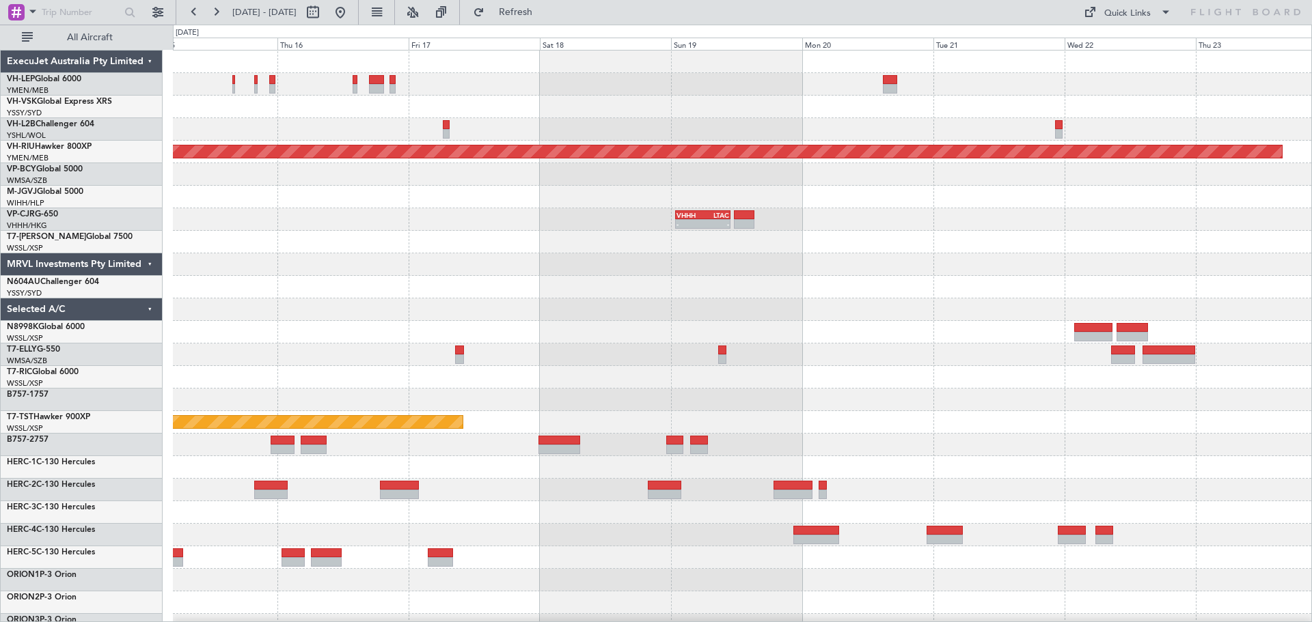
click at [762, 248] on div "Planned Maint [GEOGRAPHIC_DATA] ([GEOGRAPHIC_DATA]) VHHH 00:50 Z LTAC 10:55 Z -…" at bounding box center [742, 423] width 1138 height 744
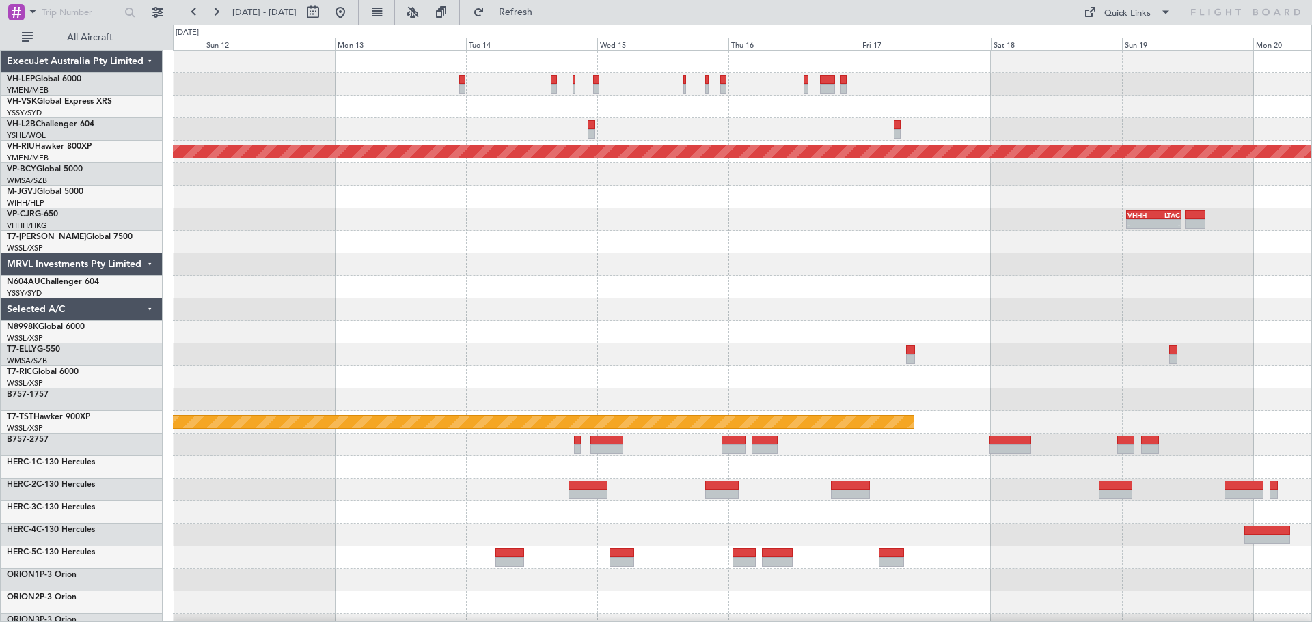
click at [708, 253] on div "Planned Maint [GEOGRAPHIC_DATA] ([GEOGRAPHIC_DATA]) VHHH 00:50 Z LTAC 10:55 Z -…" at bounding box center [742, 423] width 1138 height 744
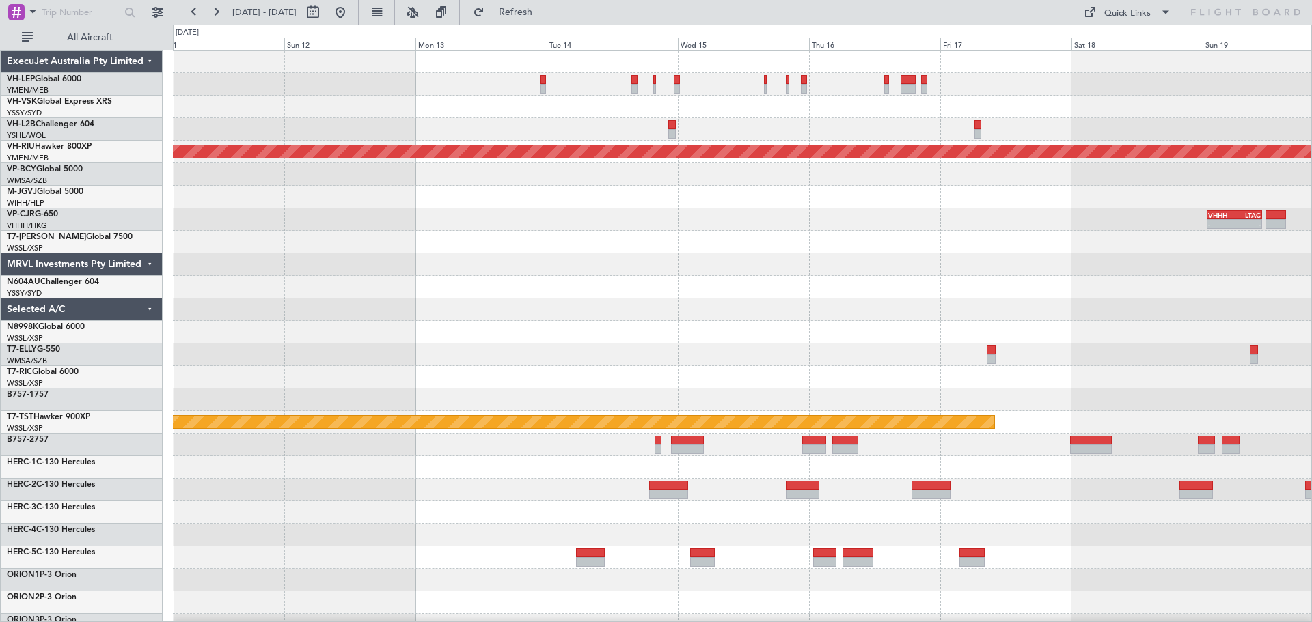
click at [874, 267] on div "Planned Maint [GEOGRAPHIC_DATA] ([GEOGRAPHIC_DATA]) VHHH 00:50 Z LTAC 10:55 Z -…" at bounding box center [742, 423] width 1138 height 744
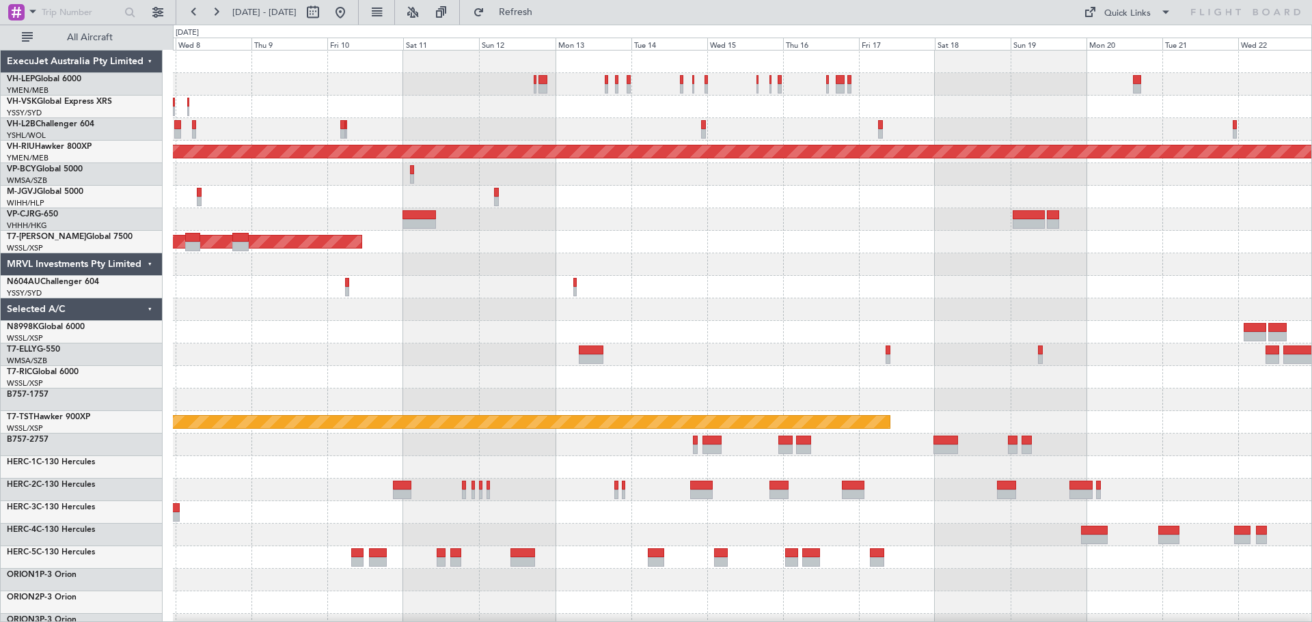
click at [623, 148] on div "Planned Maint Sydney ([PERSON_NAME] Intl) No Crew Planned Maint [GEOGRAPHIC_DAT…" at bounding box center [742, 423] width 1138 height 744
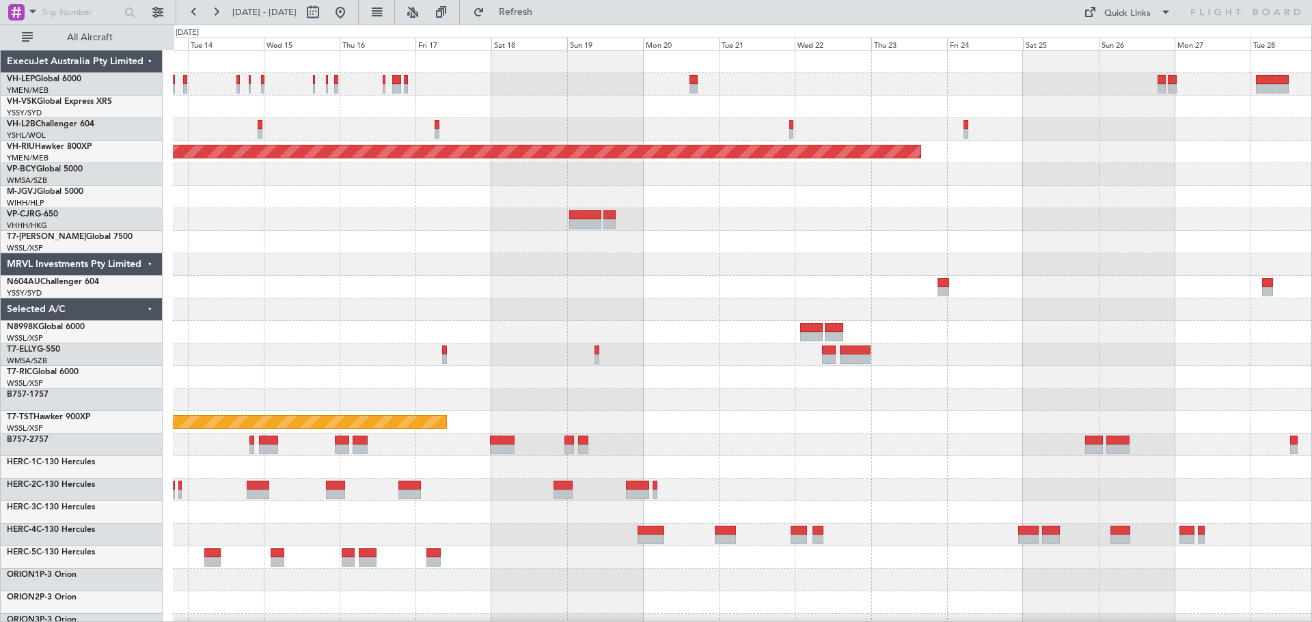
click at [583, 170] on div "Planned Maint [GEOGRAPHIC_DATA] ([GEOGRAPHIC_DATA]) Planned Maint [GEOGRAPHIC_D…" at bounding box center [742, 423] width 1138 height 744
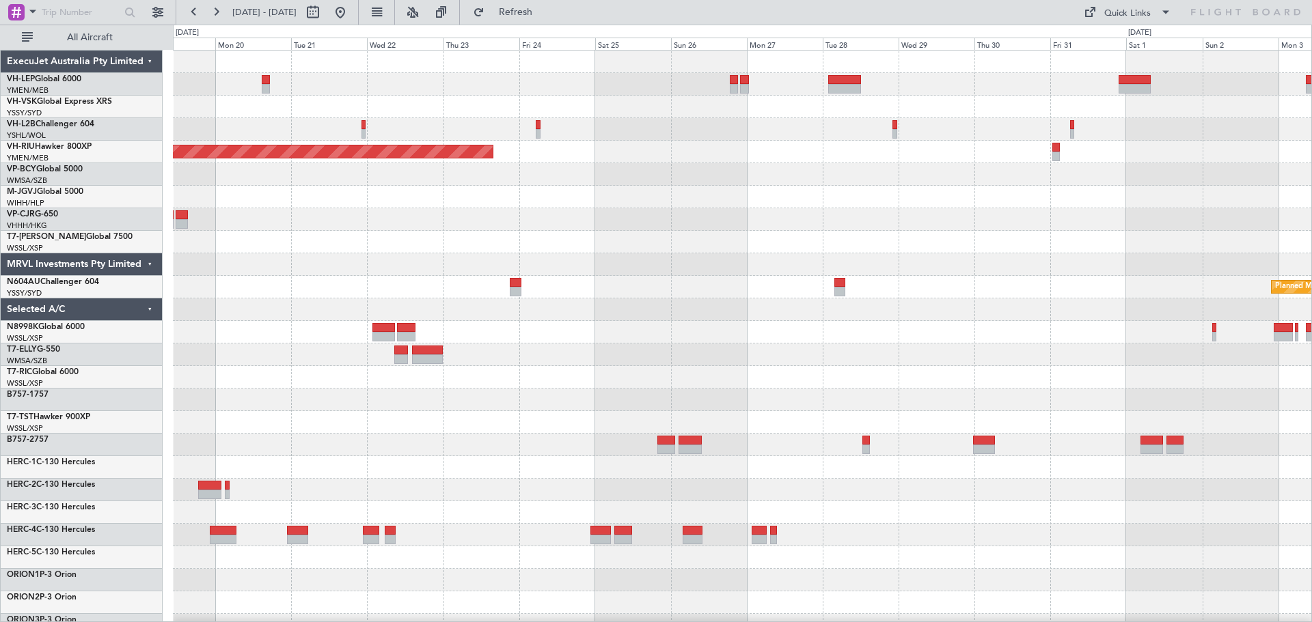
click at [542, 214] on div "Planned Maint [GEOGRAPHIC_DATA] ([GEOGRAPHIC_DATA]) Planned Maint Sydney ([PERS…" at bounding box center [742, 423] width 1138 height 744
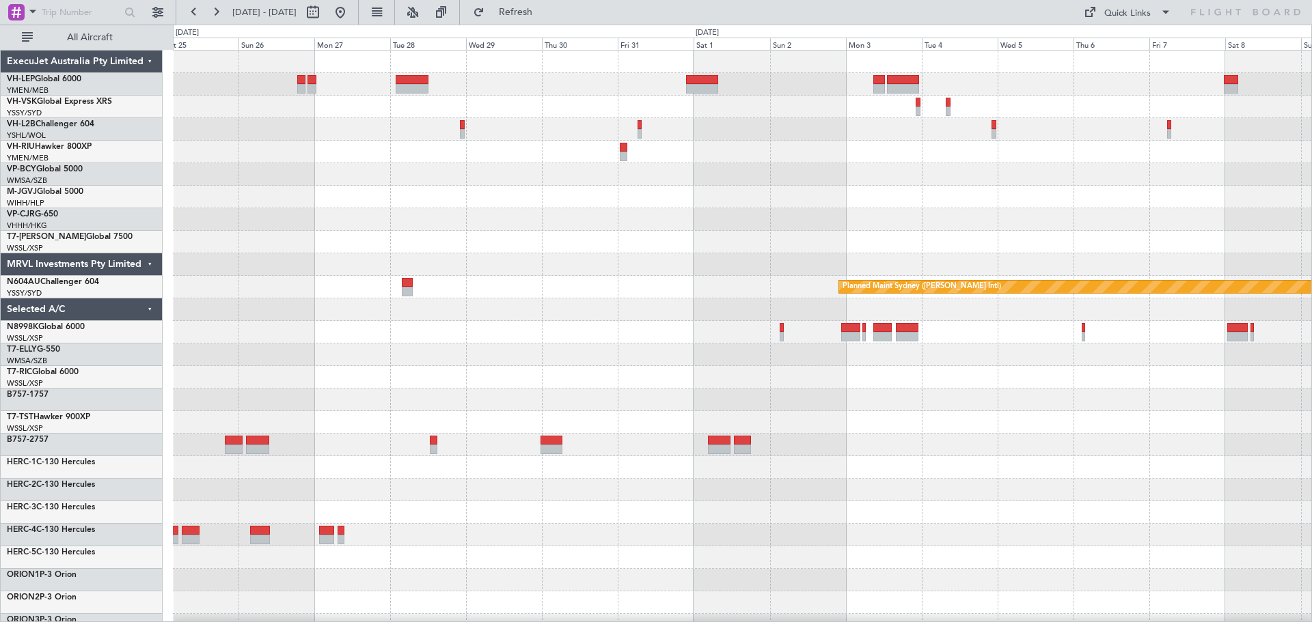
click at [458, 242] on div "Planned Maint [GEOGRAPHIC_DATA] ([GEOGRAPHIC_DATA]) Planned Maint Sydney ([PERS…" at bounding box center [742, 423] width 1138 height 744
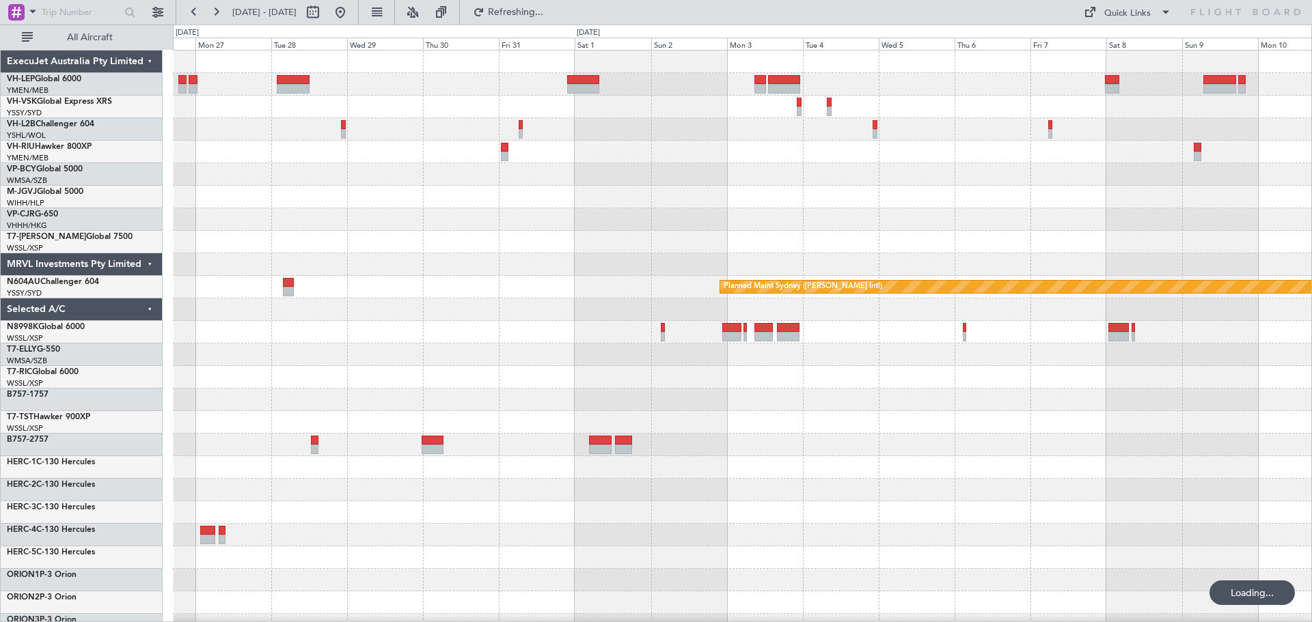
click at [416, 234] on div "Planned Maint [GEOGRAPHIC_DATA] ([GEOGRAPHIC_DATA]) Planned Maint Sydney ([PERS…" at bounding box center [742, 423] width 1138 height 744
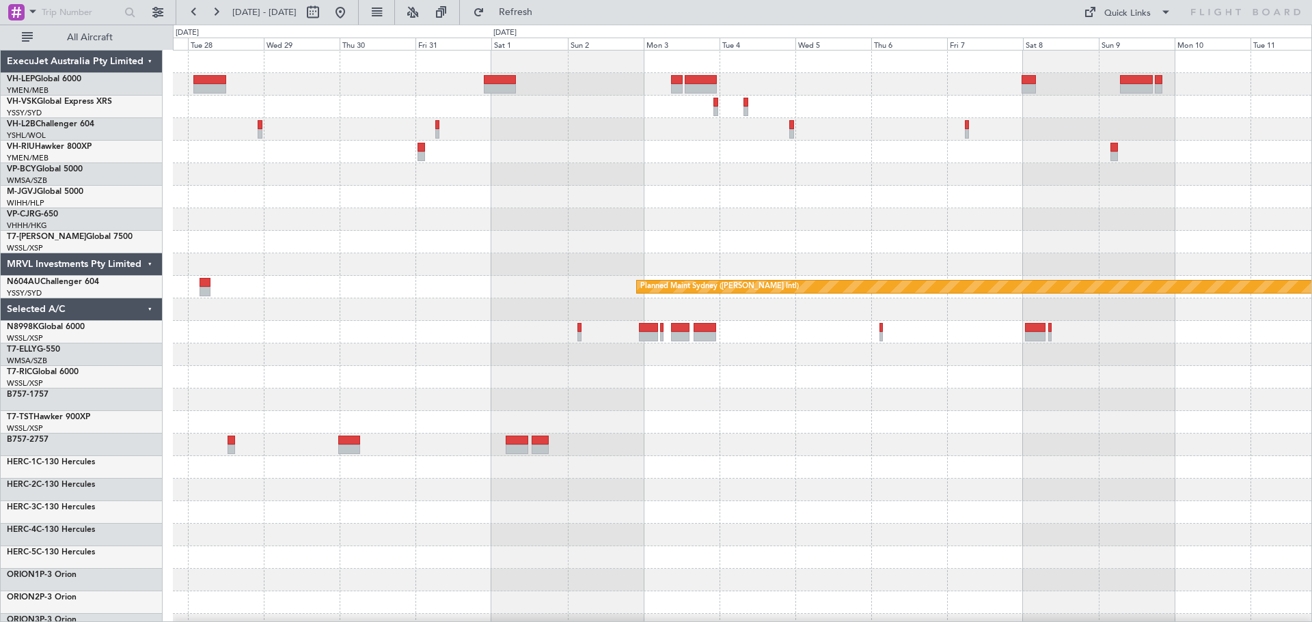
click at [874, 184] on div "Planned Maint Sydney ([PERSON_NAME] Intl)" at bounding box center [742, 423] width 1138 height 744
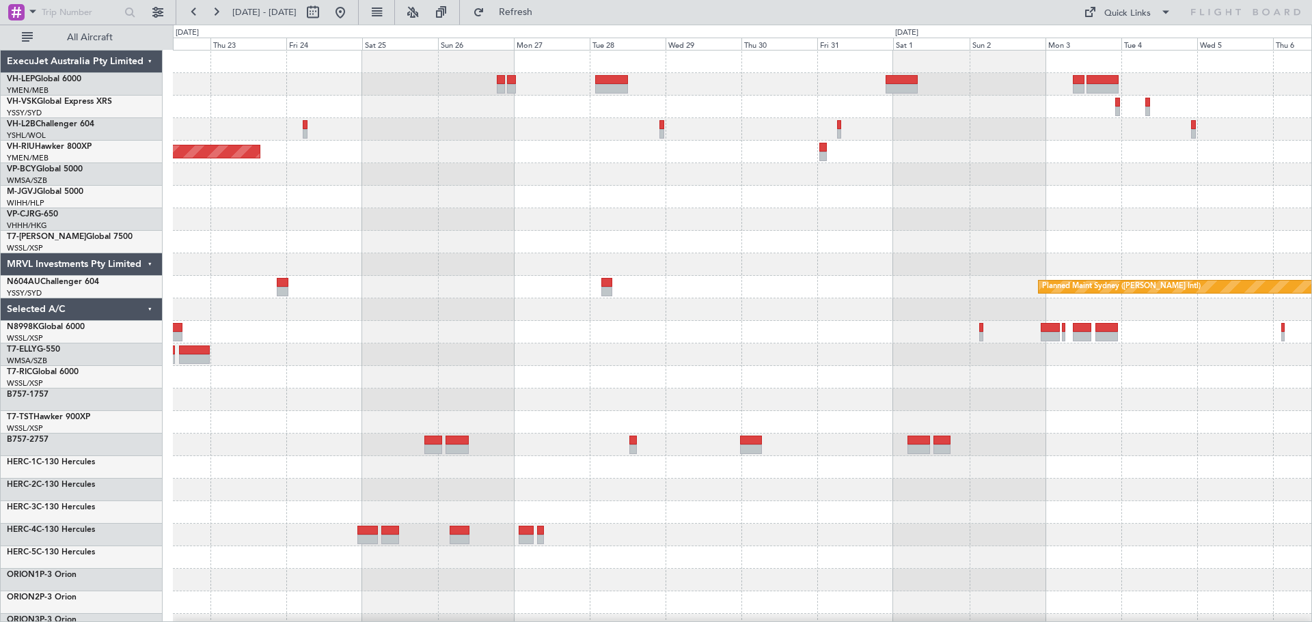
click at [508, 189] on div "Planned Maint [GEOGRAPHIC_DATA] ([GEOGRAPHIC_DATA]) Planned Maint Sydney ([PERS…" at bounding box center [742, 423] width 1138 height 744
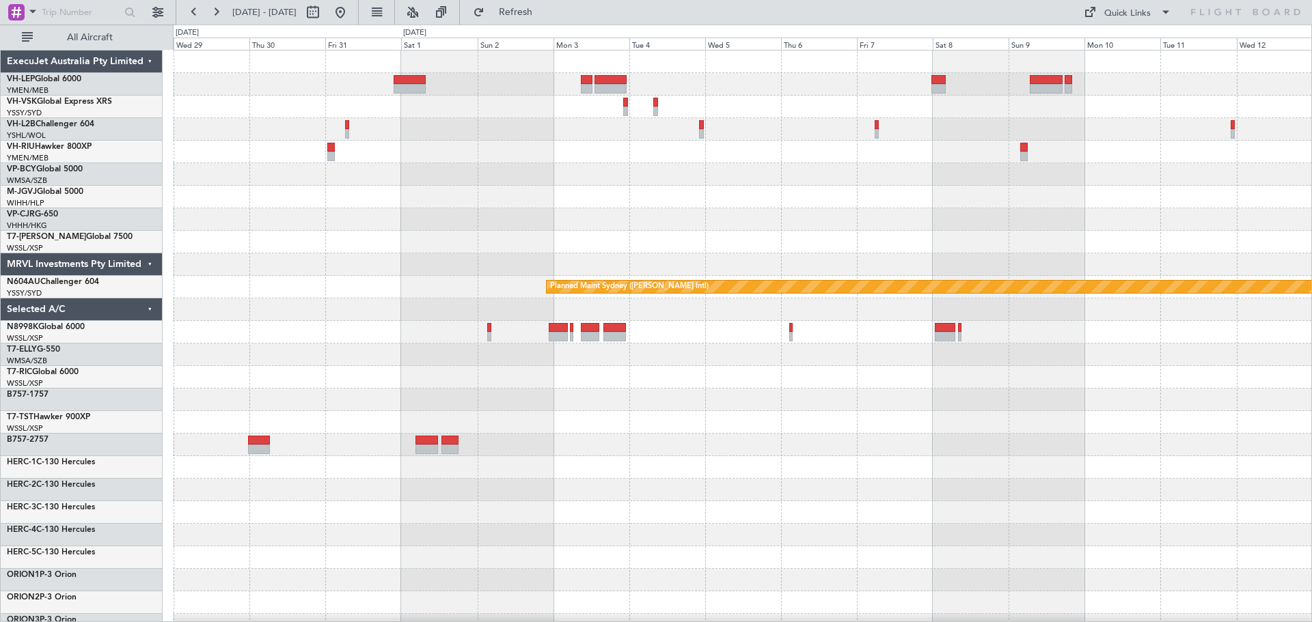
click at [612, 203] on div "Planned Maint Sydney ([PERSON_NAME] Intl)" at bounding box center [742, 423] width 1138 height 744
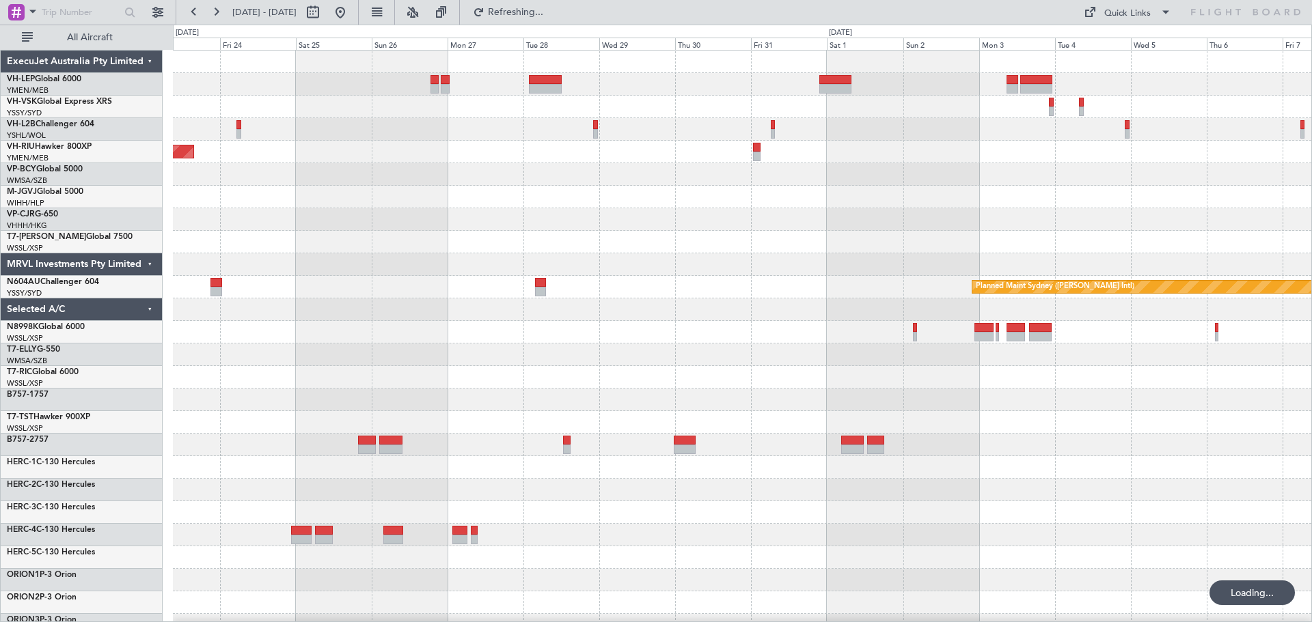
click at [762, 236] on div "Planned Maint [GEOGRAPHIC_DATA] ([GEOGRAPHIC_DATA]) Planned Maint Sydney ([PERS…" at bounding box center [742, 423] width 1138 height 744
click at [208, 242] on div "Planned Maint [GEOGRAPHIC_DATA] ([GEOGRAPHIC_DATA]) Planned Maint Sydney ([PERS…" at bounding box center [742, 423] width 1138 height 744
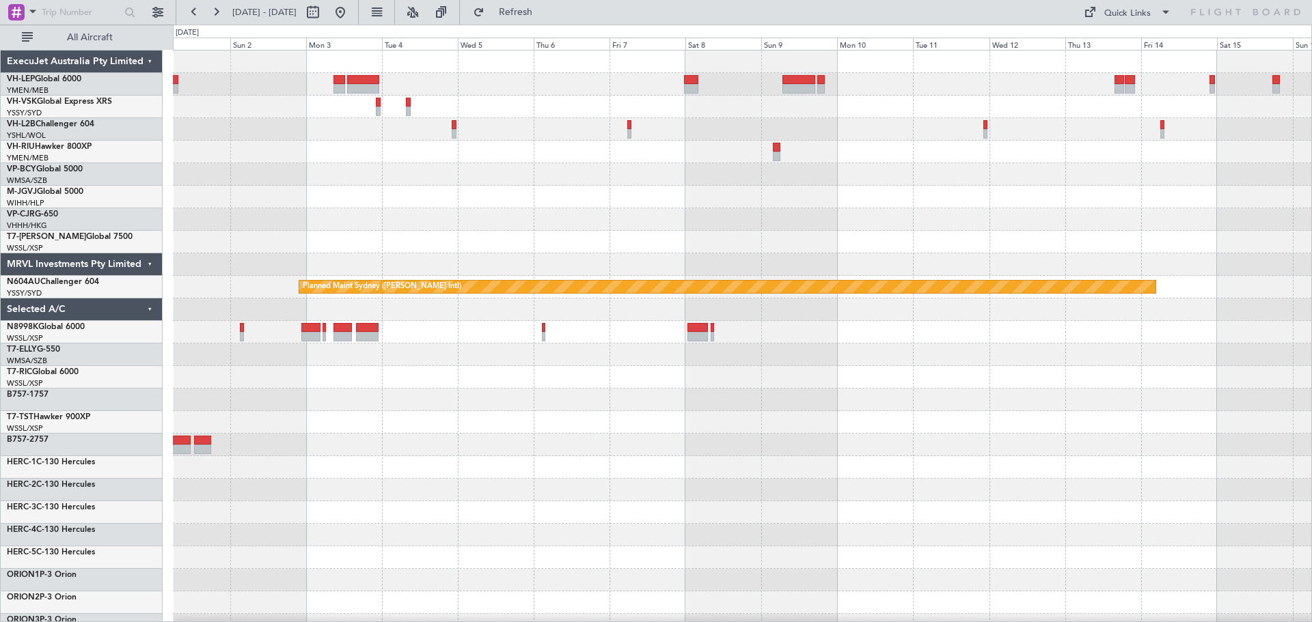
click at [512, 303] on div "Planned Maint Sydney ([PERSON_NAME] Intl)" at bounding box center [742, 423] width 1138 height 744
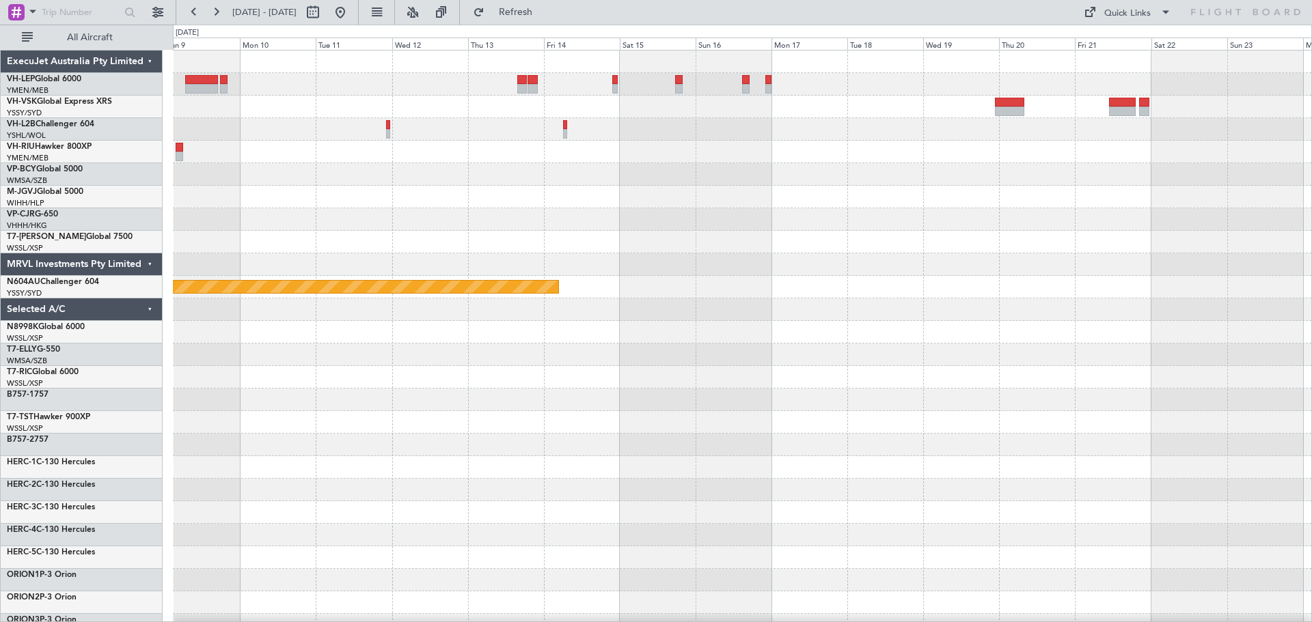
click at [741, 262] on div at bounding box center [742, 264] width 1138 height 23
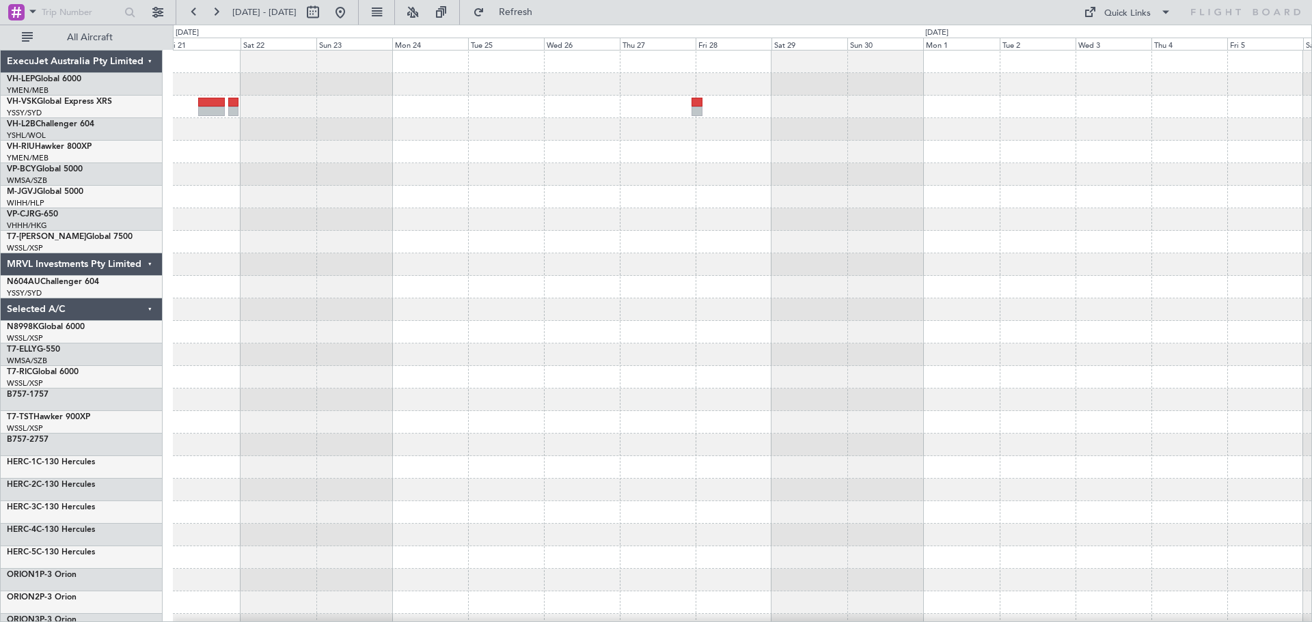
click at [499, 268] on div at bounding box center [742, 423] width 1138 height 744
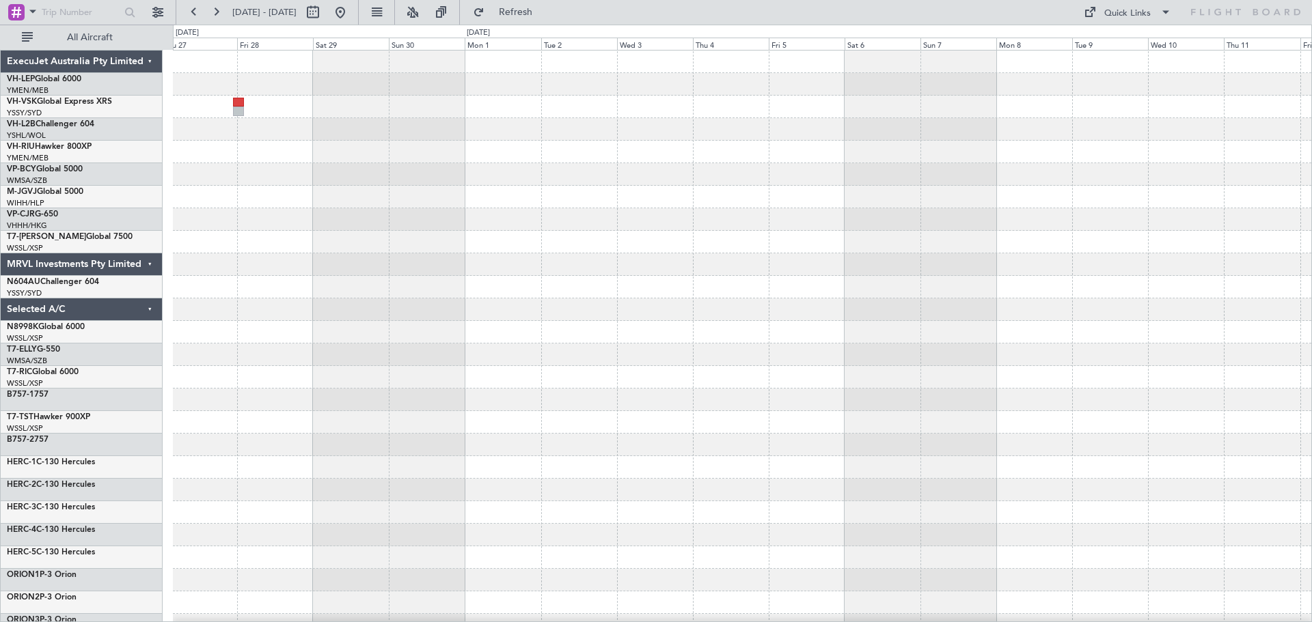
click at [523, 262] on div at bounding box center [742, 423] width 1138 height 744
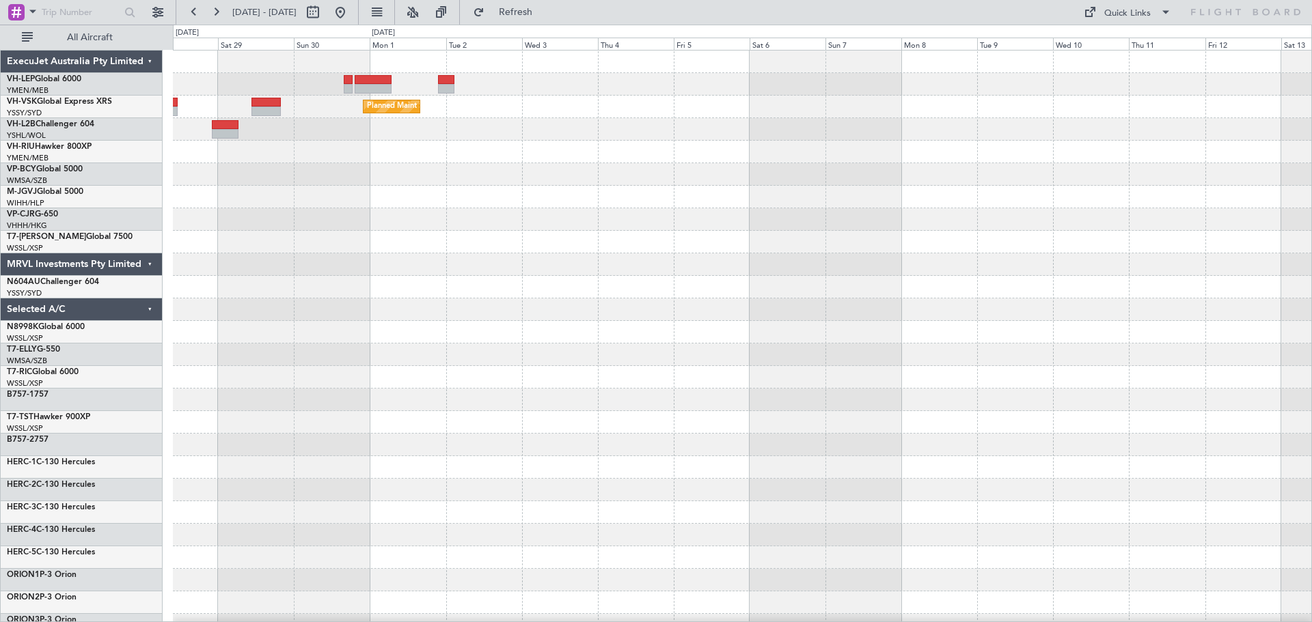
click at [874, 312] on div "Planned Maint Sydney ([PERSON_NAME] Intl)" at bounding box center [742, 423] width 1138 height 744
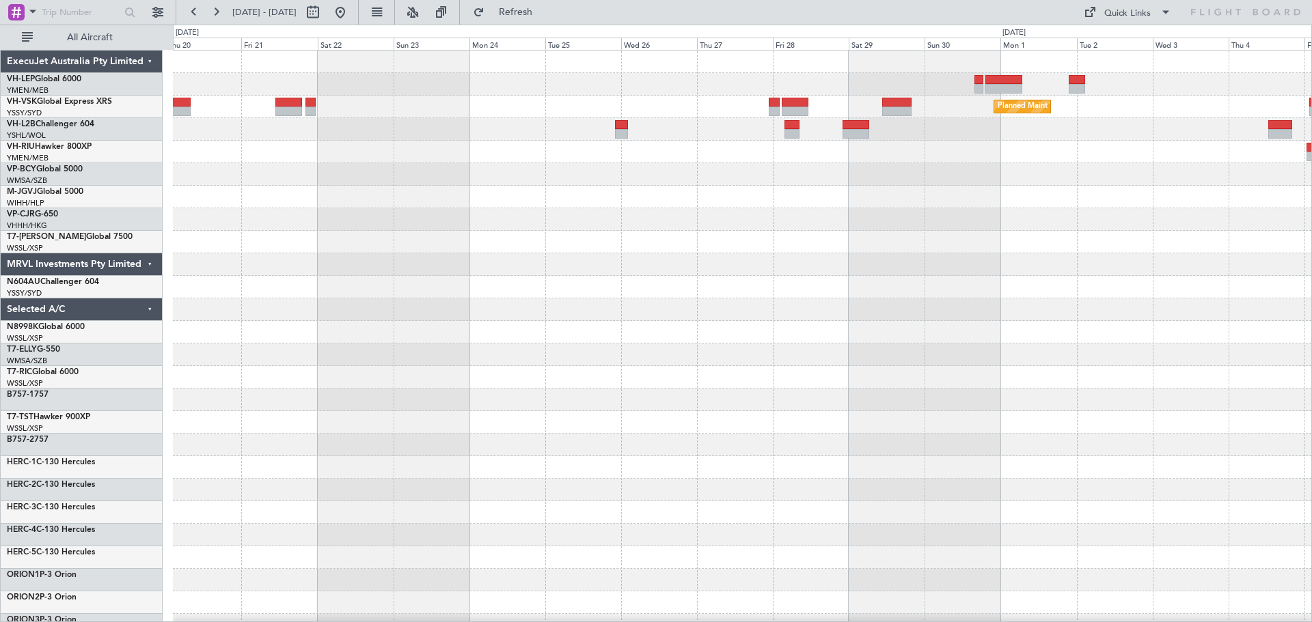
click at [718, 184] on div at bounding box center [742, 174] width 1138 height 23
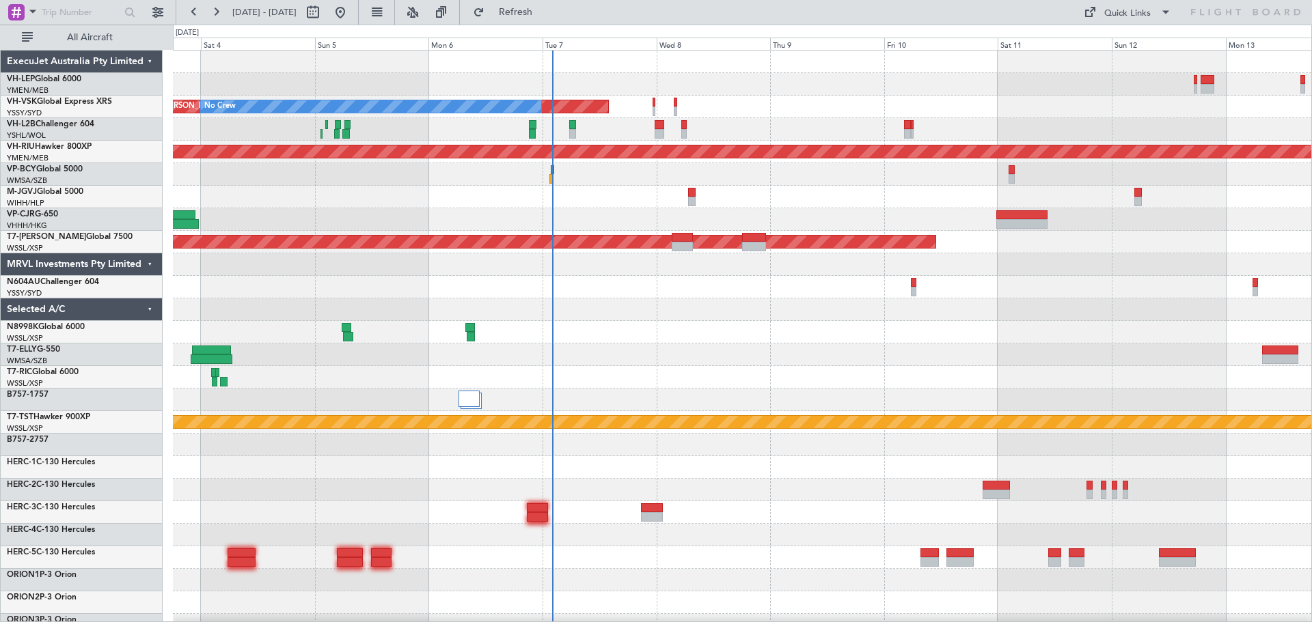
click at [657, 255] on div "Planned Maint Sydney ([PERSON_NAME] Intl) No Crew Planned Maint [GEOGRAPHIC_DAT…" at bounding box center [742, 423] width 1138 height 744
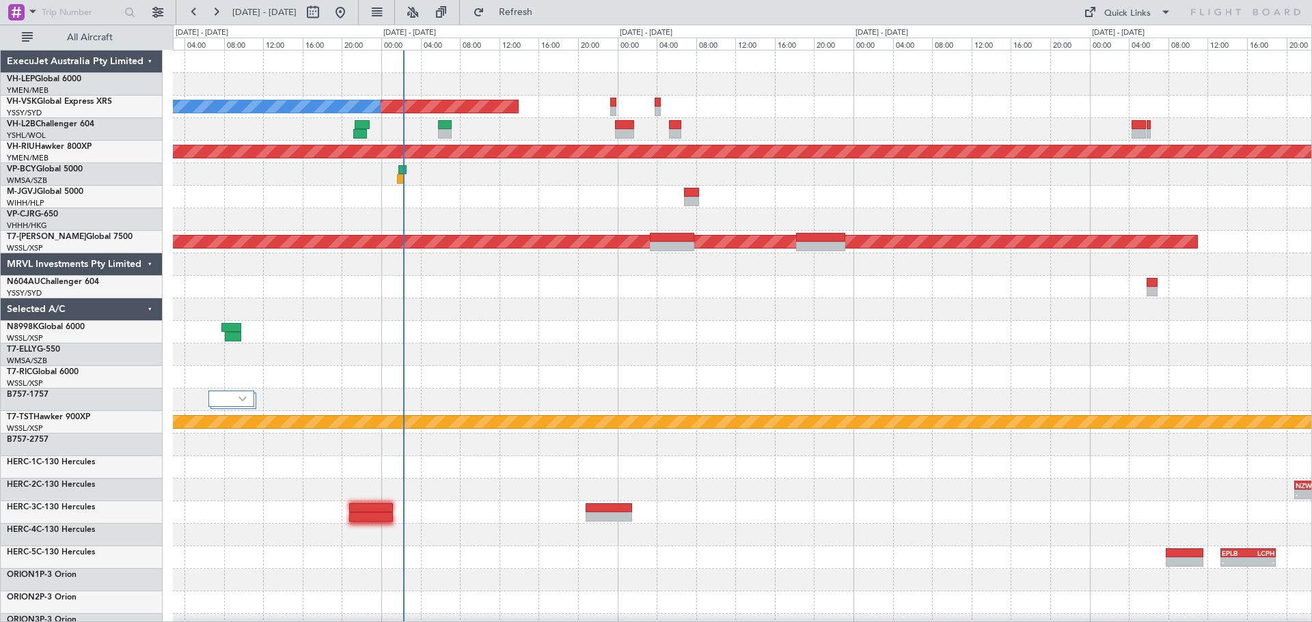
click at [536, 140] on div at bounding box center [742, 129] width 1138 height 23
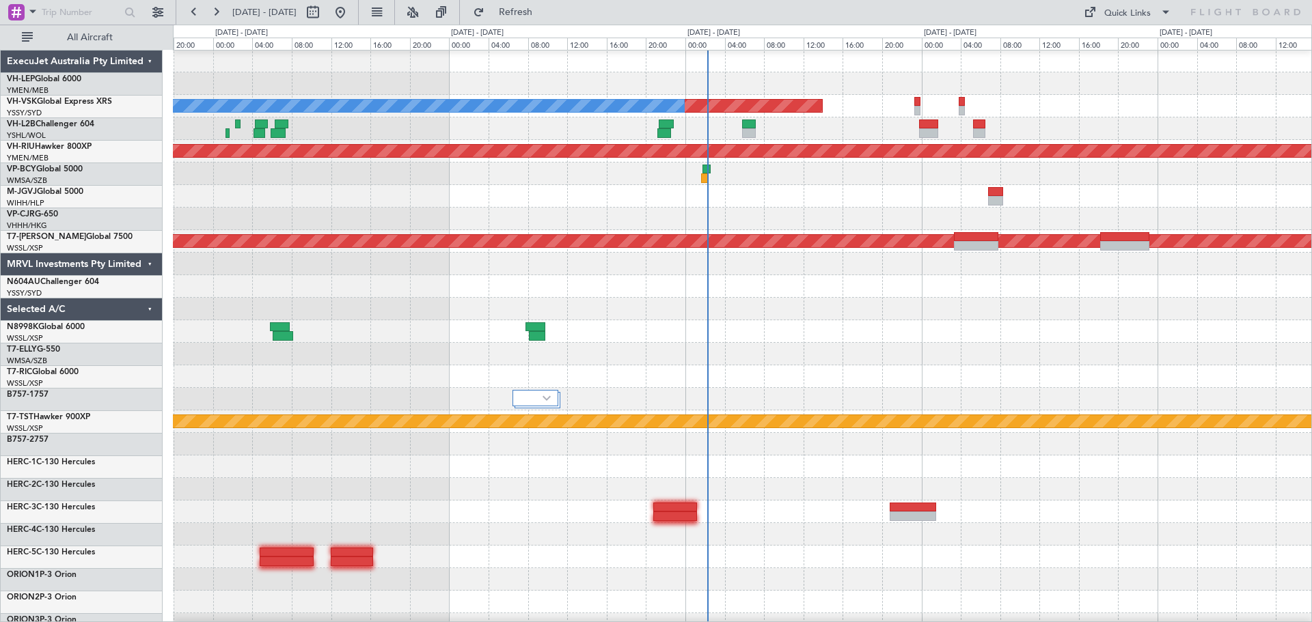
click at [484, 126] on div at bounding box center [742, 129] width 1138 height 23
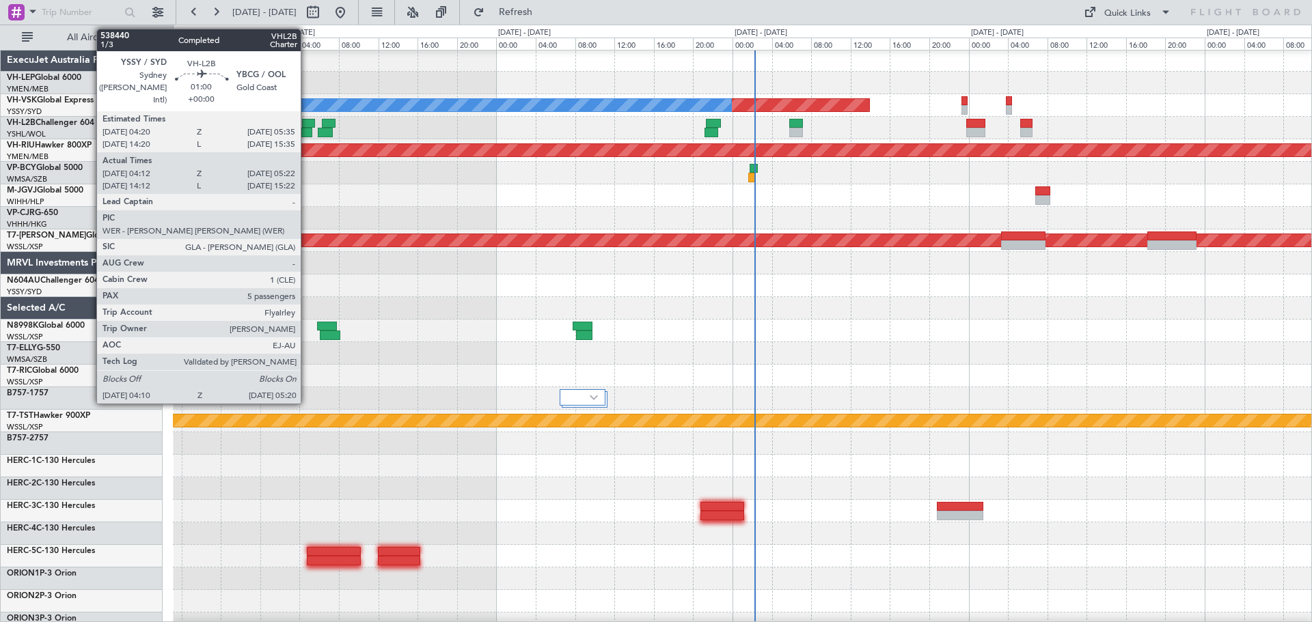
click at [307, 133] on div at bounding box center [307, 133] width 12 height 10
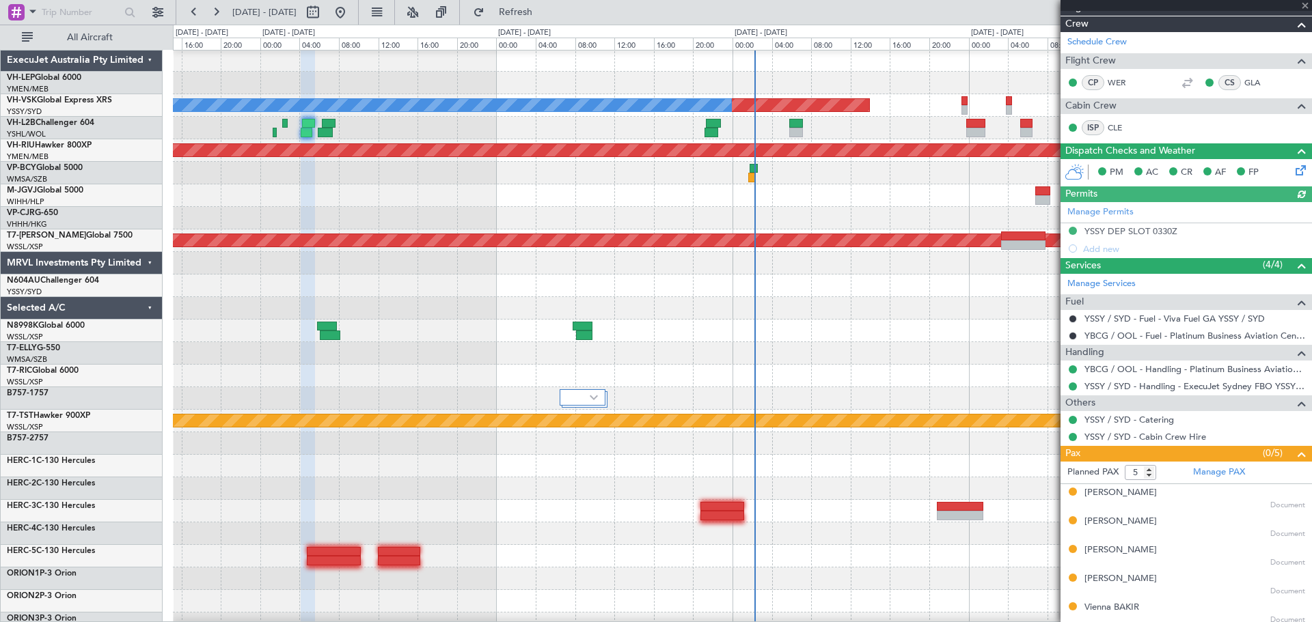
scroll to position [172, 0]
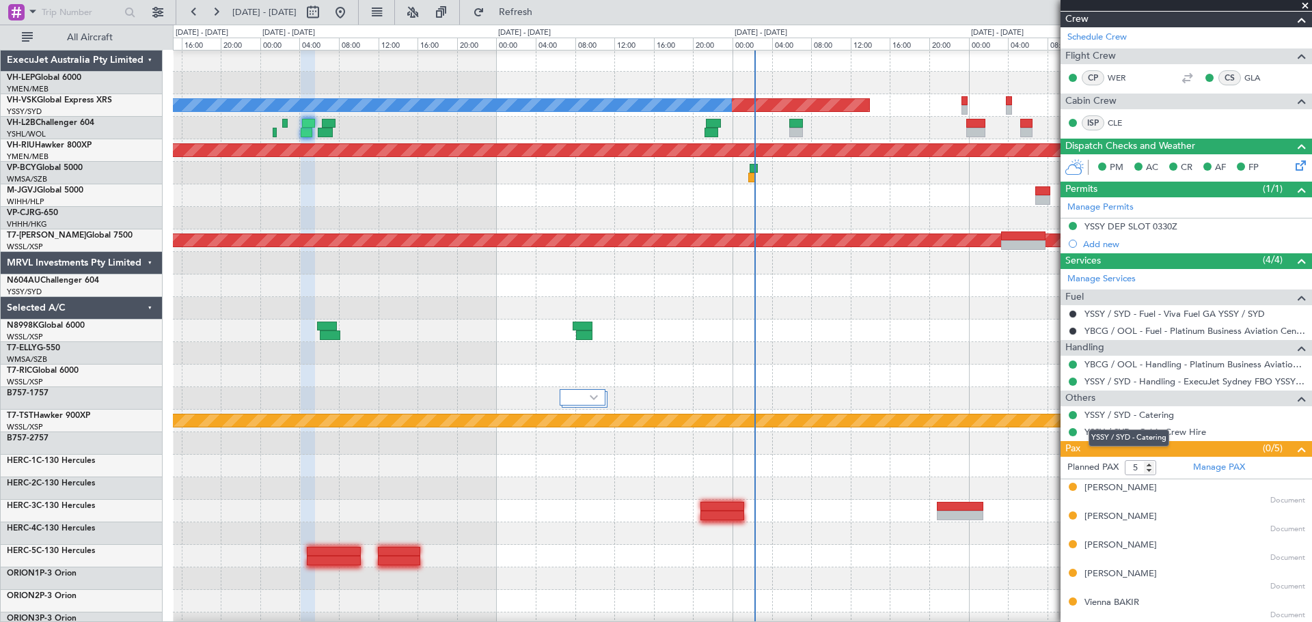
click at [1145, 432] on div "YSSY / SYD - Catering" at bounding box center [1128, 438] width 81 height 17
click at [1179, 432] on link "YSSY / SYD - Cabin Crew Hire" at bounding box center [1145, 432] width 122 height 12
